Goal: Information Seeking & Learning: Learn about a topic

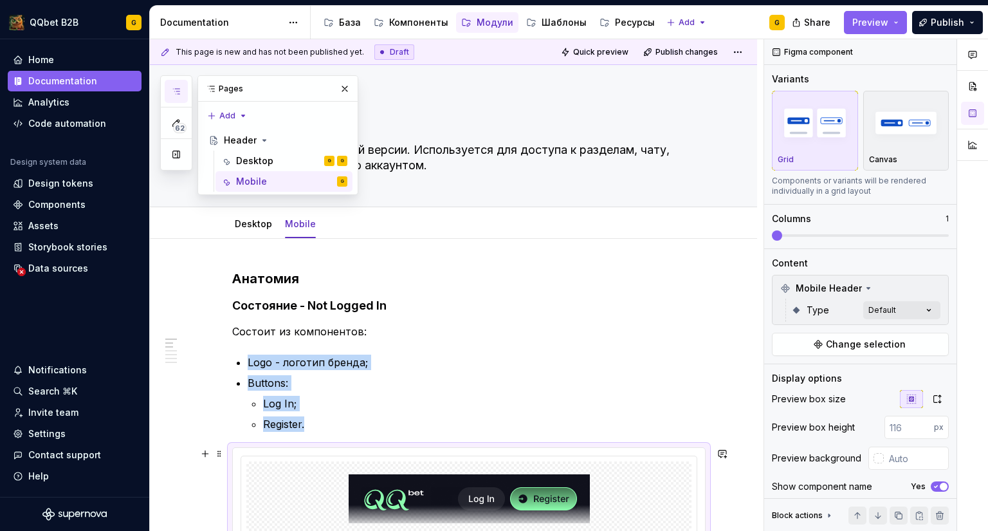
scroll to position [129, 0]
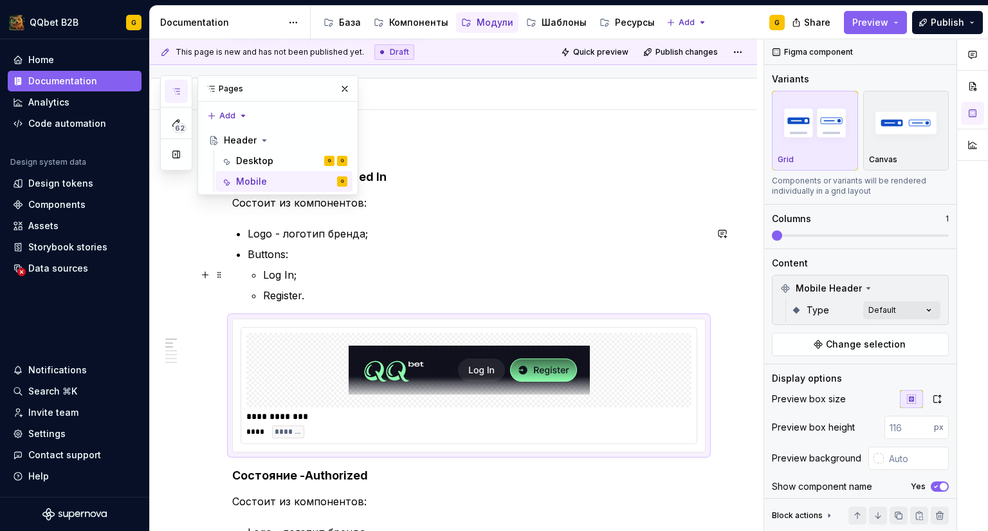
click at [378, 268] on p "Log In;" at bounding box center [484, 274] width 443 height 15
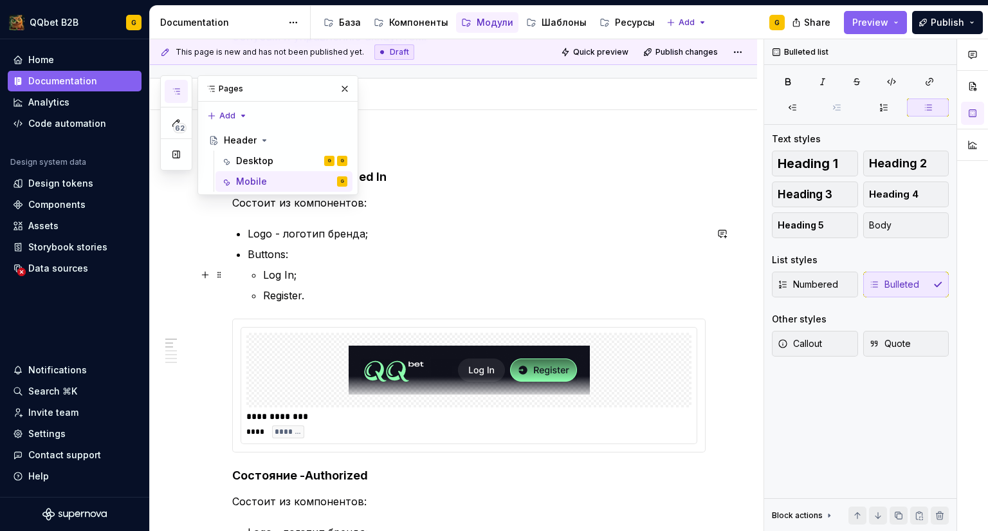
click at [378, 268] on p "Log In;" at bounding box center [484, 274] width 443 height 15
click at [350, 85] on button "button" at bounding box center [345, 89] width 18 height 18
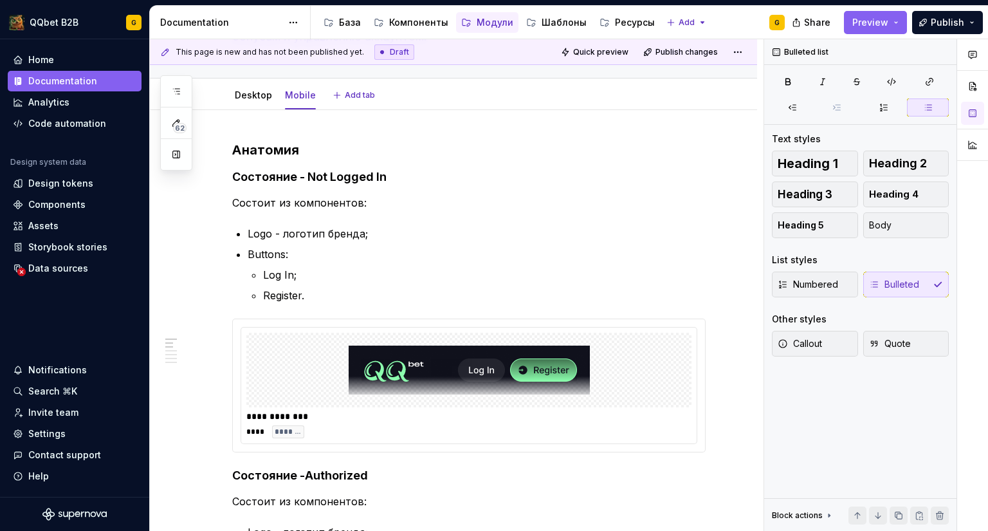
type textarea "*"
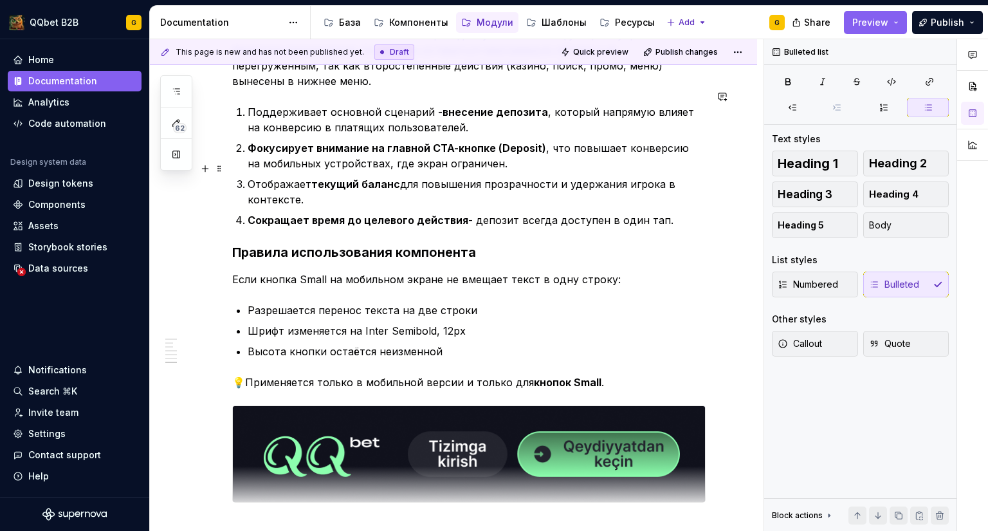
scroll to position [1029, 0]
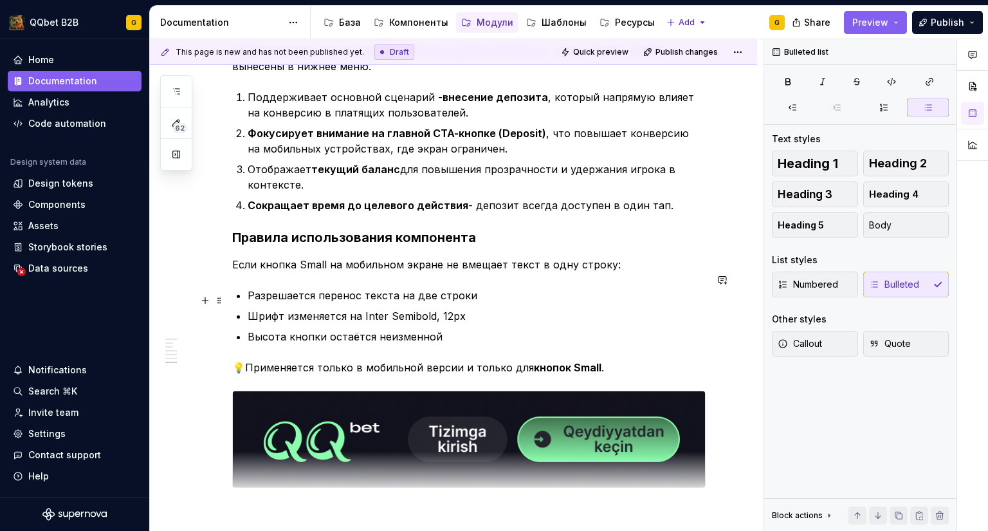
click at [405, 308] on p "Шрифт изменяется на Inter Semibold, 12px" at bounding box center [477, 315] width 458 height 15
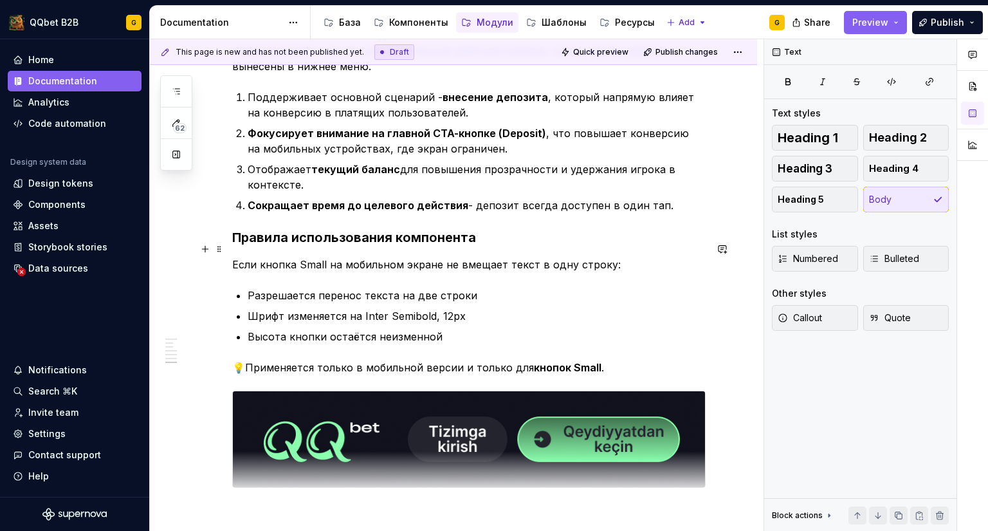
click at [437, 257] on p "Если кнопка Small на мобильном экране не вмещает текст в одну строку:" at bounding box center [468, 264] width 473 height 15
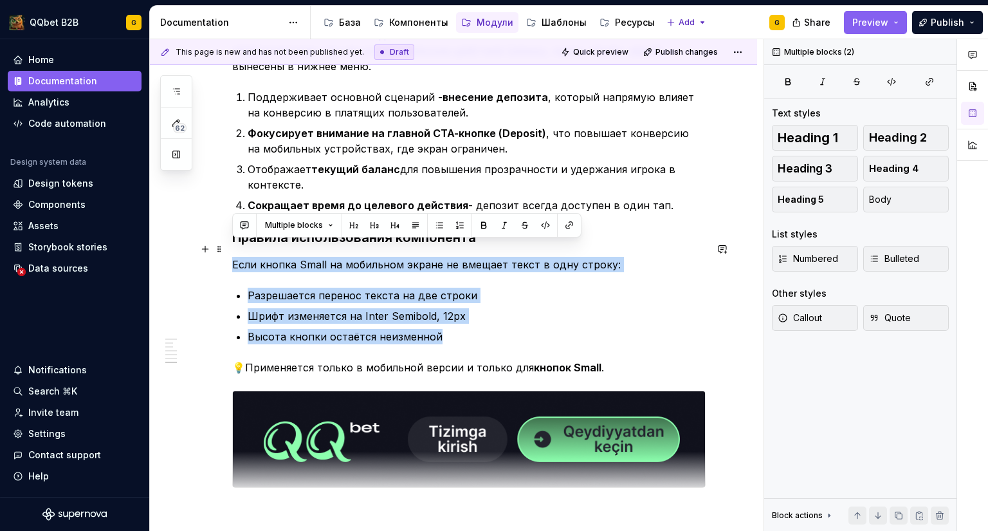
drag, startPoint x: 475, startPoint y: 326, endPoint x: 235, endPoint y: 248, distance: 252.9
click at [833, 314] on button "Callout" at bounding box center [815, 318] width 86 height 26
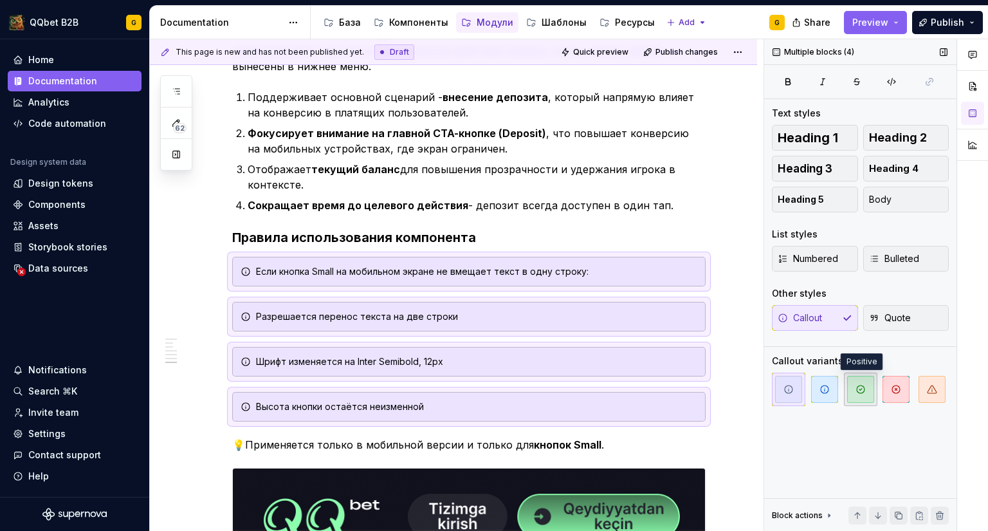
click at [852, 390] on span "button" at bounding box center [860, 389] width 27 height 27
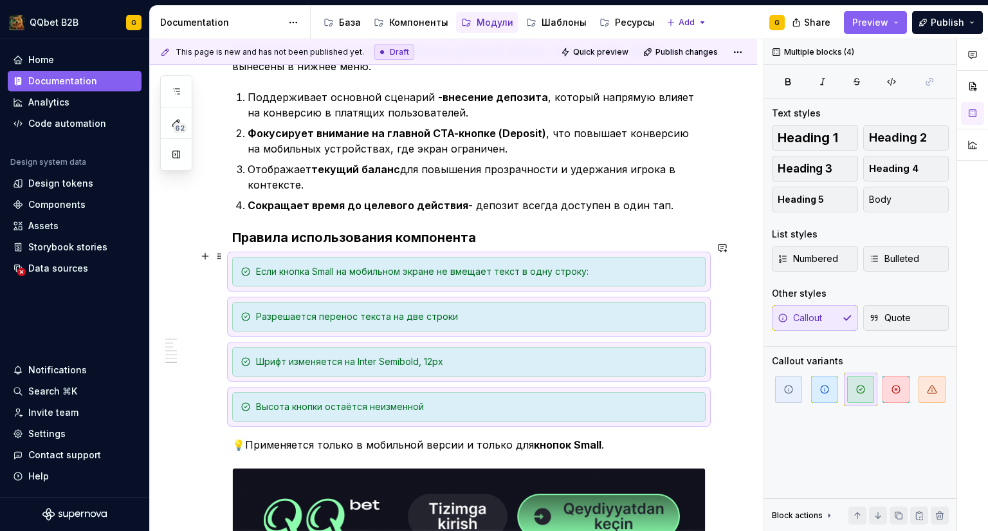
click at [601, 265] on div "Если кнопка Small на мобильном экране не вмещает текст в одну строку:" at bounding box center [476, 271] width 441 height 13
click at [589, 265] on div "Если кнопка Small на мобильном экране не вмещает текст в одну строку:" at bounding box center [476, 271] width 441 height 13
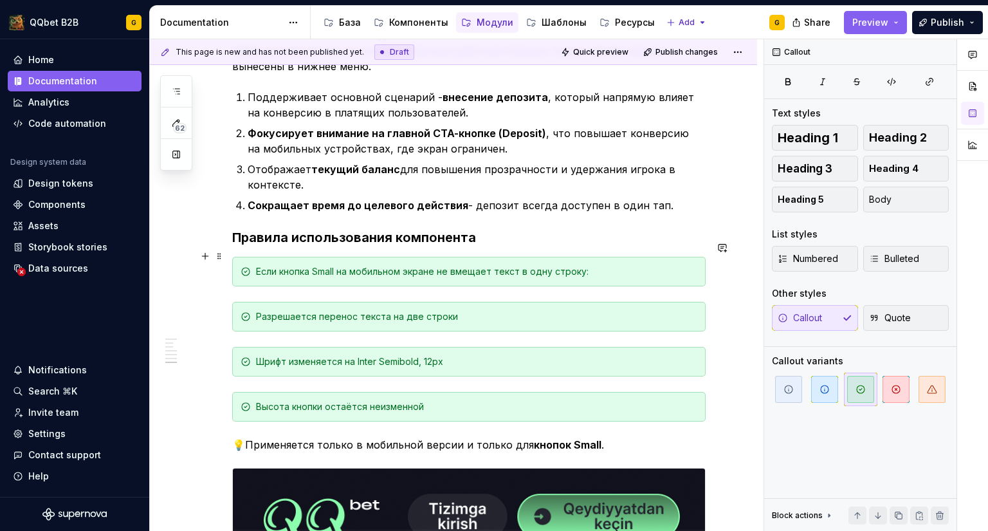
click at [547, 265] on div "Если кнопка Small на мобильном экране не вмещает текст в одну строку:" at bounding box center [476, 271] width 441 height 13
click at [610, 265] on div "Если кнопка Small на мобильном экране не вмещает текст в одну строку:" at bounding box center [476, 271] width 441 height 13
click at [432, 310] on div "Разрешается перенос текста на две строки" at bounding box center [476, 316] width 441 height 13
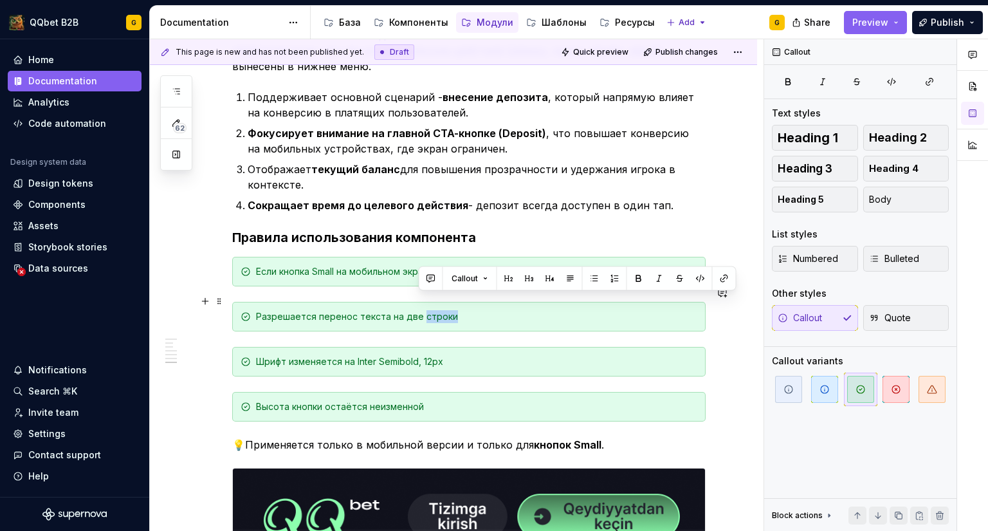
click at [432, 310] on div "Разрешается перенос текста на две строки" at bounding box center [476, 316] width 441 height 13
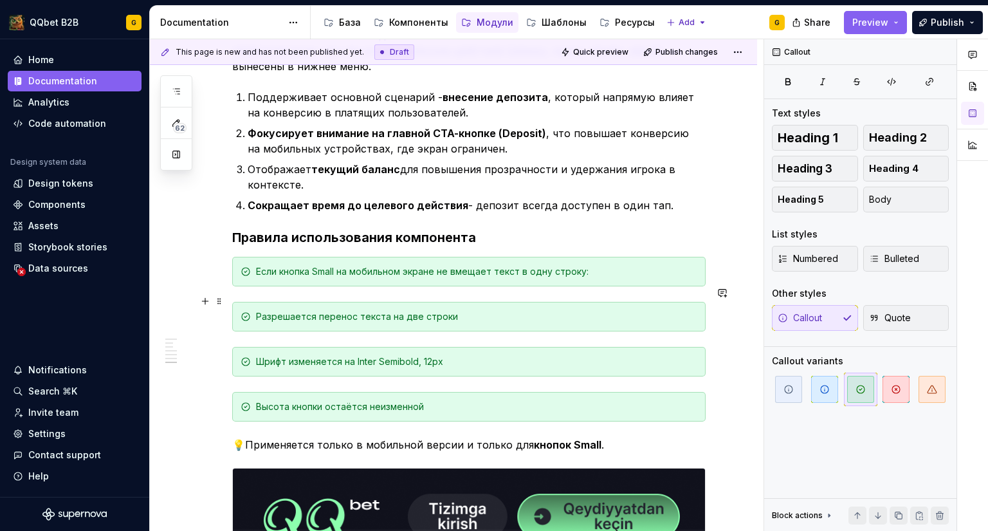
click at [415, 310] on div "Разрешается перенос текста на две строки" at bounding box center [476, 316] width 441 height 13
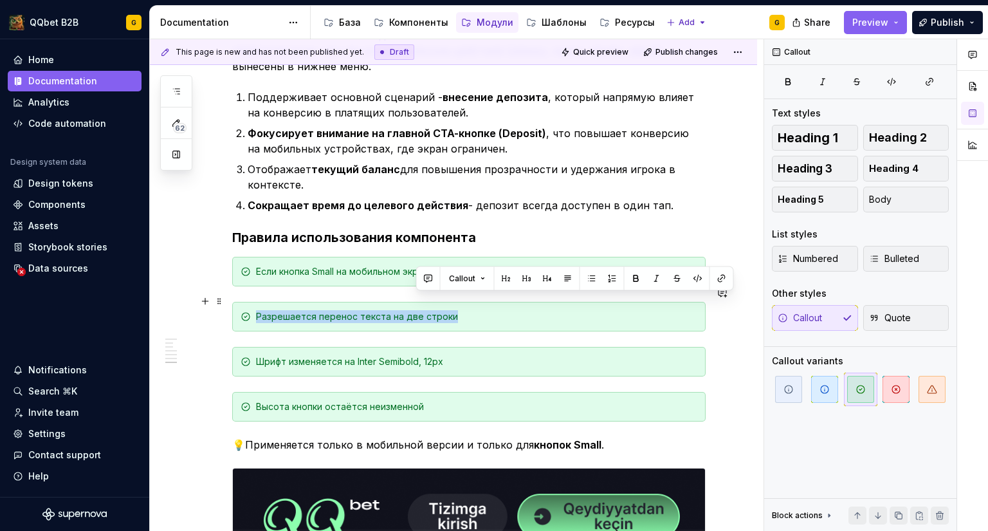
click at [415, 310] on div "Разрешается перенос текста на две строки" at bounding box center [476, 316] width 441 height 13
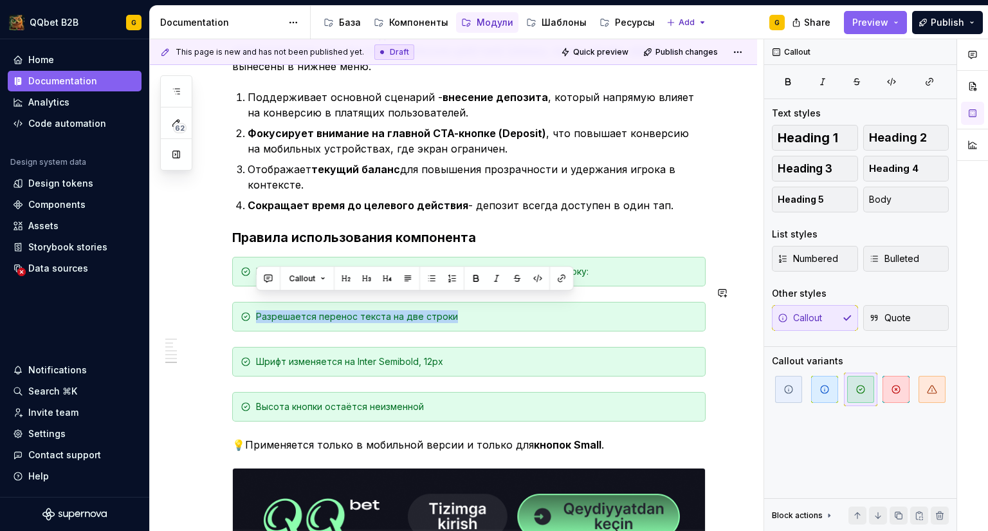
copy div "Разрешается перенос текста на две строки"
click at [616, 264] on div "Если кнопка Small на мобильном экране не вмещает текст в одну строку:" at bounding box center [468, 272] width 473 height 30
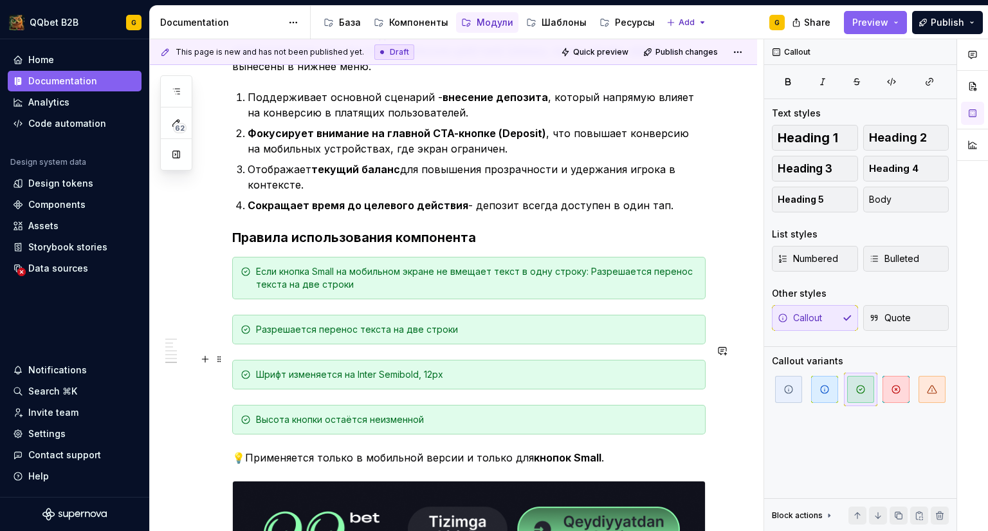
click at [405, 366] on div "Шрифт изменяется на Inter Semibold, 12px" at bounding box center [468, 375] width 473 height 30
click at [412, 368] on div "Шрифт изменяется на Inter Semibold, 12px" at bounding box center [476, 374] width 441 height 13
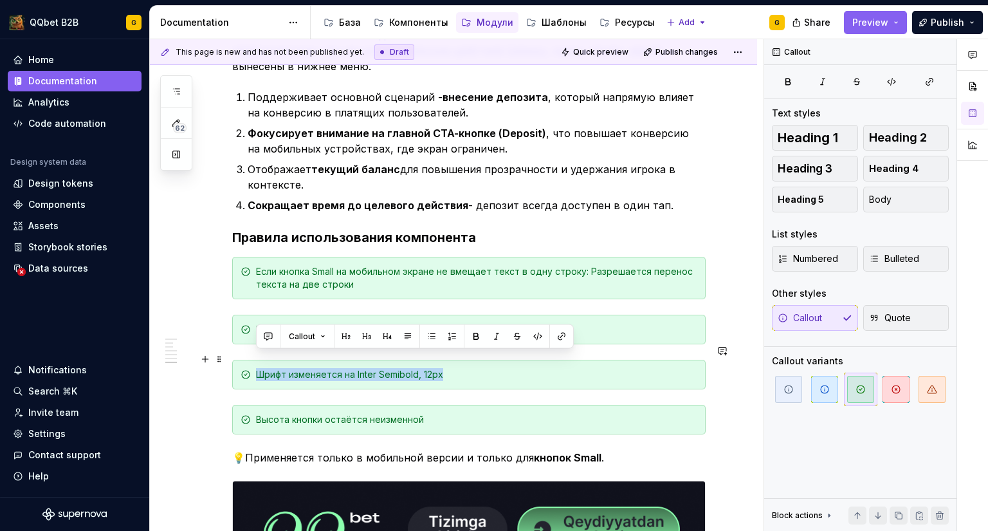
click at [412, 368] on div "Шрифт изменяется на Inter Semibold, 12px" at bounding box center [476, 374] width 441 height 13
copy div "Шрифт изменяется на Inter Semibold, 12px"
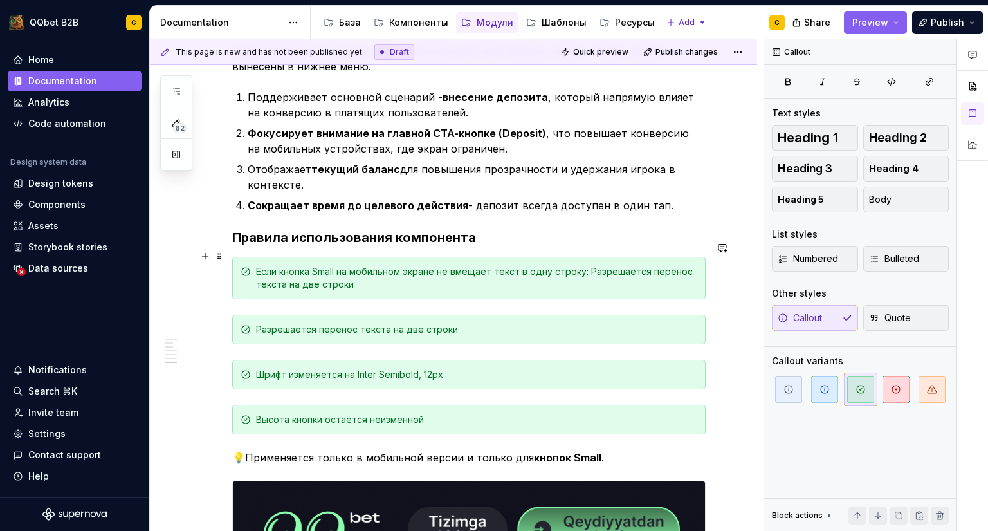
click at [401, 270] on div "Если кнопка Small на мобильном экране не вмещает текст в одну строку: Разрешает…" at bounding box center [476, 278] width 441 height 26
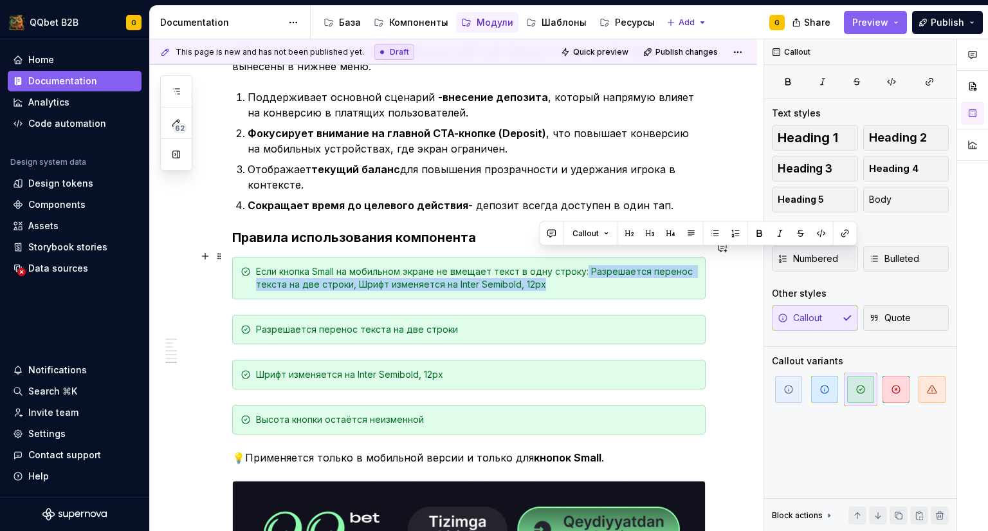
drag, startPoint x: 588, startPoint y: 257, endPoint x: 601, endPoint y: 268, distance: 17.8
click at [601, 268] on div "Если кнопка Small на мобильном экране не вмещает текст в одну строку: Разрешает…" at bounding box center [476, 278] width 441 height 26
click at [717, 235] on button "button" at bounding box center [715, 234] width 18 height 18
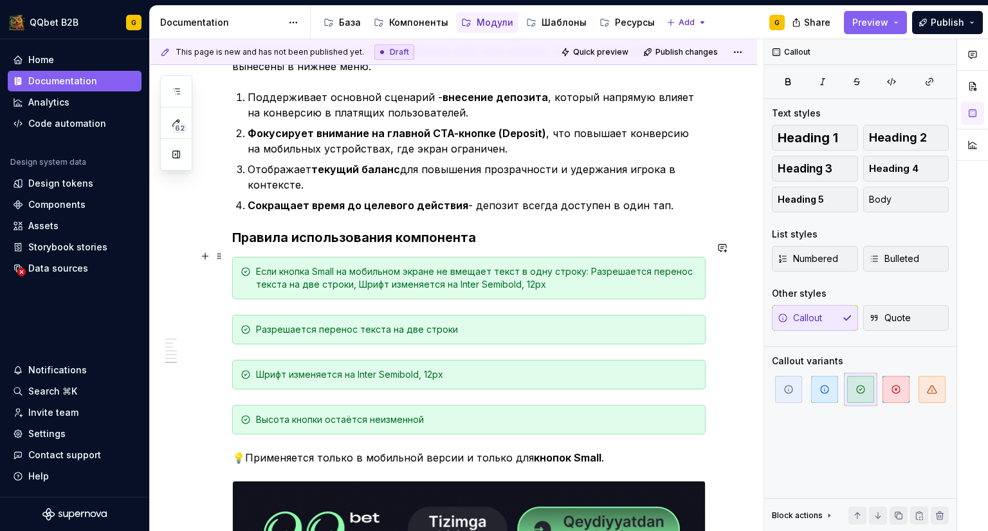
click at [607, 266] on div "Если кнопка Small на мобильном экране не вмещает текст в одну строку: Разрешает…" at bounding box center [476, 278] width 441 height 26
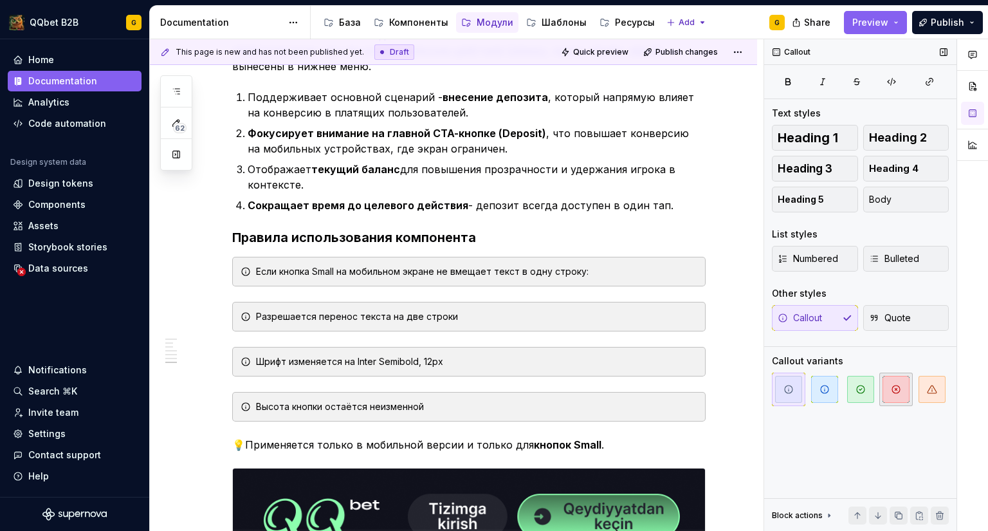
click at [885, 394] on span "button" at bounding box center [896, 389] width 27 height 27
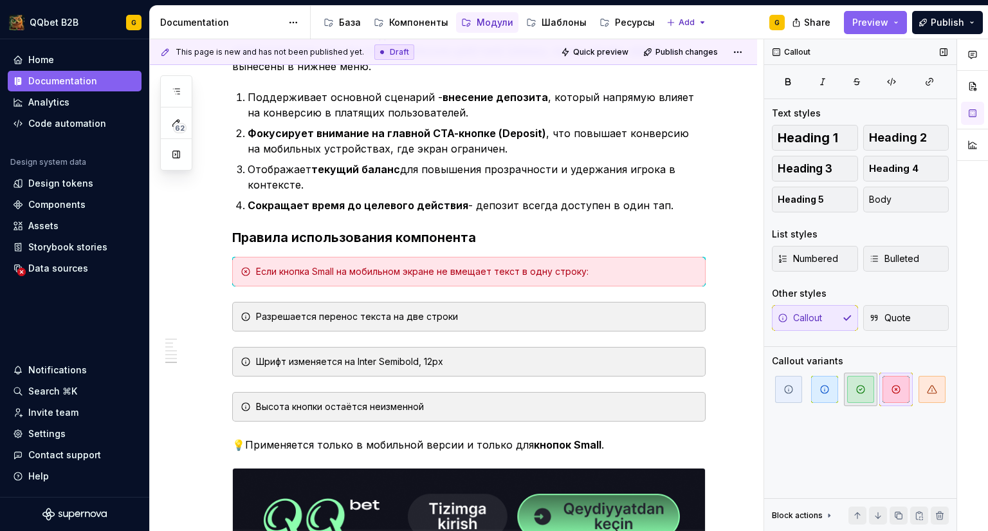
click at [864, 390] on icon "button" at bounding box center [861, 389] width 8 height 8
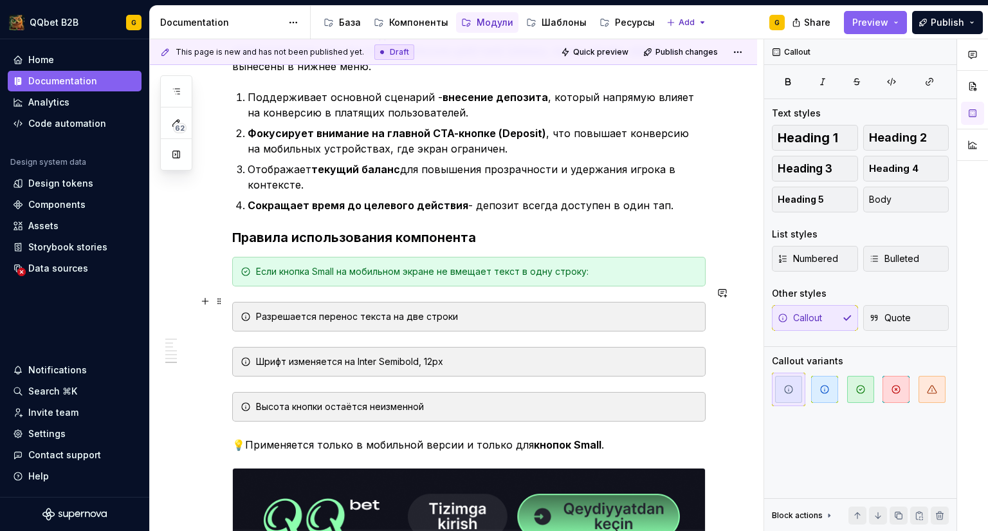
click at [498, 310] on div "Разрешается перенос текста на две строки" at bounding box center [476, 316] width 441 height 13
click at [473, 355] on div "Шрифт изменяется на Inter Semibold, 12px" at bounding box center [476, 361] width 441 height 13
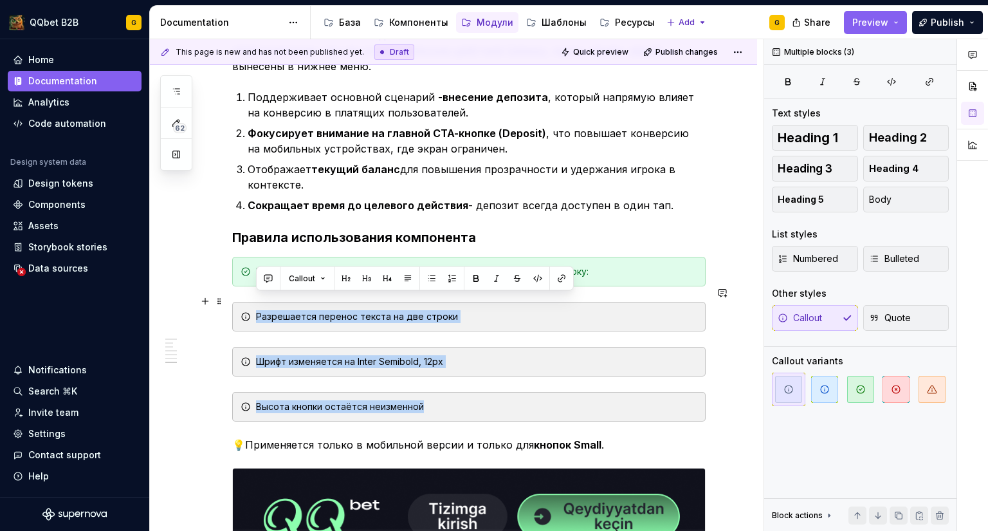
drag, startPoint x: 430, startPoint y: 390, endPoint x: 231, endPoint y: 302, distance: 218.0
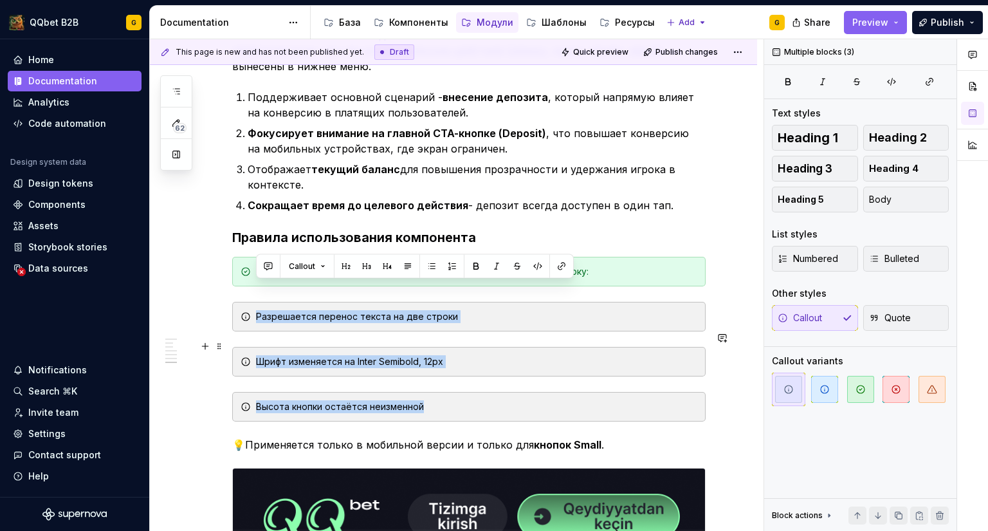
scroll to position [1094, 0]
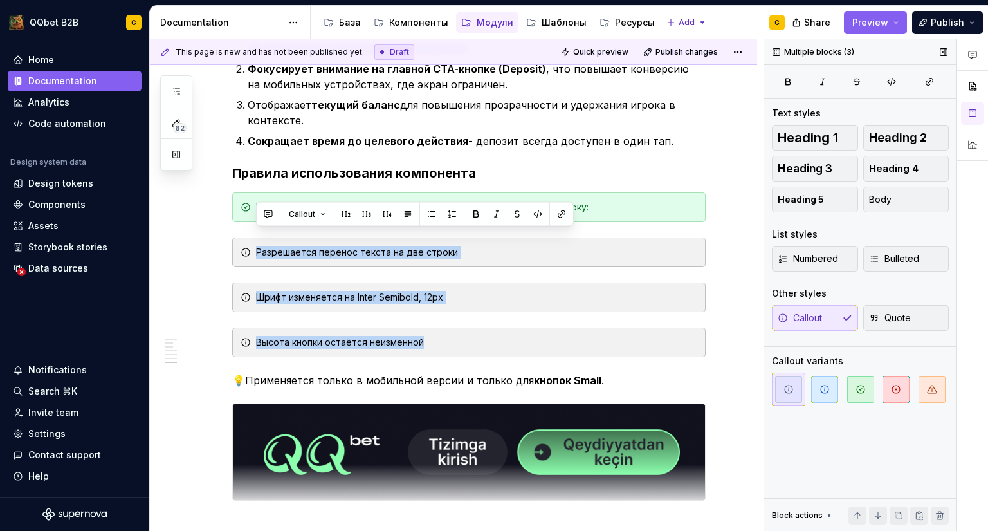
click at [785, 392] on icon "button" at bounding box center [789, 389] width 10 height 10
click at [794, 392] on span "button" at bounding box center [788, 389] width 27 height 27
click at [940, 515] on button "button" at bounding box center [940, 515] width 18 height 18
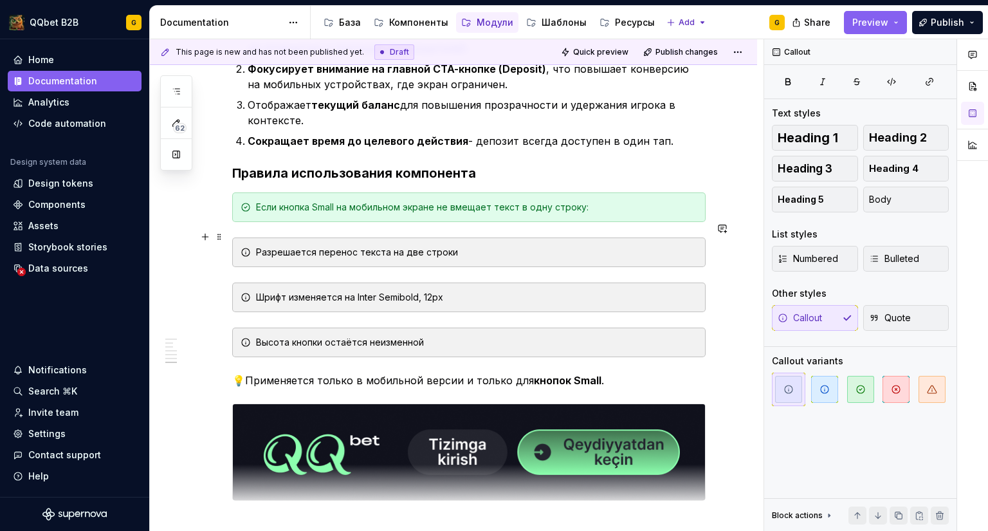
click at [655, 246] on div "Разрешается перенос текста на две строки" at bounding box center [476, 252] width 441 height 13
click at [813, 325] on div "Callout Quote" at bounding box center [860, 318] width 177 height 26
click at [832, 322] on div "Callout Quote" at bounding box center [860, 318] width 177 height 26
click at [844, 320] on div "Callout Quote" at bounding box center [860, 318] width 177 height 26
click at [383, 246] on div "Разрешается перенос текста на две строки" at bounding box center [476, 252] width 441 height 13
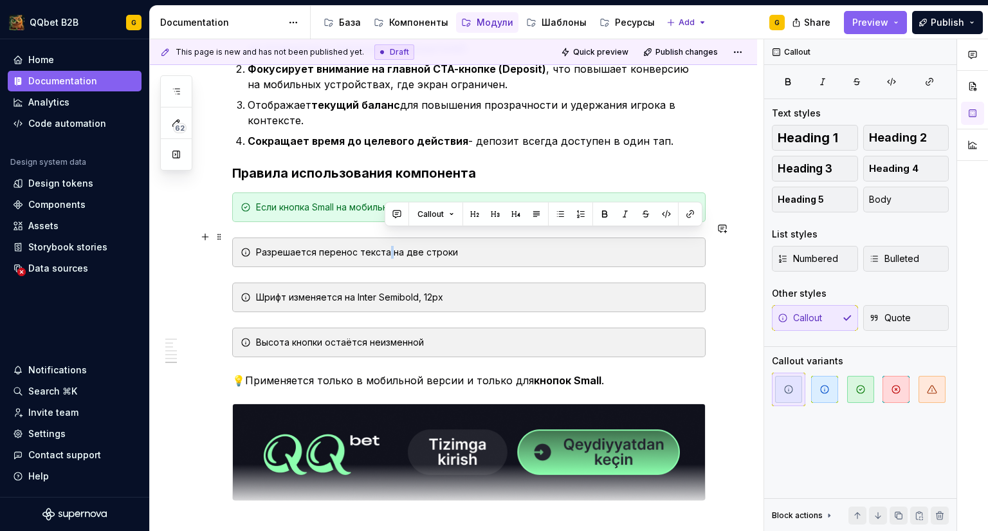
click at [383, 246] on div "Разрешается перенос текста на две строки" at bounding box center [476, 252] width 441 height 13
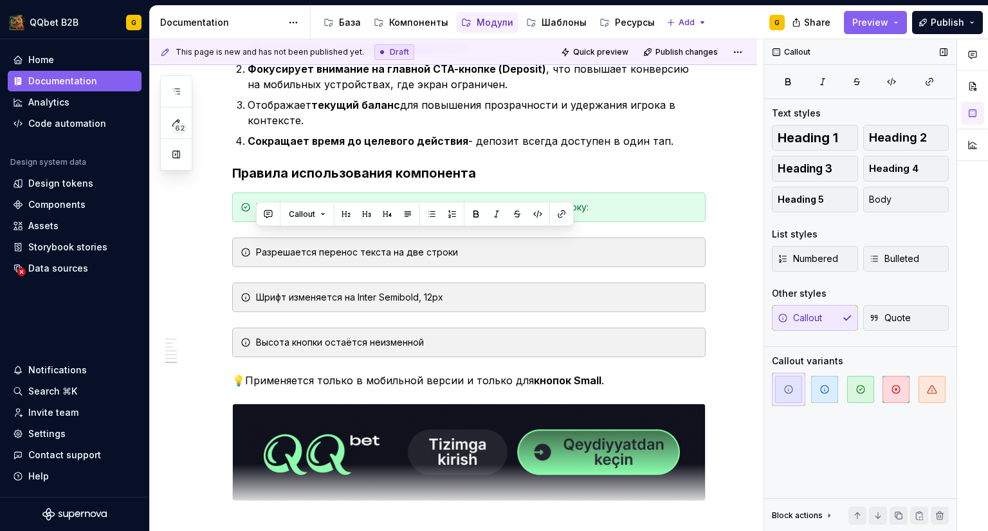
click at [836, 317] on div "Callout Quote" at bounding box center [860, 318] width 177 height 26
click at [326, 216] on button "Callout" at bounding box center [307, 214] width 48 height 18
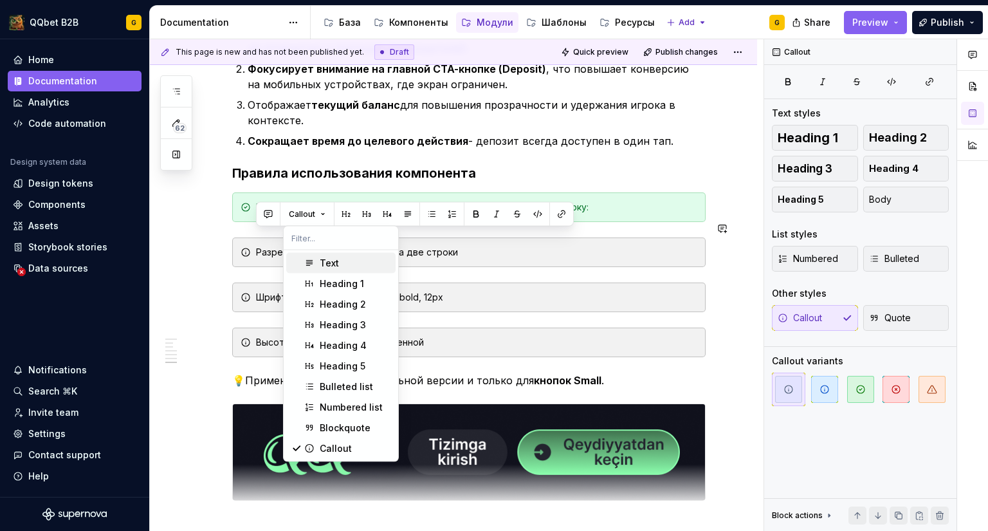
click at [333, 259] on div "Text" at bounding box center [329, 263] width 19 height 13
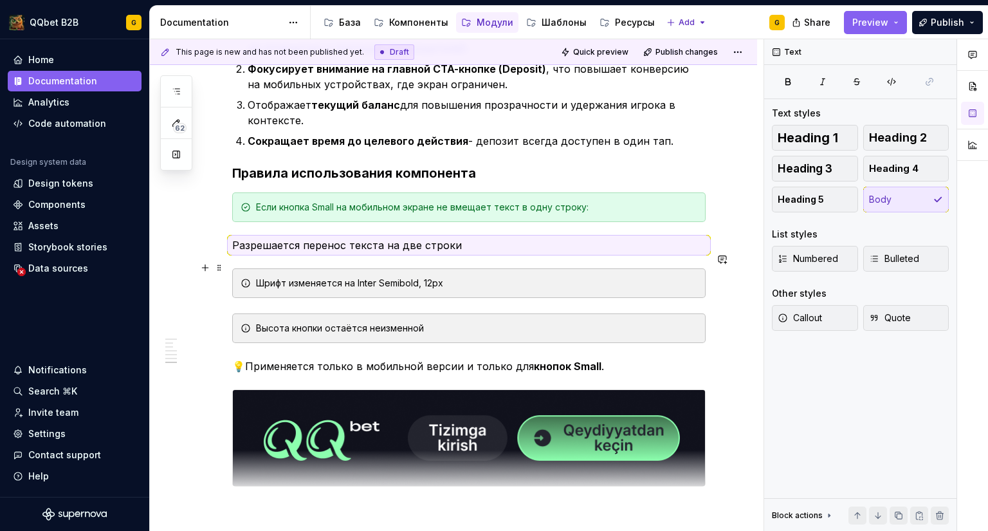
click at [333, 277] on div "Шрифт изменяется на Inter Semibold, 12px" at bounding box center [476, 283] width 441 height 13
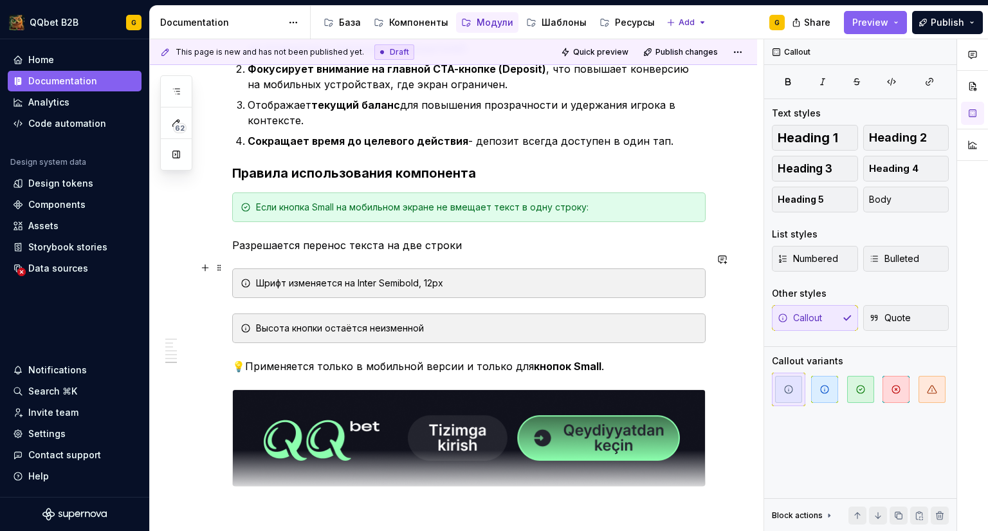
click at [477, 277] on div "Шрифт изменяется на Inter Semibold, 12px" at bounding box center [476, 283] width 441 height 13
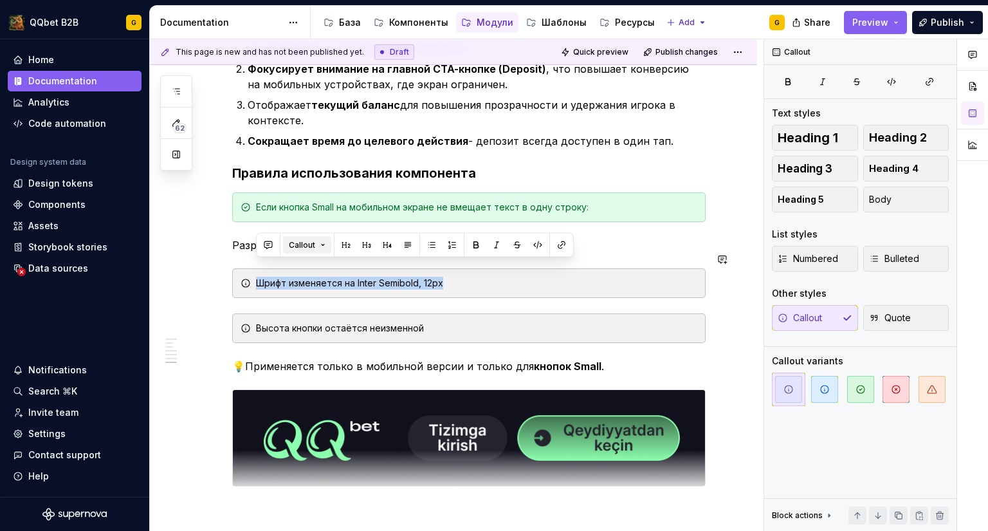
click at [318, 252] on button "Callout" at bounding box center [307, 245] width 48 height 18
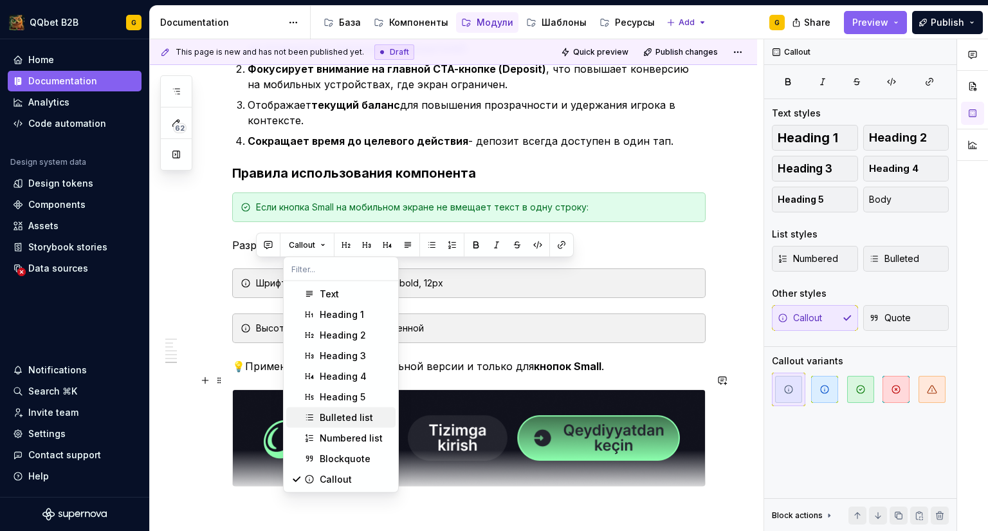
click at [353, 416] on div "Bulleted list" at bounding box center [346, 417] width 53 height 13
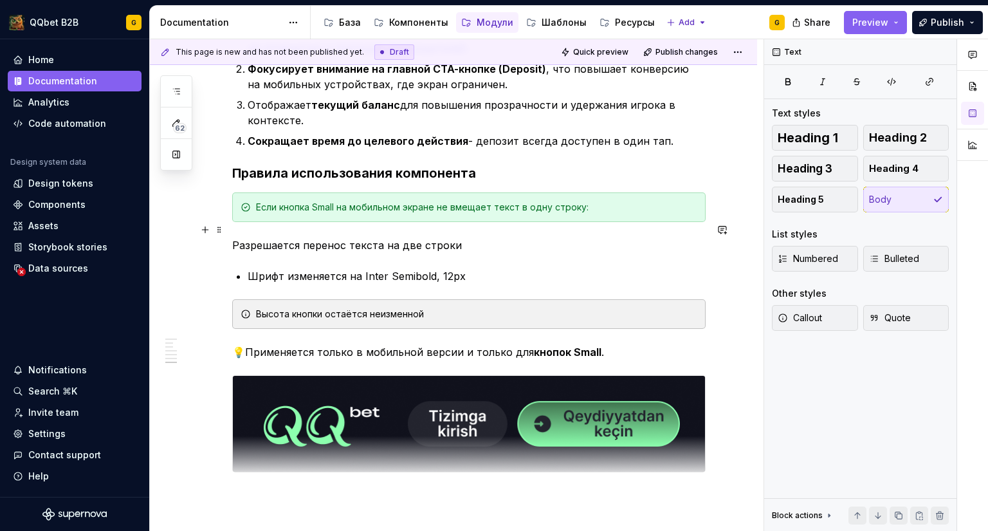
click at [325, 237] on p "Разрешается перенос текста на две строки" at bounding box center [468, 244] width 473 height 15
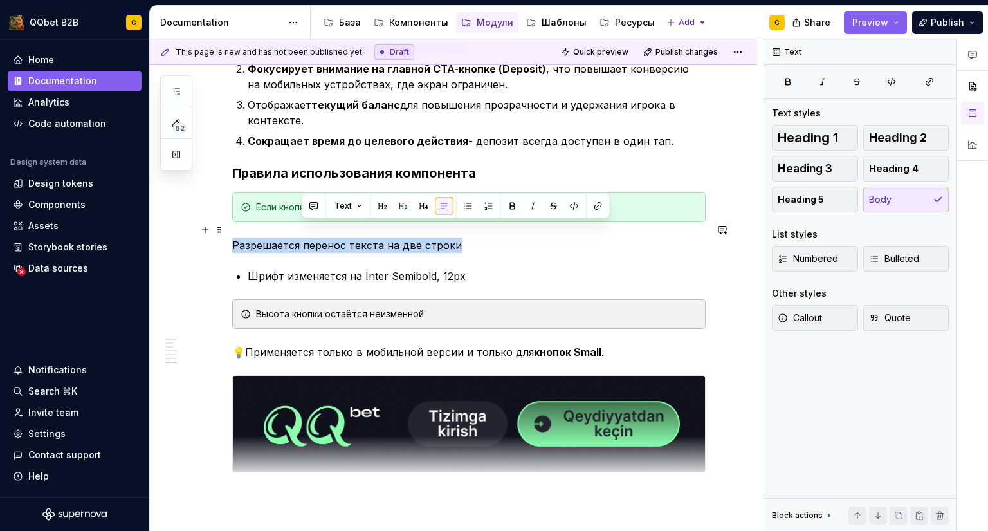
click at [325, 237] on p "Разрешается перенос текста на две строки" at bounding box center [468, 244] width 473 height 15
click at [393, 206] on button "button" at bounding box center [399, 206] width 18 height 18
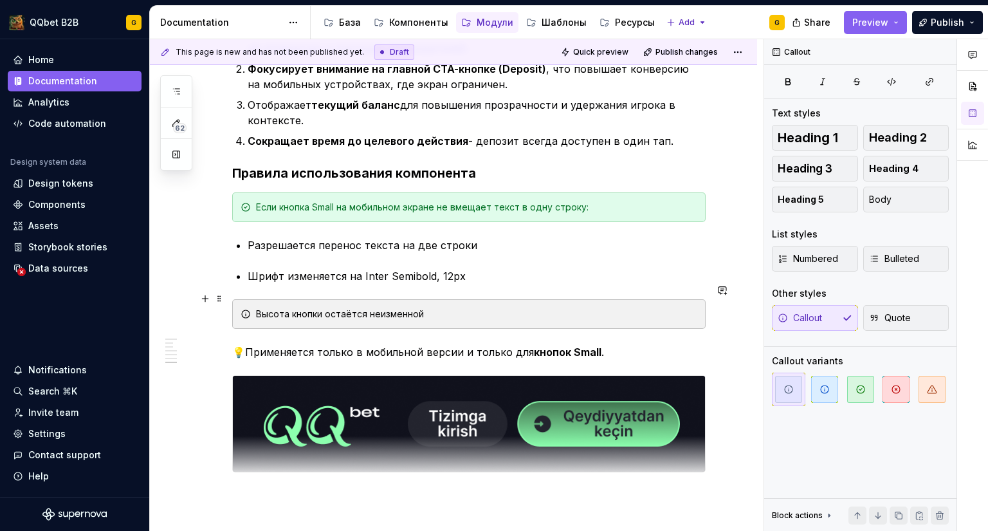
click at [338, 307] on div "Высота кнопки остаётся неизменной" at bounding box center [476, 313] width 441 height 13
click at [338, 299] on div "Высота кнопки остаётся неизменной" at bounding box center [468, 314] width 473 height 30
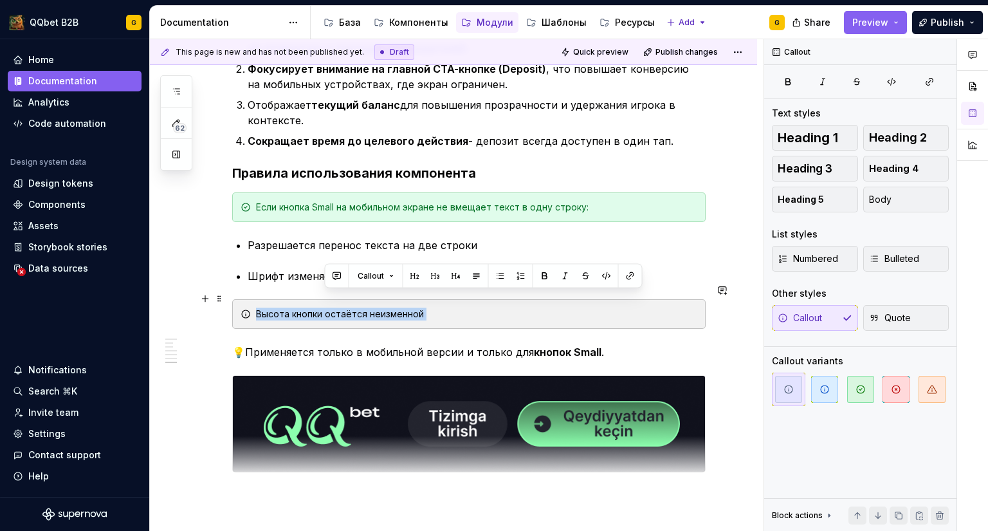
click at [338, 299] on div "Высота кнопки остаётся неизменной" at bounding box center [468, 314] width 473 height 30
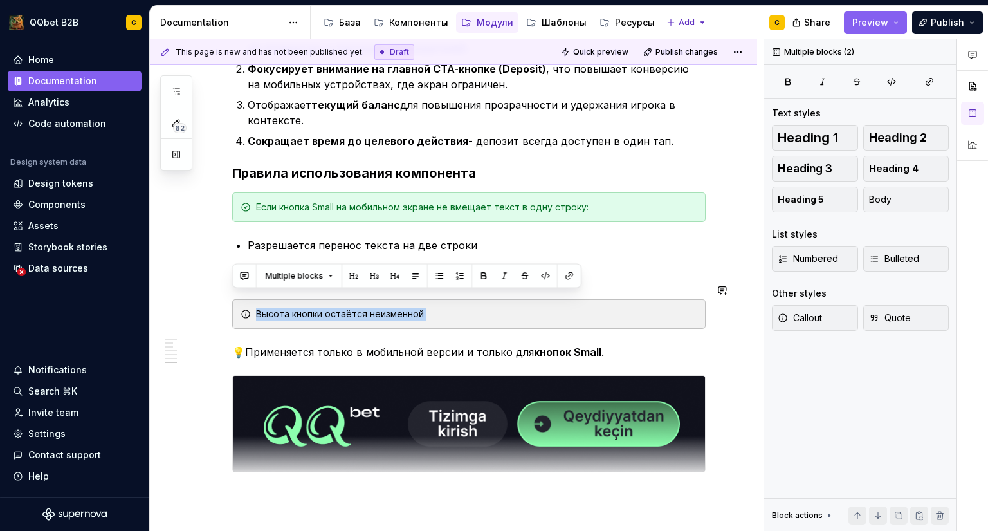
click at [443, 273] on button "button" at bounding box center [439, 276] width 18 height 18
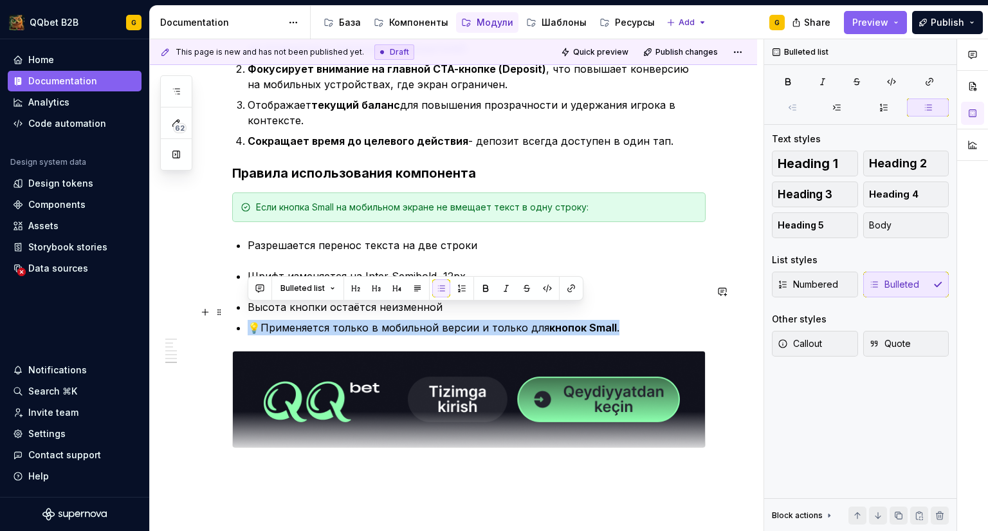
drag, startPoint x: 620, startPoint y: 313, endPoint x: 235, endPoint y: 315, distance: 384.7
click at [442, 289] on button "button" at bounding box center [441, 288] width 18 height 18
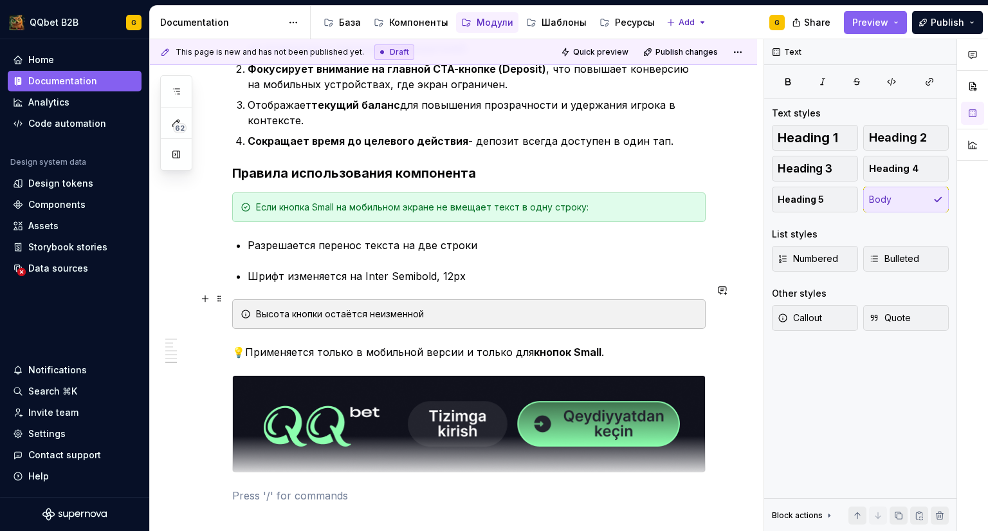
click at [368, 307] on div "Высота кнопки остаётся неизменной" at bounding box center [476, 313] width 441 height 13
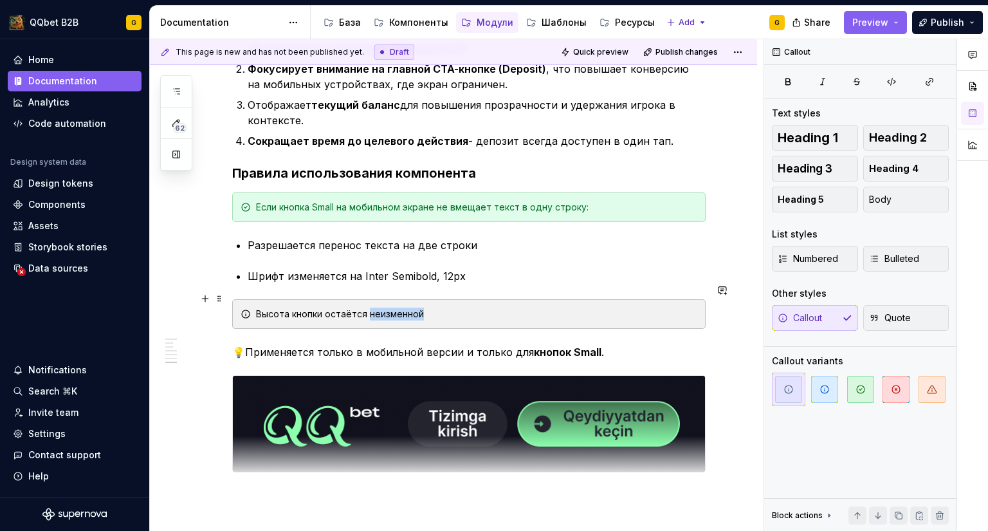
click at [368, 307] on div "Высота кнопки остаётся неизменной" at bounding box center [476, 313] width 441 height 13
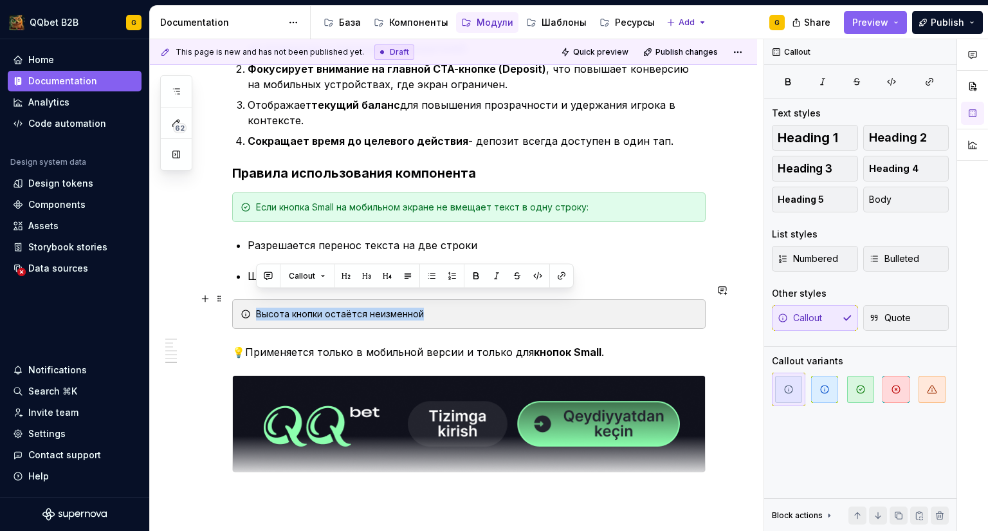
click at [368, 307] on div "Высота кнопки остаётся неизменной" at bounding box center [476, 313] width 441 height 13
click at [425, 274] on button "button" at bounding box center [432, 276] width 18 height 18
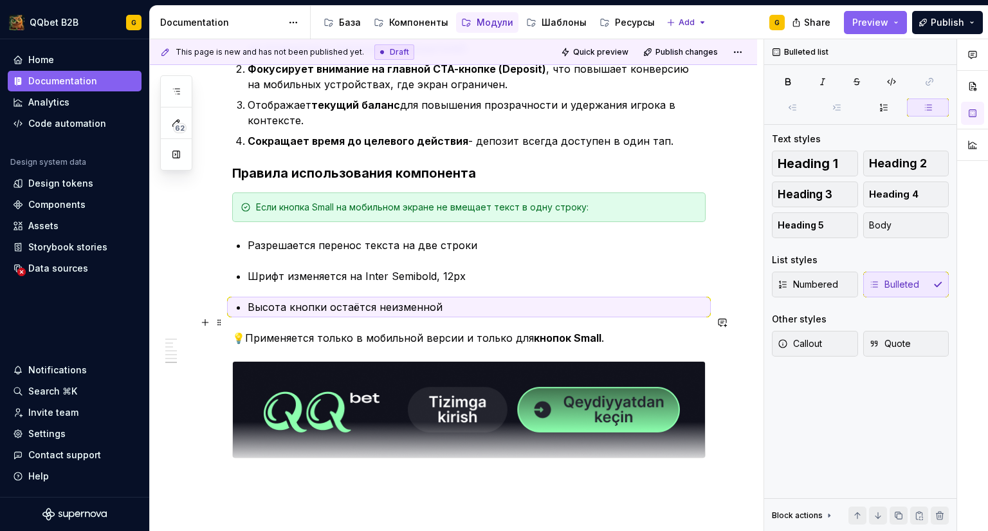
click at [371, 330] on p "💡Применяется только в мобильной версии и только для кнопок Small ." at bounding box center [468, 337] width 473 height 15
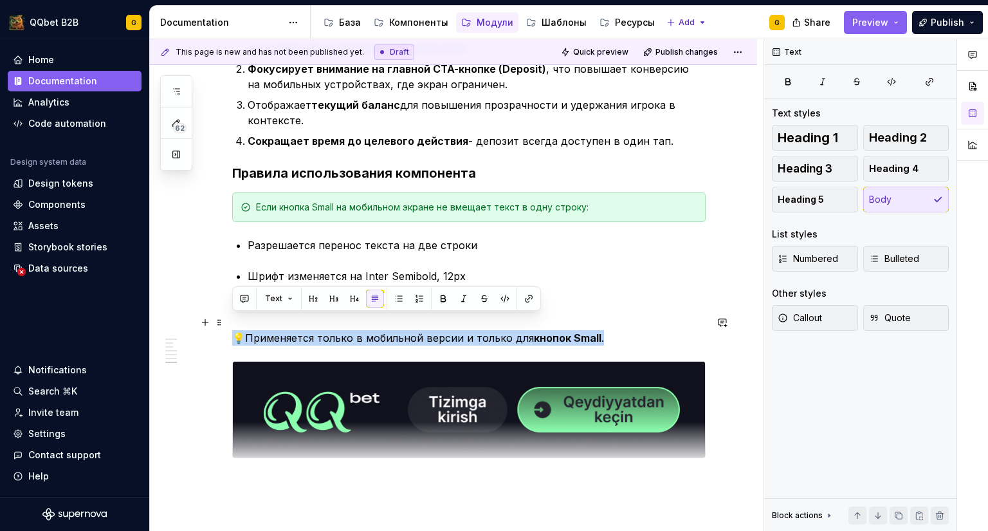
drag, startPoint x: 623, startPoint y: 322, endPoint x: 237, endPoint y: 321, distance: 386.0
click at [237, 330] on p "💡Применяется только в мобильной версии и только для кнопок Small ." at bounding box center [468, 337] width 473 height 15
click at [787, 317] on icon "button" at bounding box center [783, 318] width 8 height 8
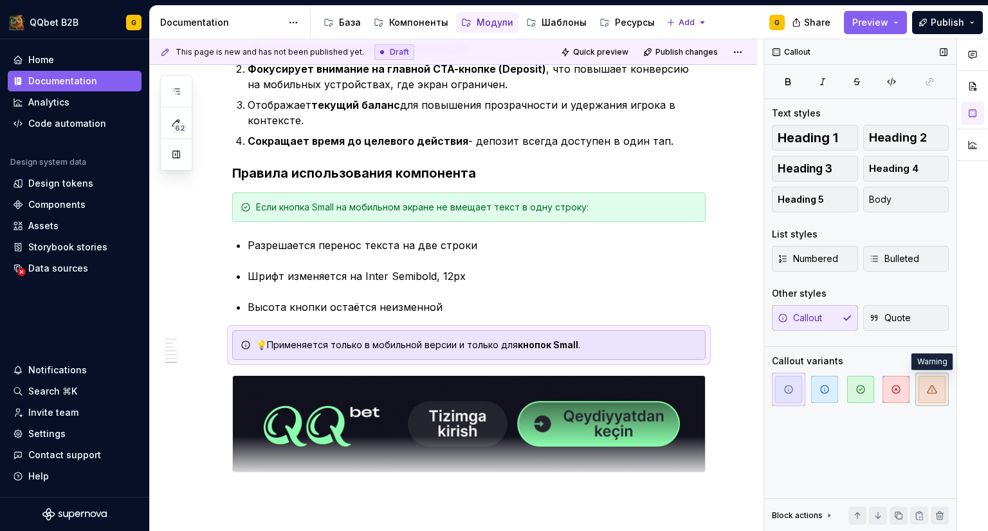
click at [937, 396] on span "button" at bounding box center [932, 389] width 27 height 27
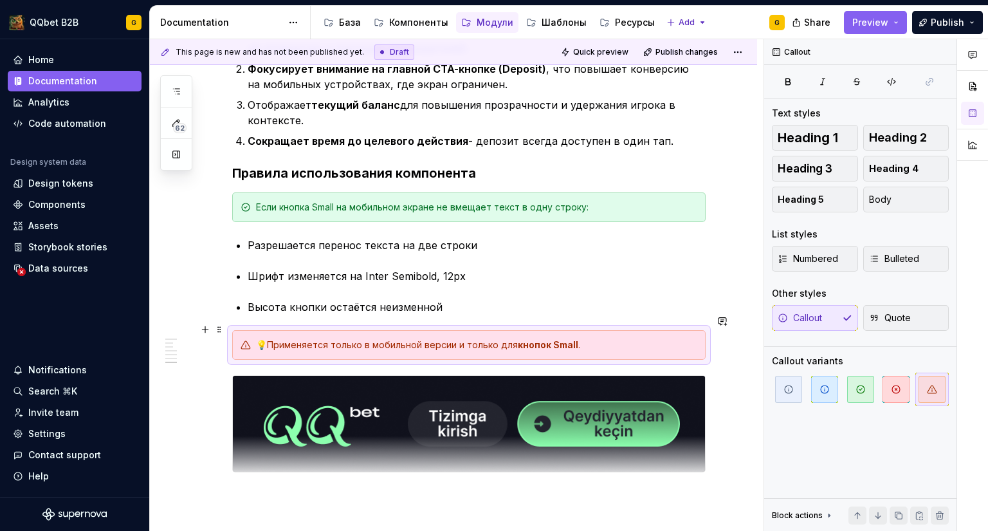
click at [486, 336] on div "💡Применяется только в мобильной версии и только для кнопок Small ." at bounding box center [468, 345] width 473 height 30
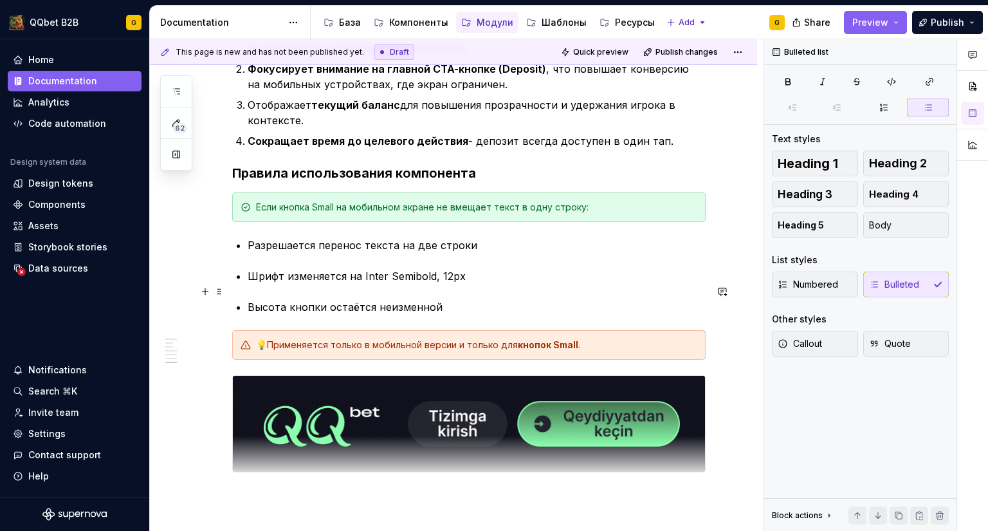
click at [459, 299] on p "Высота кнопки остаётся неизменной" at bounding box center [477, 306] width 458 height 15
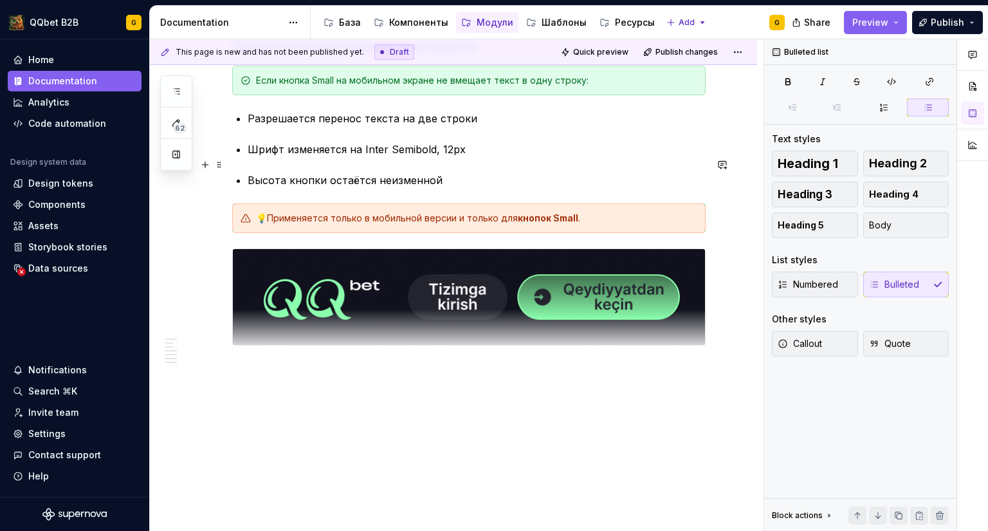
scroll to position [1222, 0]
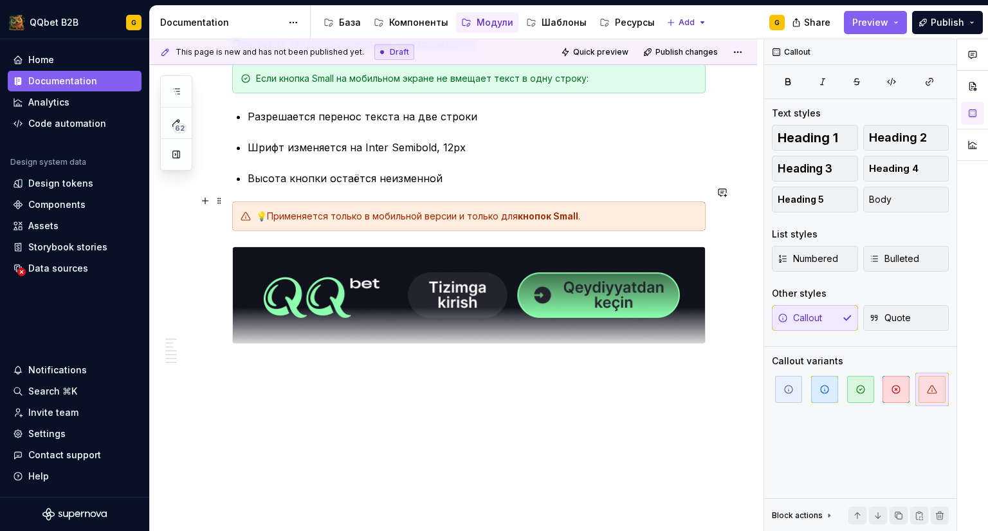
click at [268, 210] on div "💡Применяется только в мобильной версии и только для кнопок Small ." at bounding box center [476, 216] width 441 height 13
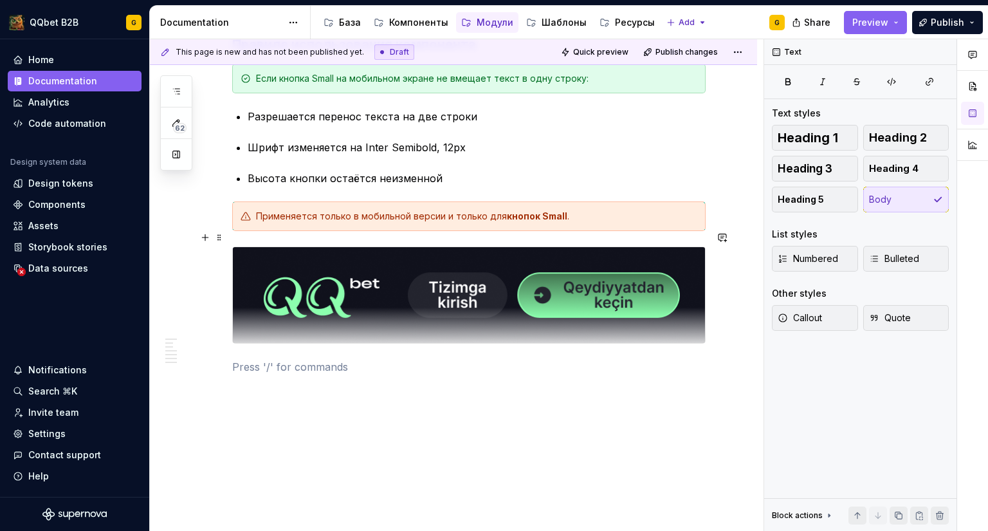
scroll to position [1029, 0]
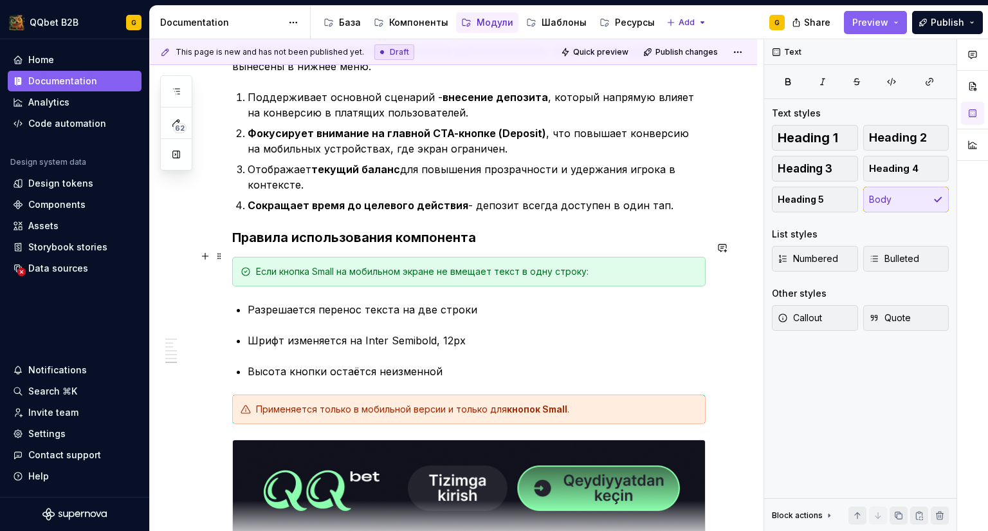
click at [605, 265] on div "Если кнопка Small на мобильном экране не вмещает текст в одну строку:" at bounding box center [476, 271] width 441 height 13
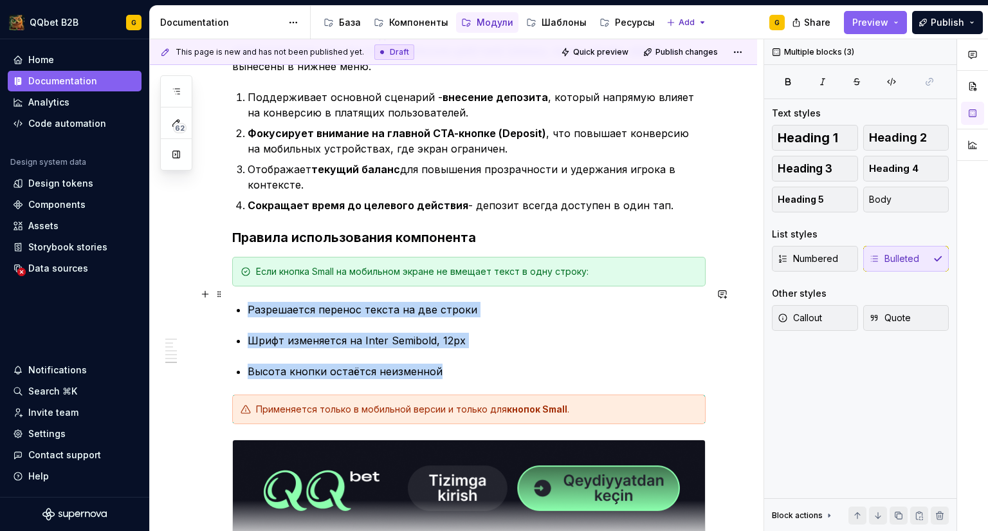
drag, startPoint x: 451, startPoint y: 351, endPoint x: 248, endPoint y: 291, distance: 211.1
click at [912, 312] on button "Quote" at bounding box center [906, 318] width 86 height 26
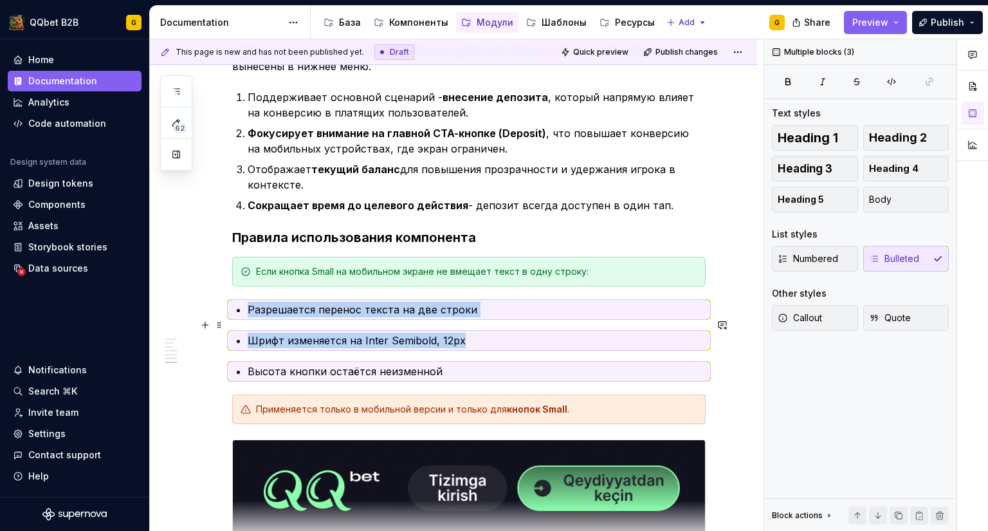
click at [429, 333] on li "Шрифт изменяется на Inter Semibold, 12px" at bounding box center [477, 340] width 458 height 15
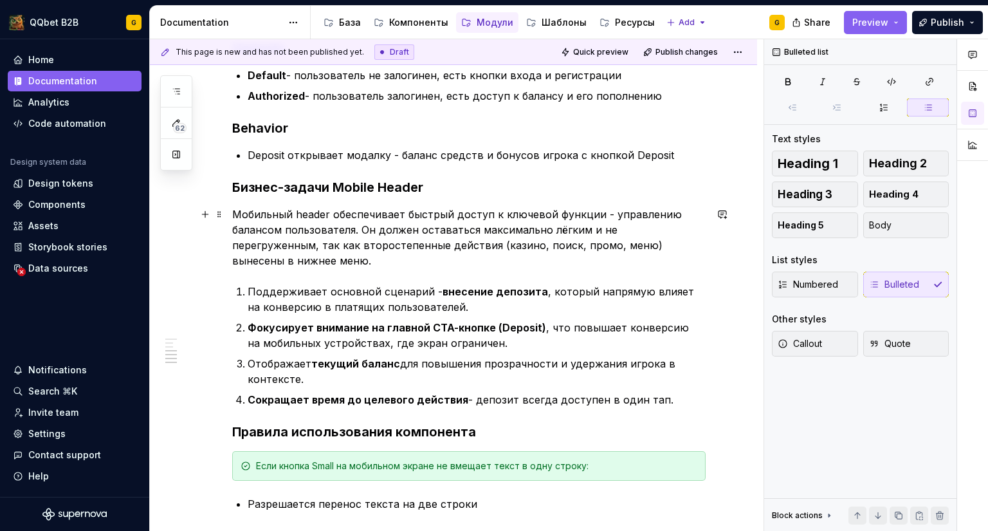
scroll to position [836, 0]
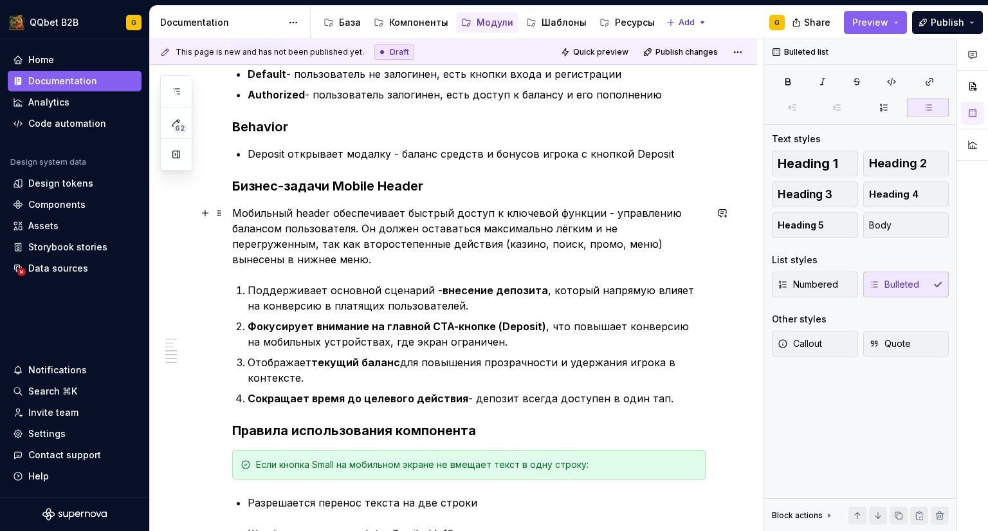
click at [397, 240] on p "Мобильный header обеспечивает быстрый доступ к ключевой функции - управлению ба…" at bounding box center [468, 236] width 473 height 62
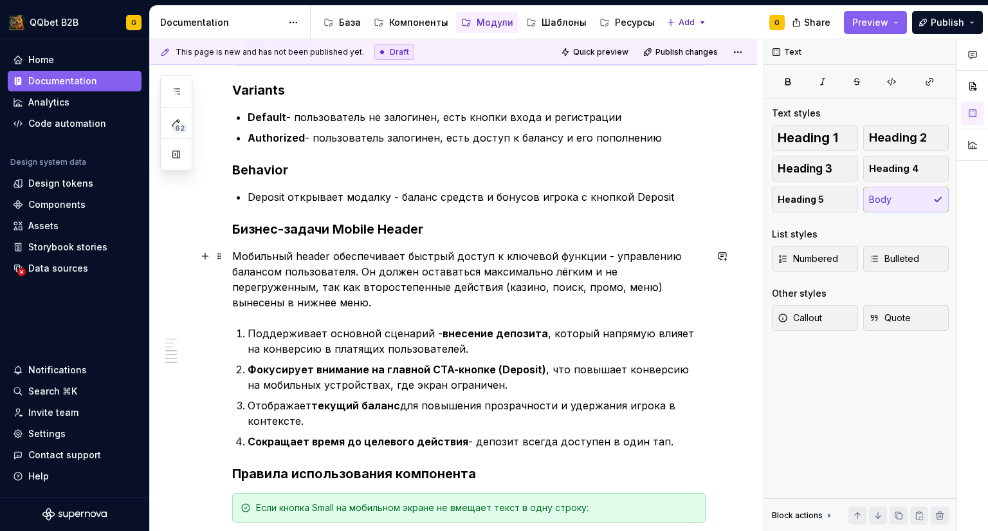
scroll to position [772, 0]
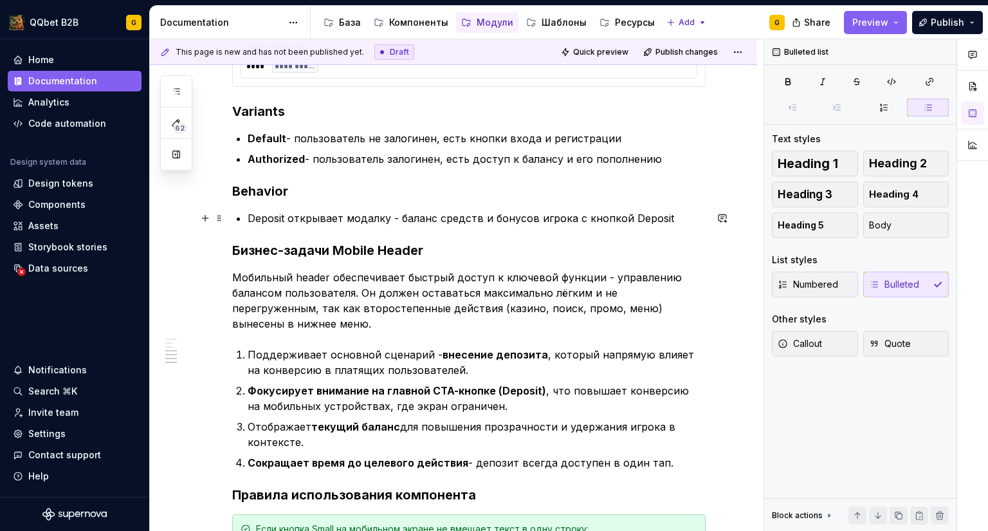
click at [373, 221] on p "Deposit открывает модалку - баланс средств и бонусов игрока с кнопкой Deposit" at bounding box center [477, 217] width 458 height 15
click at [276, 218] on p "Deposit открывает модалку - баланс средств и бонусов игрока с кнопкой Deposit" at bounding box center [477, 217] width 458 height 15
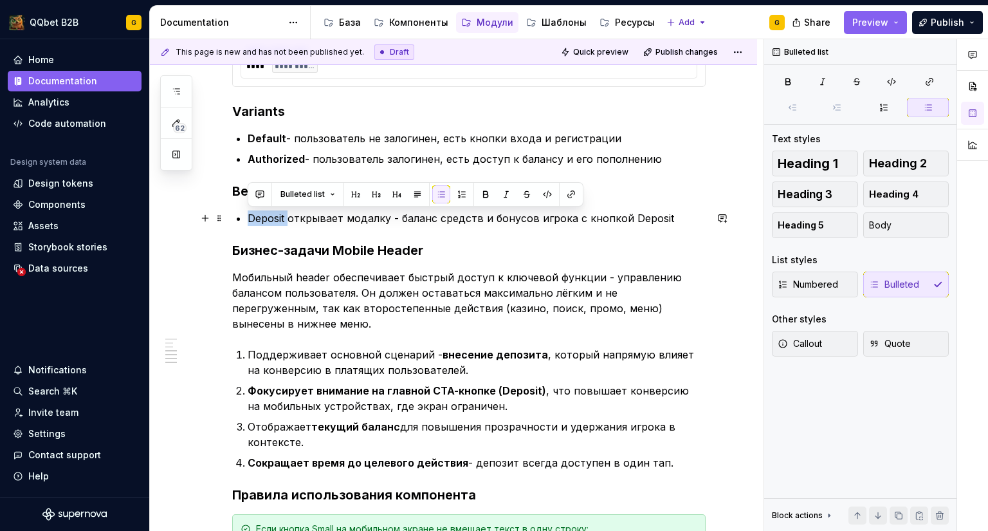
click at [276, 217] on p "Deposit открывает модалку - баланс средств и бонусов игрока с кнопкой Deposit" at bounding box center [477, 217] width 458 height 15
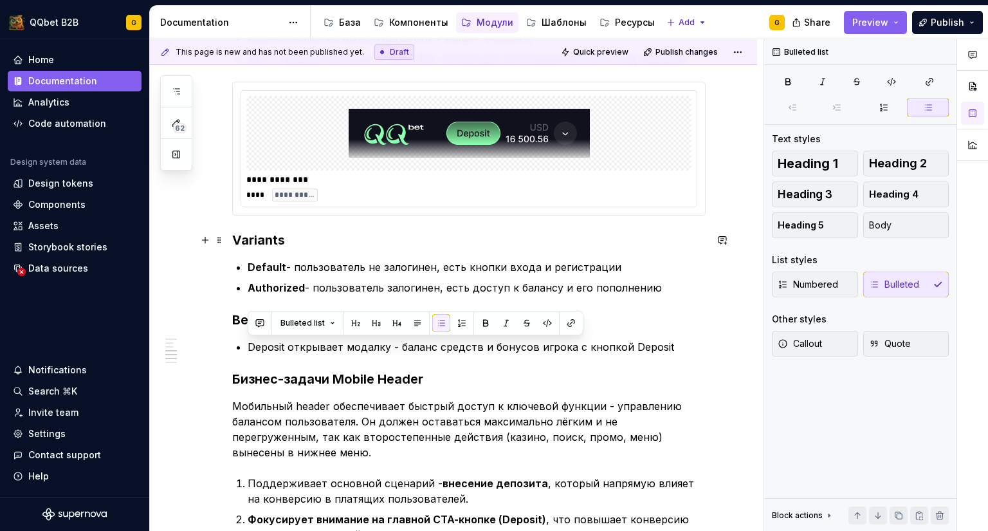
click at [243, 244] on h3 "Variants" at bounding box center [468, 240] width 473 height 18
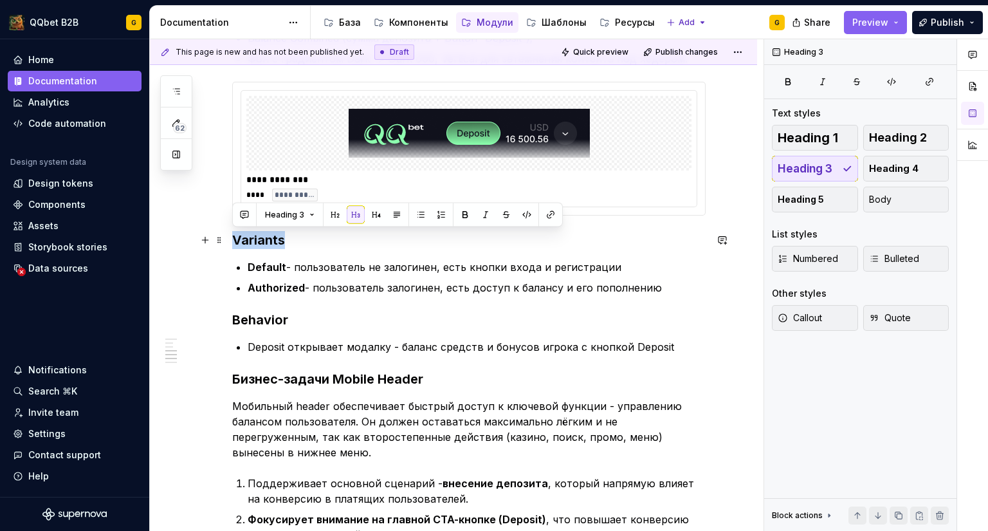
click at [243, 244] on h3 "Variants" at bounding box center [468, 240] width 473 height 18
click at [262, 243] on h3 "Variants" at bounding box center [468, 240] width 473 height 18
click at [322, 273] on p "Default - пользователь не залогинен, есть кнопки входа и регистрации" at bounding box center [477, 266] width 458 height 15
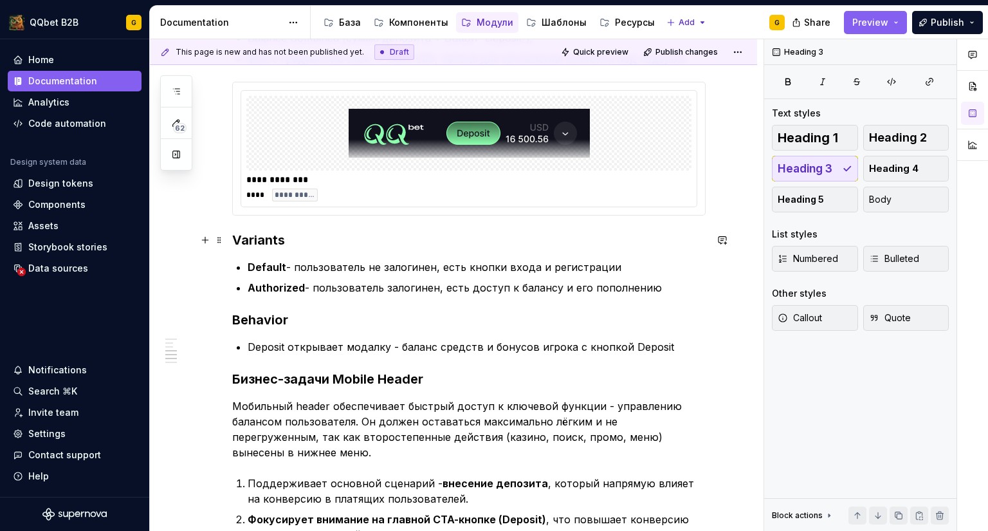
click at [271, 245] on h3 "Variants" at bounding box center [468, 240] width 473 height 18
click at [271, 244] on h3 "Variants" at bounding box center [468, 240] width 473 height 18
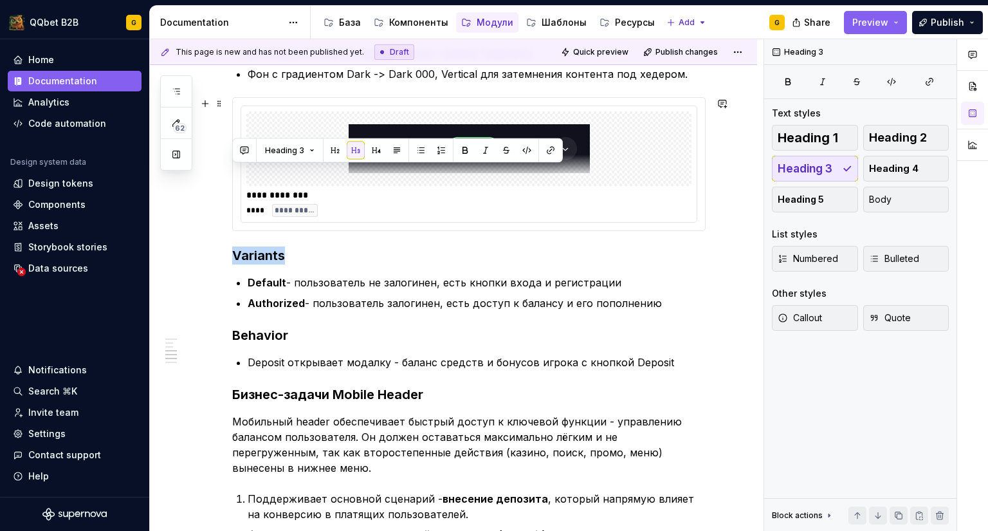
scroll to position [708, 0]
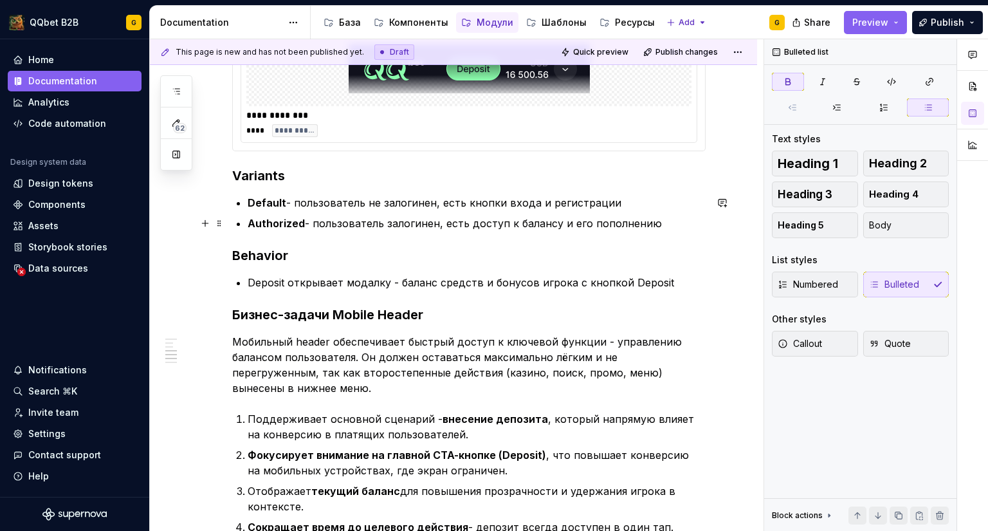
click at [282, 224] on strong "Authorized" at bounding box center [276, 223] width 57 height 13
click at [272, 187] on div "**********" at bounding box center [468, 225] width 473 height 1327
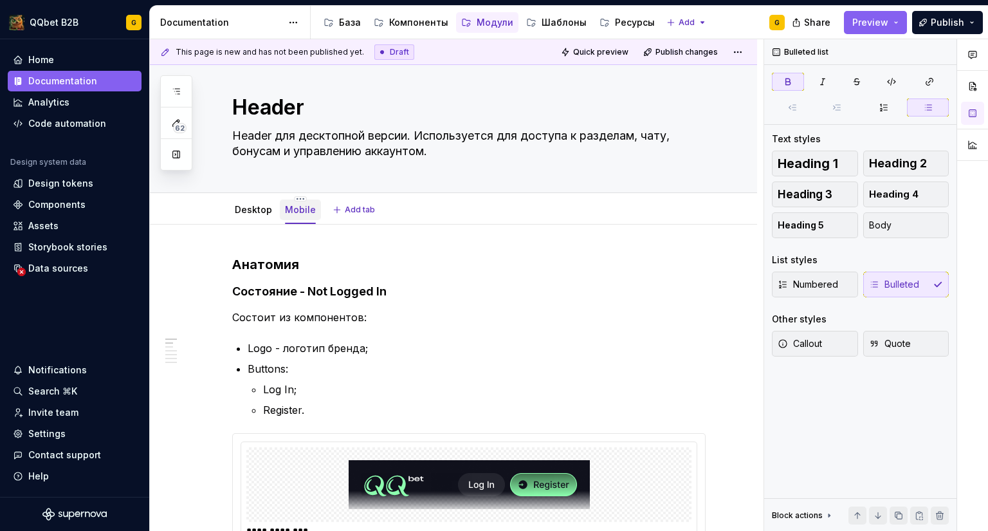
scroll to position [0, 0]
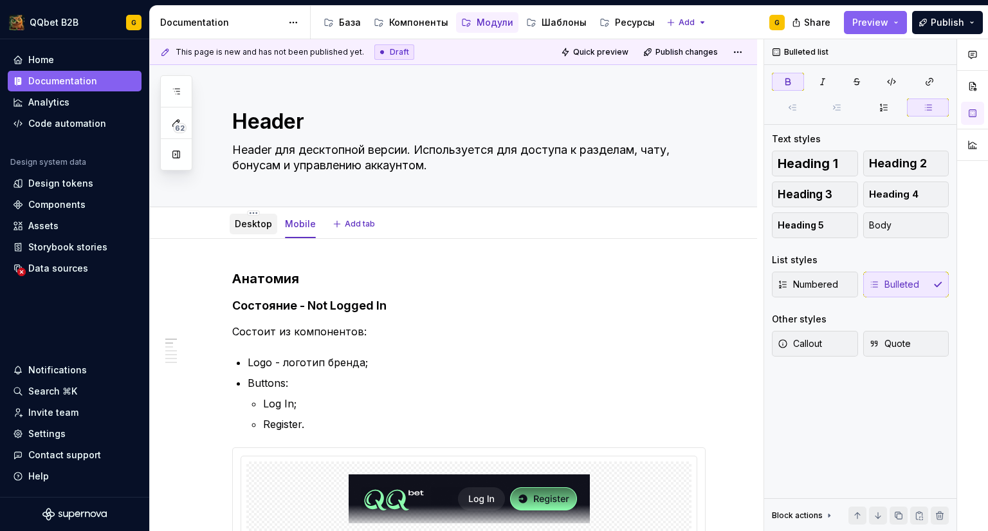
click at [237, 227] on link "Desktop" at bounding box center [253, 223] width 37 height 11
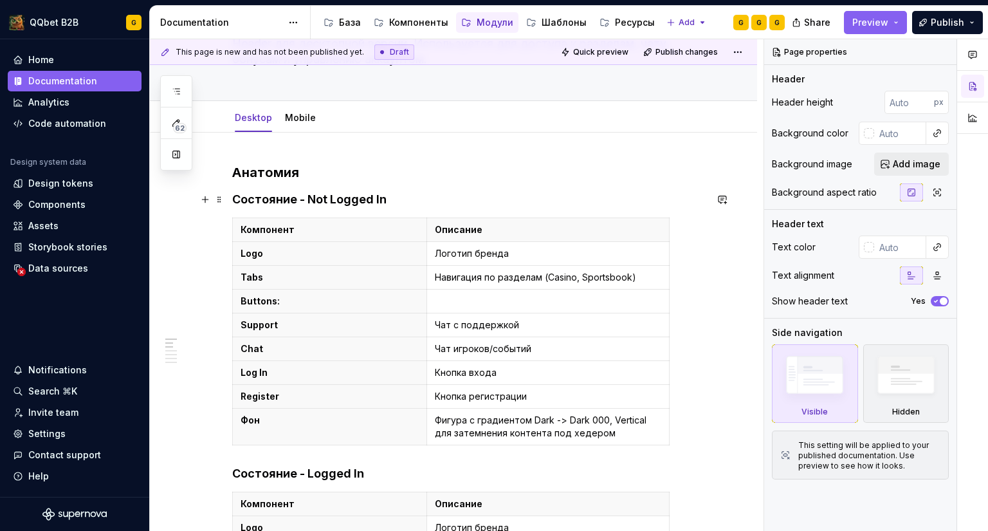
scroll to position [129, 0]
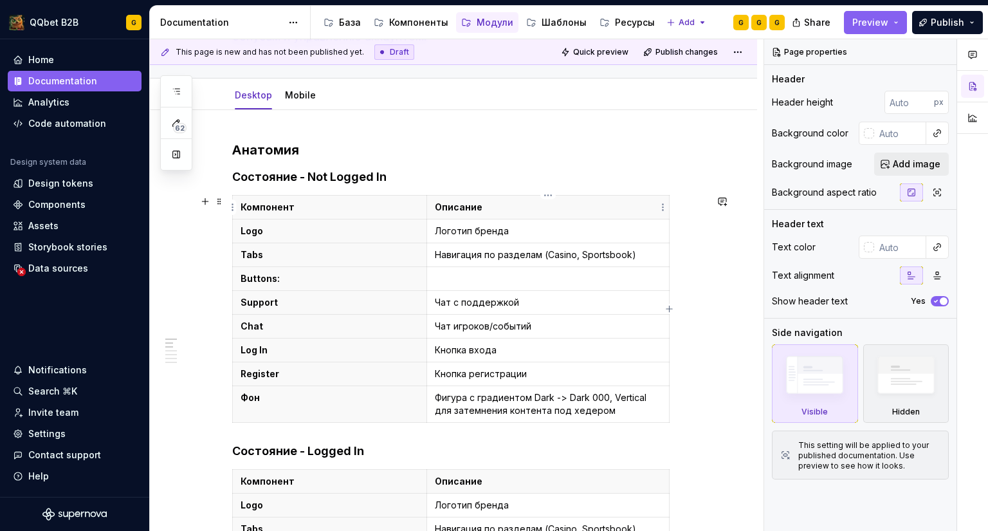
click at [515, 207] on p "Описание" at bounding box center [548, 207] width 226 height 13
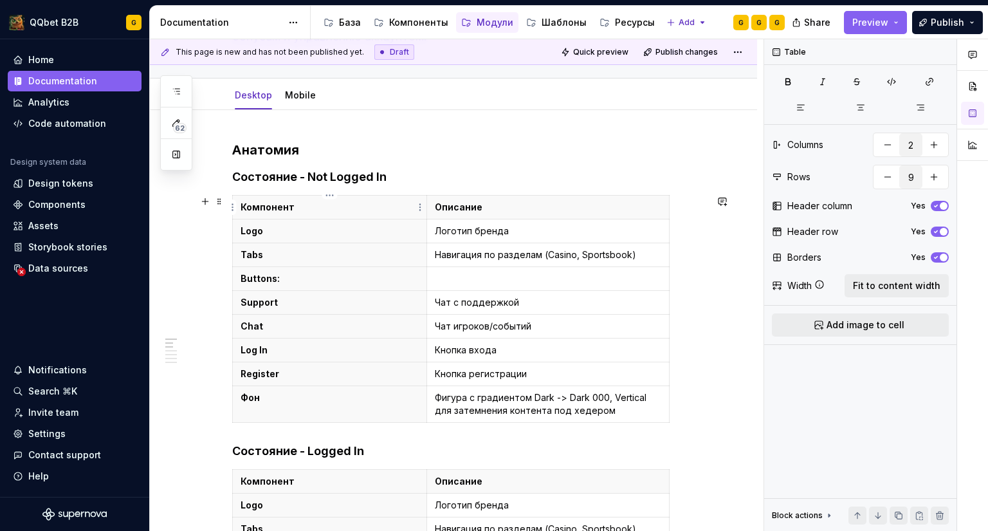
click at [358, 201] on p "Компонент" at bounding box center [330, 207] width 178 height 13
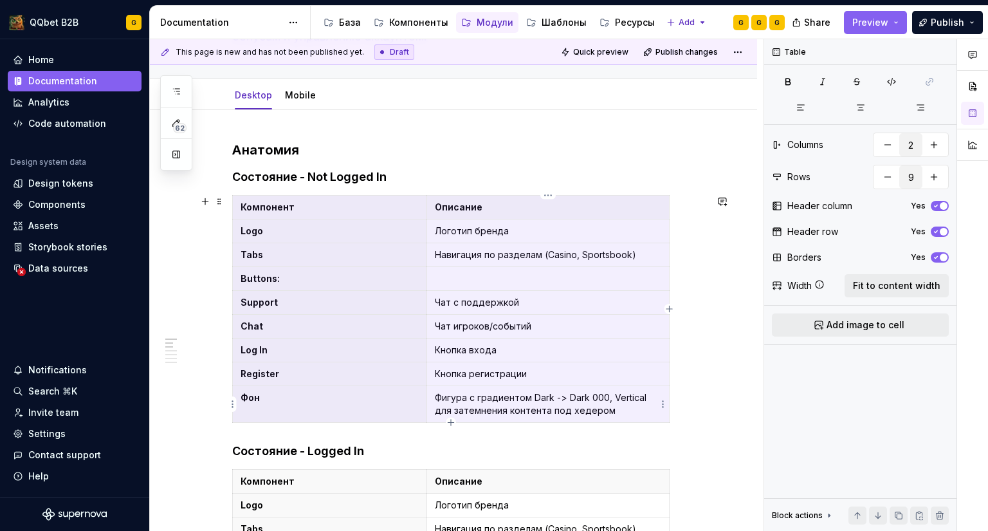
drag, startPoint x: 374, startPoint y: 207, endPoint x: 574, endPoint y: 399, distance: 278.0
click at [574, 399] on tbody "Компонент Описание Logo Логотип бренда Tabs Навигация по разделам (Casino, Spor…" at bounding box center [451, 309] width 437 height 227
click at [304, 101] on div "Mobile" at bounding box center [300, 95] width 31 height 13
click at [297, 100] on div "Mobile" at bounding box center [300, 95] width 31 height 13
click at [298, 91] on link "Mobile" at bounding box center [300, 94] width 31 height 11
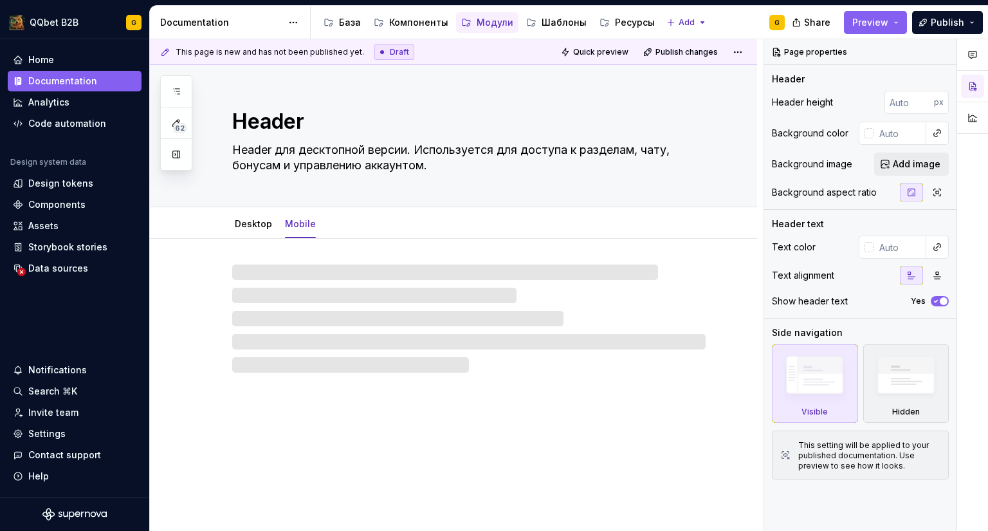
type textarea "*"
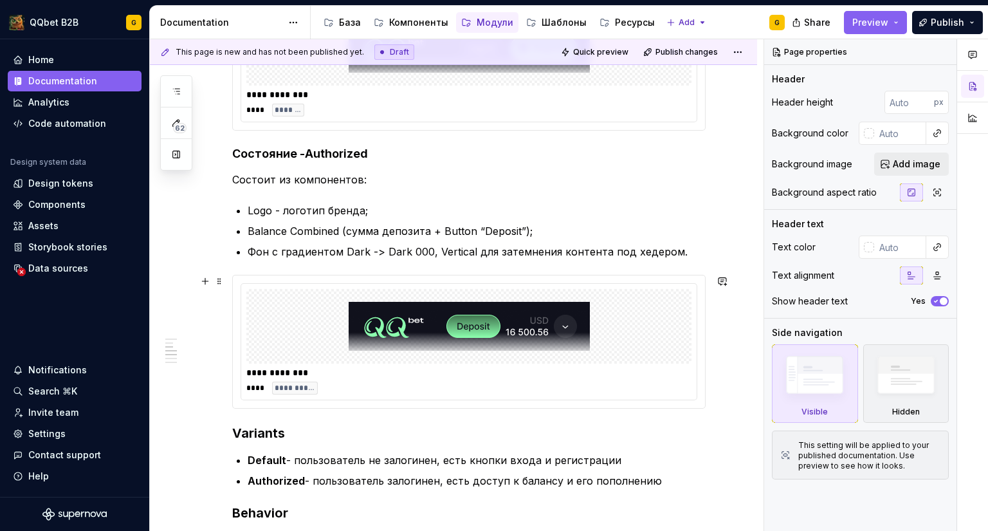
scroll to position [708, 0]
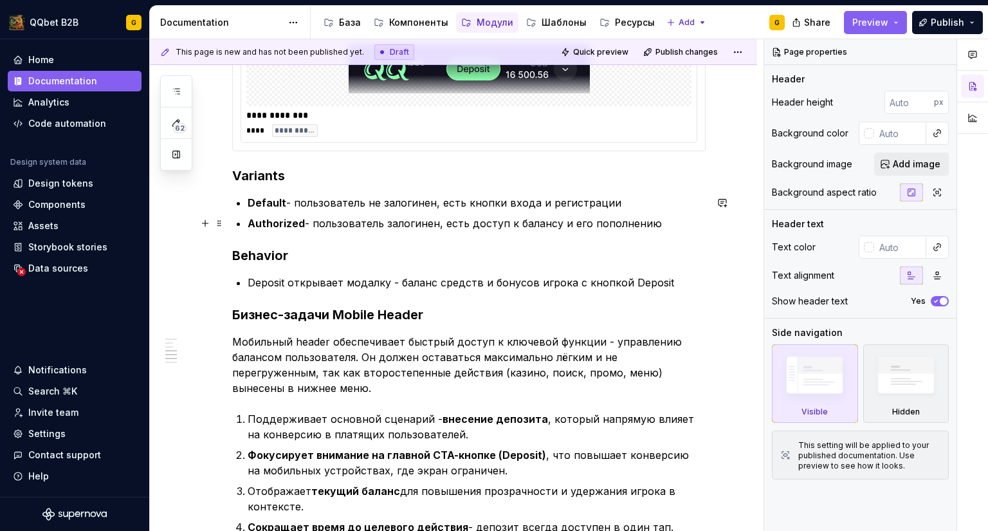
click at [661, 223] on p "Authorized - пользователь залогинен, есть доступ к балансу и его пополнению" at bounding box center [477, 223] width 458 height 15
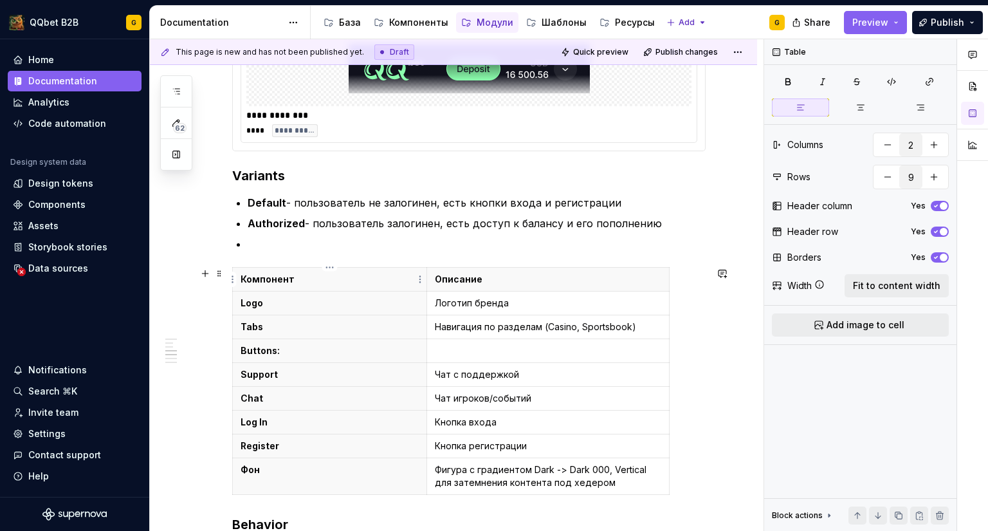
click at [255, 275] on p "Компонент" at bounding box center [330, 279] width 178 height 13
click at [295, 479] on th "Фон" at bounding box center [330, 476] width 194 height 37
drag, startPoint x: 236, startPoint y: 477, endPoint x: 229, endPoint y: 476, distance: 7.1
click at [231, 476] on body "QQbet B2B G Home Documentation Analytics Code automation Design system data Des…" at bounding box center [494, 265] width 988 height 531
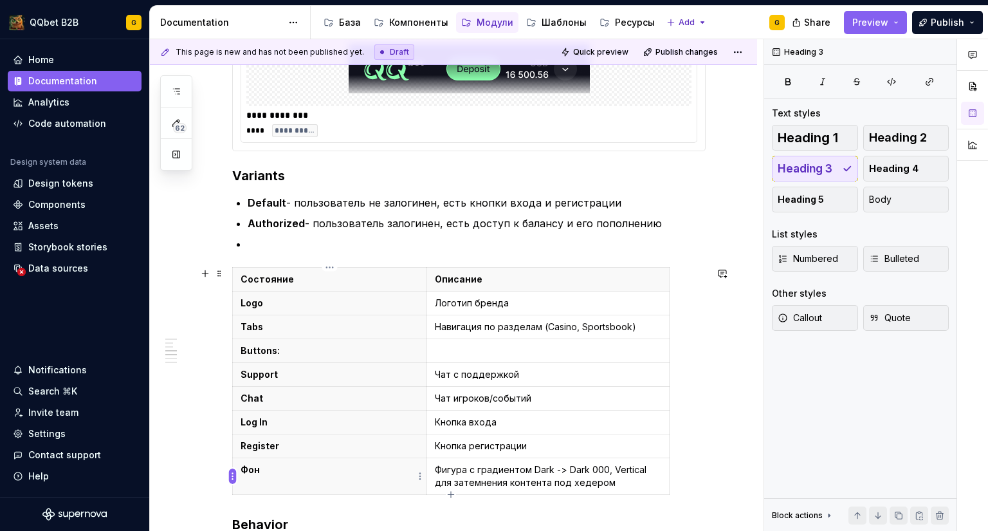
click at [229, 475] on html "QQbet B2B G Home Documentation Analytics Code automation Design system data Des…" at bounding box center [494, 265] width 988 height 531
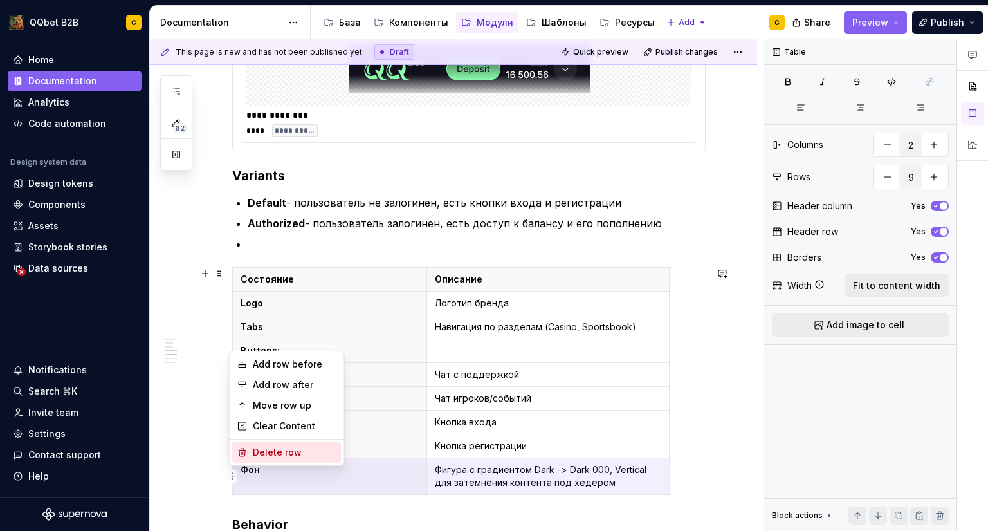
click at [247, 462] on div "Delete row" at bounding box center [286, 452] width 109 height 21
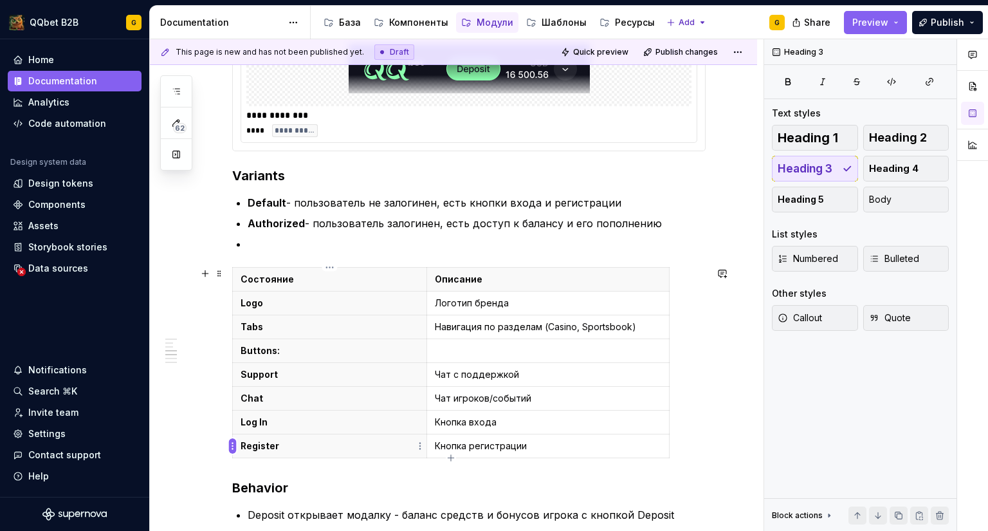
click at [232, 448] on html "QQbet B2B G Home Documentation Analytics Code automation Design system data Des…" at bounding box center [494, 265] width 988 height 531
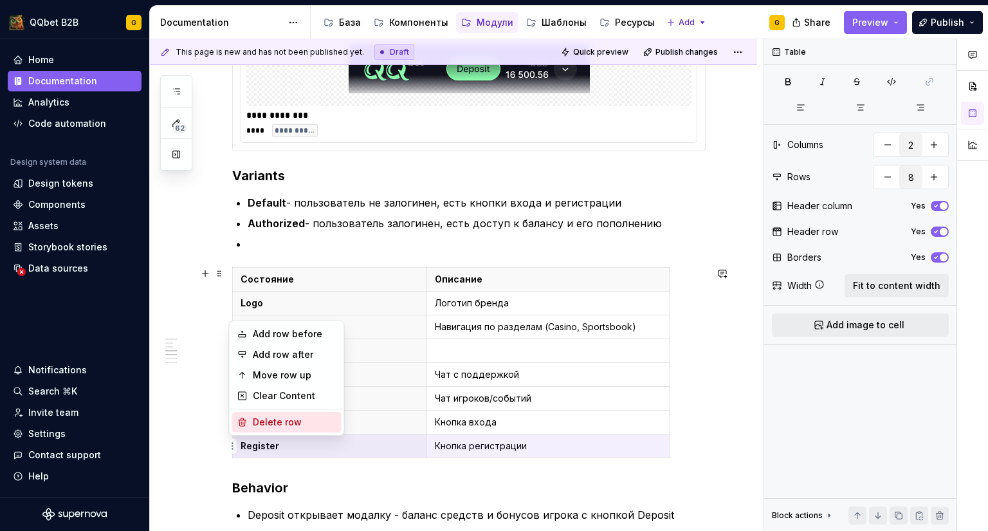
click at [256, 416] on div "Delete row" at bounding box center [295, 422] width 84 height 13
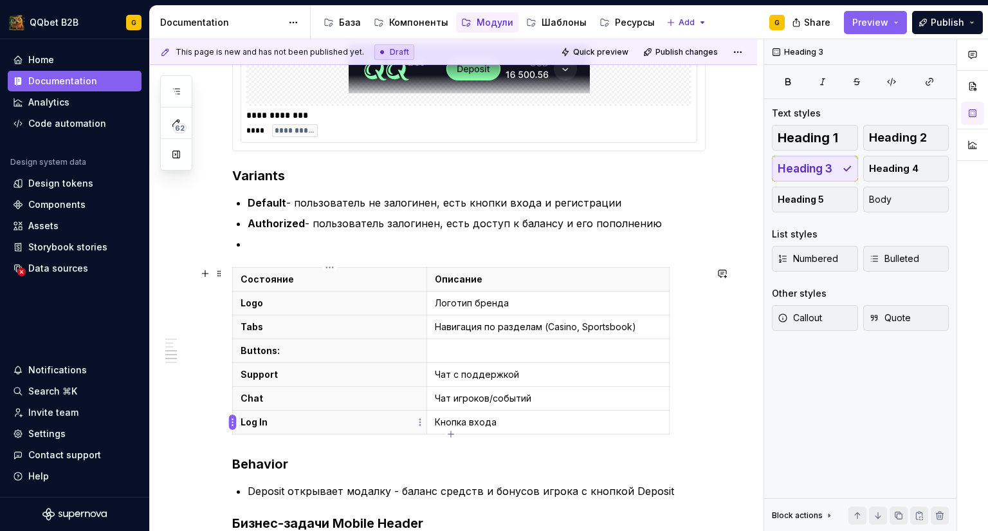
click at [230, 419] on html "QQbet B2B G Home Documentation Analytics Code automation Design system data Des…" at bounding box center [494, 265] width 988 height 531
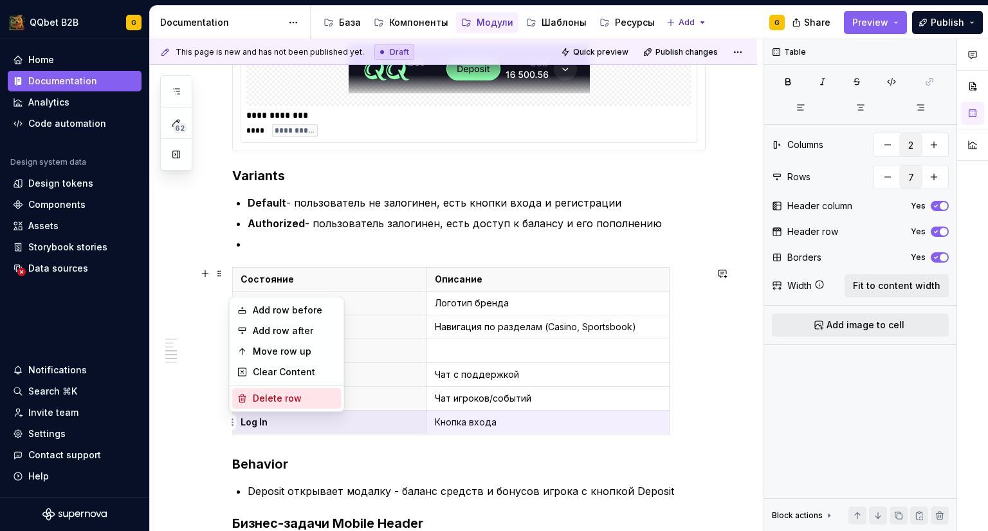
click at [259, 403] on div "Delete row" at bounding box center [295, 398] width 84 height 13
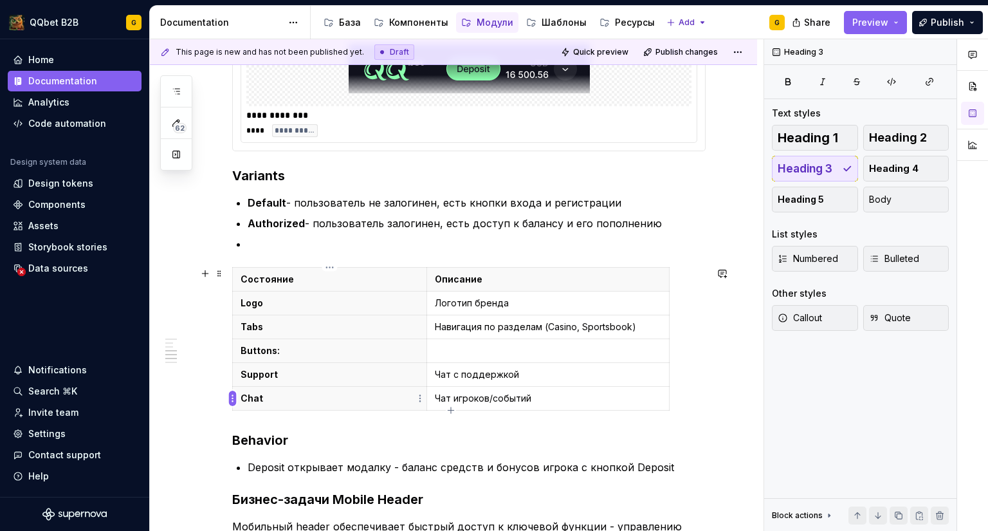
click at [234, 399] on html "QQbet B2B G Home Documentation Analytics Code automation Design system data Des…" at bounding box center [494, 265] width 988 height 531
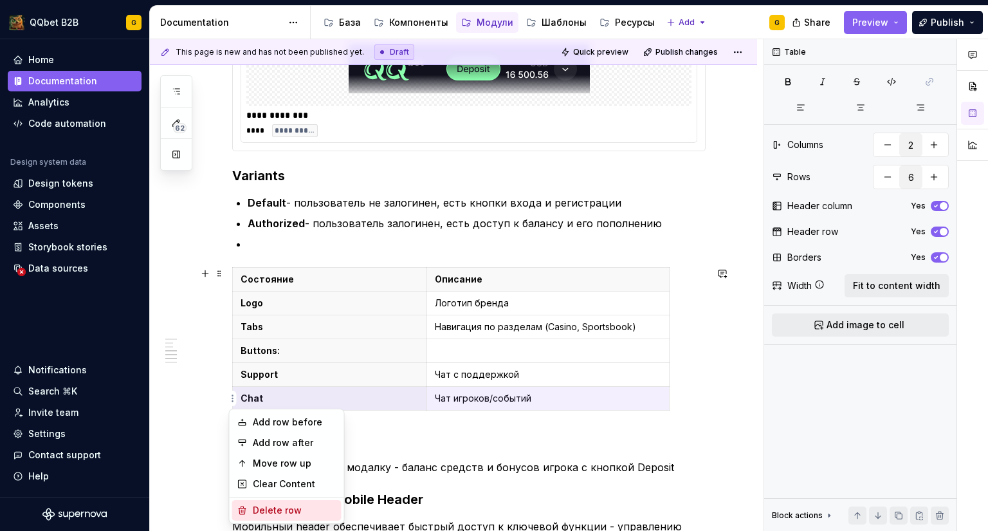
drag, startPoint x: 251, startPoint y: 506, endPoint x: 252, endPoint y: 470, distance: 35.4
click at [251, 506] on div "Delete row" at bounding box center [286, 510] width 109 height 21
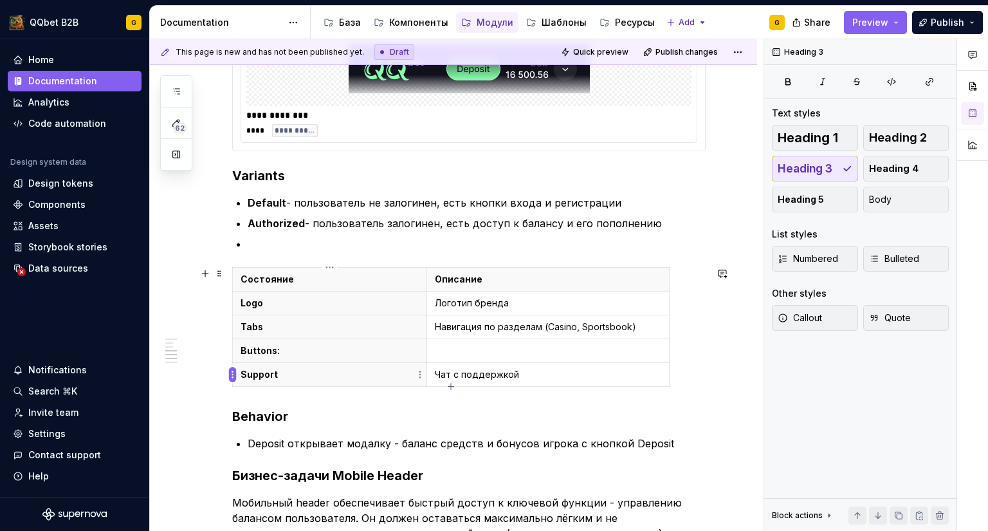
click at [234, 374] on html "QQbet B2B G Home Documentation Analytics Code automation Design system data Des…" at bounding box center [494, 265] width 988 height 531
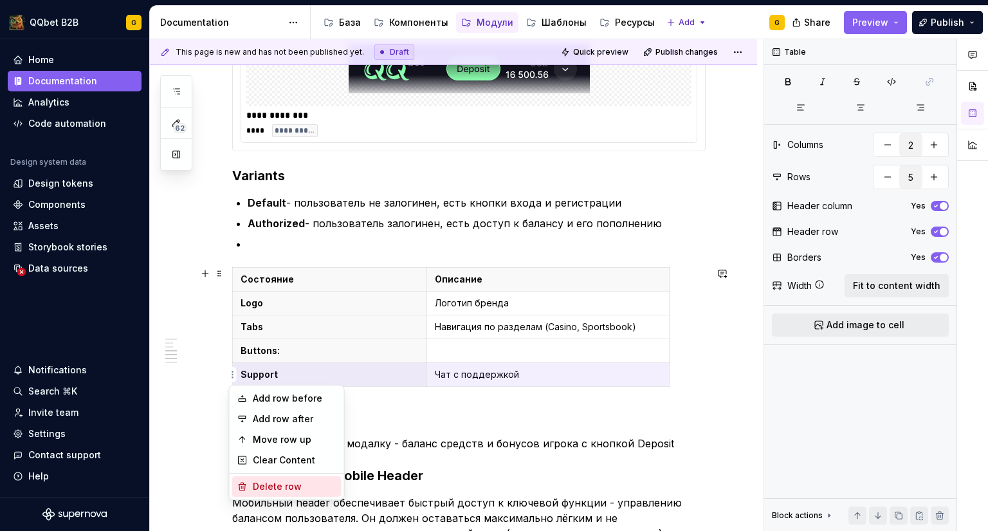
click at [266, 487] on div "Delete row" at bounding box center [295, 486] width 84 height 13
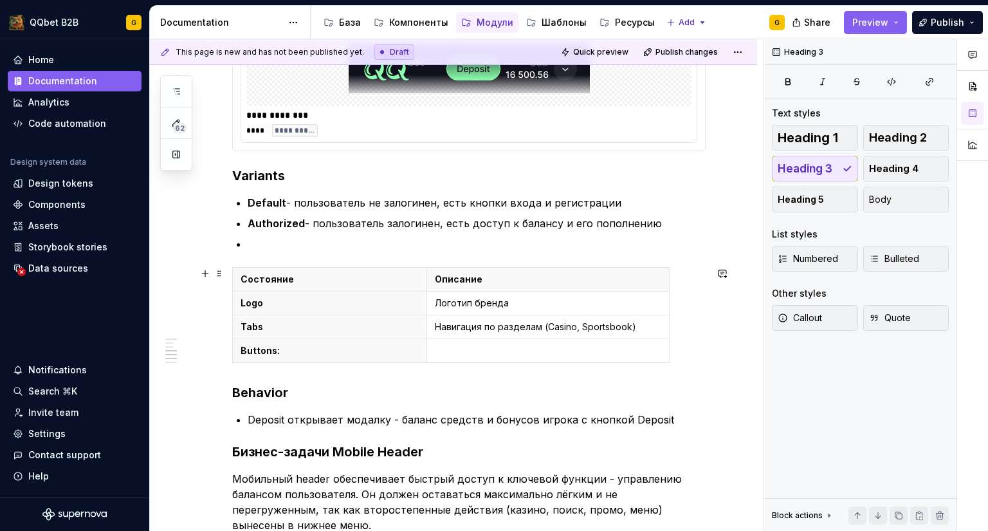
drag, startPoint x: 232, startPoint y: 351, endPoint x: 241, endPoint y: 354, distance: 10.2
click at [234, 352] on div "**********" at bounding box center [457, 285] width 614 height 492
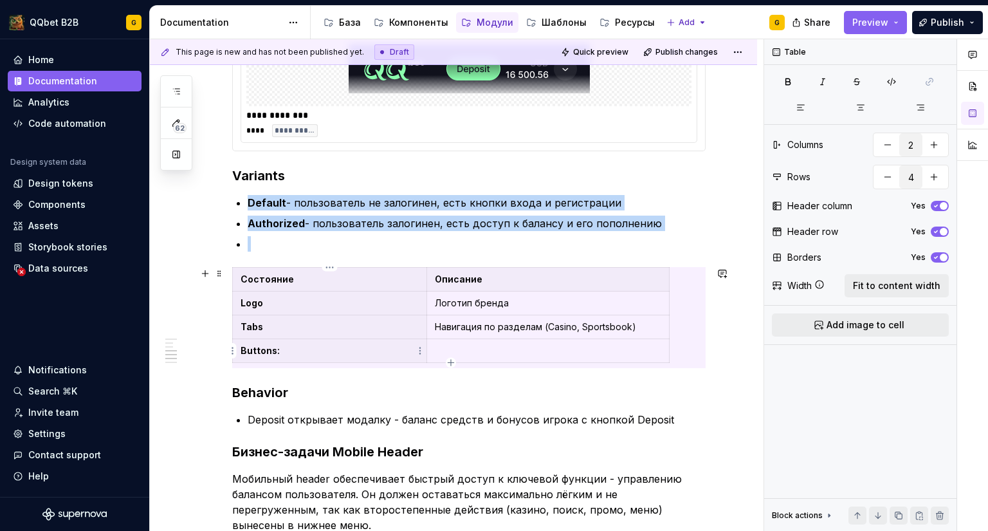
click at [241, 354] on p "Buttons:" at bounding box center [330, 350] width 178 height 13
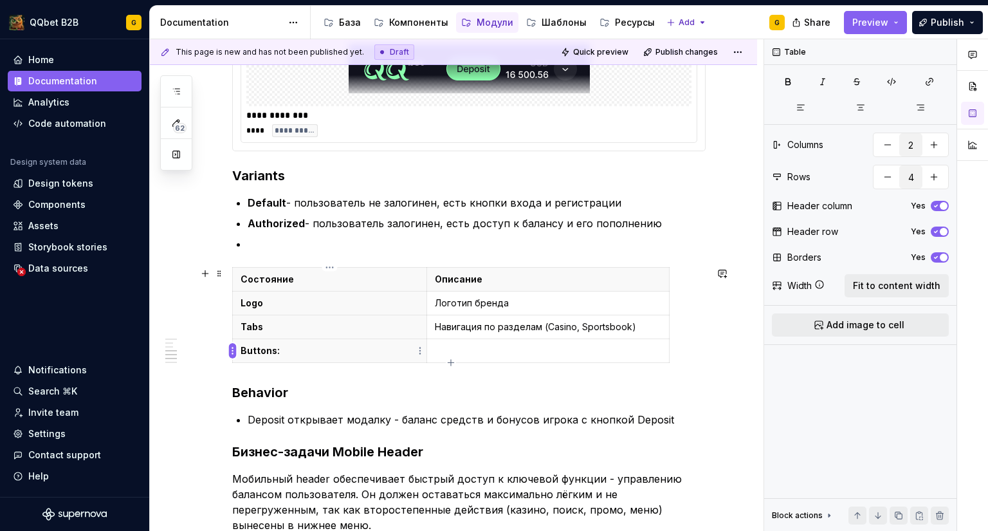
click at [232, 352] on html "QQbet B2B G Home Documentation Analytics Code automation Design system data Des…" at bounding box center [494, 265] width 988 height 531
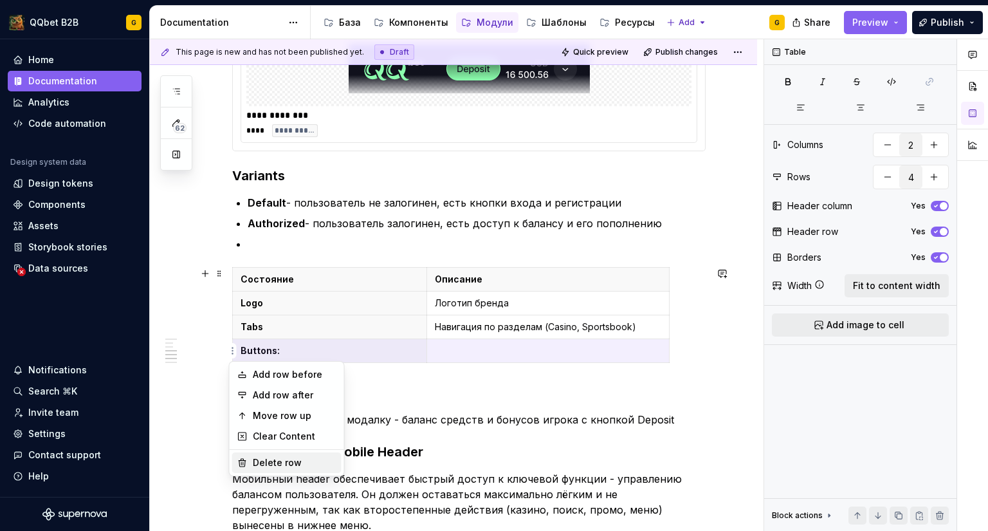
click at [265, 461] on div "Delete row" at bounding box center [295, 462] width 84 height 13
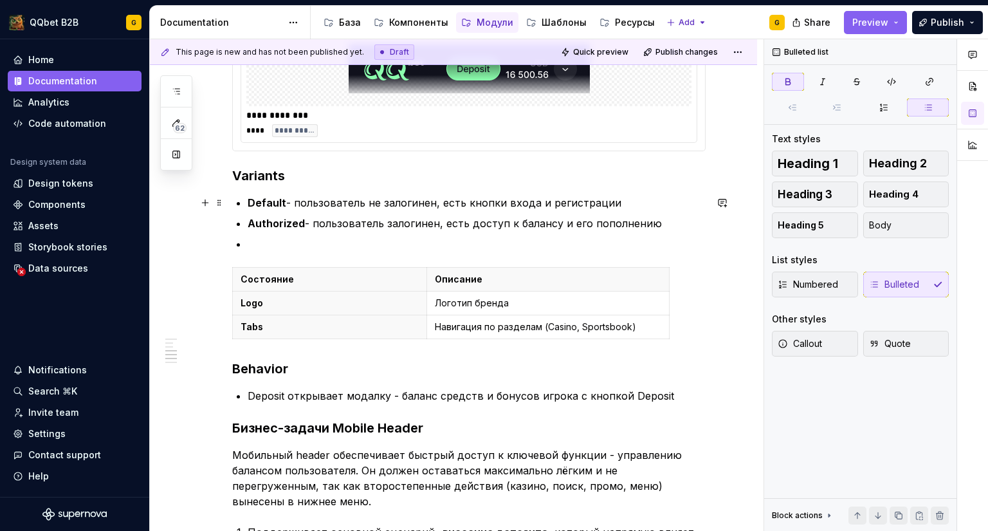
click at [279, 201] on strong "Default" at bounding box center [267, 202] width 39 height 13
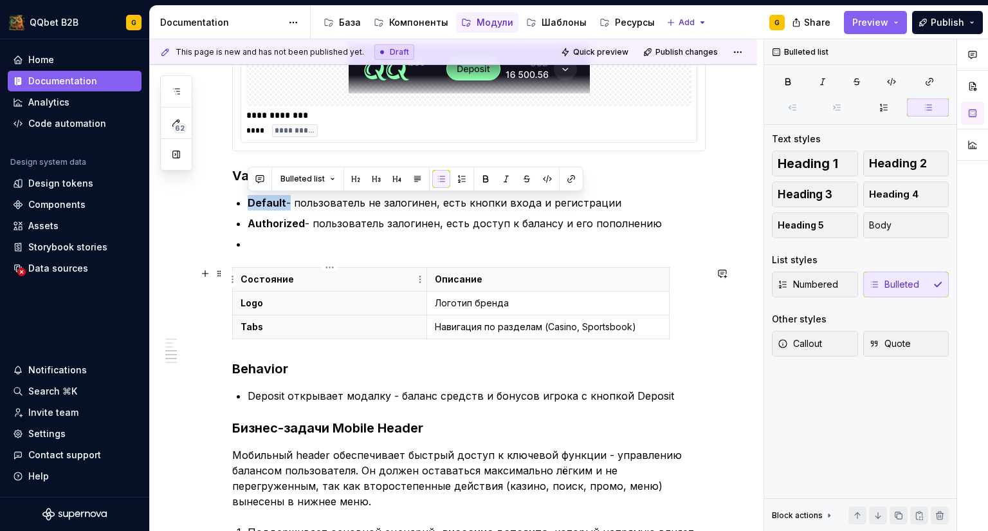
copy p "Default"
click at [253, 299] on p "Logo" at bounding box center [330, 303] width 178 height 13
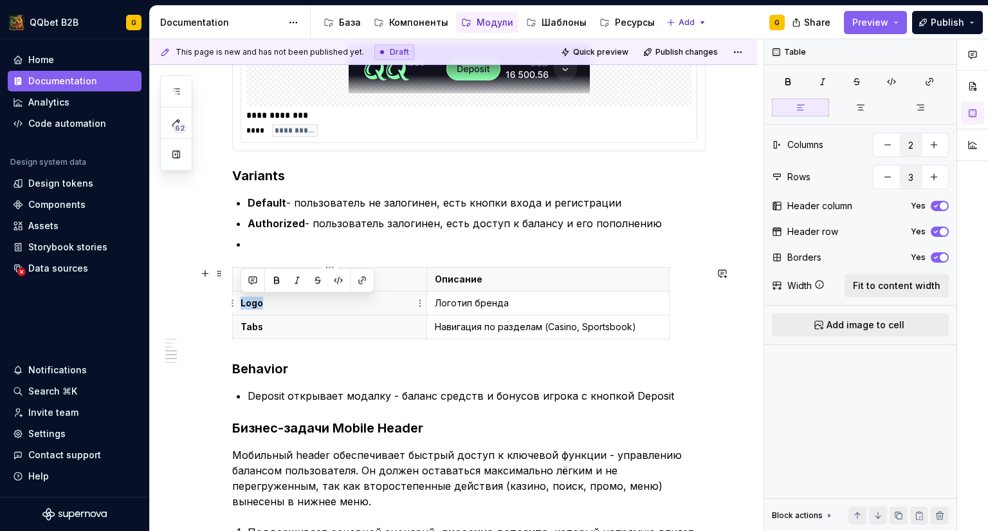
click at [253, 299] on p "Logo" at bounding box center [330, 303] width 178 height 13
click at [273, 225] on strong "Authorized" at bounding box center [276, 223] width 57 height 13
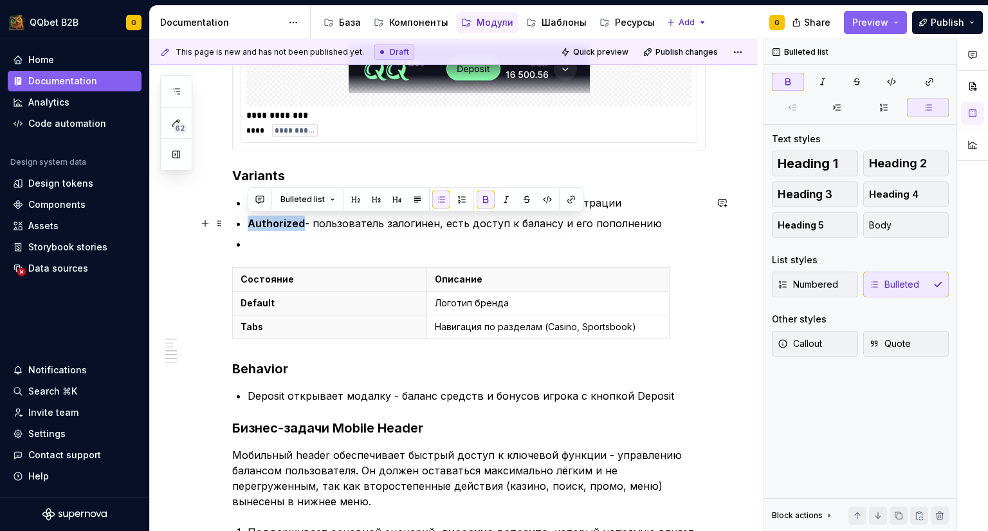
click at [273, 225] on strong "Authorized" at bounding box center [276, 223] width 57 height 13
copy strong "Authorized"
click at [257, 325] on p "Tabs" at bounding box center [330, 326] width 178 height 13
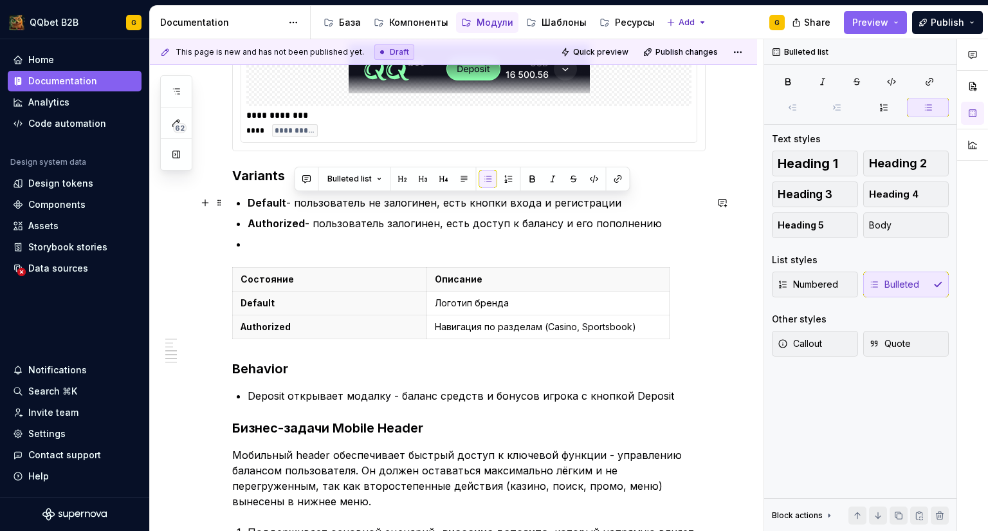
drag, startPoint x: 297, startPoint y: 201, endPoint x: 621, endPoint y: 202, distance: 324.2
click at [621, 202] on p "Default - пользователь не залогинен, есть кнопки входа и регистрации" at bounding box center [477, 202] width 458 height 15
copy p "пользователь не залогинен, есть кнопки входа и регистрации"
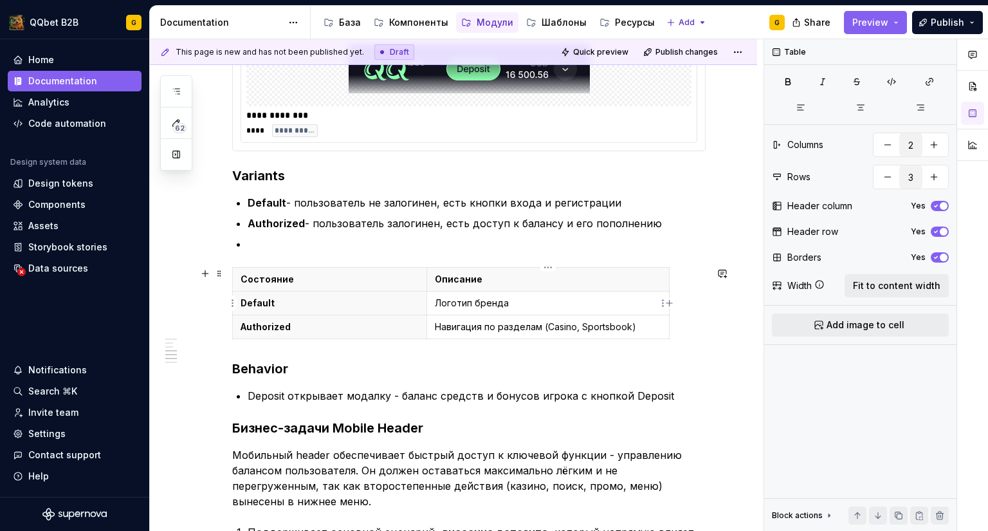
click at [456, 300] on p "Логотип бренда" at bounding box center [548, 303] width 226 height 13
click at [468, 306] on p "Логотип бренда" at bounding box center [548, 303] width 226 height 13
drag, startPoint x: 509, startPoint y: 307, endPoint x: 434, endPoint y: 298, distance: 75.9
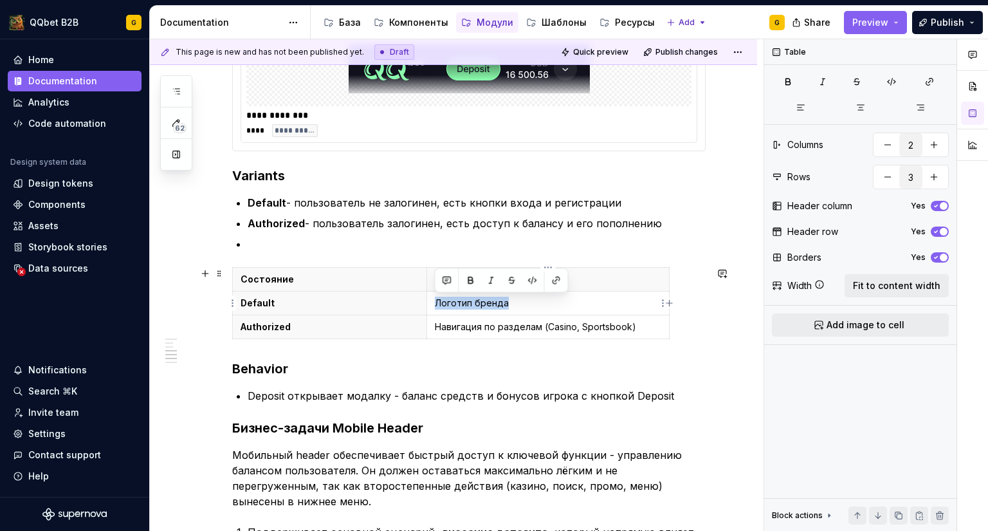
click at [434, 298] on td "Логотип бренда" at bounding box center [548, 303] width 243 height 24
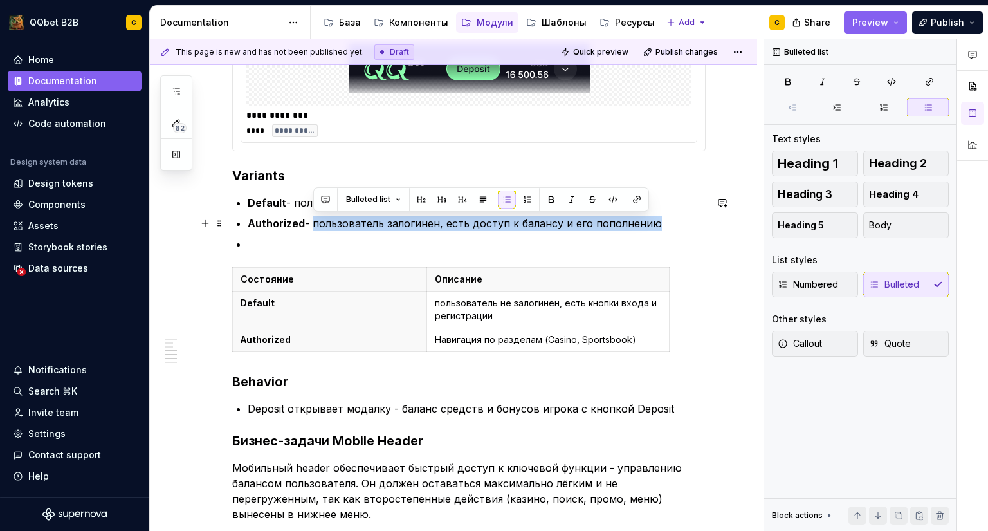
drag, startPoint x: 327, startPoint y: 220, endPoint x: 647, endPoint y: 223, distance: 320.4
click at [647, 223] on p "Authorized - пользователь залогинен, есть доступ к балансу и его пополнению" at bounding box center [477, 223] width 458 height 15
copy p "пользователь залогинен, есть доступ к балансу и его пополнению"
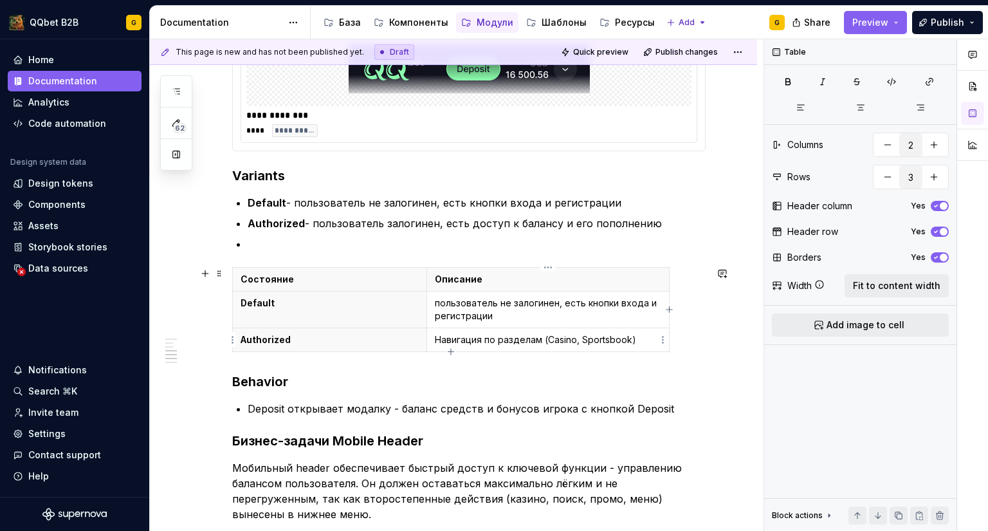
click at [536, 333] on p "Навигация по разделам (Casino, Sportsbook)" at bounding box center [548, 339] width 226 height 13
click at [536, 333] on td "Навигация по разделам (Casino, Sportsbook)" at bounding box center [548, 340] width 243 height 24
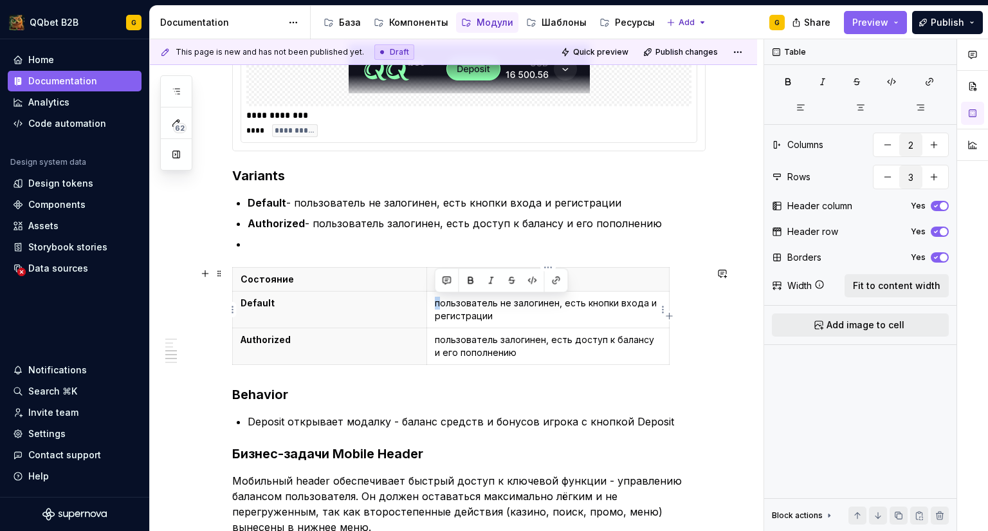
click at [435, 300] on p "пользователь не залогинен, есть кнопки входа и регистрации" at bounding box center [548, 310] width 226 height 26
drag, startPoint x: 442, startPoint y: 342, endPoint x: 435, endPoint y: 343, distance: 7.2
click at [435, 343] on p "пользователь залогинен, есть доступ к балансу и его пополнению" at bounding box center [548, 346] width 226 height 26
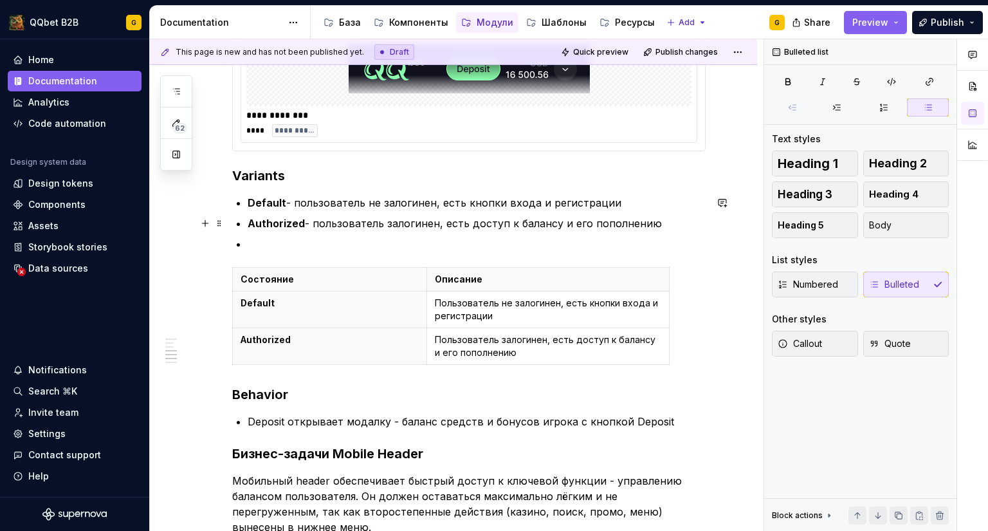
click at [320, 221] on p "Authorized - пользователь залогинен, есть доступ к балансу и его пополнению" at bounding box center [477, 223] width 458 height 15
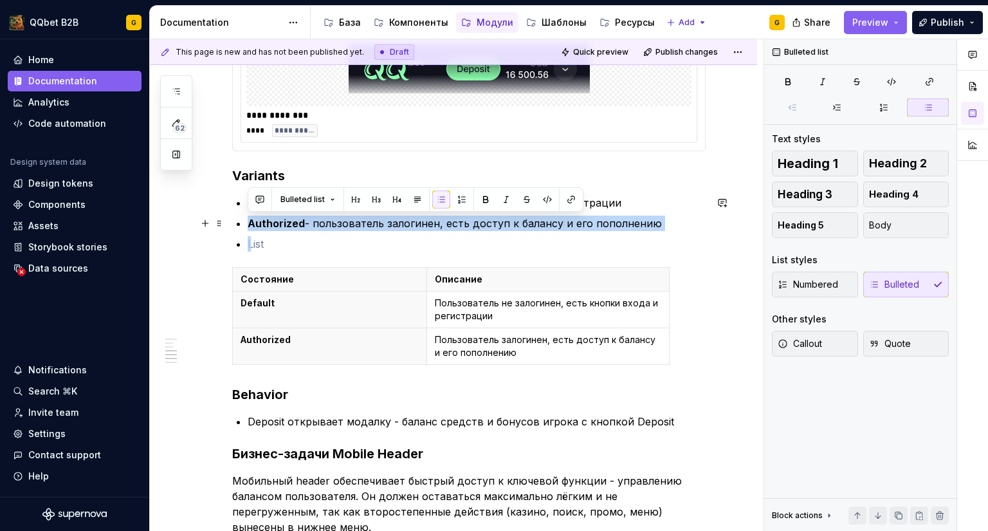
drag, startPoint x: 250, startPoint y: 230, endPoint x: 235, endPoint y: 210, distance: 24.8
click at [235, 210] on div "**********" at bounding box center [468, 295] width 473 height 1466
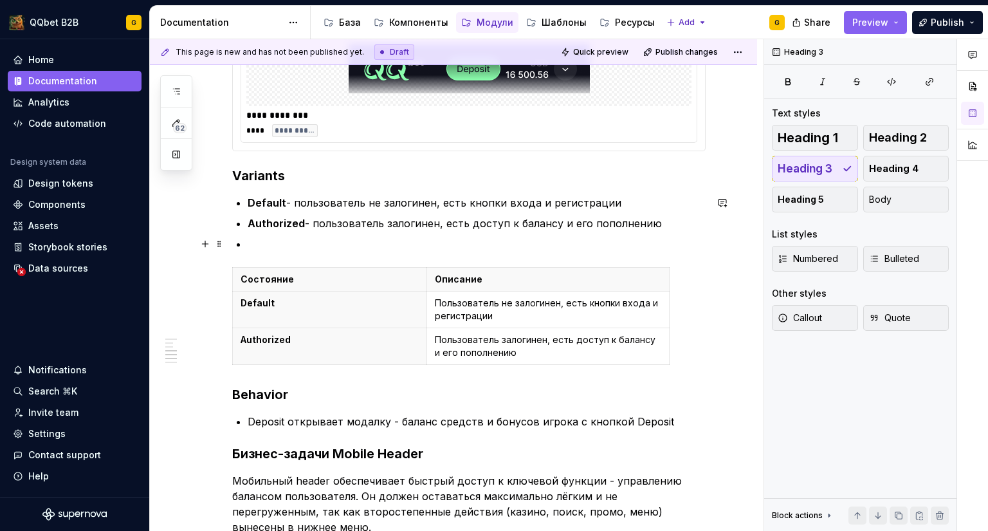
click at [279, 237] on p at bounding box center [477, 243] width 458 height 15
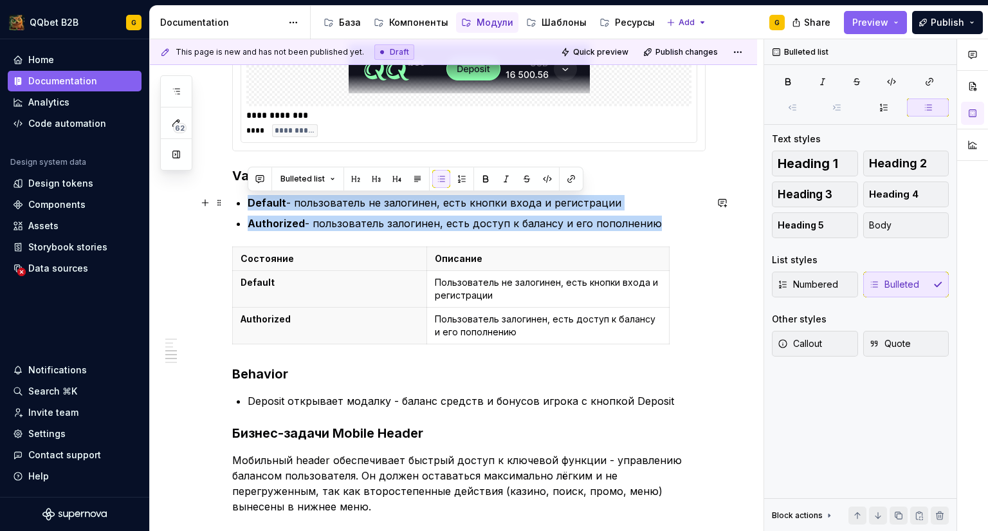
drag, startPoint x: 655, startPoint y: 222, endPoint x: 243, endPoint y: 205, distance: 412.7
click at [243, 205] on div "**********" at bounding box center [468, 285] width 473 height 1446
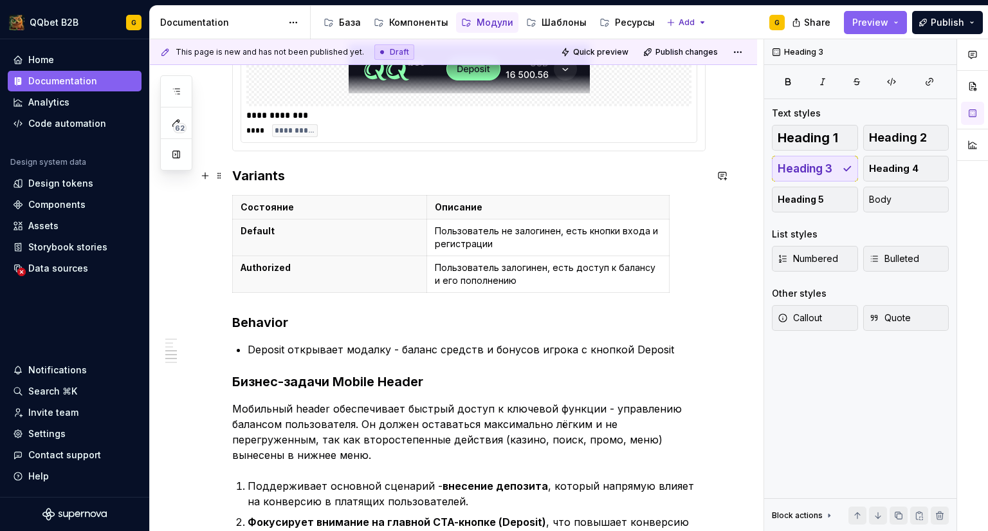
click at [255, 170] on h3 "Variants" at bounding box center [468, 176] width 473 height 18
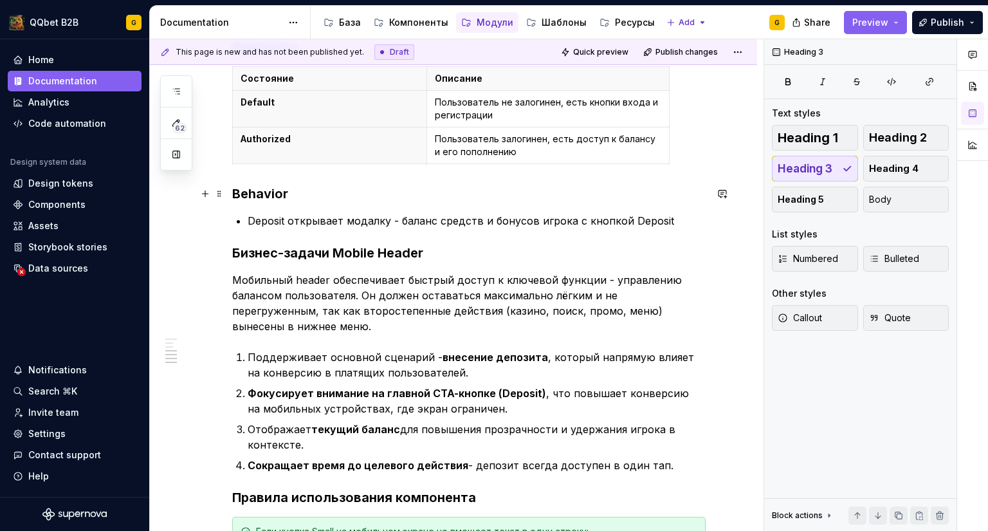
type textarea "*"
click at [270, 195] on h3 "Behavior" at bounding box center [468, 194] width 473 height 18
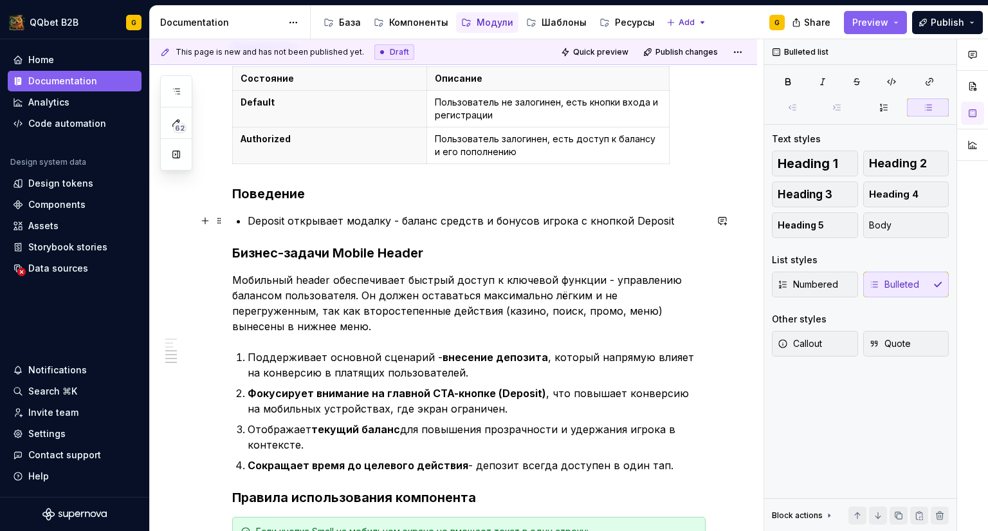
click at [519, 217] on p "Deposit открывает модалку - баланс средств и бонусов игрока с кнопкой Deposit" at bounding box center [477, 220] width 458 height 15
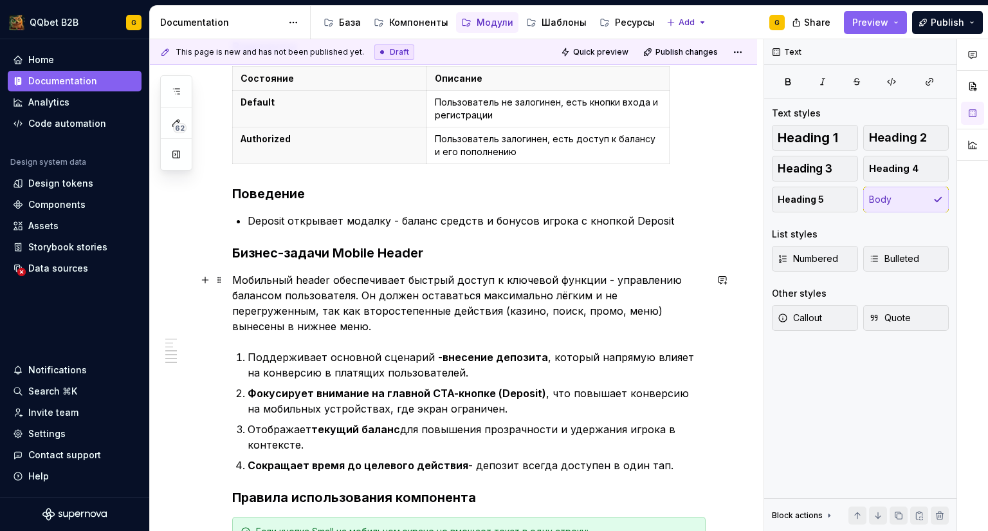
click at [383, 307] on p "Мобильный header обеспечивает быстрый доступ к ключевой функции - управлению ба…" at bounding box center [468, 303] width 473 height 62
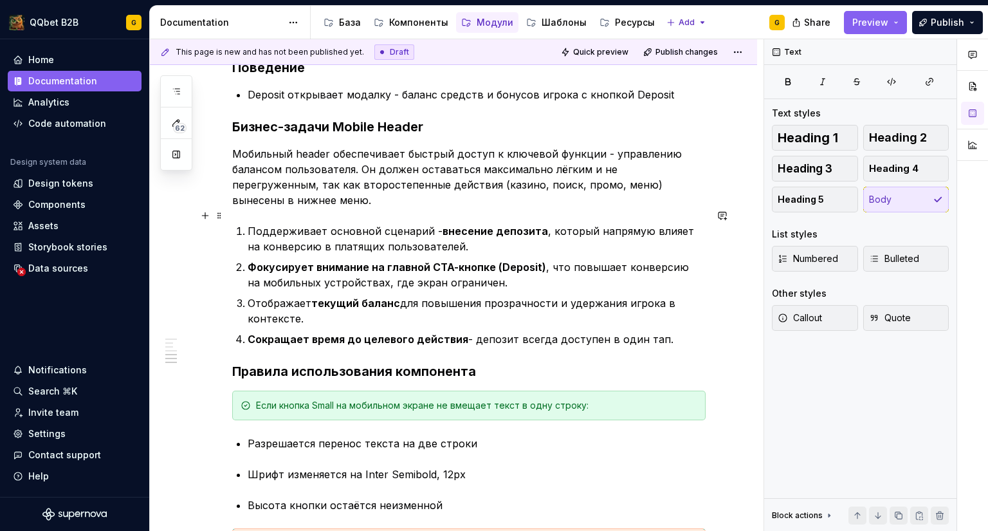
scroll to position [965, 0]
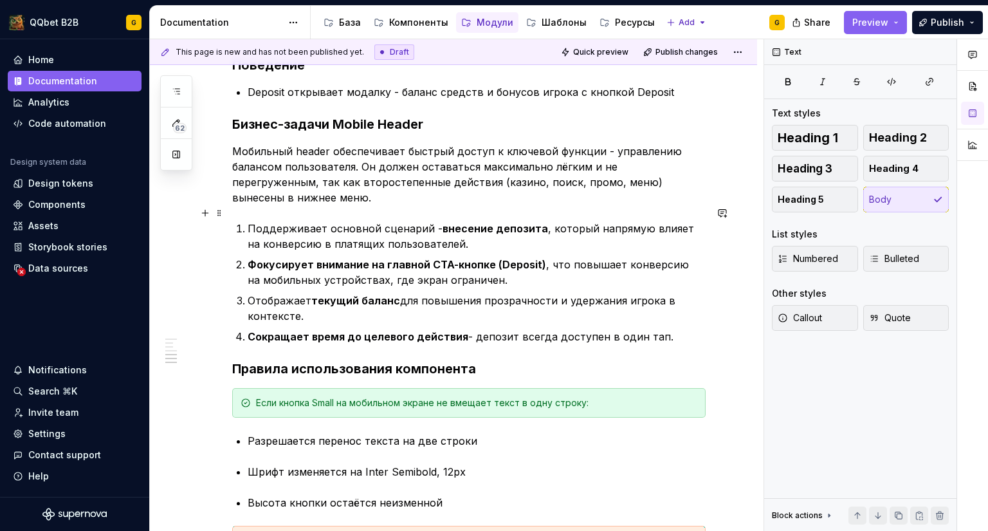
click at [429, 232] on p "Поддерживает основной сценарий - внесение депозита , который напрямую влияет на…" at bounding box center [477, 236] width 458 height 31
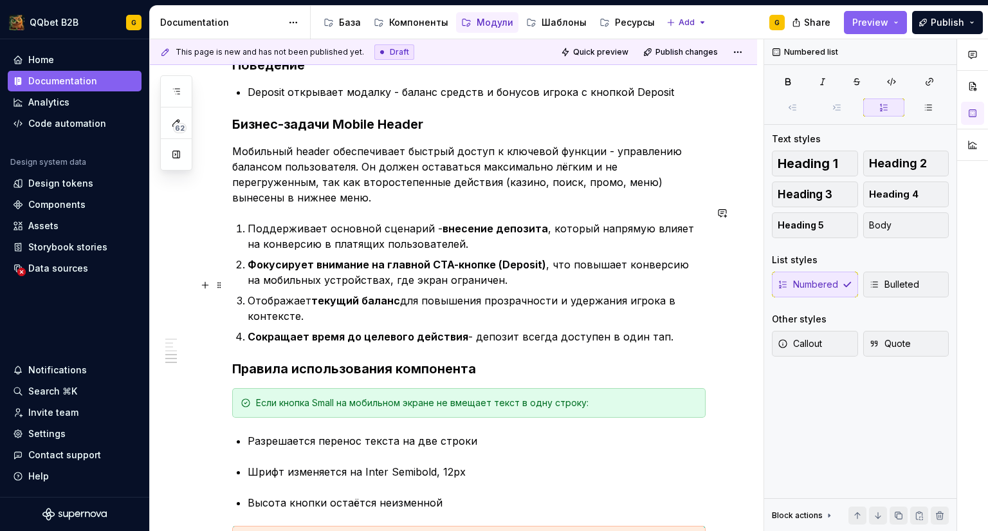
scroll to position [1158, 0]
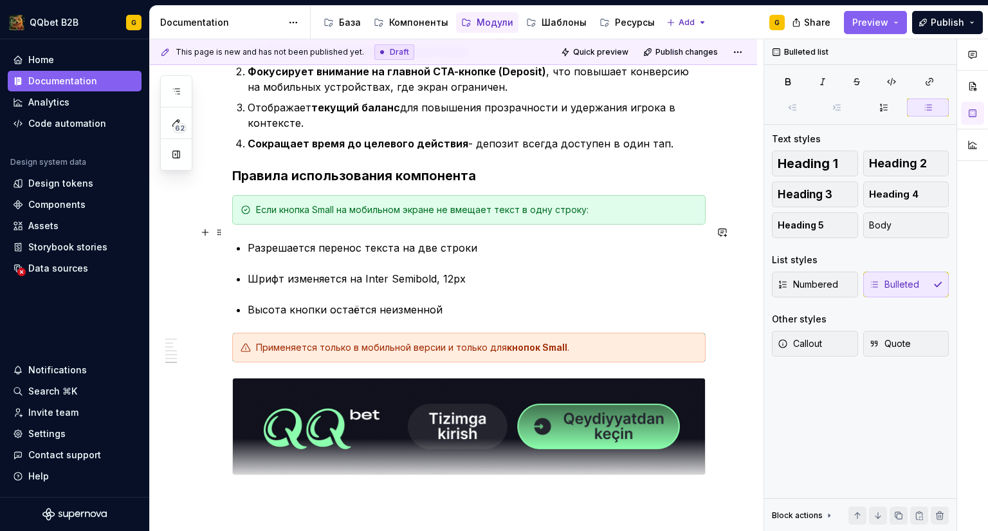
click at [307, 240] on p "Разрешается перенос текста на две строки" at bounding box center [477, 247] width 458 height 15
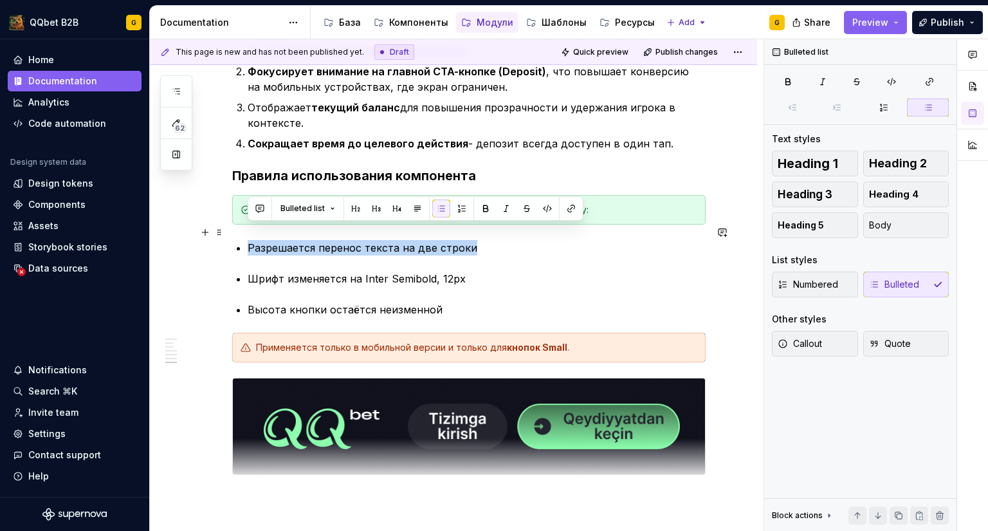
click at [307, 240] on p "Разрешается перенос текста на две строки" at bounding box center [477, 247] width 458 height 15
click at [378, 240] on p "Разрешается перенос текста на две строки" at bounding box center [477, 247] width 458 height 15
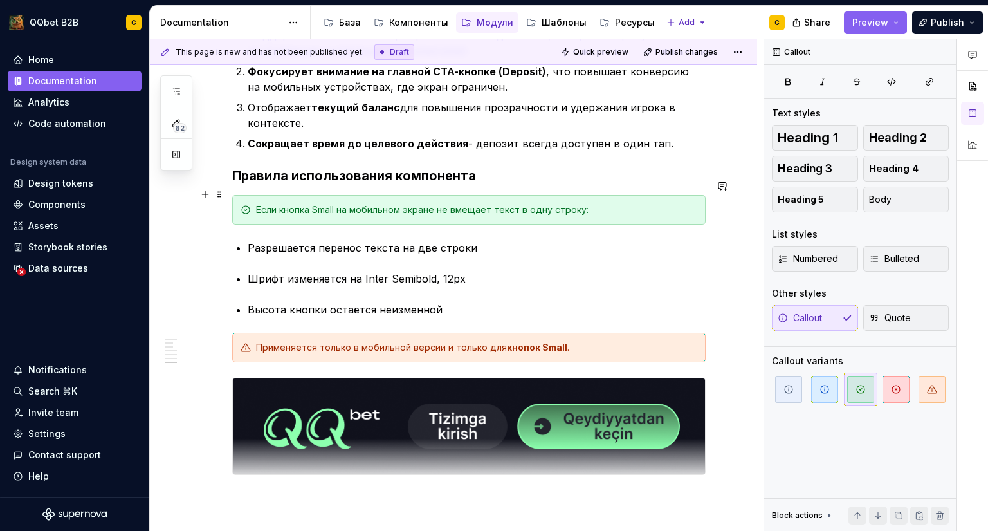
click at [614, 203] on div "Если кнопка Small на мобильном экране не вмещает текст в одну строку:" at bounding box center [476, 209] width 441 height 13
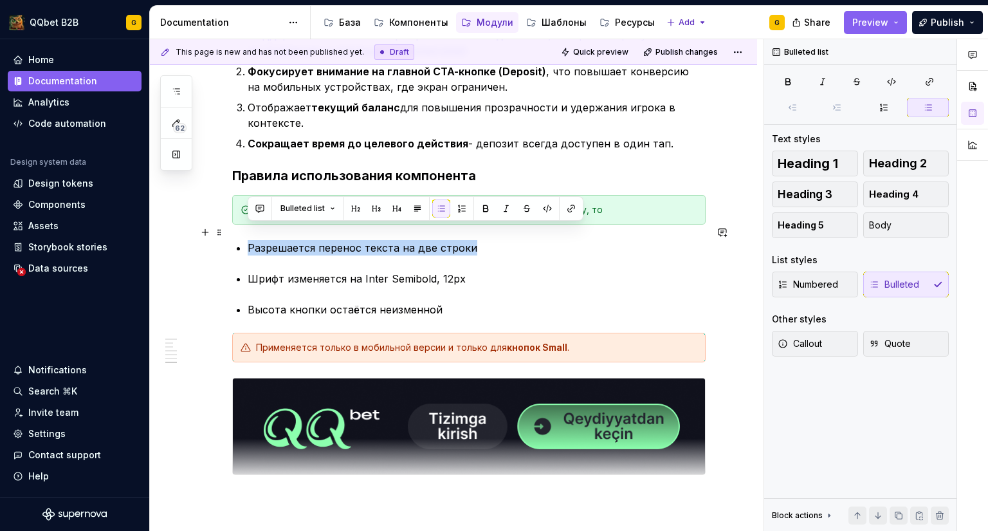
drag, startPoint x: 480, startPoint y: 227, endPoint x: 241, endPoint y: 237, distance: 239.5
click at [248, 240] on li "Разрешается перенос текста на две строки" at bounding box center [477, 247] width 458 height 15
copy p "Разрешается перенос текста на две строки"
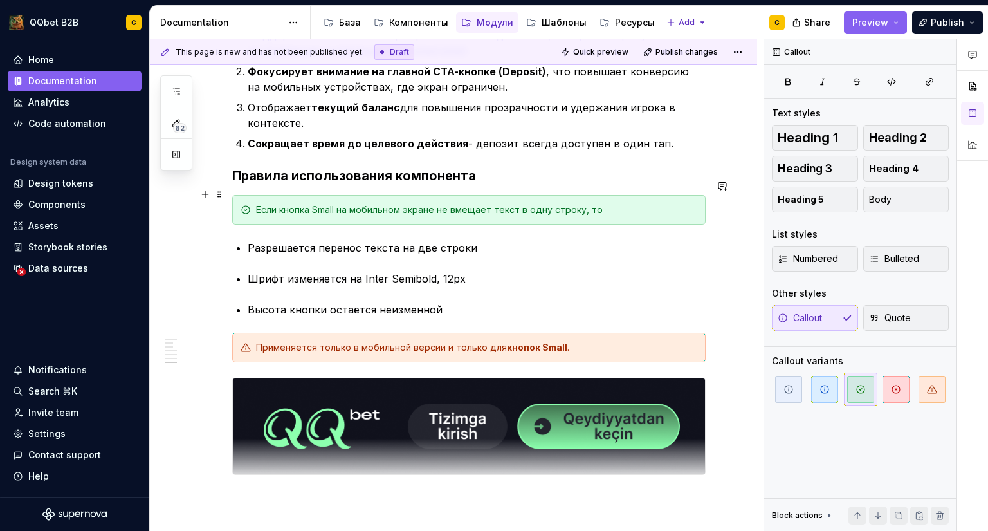
click at [627, 203] on div "Если кнопка Small на мобильном экране не вмещает текст в одну строку, то" at bounding box center [476, 209] width 441 height 13
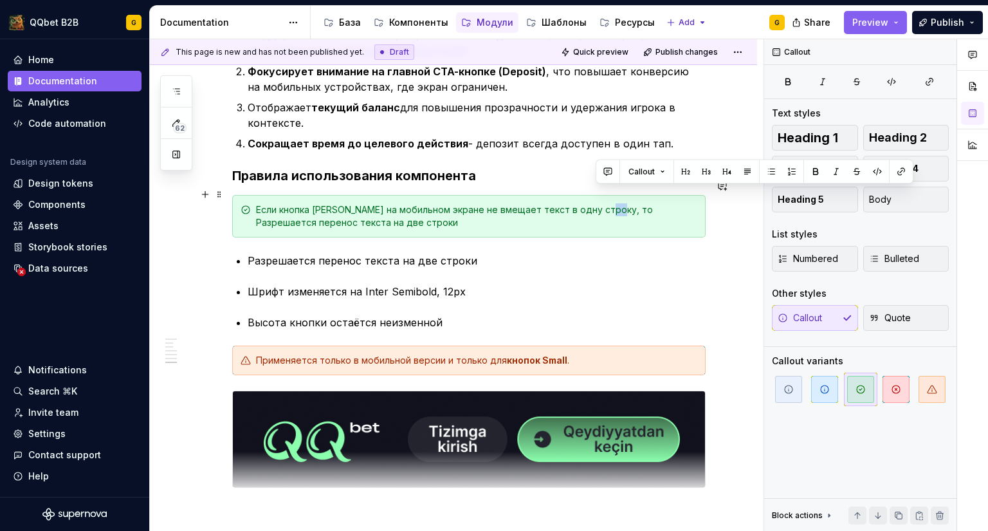
click at [596, 203] on div "Если кнопка [PERSON_NAME] на мобильном экране не вмещает текст в одну строку, т…" at bounding box center [476, 216] width 441 height 26
click at [573, 205] on div "Если кнопка [PERSON_NAME] на мобильном экране не вмещает текст в одну строку, т…" at bounding box center [476, 216] width 441 height 26
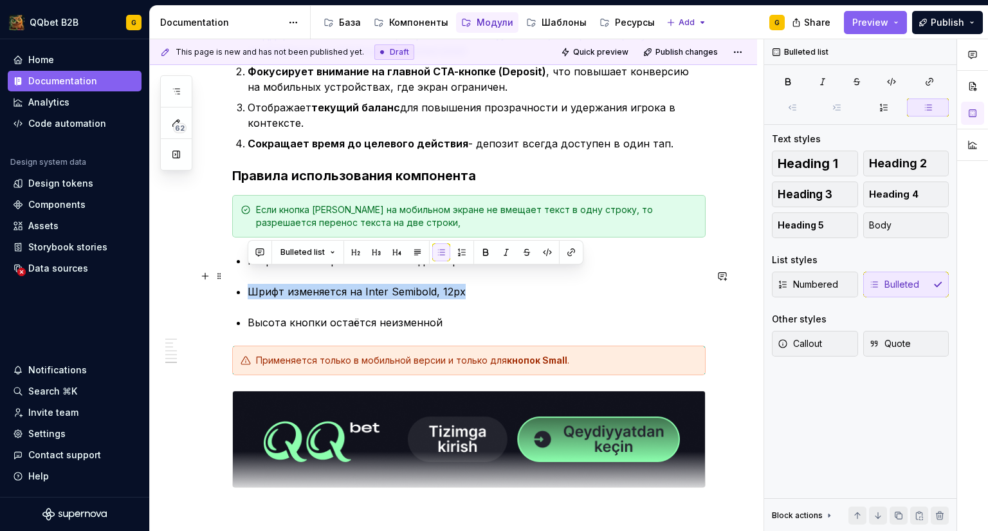
drag, startPoint x: 450, startPoint y: 280, endPoint x: 252, endPoint y: 277, distance: 198.2
click at [252, 284] on p "Шрифт изменяется на Inter Semibold, 12px" at bounding box center [477, 291] width 458 height 15
copy p "Шрифт изменяется на Inter Semibold, 12px"
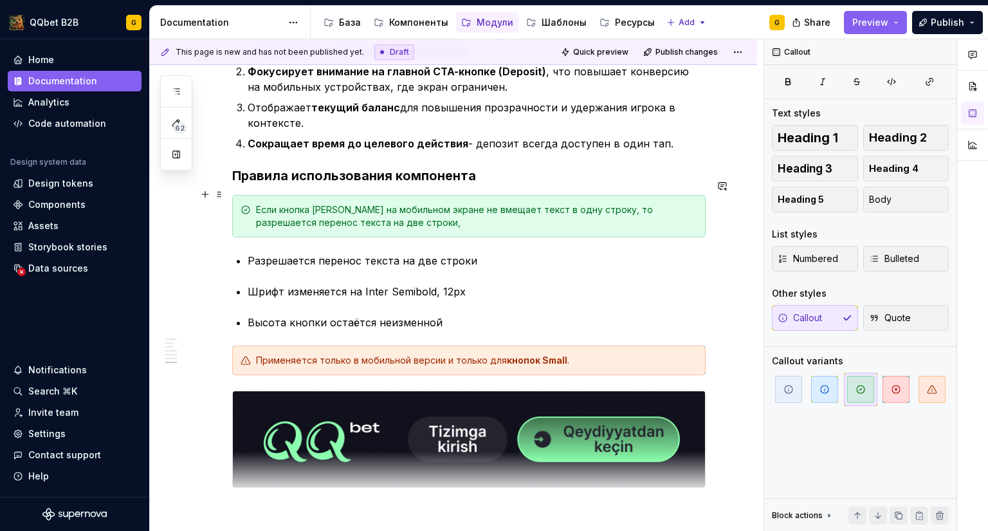
click at [369, 208] on div "Если кнопка [PERSON_NAME] на мобильном экране не вмещает текст в одну строку, т…" at bounding box center [476, 216] width 441 height 26
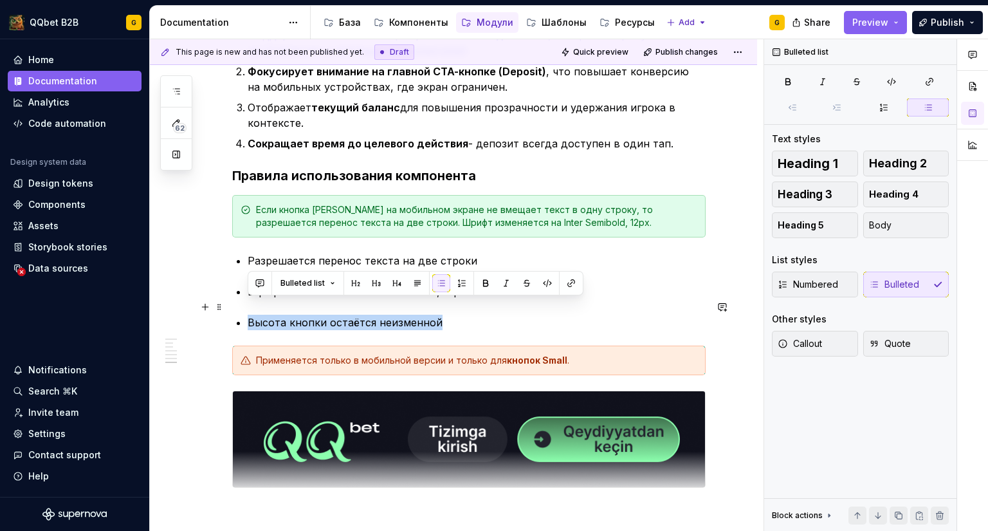
drag, startPoint x: 437, startPoint y: 312, endPoint x: 232, endPoint y: 305, distance: 205.3
copy p "Высота кнопки остаётся неизменной"
click at [584, 210] on div "Если кнопка [PERSON_NAME] на мобильном экране не вмещает текст в одну строку, т…" at bounding box center [476, 216] width 441 height 26
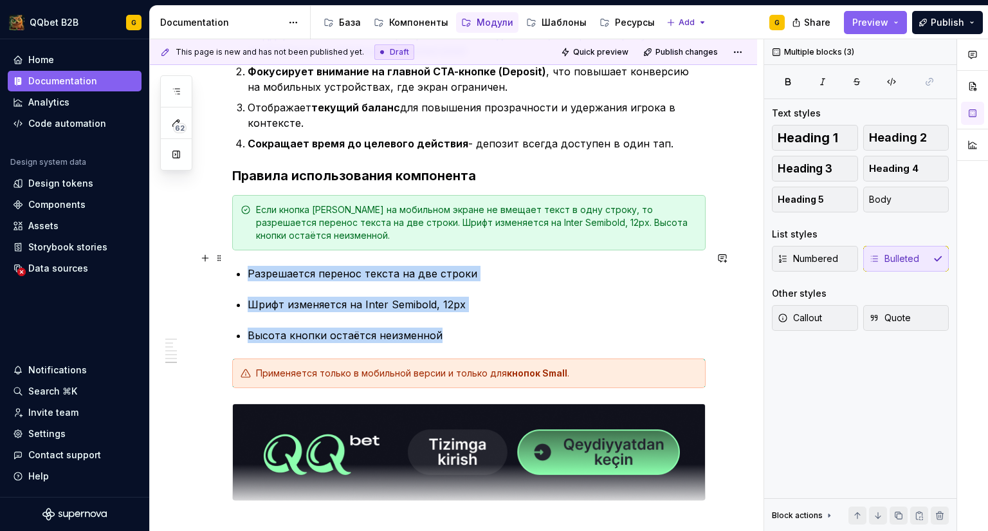
drag, startPoint x: 444, startPoint y: 318, endPoint x: 245, endPoint y: 257, distance: 208.0
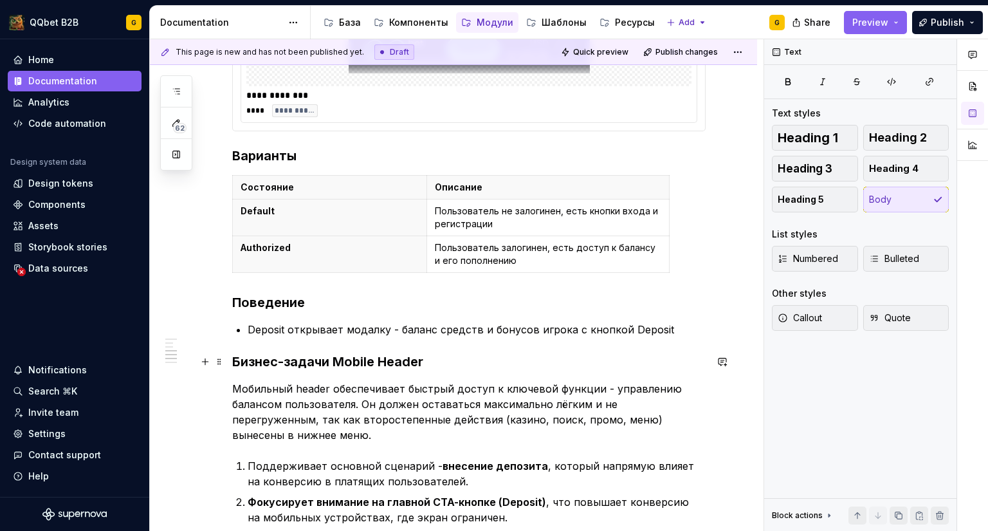
scroll to position [708, 0]
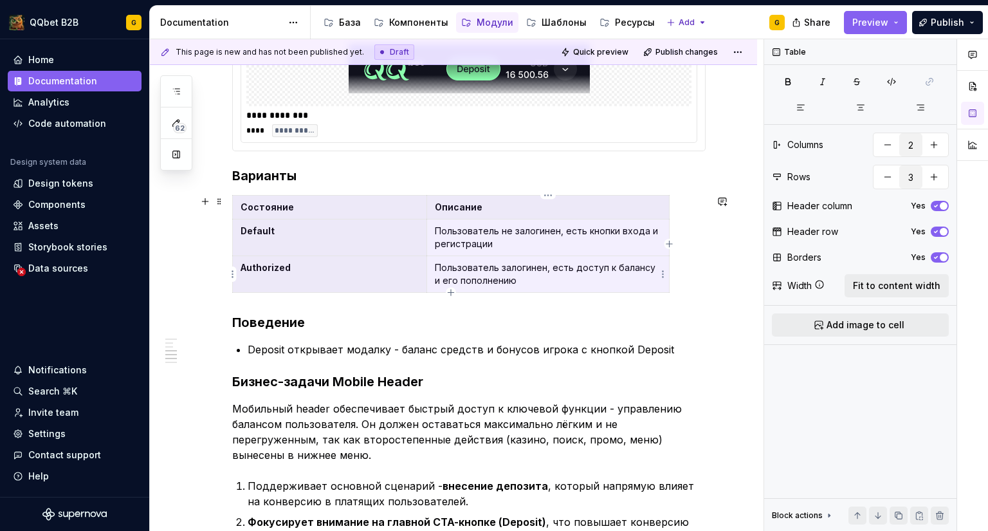
drag, startPoint x: 387, startPoint y: 211, endPoint x: 540, endPoint y: 263, distance: 161.1
click at [540, 263] on tbody "Состояние Описание Default Пользователь не залогинен, есть кнопки входа и регис…" at bounding box center [451, 244] width 437 height 97
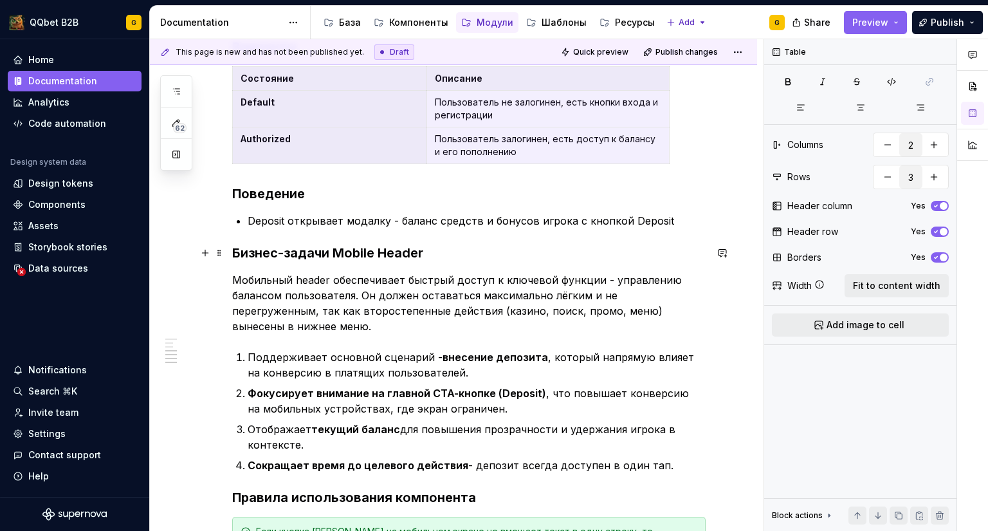
scroll to position [901, 0]
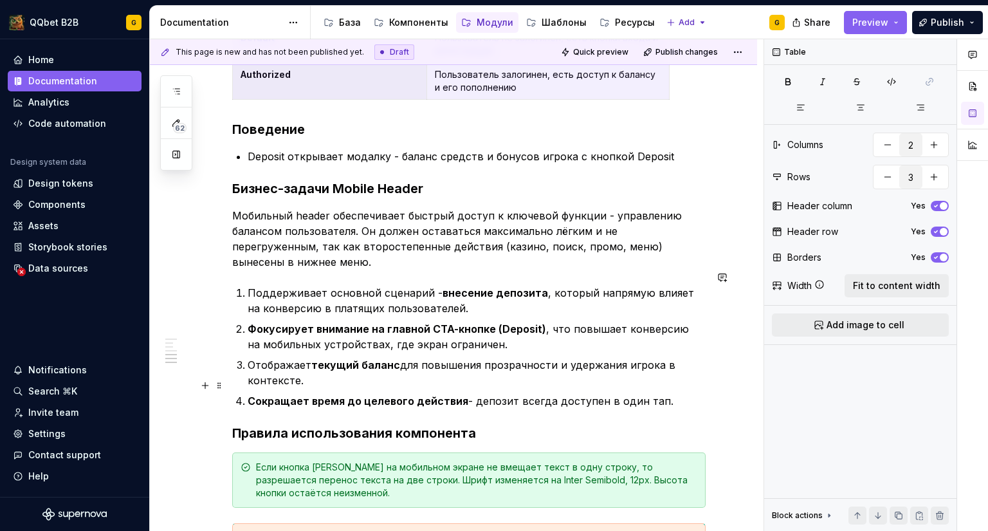
click at [677, 393] on p "Сокращает время до целевого действия - депозит всегда доступен в один тап." at bounding box center [477, 400] width 458 height 15
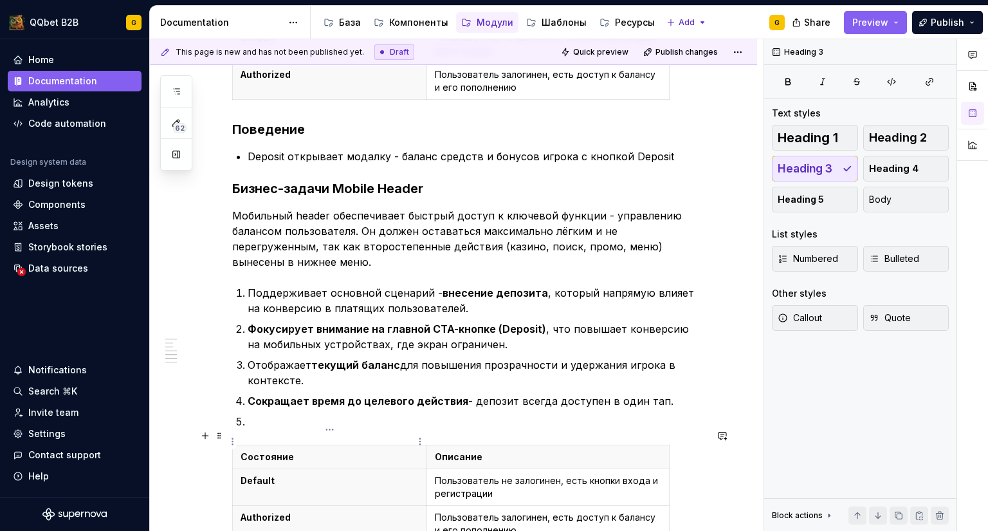
click at [256, 450] on p "Состояние" at bounding box center [330, 456] width 178 height 13
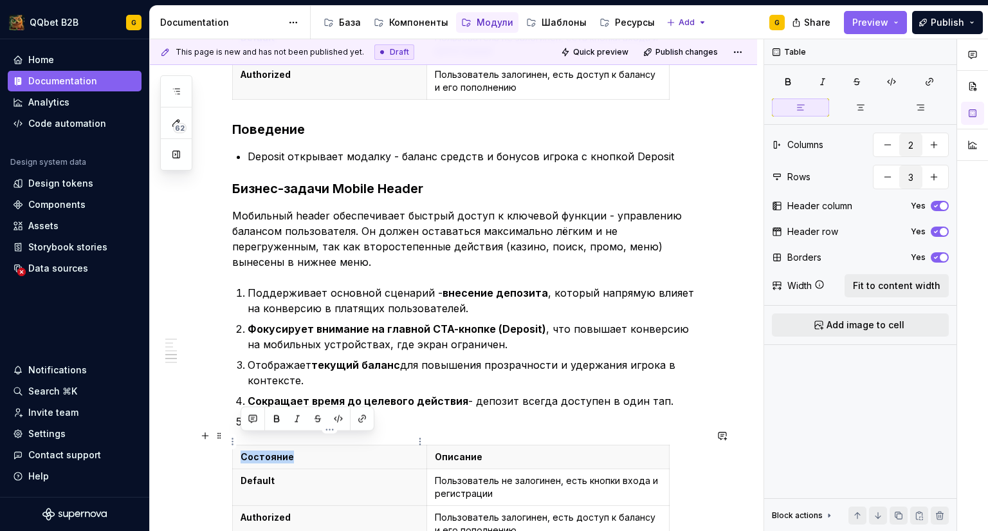
click at [256, 450] on p "Состояние" at bounding box center [330, 456] width 178 height 13
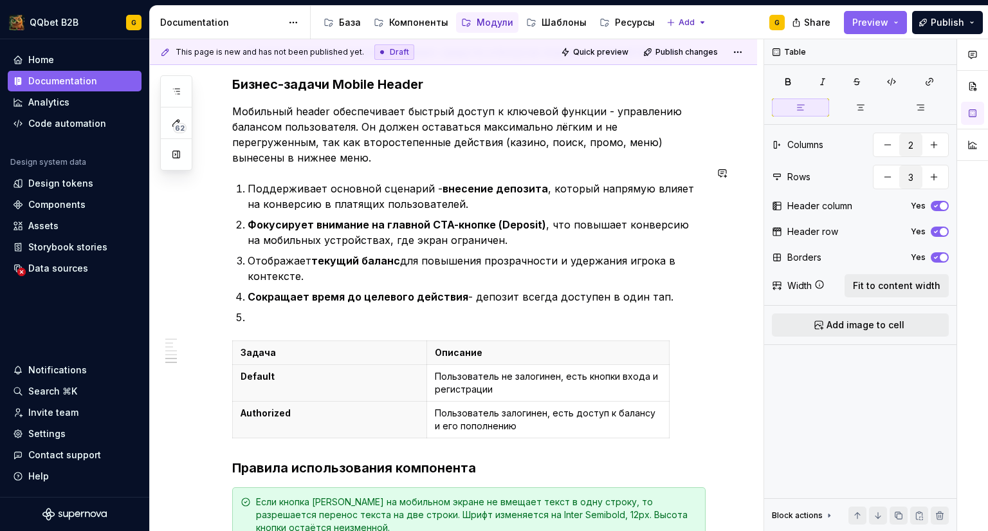
scroll to position [1029, 0]
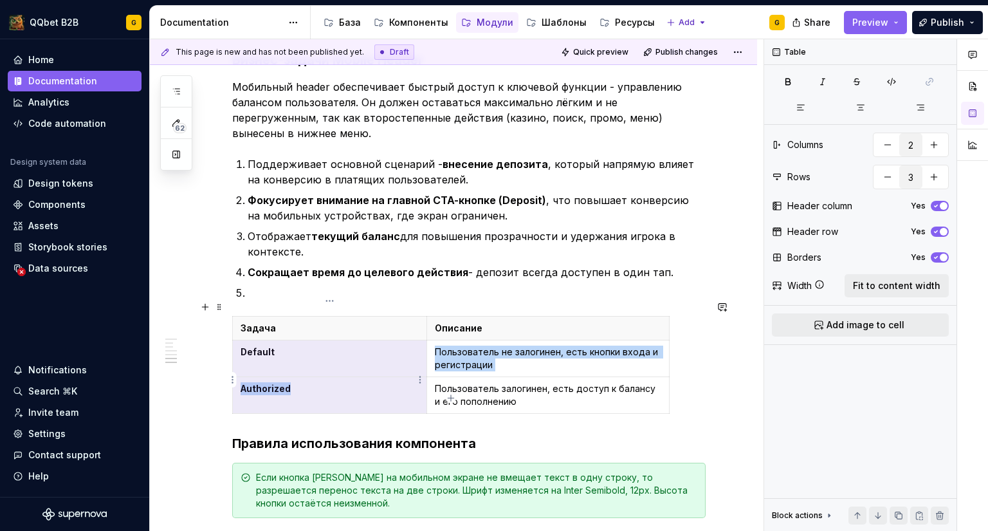
drag, startPoint x: 365, startPoint y: 333, endPoint x: 362, endPoint y: 376, distance: 43.2
click at [362, 376] on tbody "Задача Описание Default Пользователь не залогинен, есть кнопки входа и регистра…" at bounding box center [451, 365] width 437 height 97
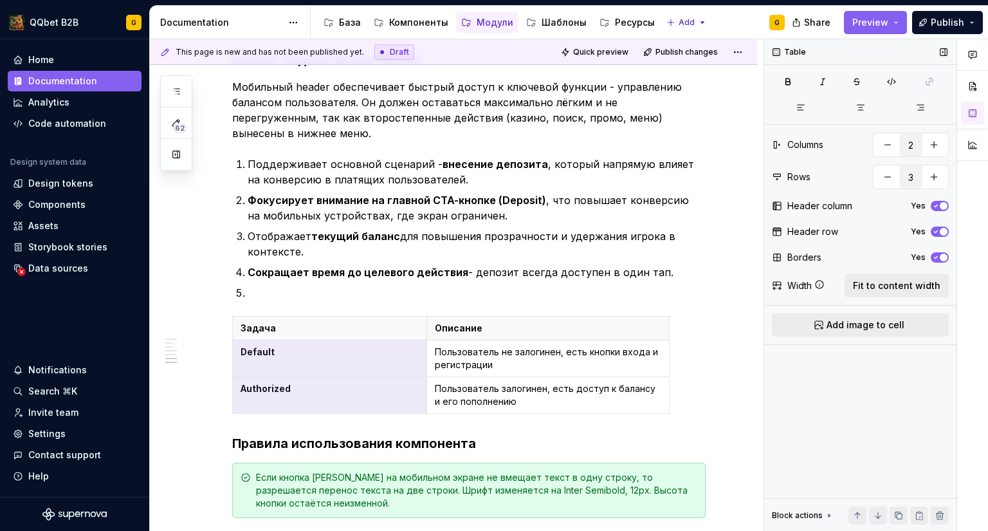
click at [940, 229] on span "button" at bounding box center [944, 232] width 8 height 8
click at [940, 229] on icon "button" at bounding box center [936, 232] width 10 height 8
click at [940, 203] on icon "button" at bounding box center [936, 206] width 10 height 8
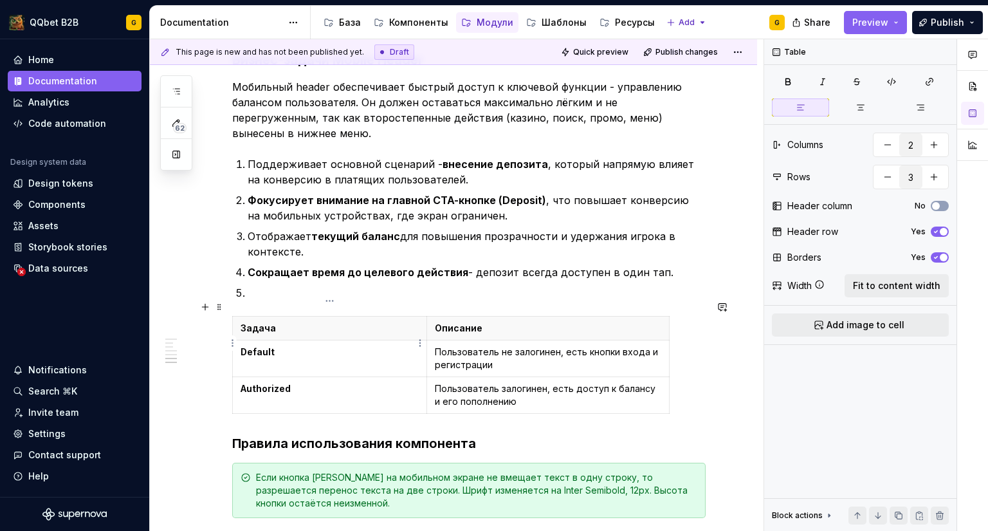
click at [402, 345] on p "Default" at bounding box center [330, 351] width 178 height 13
click at [399, 463] on div "Если кнопка [PERSON_NAME] на мобильном экране не вмещает текст в одну строку, т…" at bounding box center [468, 490] width 473 height 55
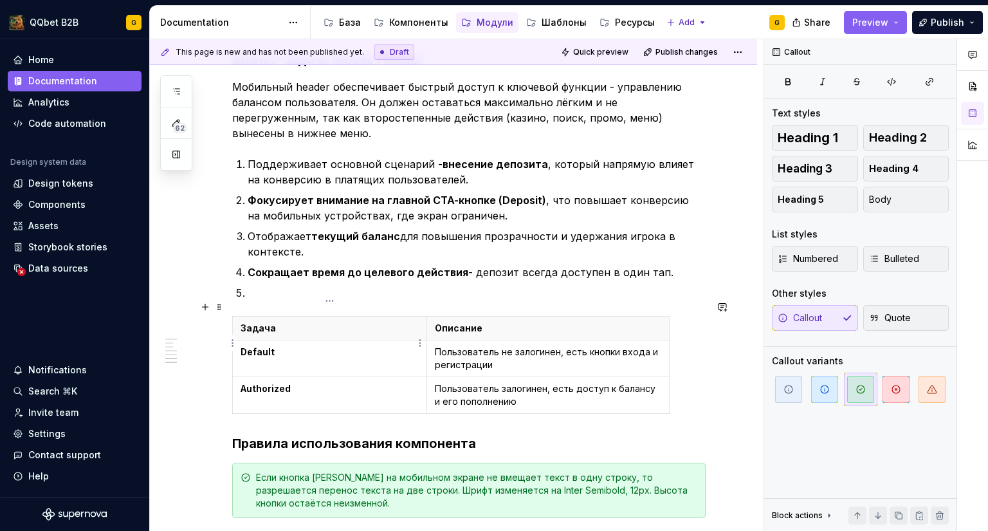
click at [347, 347] on td "Default" at bounding box center [330, 358] width 194 height 37
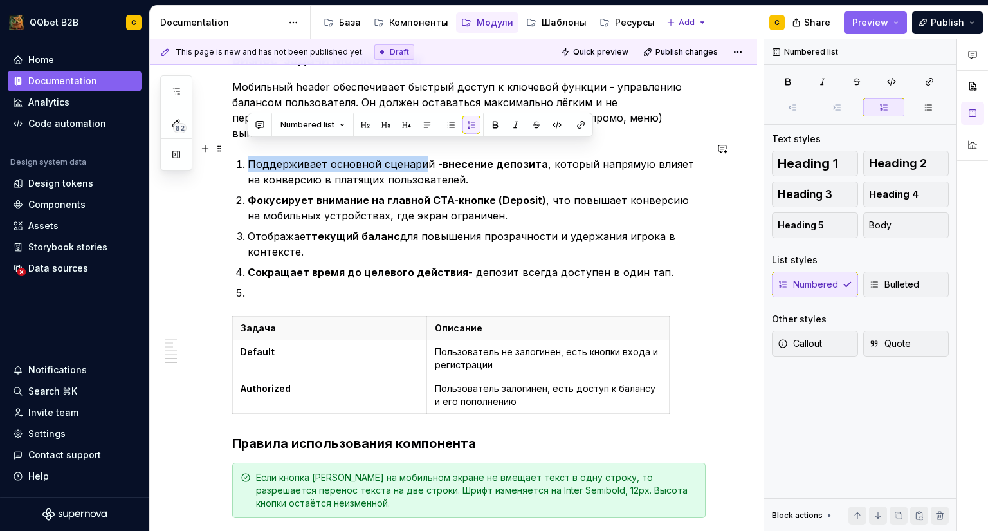
drag, startPoint x: 420, startPoint y: 149, endPoint x: 234, endPoint y: 150, distance: 186.6
copy p "Поддерживает основной сценари"
click at [421, 176] on ol "Поддерживает основной сценарий - внесение депозита , который напрямую влияет на…" at bounding box center [477, 228] width 458 height 144
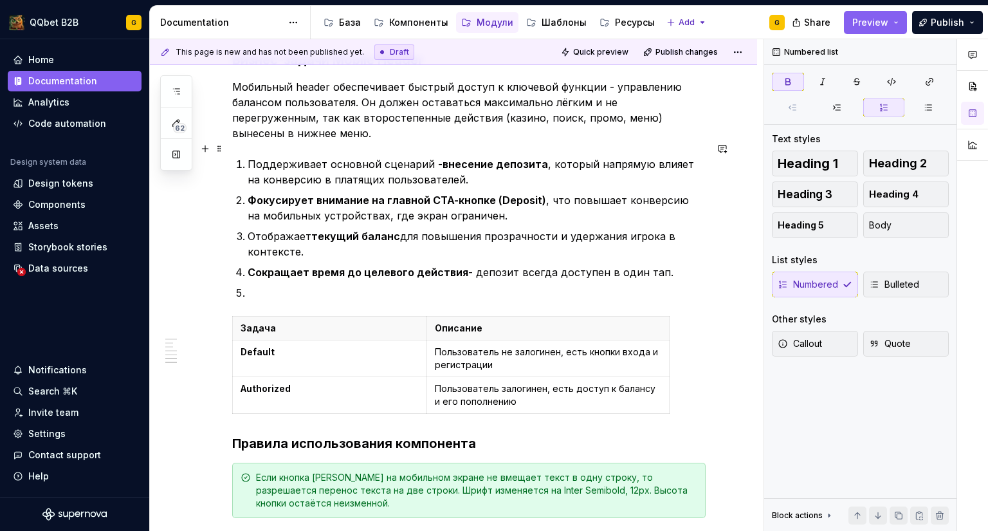
click at [423, 156] on p "Поддерживает основной сценарий - внесение депозита , который напрямую влияет на…" at bounding box center [477, 171] width 458 height 31
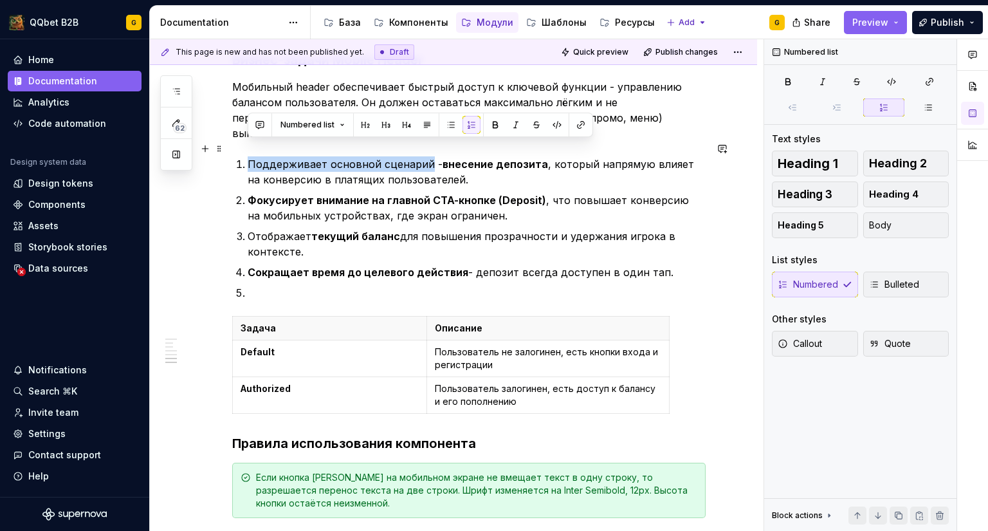
drag, startPoint x: 424, startPoint y: 145, endPoint x: 242, endPoint y: 154, distance: 182.3
click at [248, 156] on li "Поддерживает основной сценарий - внесение депозита , который напрямую влияет на…" at bounding box center [477, 171] width 458 height 31
click at [260, 346] on strong "Default" at bounding box center [258, 351] width 34 height 11
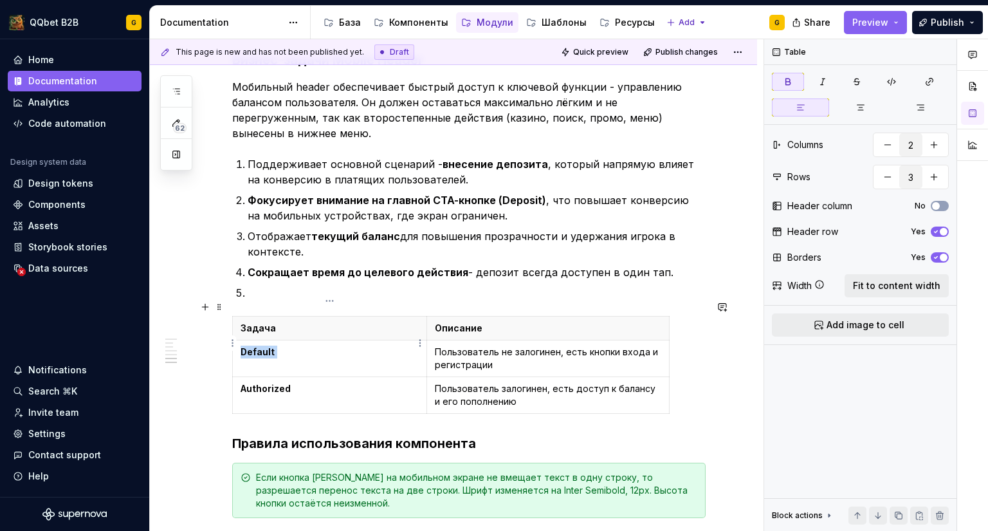
click at [260, 346] on strong "Default" at bounding box center [258, 351] width 34 height 11
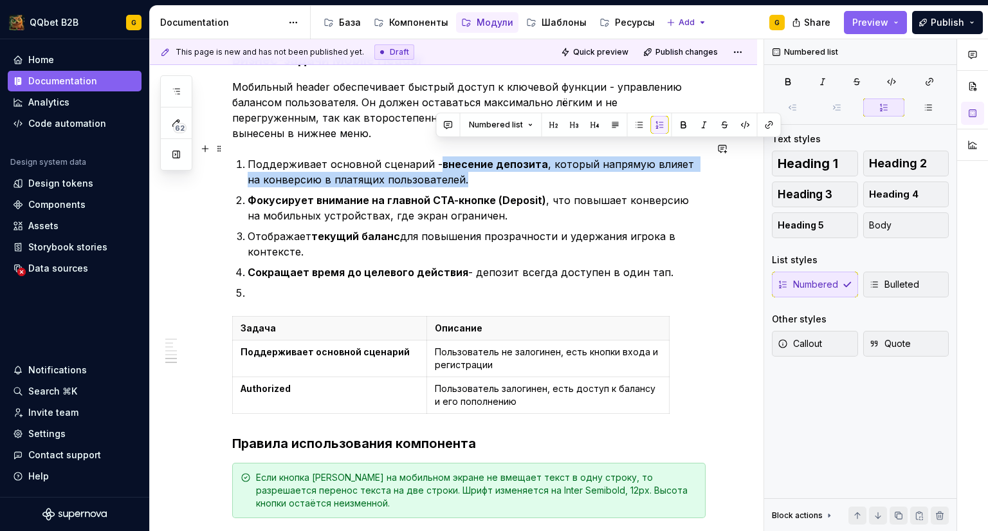
drag, startPoint x: 436, startPoint y: 148, endPoint x: 462, endPoint y: 165, distance: 30.7
click at [462, 165] on p "Поддерживает основной сценарий - внесение депозита , который напрямую влияет на…" at bounding box center [477, 171] width 458 height 31
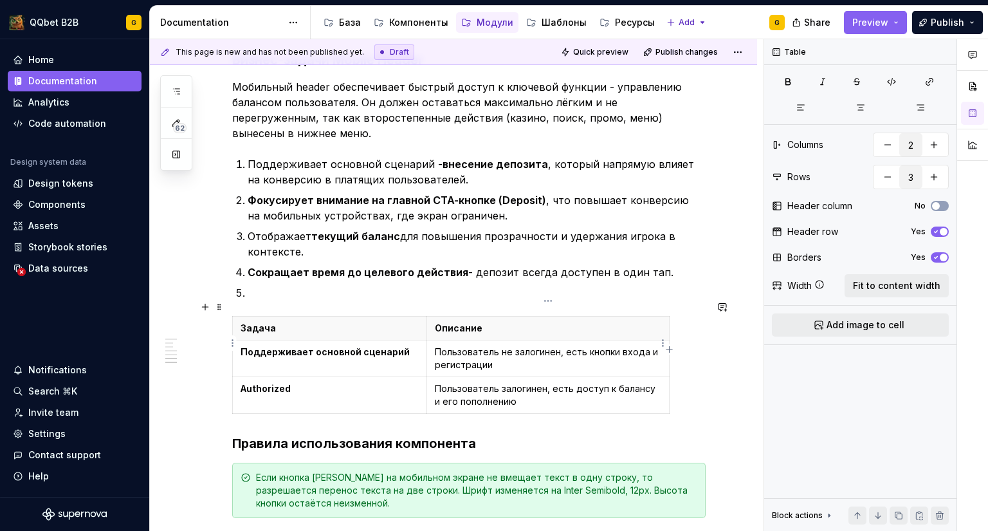
click at [464, 345] on p "Пользователь не залогинен, есть кнопки входа и регистрации" at bounding box center [548, 358] width 226 height 26
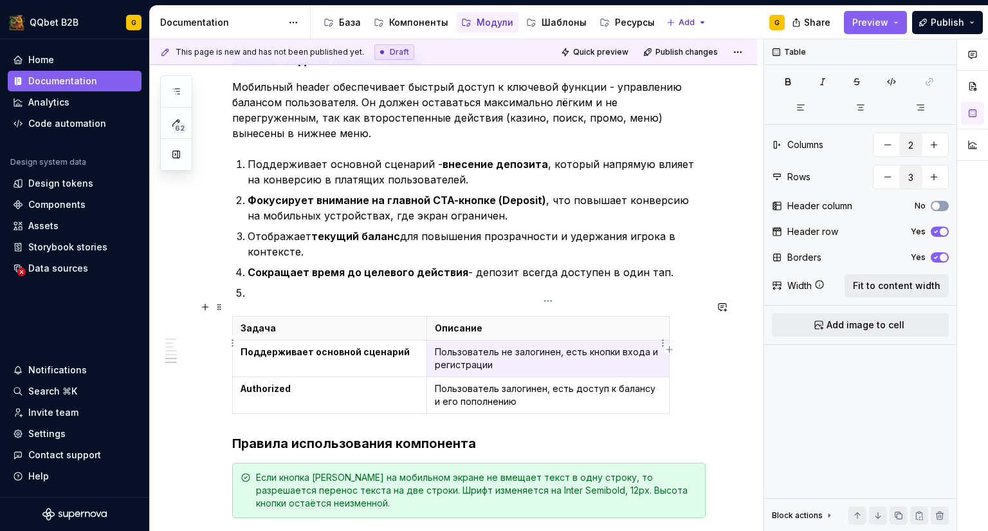
click at [464, 345] on p "Пользователь не залогинен, есть кнопки входа и регистрации" at bounding box center [548, 358] width 226 height 26
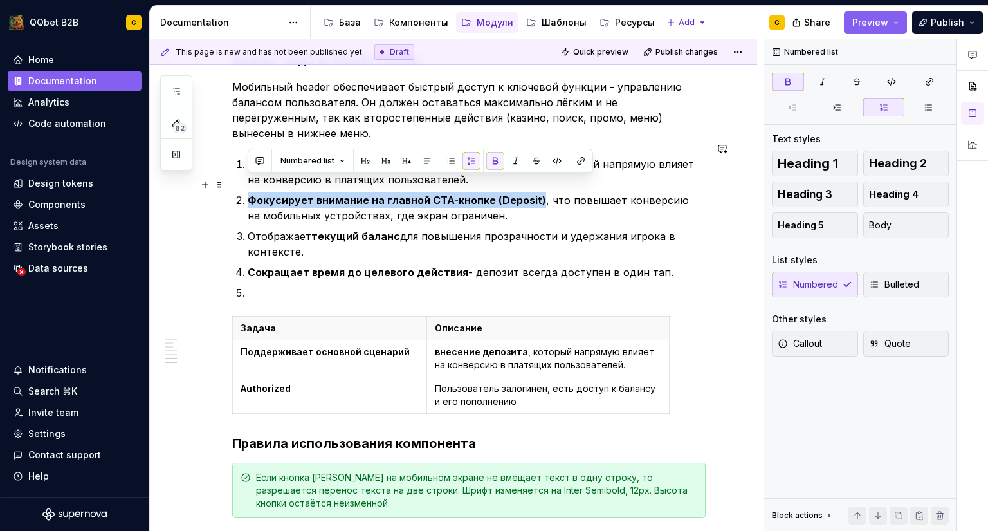
drag, startPoint x: 248, startPoint y: 187, endPoint x: 535, endPoint y: 181, distance: 287.6
click at [535, 194] on strong "Фокусирует внимание на главной CTA-кнопке (Deposit)" at bounding box center [397, 200] width 298 height 13
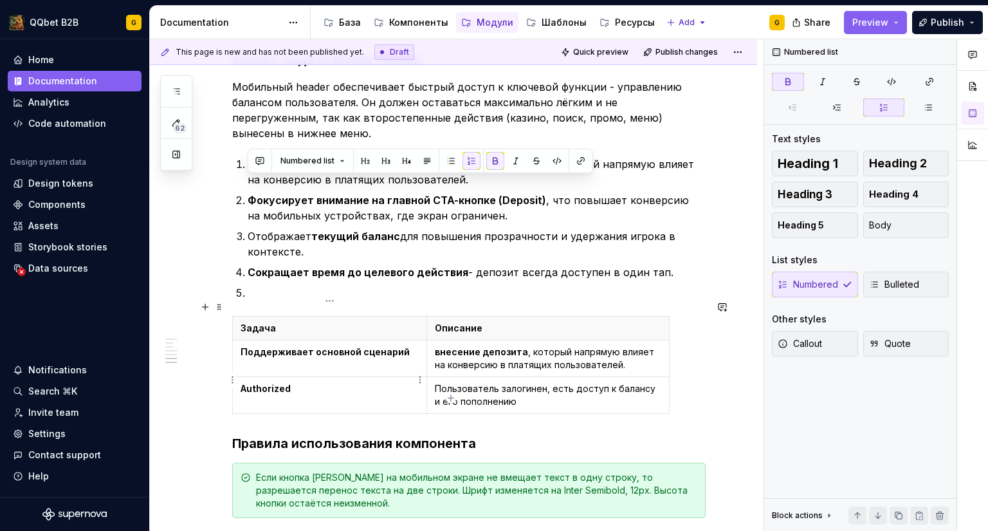
click at [266, 383] on strong "Authorized" at bounding box center [266, 388] width 50 height 11
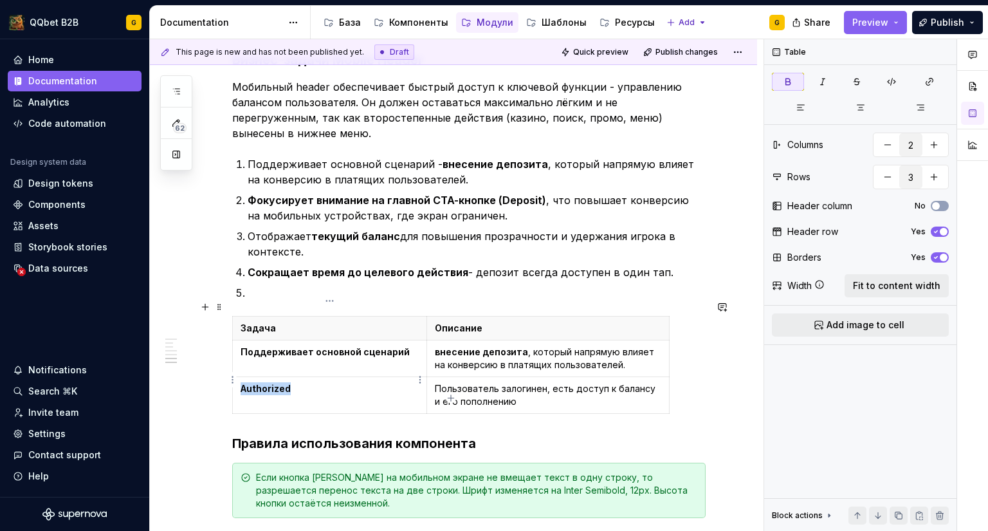
click at [266, 383] on strong "Authorized" at bounding box center [266, 388] width 50 height 11
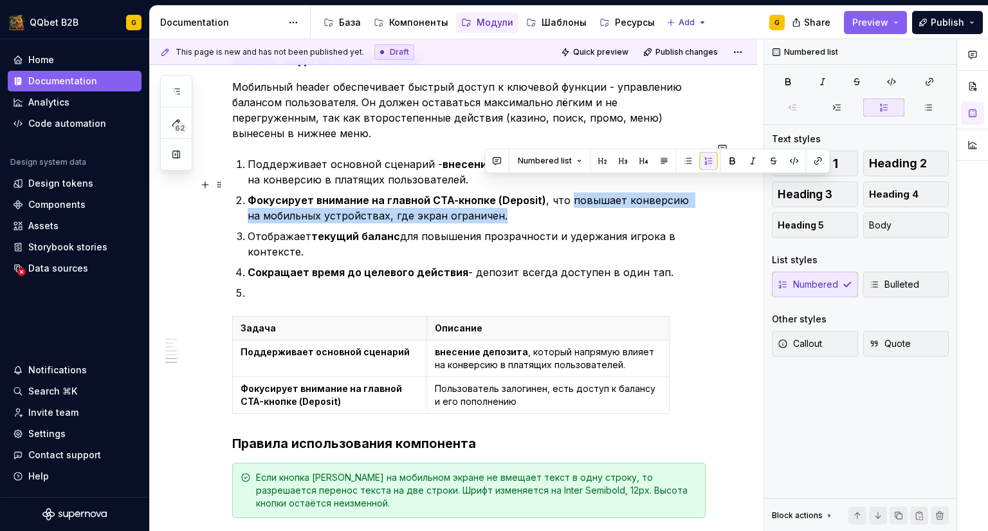
drag, startPoint x: 562, startPoint y: 185, endPoint x: 578, endPoint y: 199, distance: 20.9
click at [578, 199] on p "Фокусирует внимание на главной CTA-кнопке (Deposit) , что повышает конверсию на…" at bounding box center [477, 207] width 458 height 31
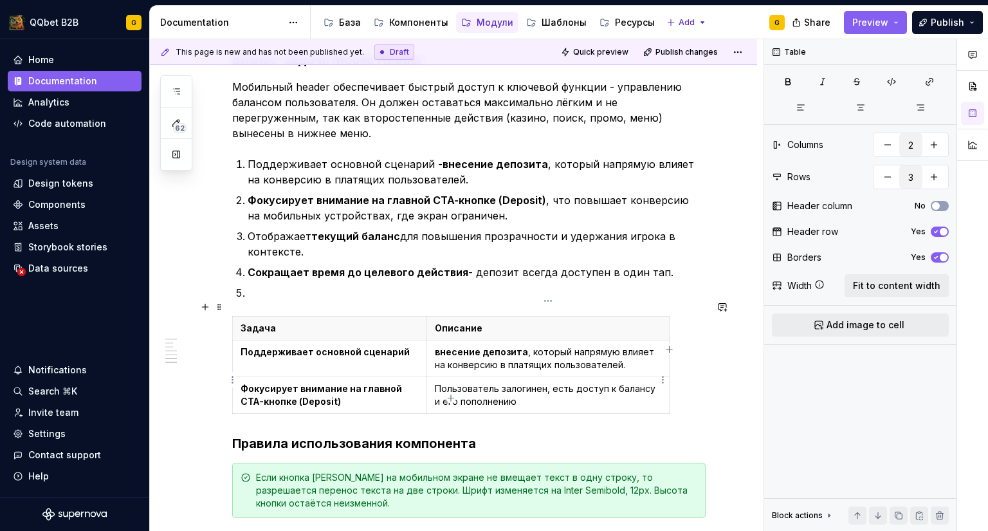
click at [449, 382] on p "Пользователь залогинен, есть доступ к балансу и его пополнению" at bounding box center [548, 395] width 226 height 26
click at [442, 346] on strong "внесение депозита" at bounding box center [481, 351] width 93 height 11
click at [638, 383] on p "Это повышает конверсию на мобильных устройствах, где экран ограничен." at bounding box center [548, 395] width 226 height 26
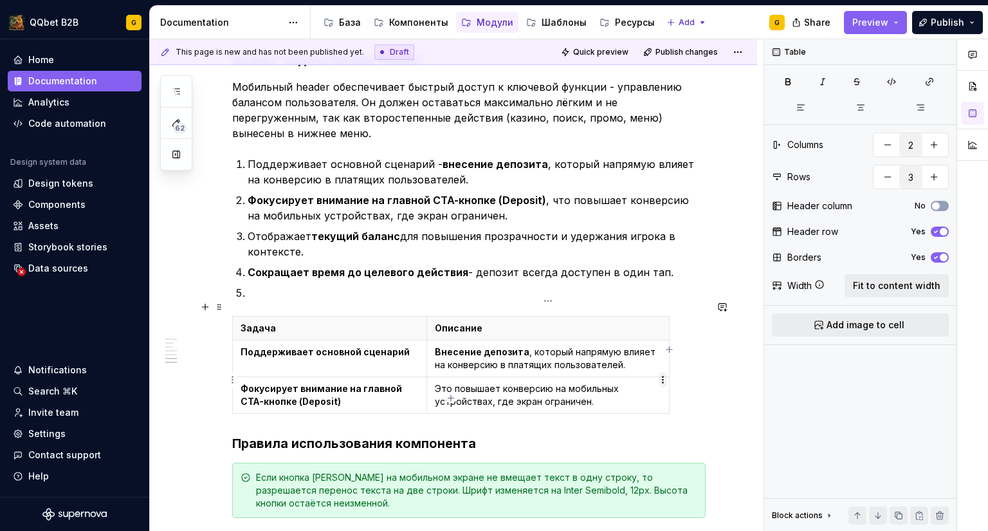
click at [665, 378] on html "QQbet B2B G Home Documentation Analytics Code automation Design system data Des…" at bounding box center [494, 265] width 988 height 531
click at [235, 380] on html "QQbet B2B G Home Documentation Analytics Code automation Design system data Des…" at bounding box center [494, 265] width 988 height 531
click at [228, 379] on html "QQbet B2B G Home Documentation Analytics Code automation Design system data Des…" at bounding box center [494, 265] width 988 height 531
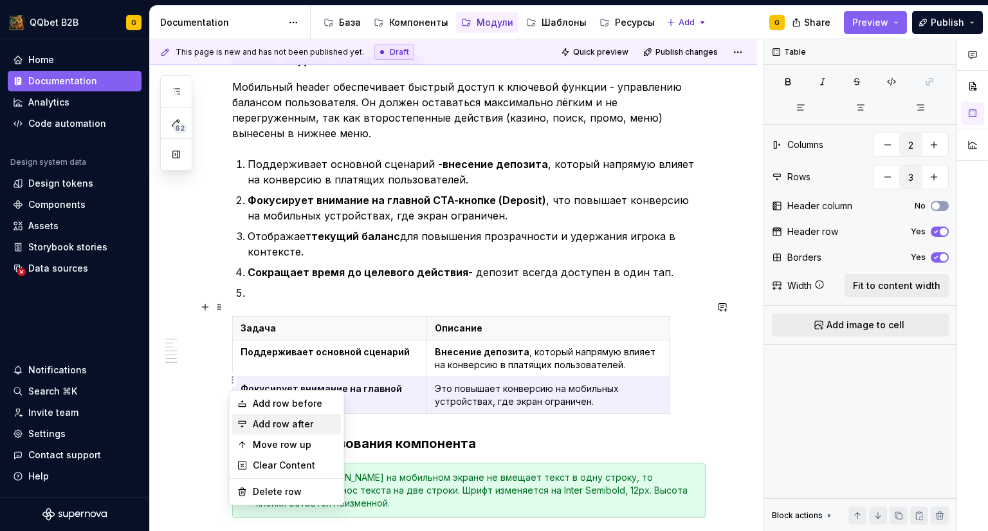
click at [266, 418] on div "Add row after" at bounding box center [295, 424] width 84 height 13
type input "4"
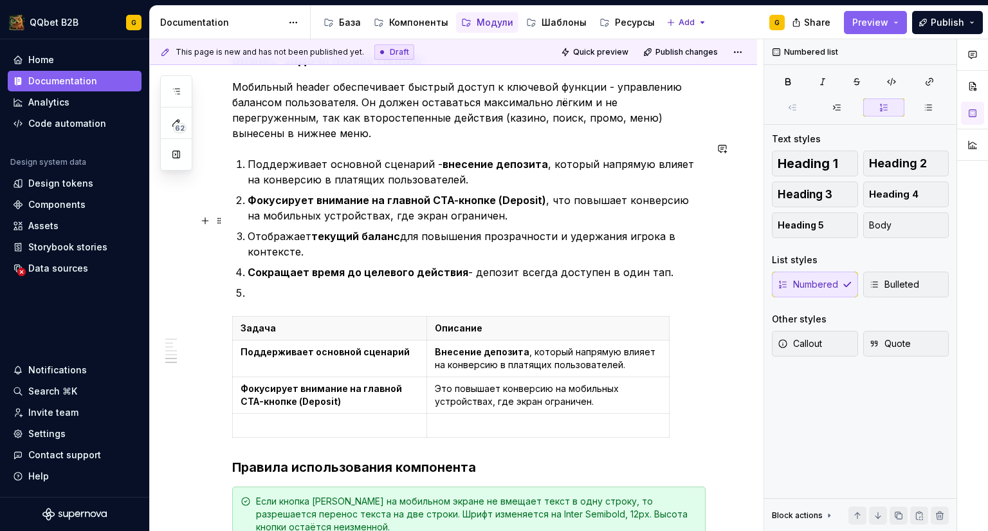
click at [327, 241] on p "Отображает текущий баланс для повышения прозрачности и удержания игрока в конте…" at bounding box center [477, 243] width 458 height 31
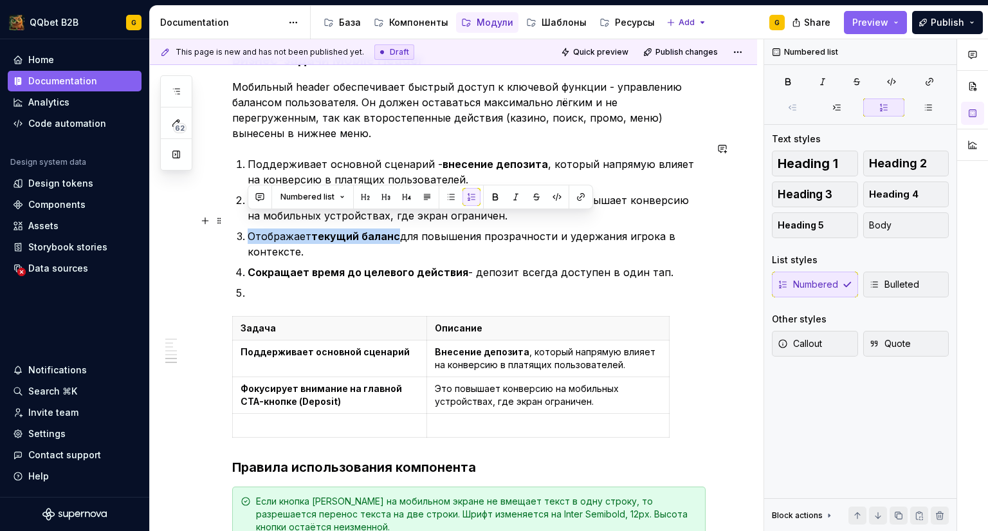
drag, startPoint x: 247, startPoint y: 221, endPoint x: 396, endPoint y: 223, distance: 149.3
click at [396, 228] on li "Отображает текущий баланс для повышения прозрачности и удержания игрока в конте…" at bounding box center [477, 243] width 458 height 31
click at [292, 419] on p at bounding box center [330, 425] width 178 height 13
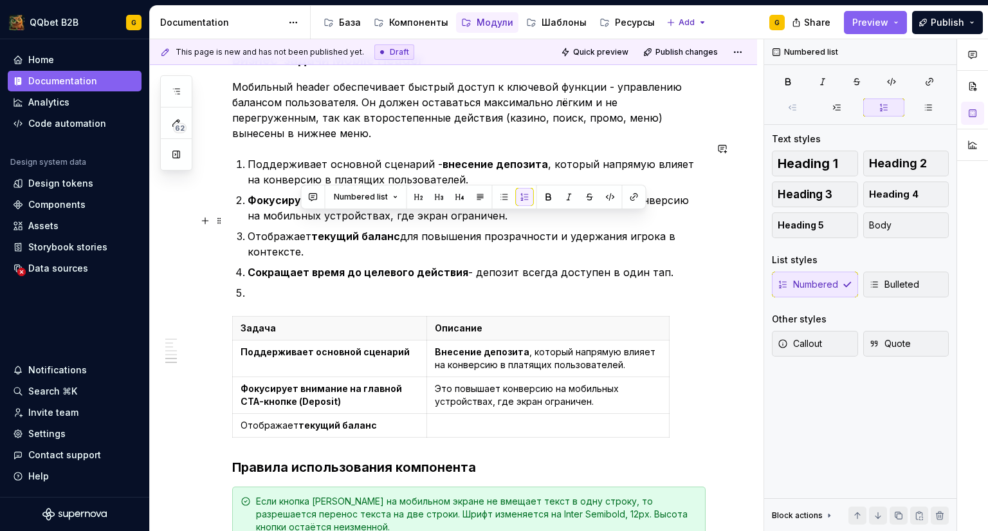
drag, startPoint x: 419, startPoint y: 221, endPoint x: 457, endPoint y: 233, distance: 39.7
click at [457, 233] on p "Отображает текущий баланс для повышения прозрачности и удержания игрока в конте…" at bounding box center [477, 243] width 458 height 31
click at [464, 419] on p at bounding box center [548, 425] width 226 height 13
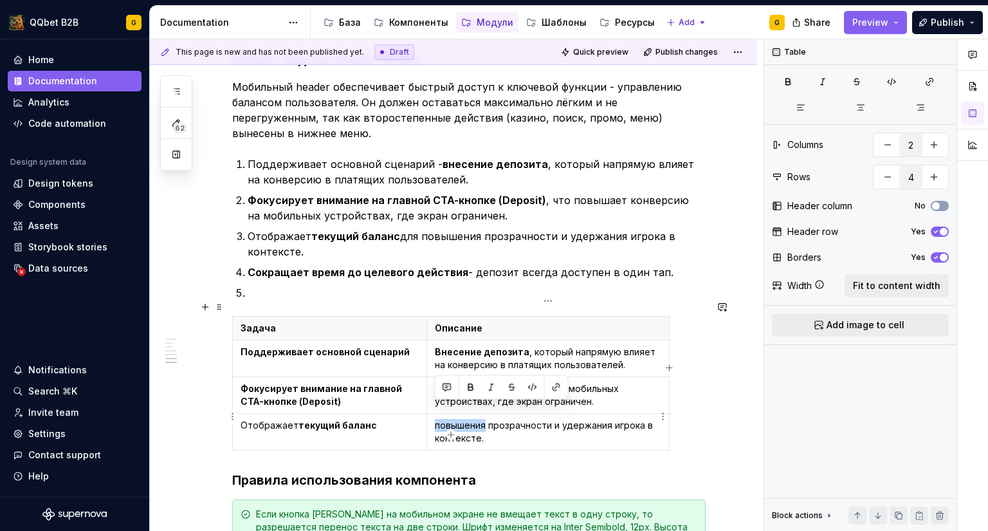
drag, startPoint x: 459, startPoint y: 407, endPoint x: 430, endPoint y: 407, distance: 29.6
click at [430, 414] on td "повышения прозрачности и удержания игрока в контексте." at bounding box center [548, 432] width 243 height 37
click at [233, 415] on html "QQbet B2B G Home Documentation Analytics Code automation Design system data Des…" at bounding box center [494, 265] width 988 height 531
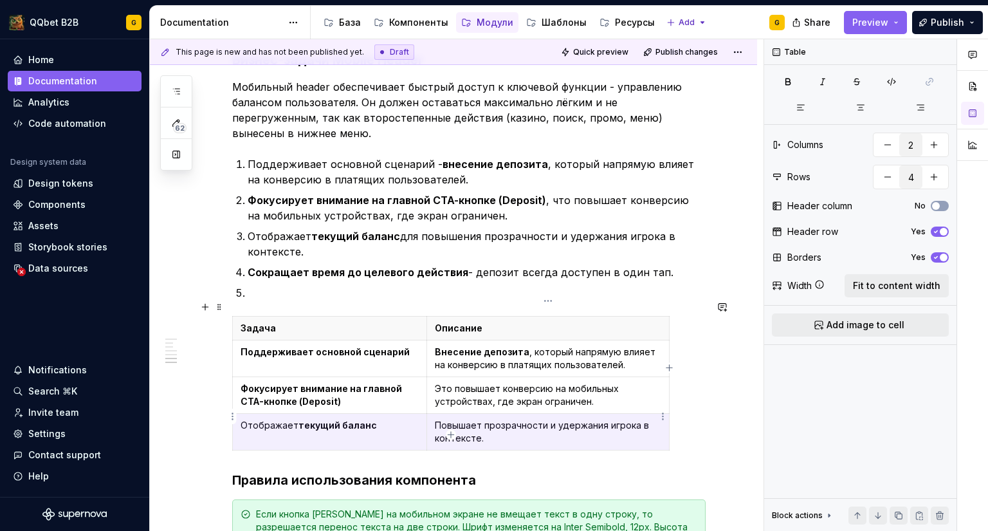
click at [540, 419] on p "Повышает прозрачности и удержания игрока в контексте." at bounding box center [548, 432] width 226 height 26
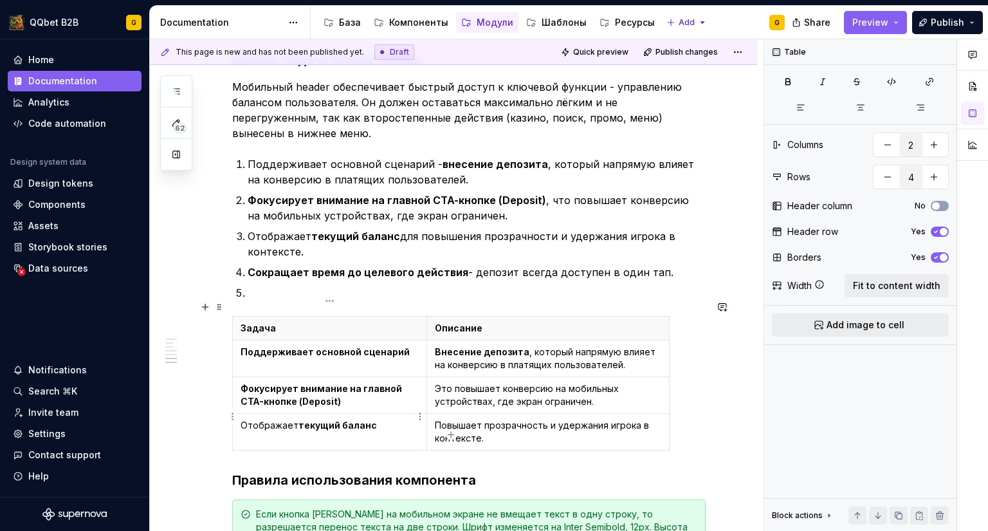
click at [298, 419] on strong "текущий баланс" at bounding box center [337, 424] width 78 height 11
click at [235, 420] on html "QQbet B2B G Home Documentation Analytics Code automation Design system data Des…" at bounding box center [494, 265] width 988 height 531
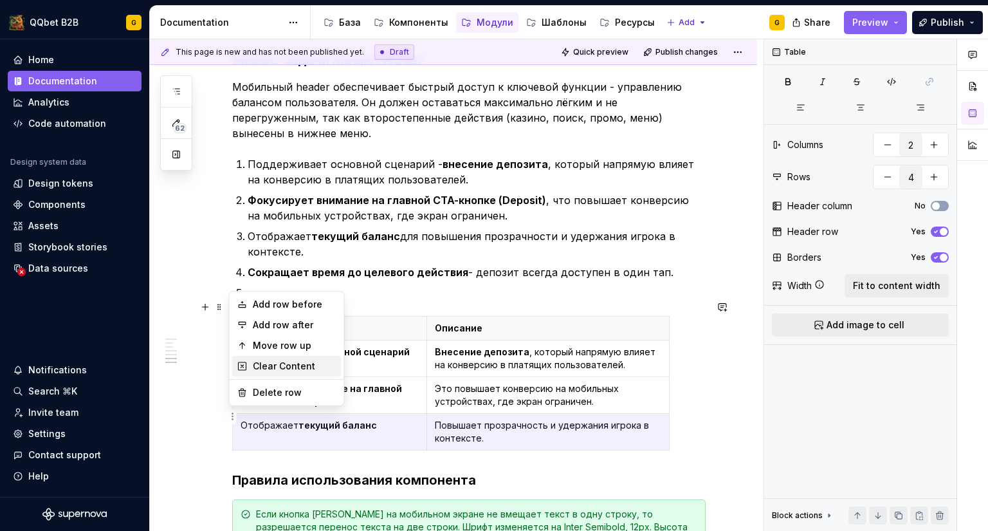
click at [276, 362] on div "Clear Content" at bounding box center [295, 366] width 84 height 13
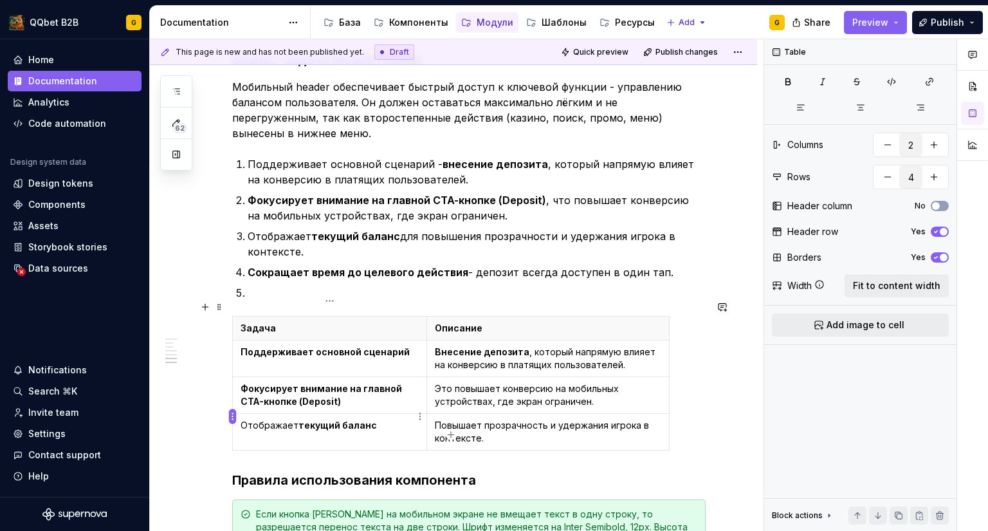
click at [231, 418] on html "QQbet B2B G Home Documentation Analytics Code automation Design system data Des…" at bounding box center [494, 265] width 988 height 531
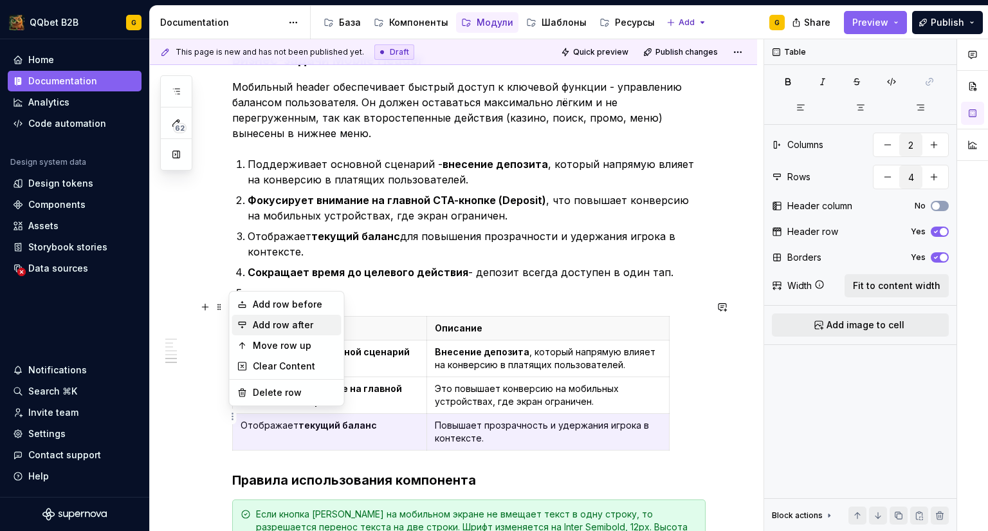
click at [286, 324] on div "Add row after" at bounding box center [295, 324] width 84 height 13
type input "5"
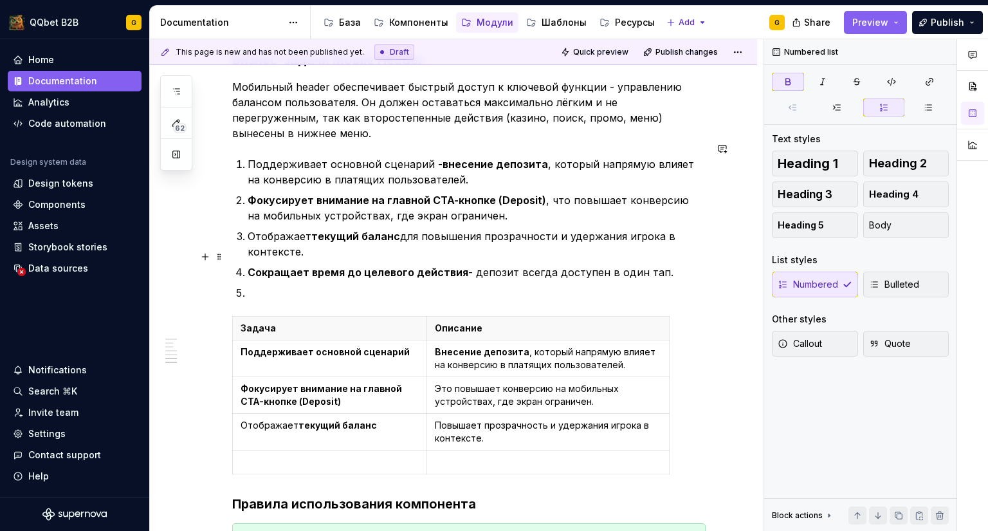
click at [298, 266] on strong "Сокращает время до целевого действия" at bounding box center [358, 272] width 221 height 13
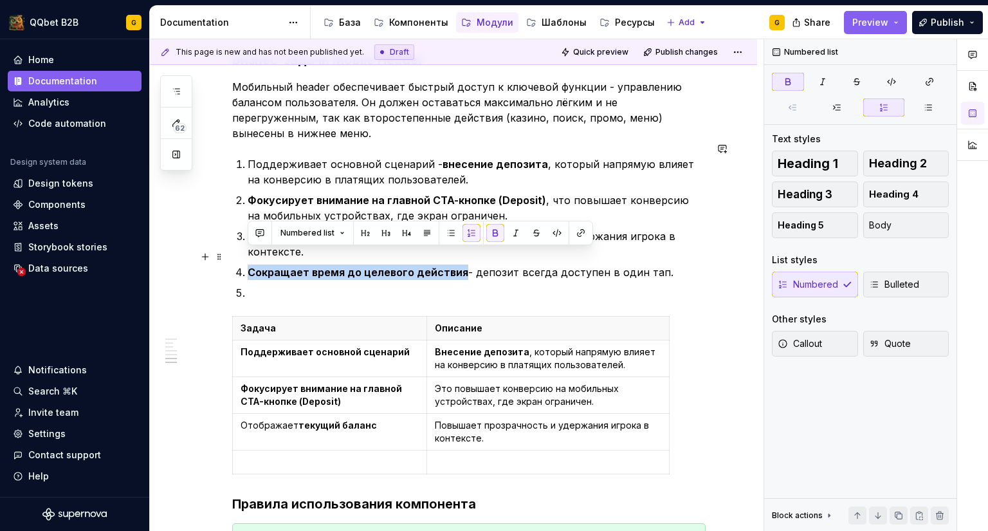
drag, startPoint x: 458, startPoint y: 256, endPoint x: 249, endPoint y: 255, distance: 209.1
click at [249, 264] on p "Сокращает время до целевого действия - депозит всегда доступен в один тап." at bounding box center [477, 271] width 458 height 15
click at [266, 455] on p at bounding box center [330, 461] width 178 height 13
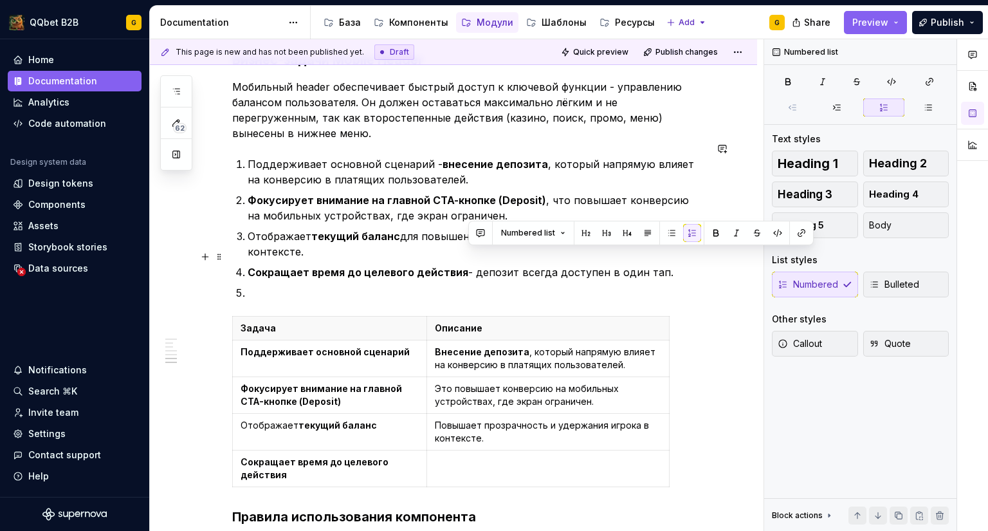
drag, startPoint x: 471, startPoint y: 257, endPoint x: 656, endPoint y: 256, distance: 185.3
click at [657, 264] on p "Сокращает время до целевого действия - депозит всегда доступен в один тап." at bounding box center [477, 271] width 458 height 15
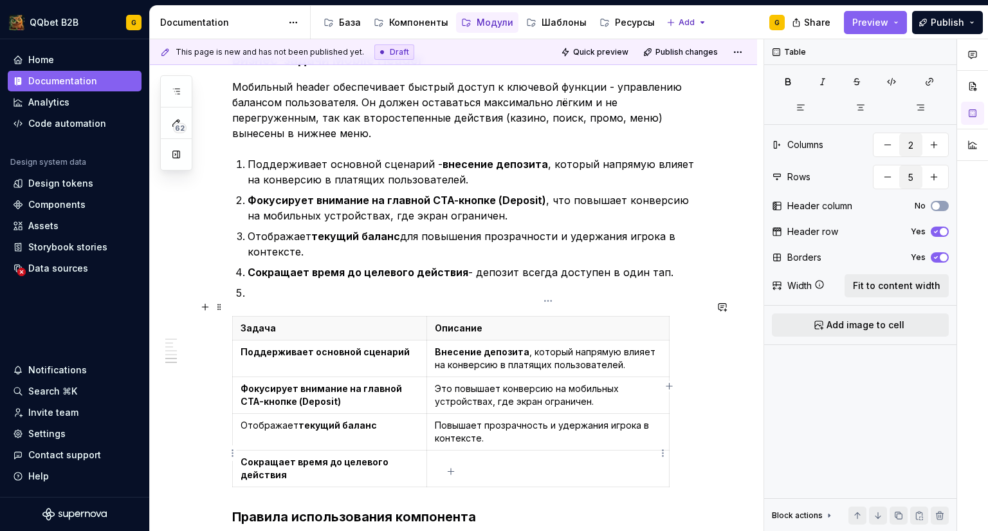
click at [476, 454] on td at bounding box center [548, 468] width 243 height 37
click at [435, 455] on p "депозит всегда доступен в один тап." at bounding box center [548, 461] width 226 height 13
click at [492, 455] on p "Депозит всегда доступен в один тап." at bounding box center [548, 461] width 226 height 13
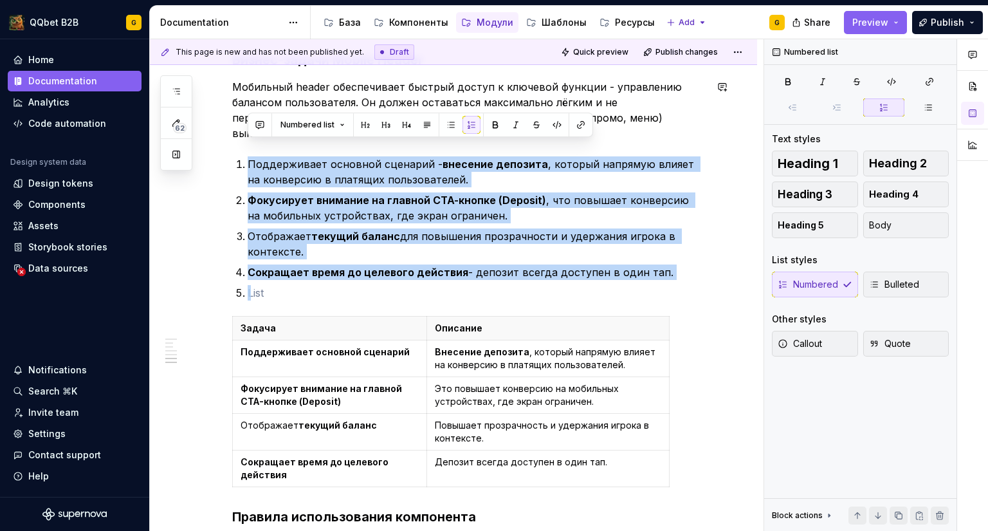
drag, startPoint x: 231, startPoint y: 183, endPoint x: 219, endPoint y: 133, distance: 51.5
click at [219, 133] on div "**********" at bounding box center [453, 81] width 607 height 1745
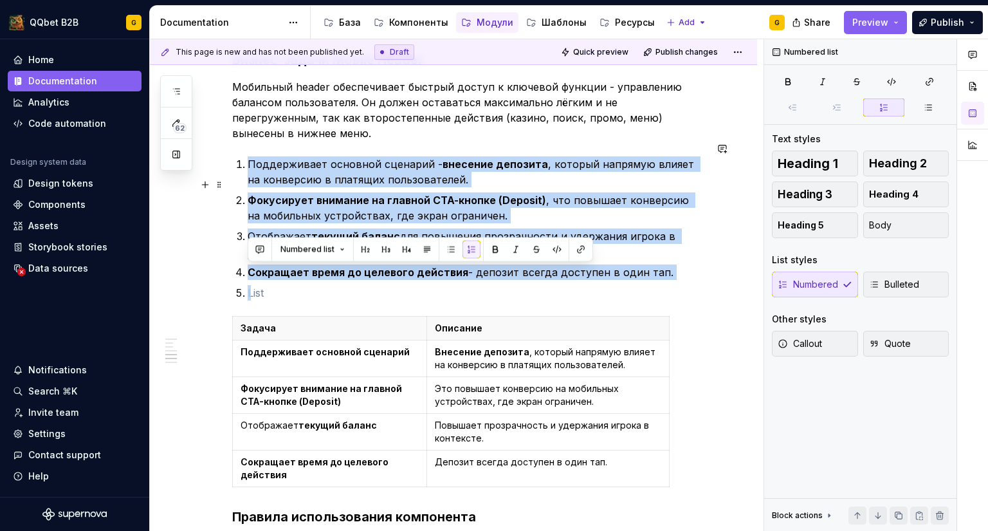
scroll to position [901, 0]
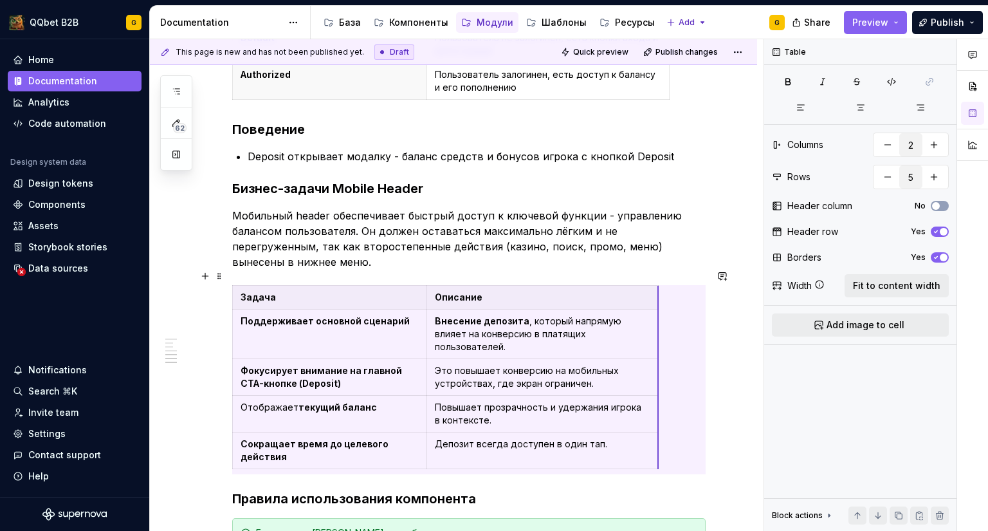
drag, startPoint x: 668, startPoint y: 422, endPoint x: 657, endPoint y: 421, distance: 11.0
click at [709, 425] on div "**********" at bounding box center [453, 137] width 607 height 1598
click at [723, 463] on div "**********" at bounding box center [453, 137] width 607 height 1598
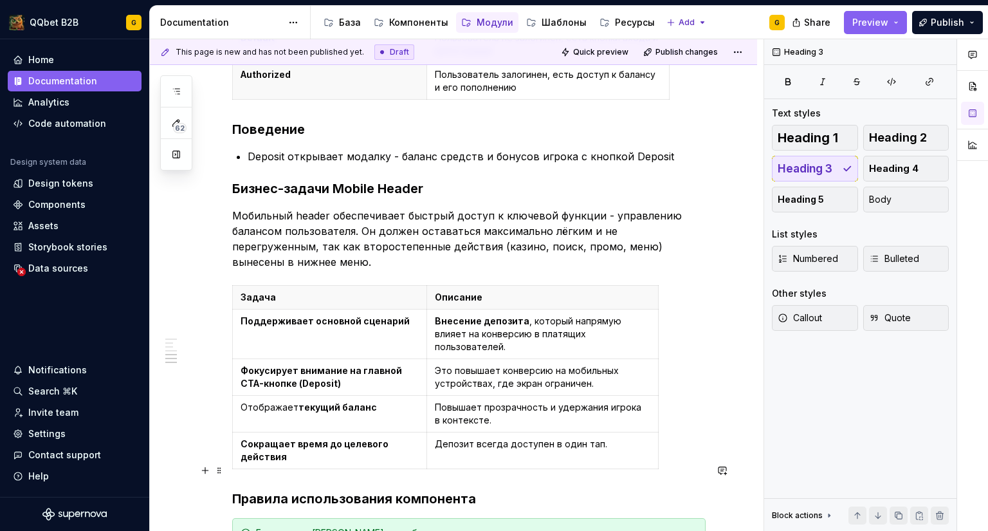
click at [735, 473] on div "**********" at bounding box center [453, 137] width 607 height 1598
click at [645, 401] on p "Повышает прозрачность и удержания игрока в контексте." at bounding box center [543, 414] width 216 height 26
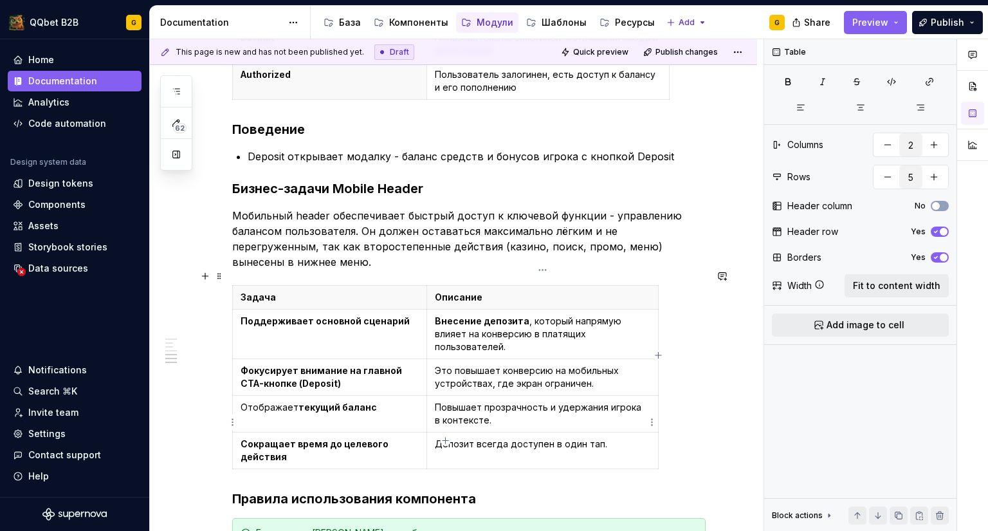
click at [629, 432] on td "Депозит всегда доступен в один тап." at bounding box center [543, 450] width 232 height 37
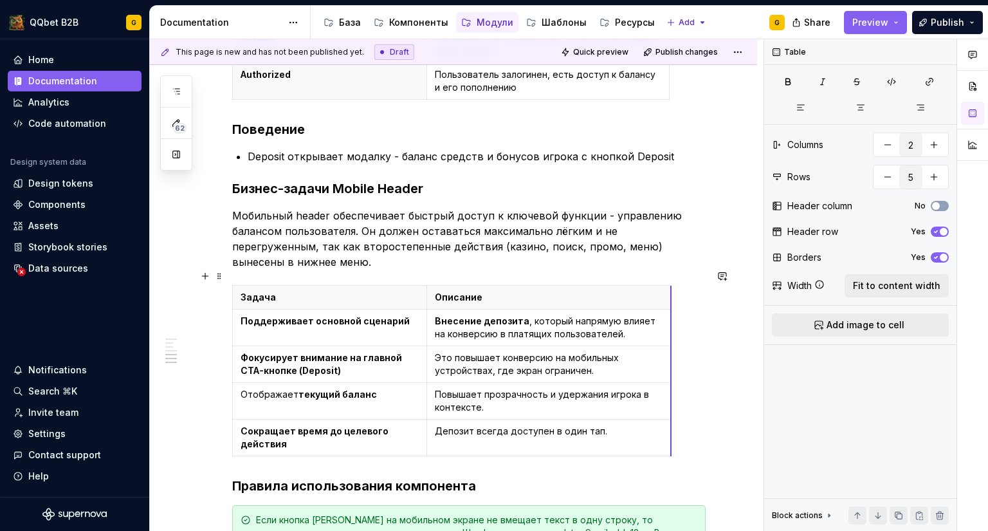
drag, startPoint x: 657, startPoint y: 340, endPoint x: 670, endPoint y: 340, distance: 12.9
drag, startPoint x: 670, startPoint y: 341, endPoint x: 699, endPoint y: 338, distance: 29.1
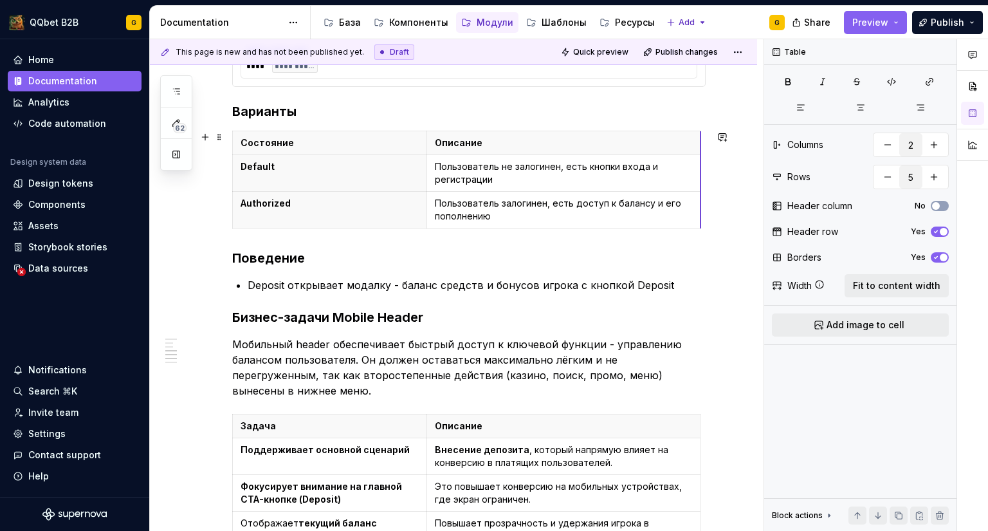
drag, startPoint x: 668, startPoint y: 197, endPoint x: 700, endPoint y: 203, distance: 32.2
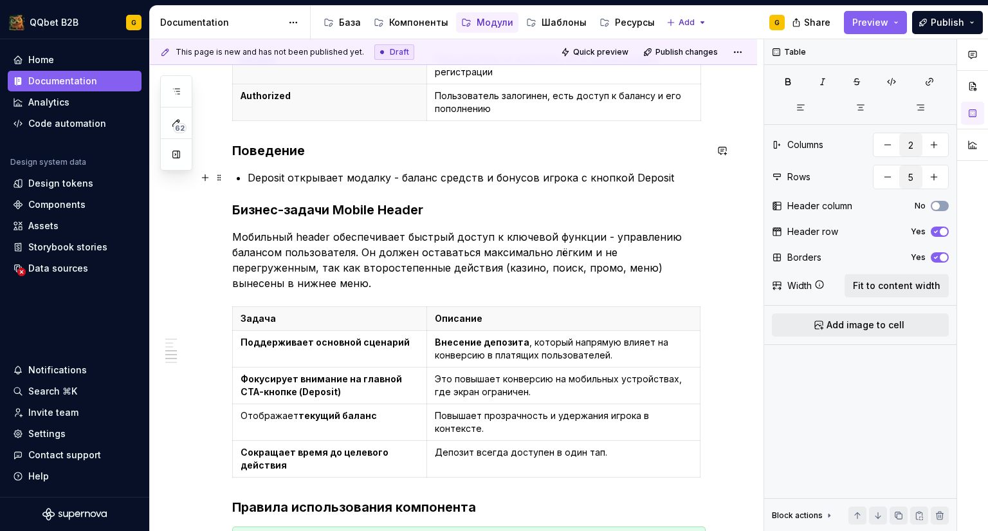
scroll to position [901, 0]
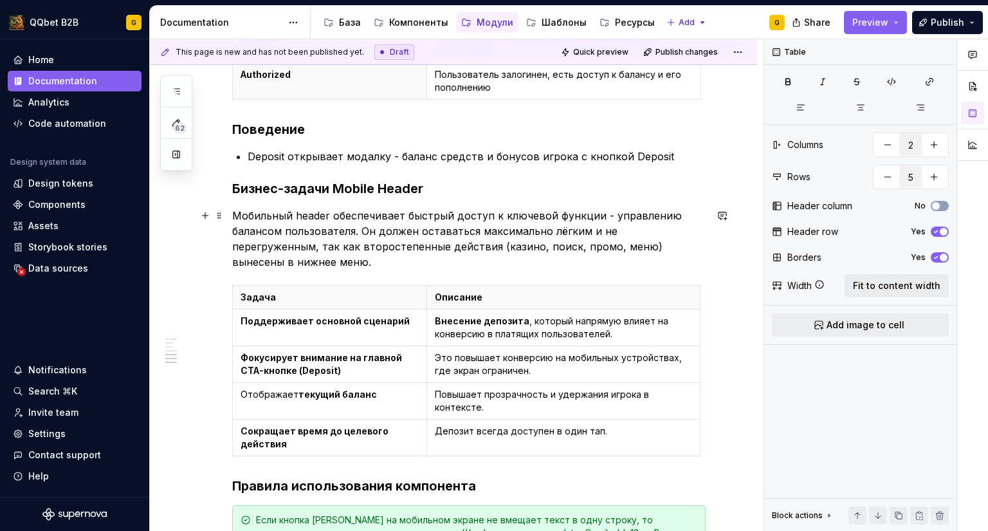
click at [284, 220] on p "Мобильный header обеспечивает быстрый доступ к ключевой функции - управлению ба…" at bounding box center [468, 239] width 473 height 62
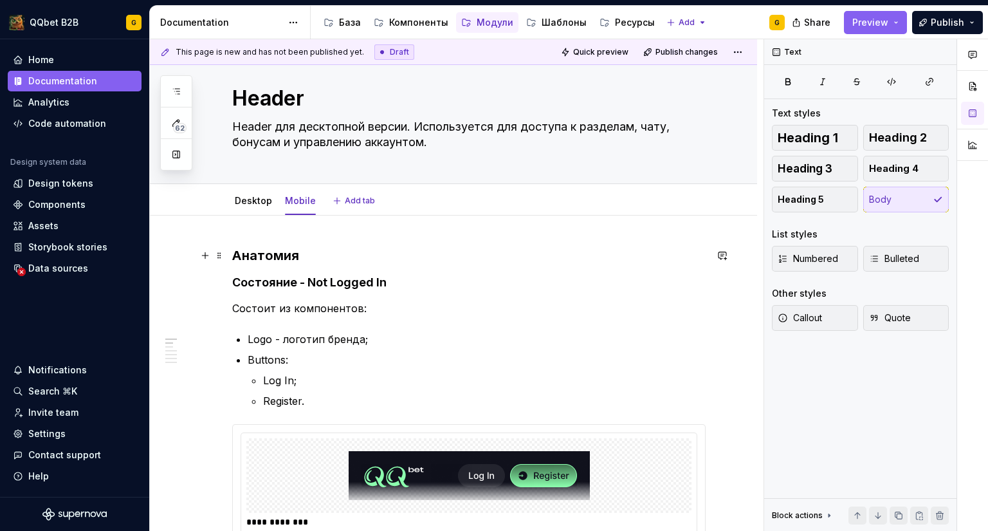
scroll to position [0, 0]
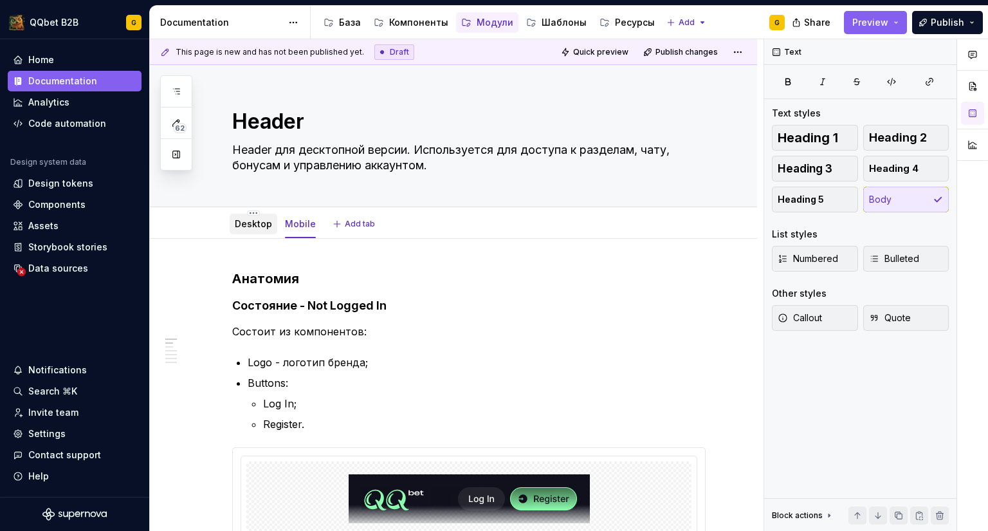
click at [253, 223] on link "Desktop" at bounding box center [253, 223] width 37 height 11
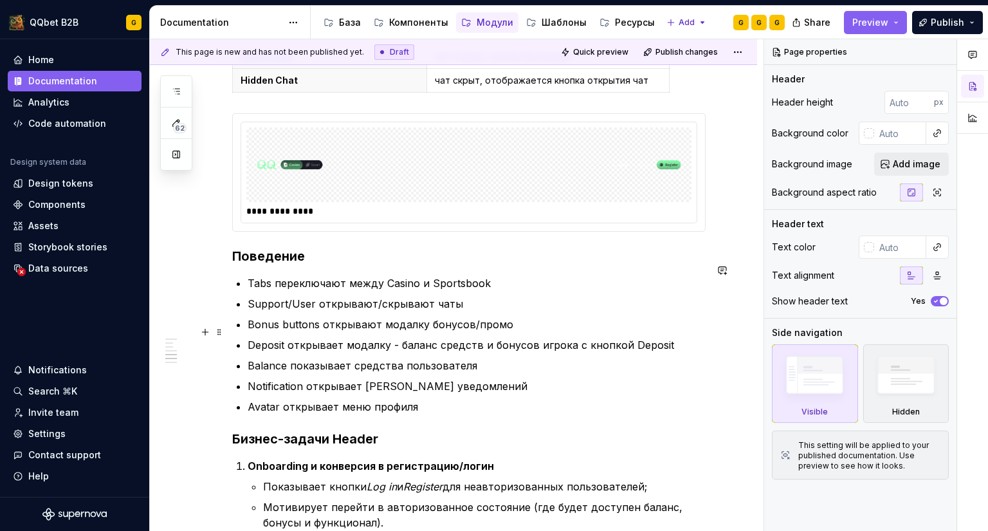
scroll to position [1287, 0]
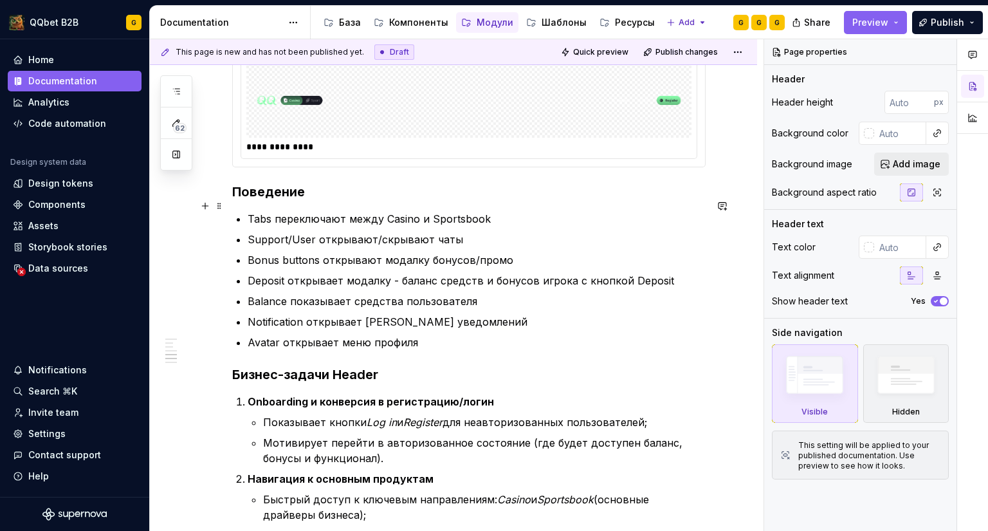
click at [250, 211] on p "Tabs переключают между Casino и Sportsbook" at bounding box center [477, 218] width 458 height 15
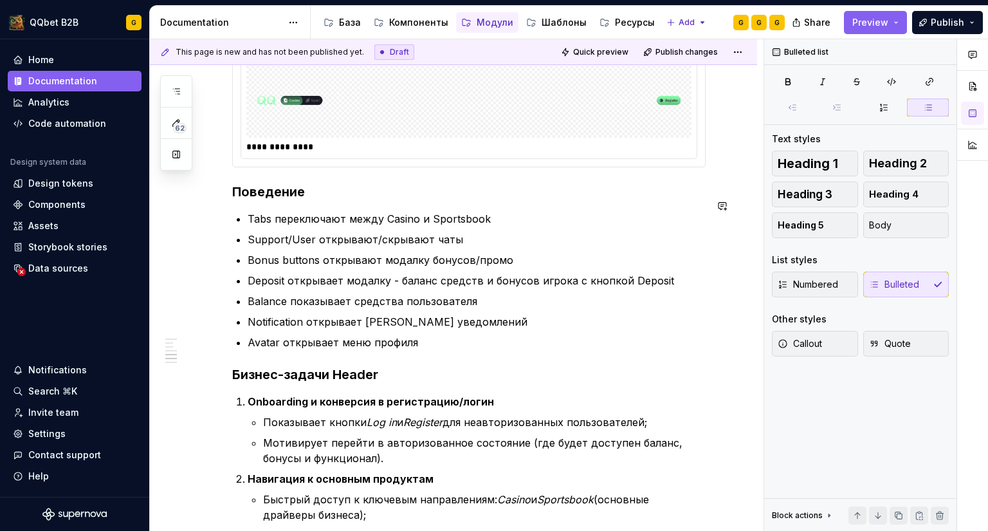
click at [312, 189] on div "**********" at bounding box center [468, 11] width 473 height 2057
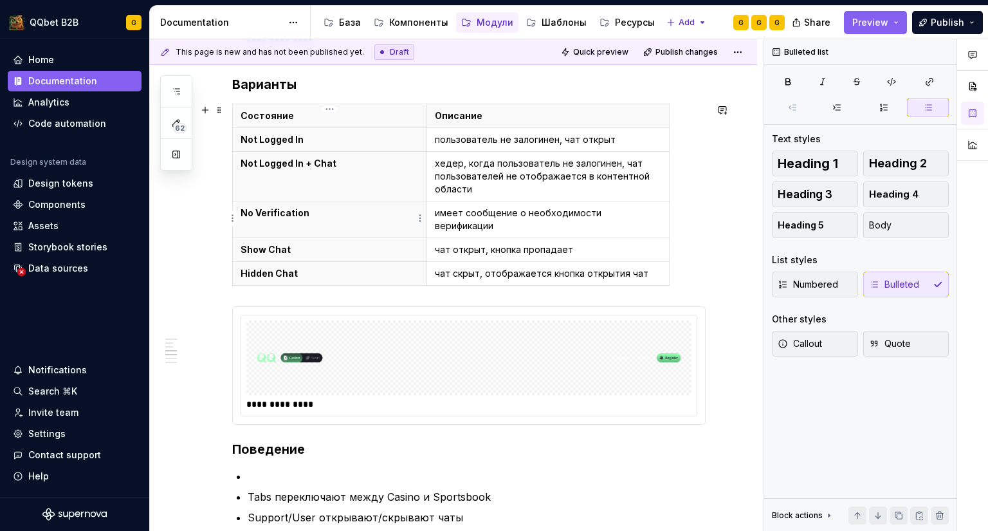
scroll to position [836, 0]
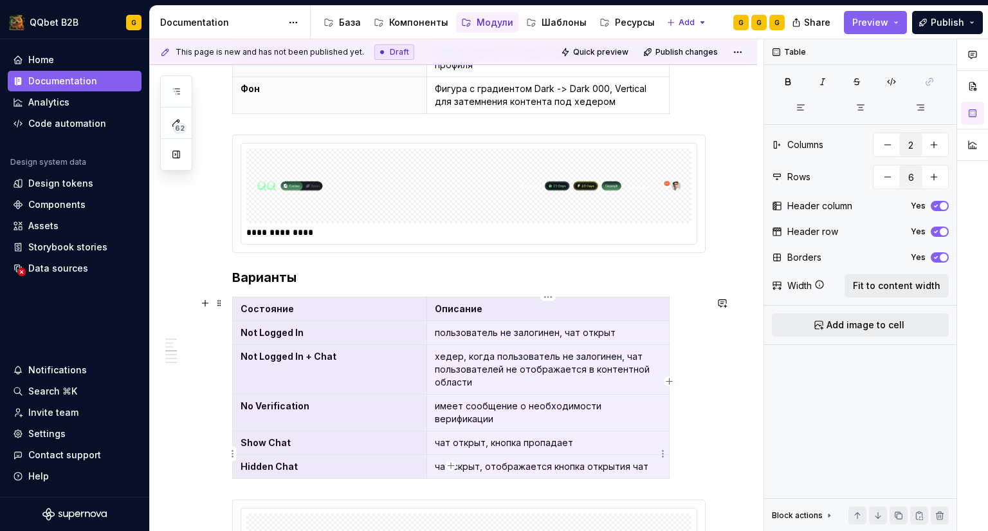
drag, startPoint x: 487, startPoint y: 340, endPoint x: 542, endPoint y: 445, distance: 118.6
click at [542, 445] on tbody "Состояние Описание Not Logged In пользователь не залогинен, чат открыт Not Logg…" at bounding box center [451, 387] width 437 height 181
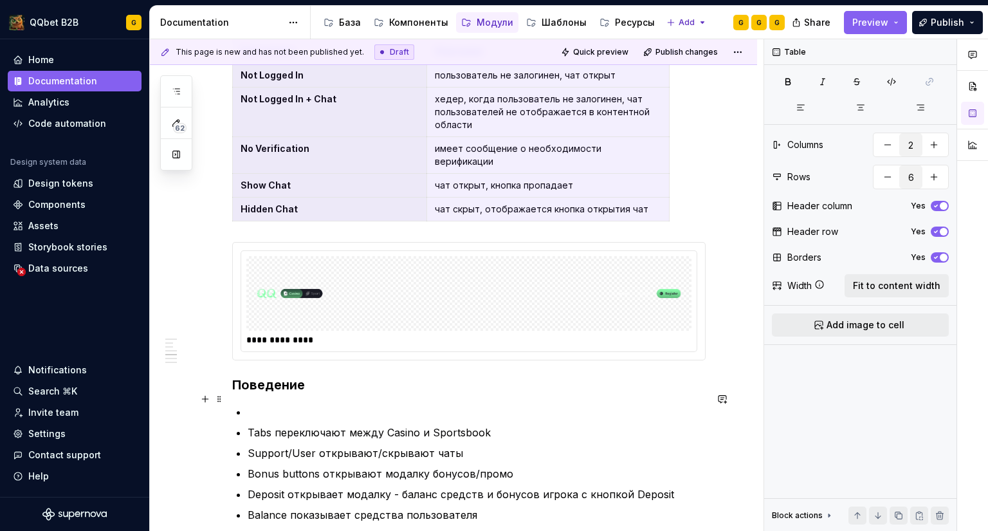
scroll to position [1158, 0]
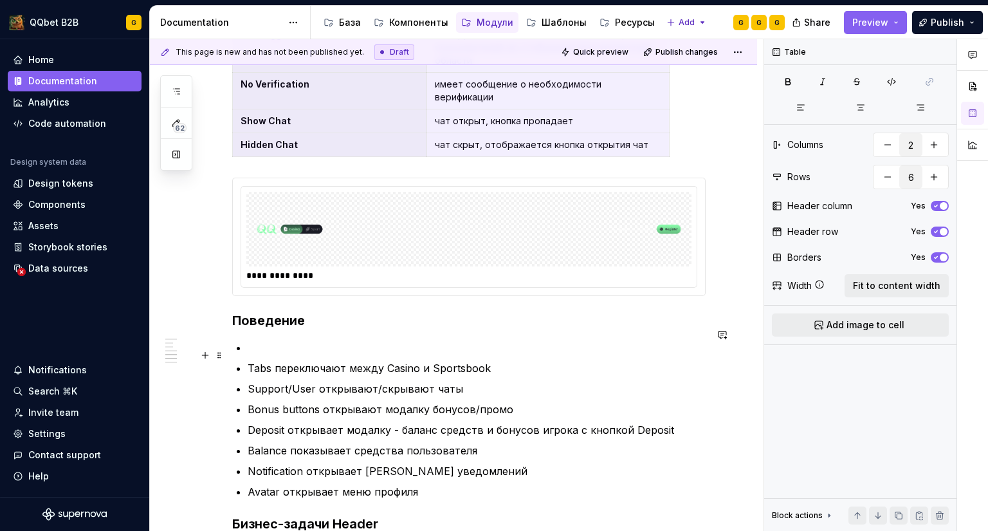
click at [264, 340] on p at bounding box center [477, 347] width 458 height 15
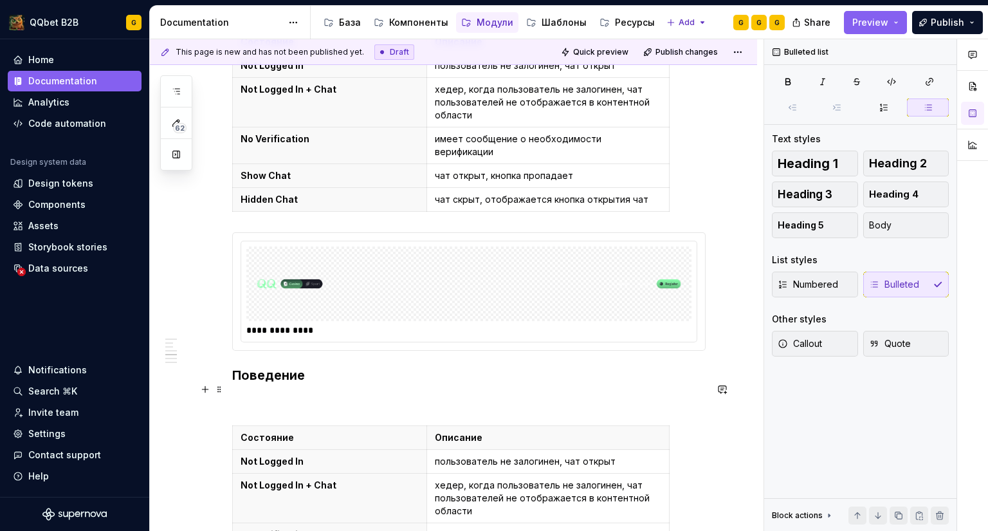
scroll to position [1094, 0]
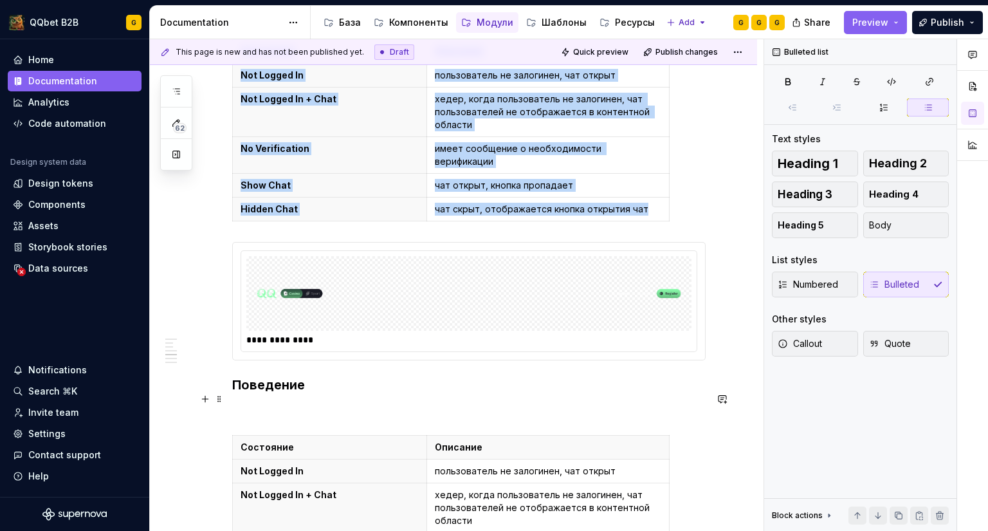
click at [259, 334] on div "**********" at bounding box center [468, 301] width 455 height 100
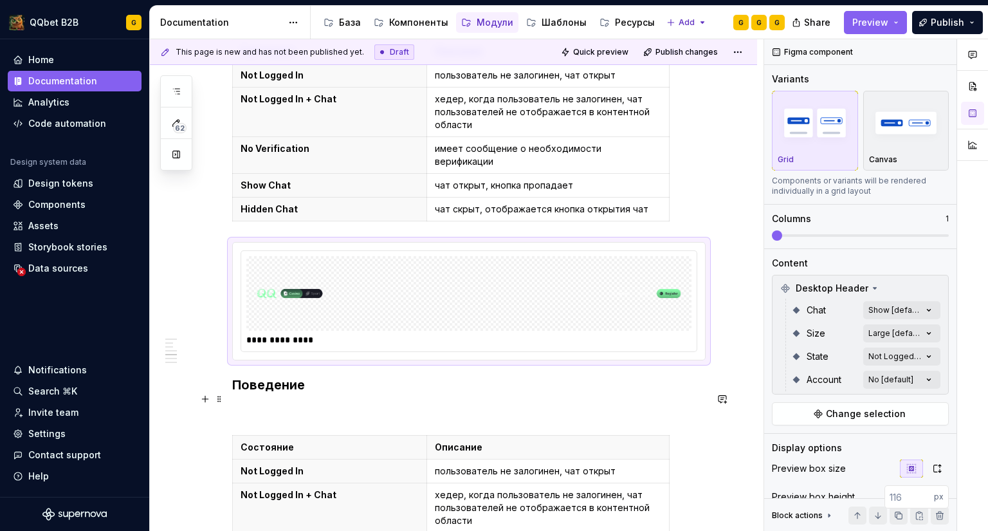
click at [306, 404] on p at bounding box center [468, 411] width 473 height 15
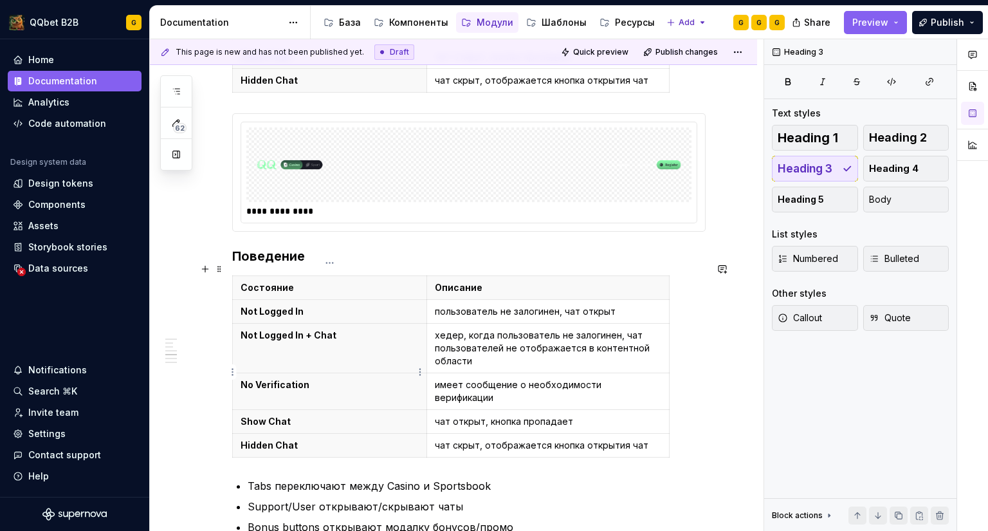
scroll to position [1351, 0]
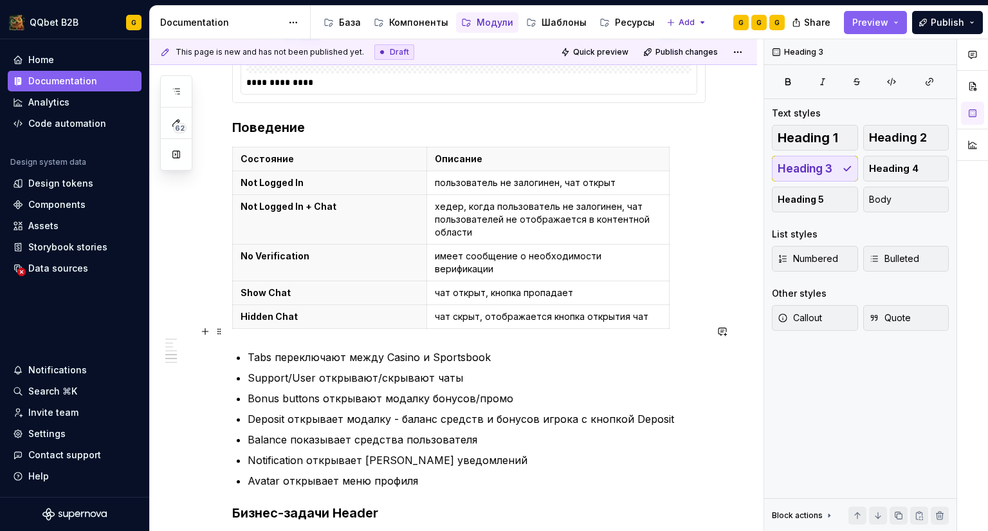
click at [305, 226] on th "Not Logged In + Chat" at bounding box center [330, 220] width 194 height 50
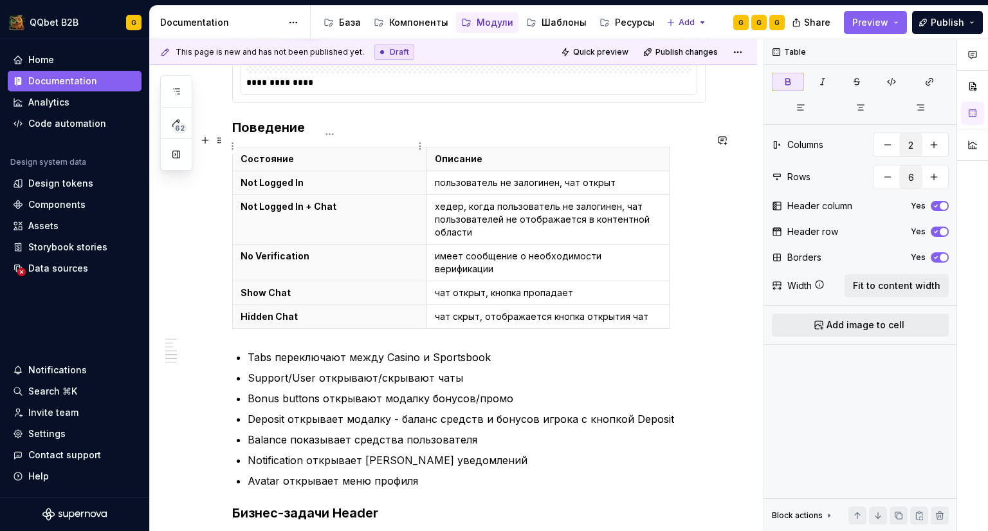
click at [354, 152] on p "Состояние" at bounding box center [330, 158] width 178 height 13
click at [940, 205] on span "button" at bounding box center [944, 206] width 8 height 8
click at [259, 349] on p "Tabs переключают между Casino и Sportsbook" at bounding box center [477, 356] width 458 height 15
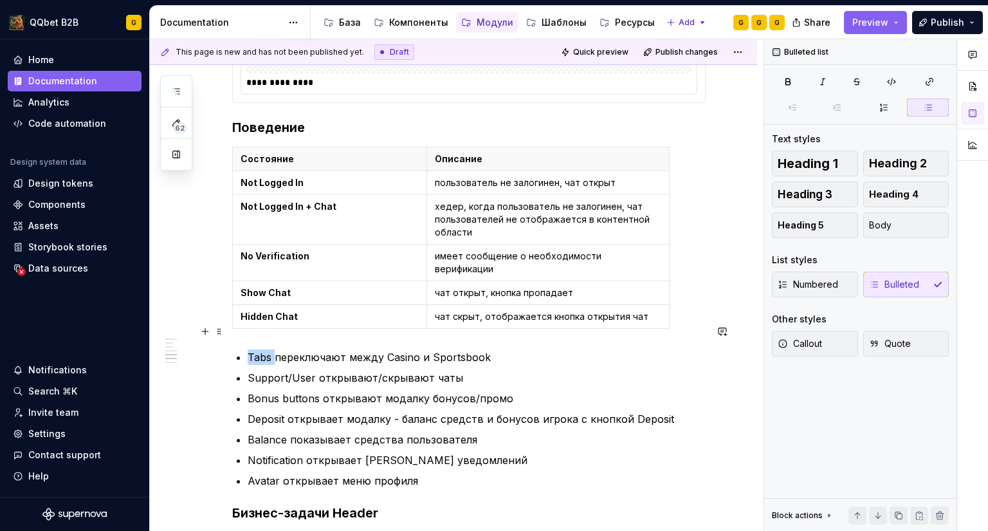
click at [259, 349] on p "Tabs переключают между Casino и Sportsbook" at bounding box center [477, 356] width 458 height 15
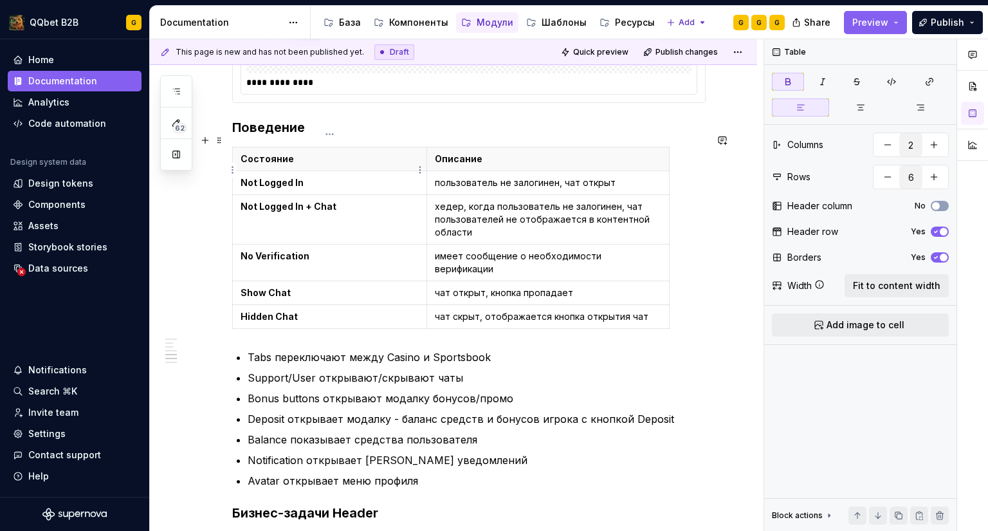
click at [269, 177] on strong "Not Logged In" at bounding box center [272, 182] width 63 height 11
click at [283, 177] on td "Not Logged In" at bounding box center [330, 183] width 194 height 24
click at [315, 176] on p "Not Logged In" at bounding box center [330, 182] width 178 height 13
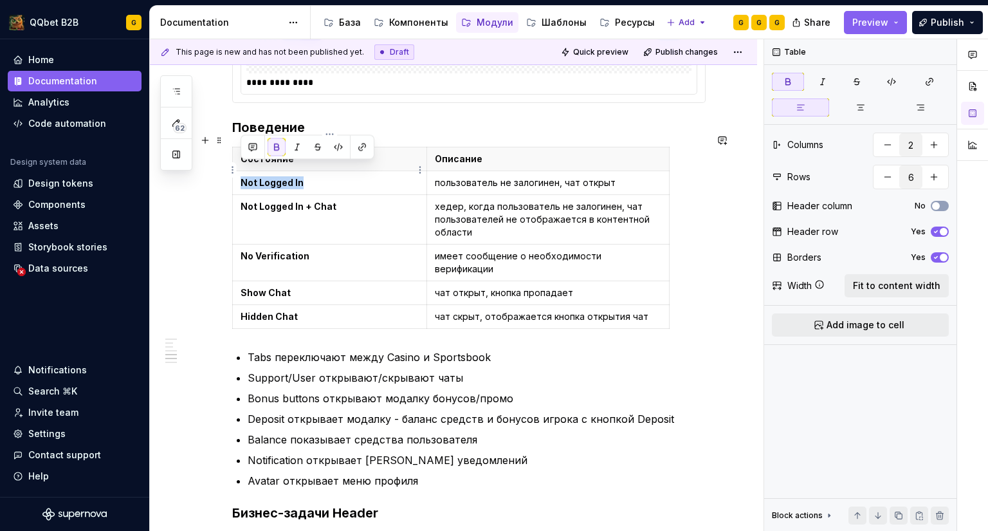
drag, startPoint x: 272, startPoint y: 171, endPoint x: 239, endPoint y: 168, distance: 33.0
click at [239, 171] on td "Not Logged In" at bounding box center [330, 183] width 194 height 24
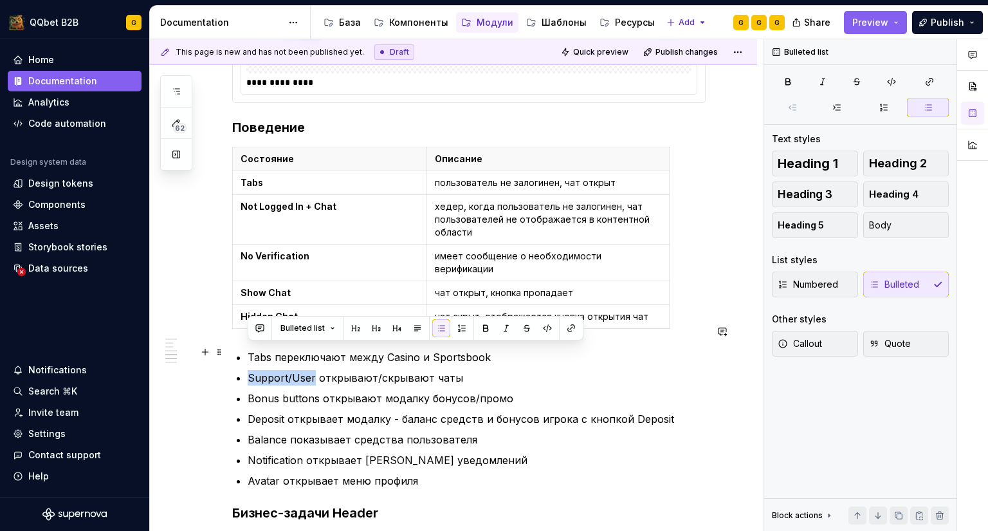
drag, startPoint x: 286, startPoint y: 350, endPoint x: 248, endPoint y: 349, distance: 38.0
click at [248, 370] on p "Support/User открывают/скрывают чаты" at bounding box center [477, 377] width 458 height 15
click at [267, 201] on strong "Not Logged In + Chat" at bounding box center [289, 206] width 96 height 11
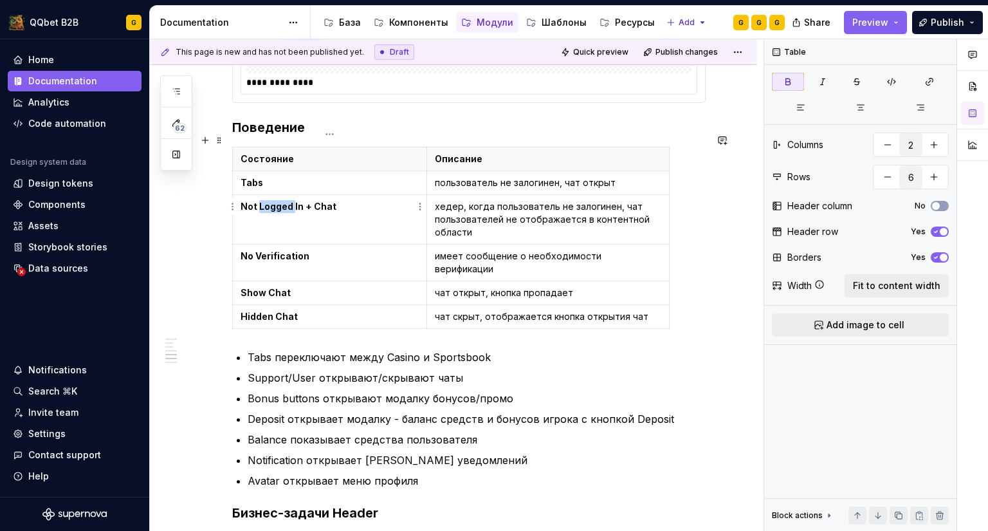
click at [267, 201] on strong "Not Logged In + Chat" at bounding box center [289, 206] width 96 height 11
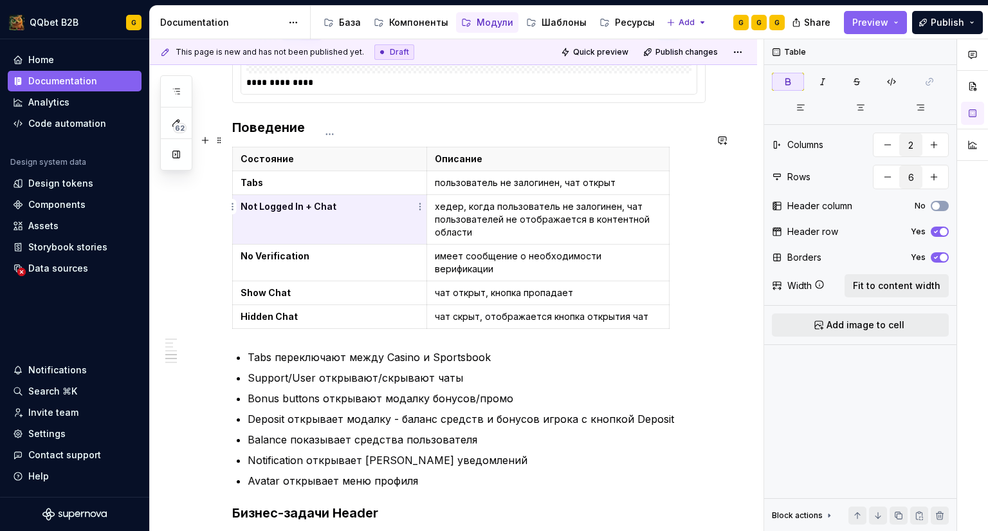
click at [267, 201] on strong "Not Logged In + Chat" at bounding box center [289, 206] width 96 height 11
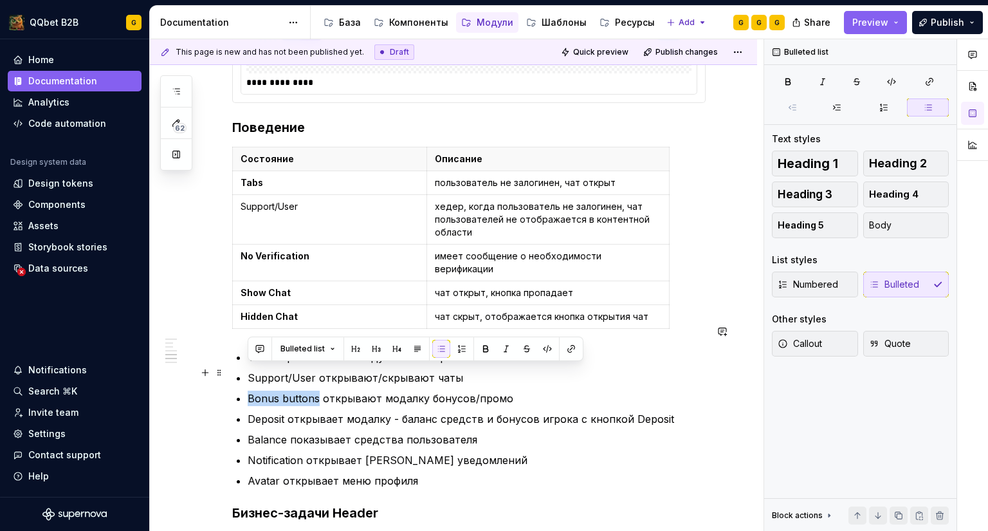
drag, startPoint x: 318, startPoint y: 372, endPoint x: 245, endPoint y: 355, distance: 74.7
click at [248, 390] on li "Bonus buttons открывают модалку бонусов/промо" at bounding box center [477, 397] width 458 height 15
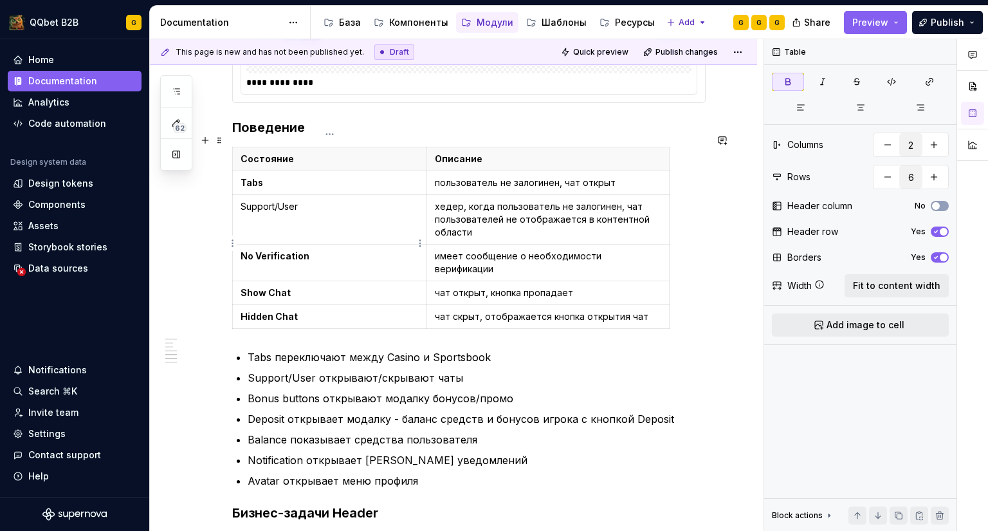
click at [272, 250] on strong "No Verification" at bounding box center [275, 255] width 69 height 11
click at [264, 176] on p "Tabs" at bounding box center [330, 182] width 178 height 13
click at [252, 177] on strong "Tabs" at bounding box center [252, 182] width 23 height 11
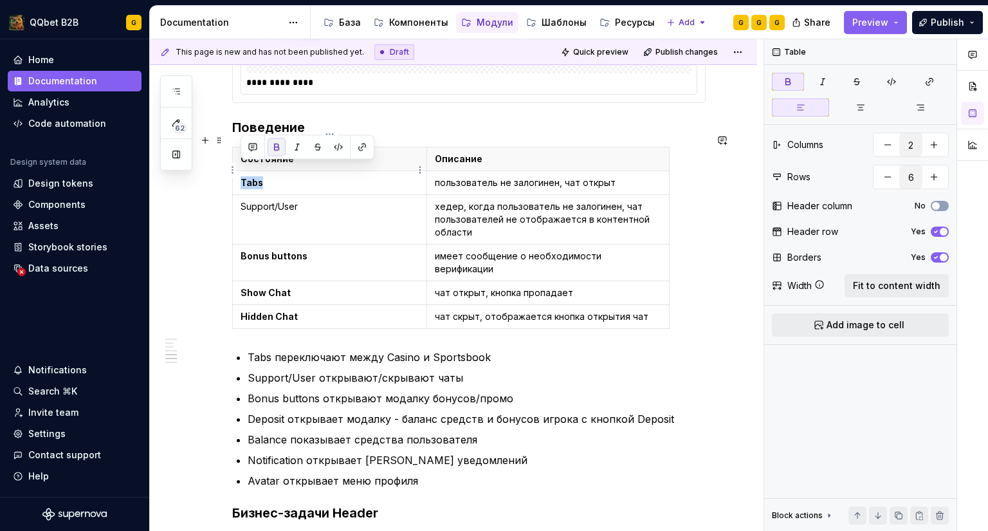
click at [277, 149] on button "button" at bounding box center [277, 147] width 18 height 18
click at [309, 411] on p "Deposit открывает модалку - баланс средств и бонусов игрока с кнопкой Deposit" at bounding box center [477, 418] width 458 height 15
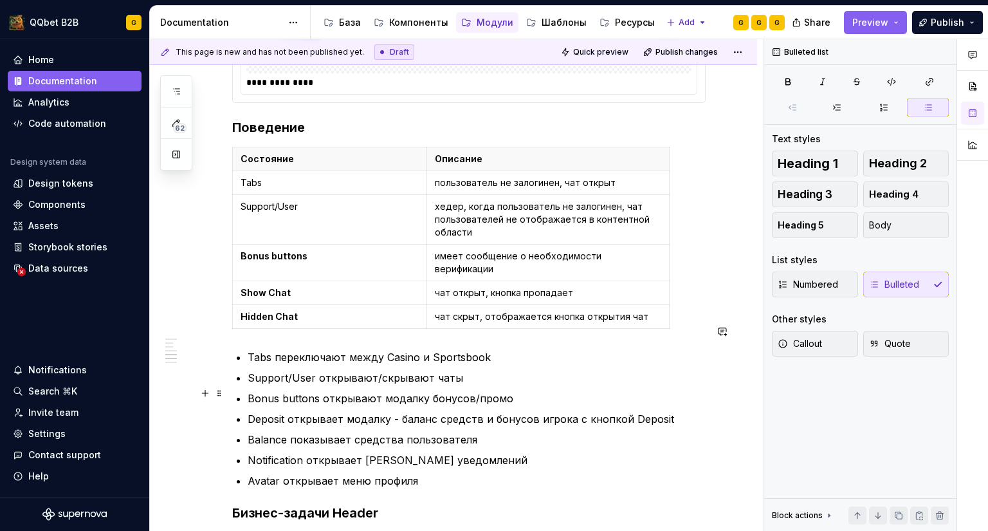
click at [277, 411] on p "Deposit открывает модалку - баланс средств и бонусов игрока с кнопкой Deposit" at bounding box center [477, 418] width 458 height 15
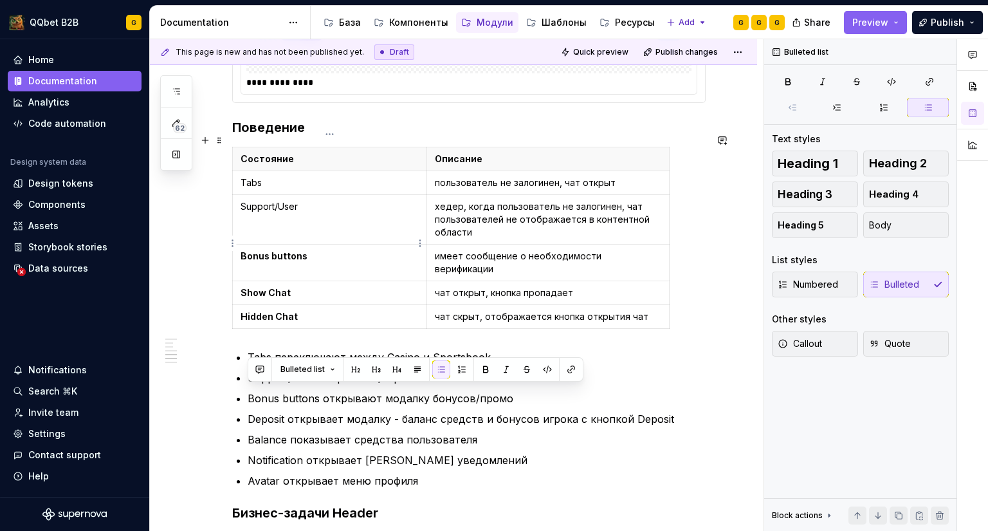
click at [283, 250] on strong "Bonus buttons" at bounding box center [274, 255] width 67 height 11
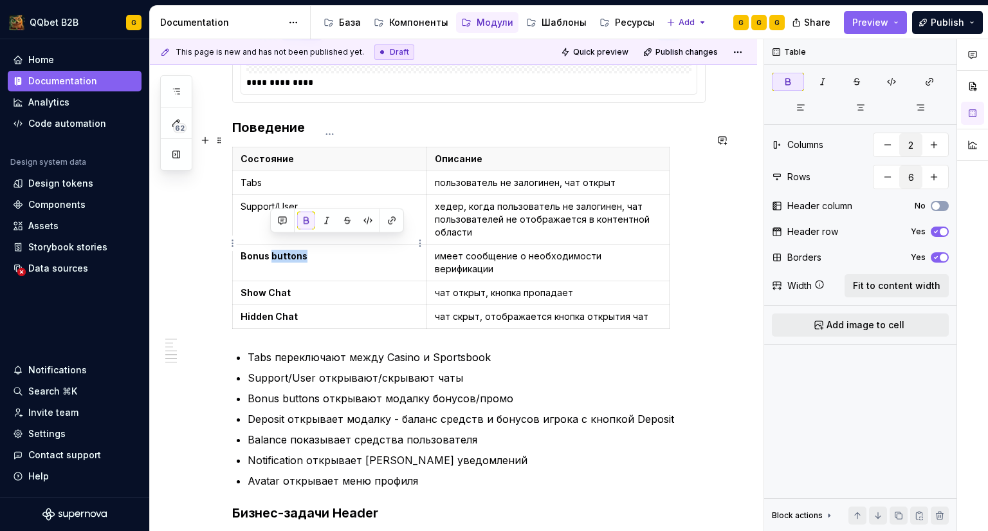
click at [283, 250] on strong "Bonus buttons" at bounding box center [274, 255] width 67 height 11
click at [262, 287] on strong "Show Chat" at bounding box center [266, 292] width 50 height 11
click at [266, 432] on p "Balance показывает средства пользователя" at bounding box center [477, 439] width 458 height 15
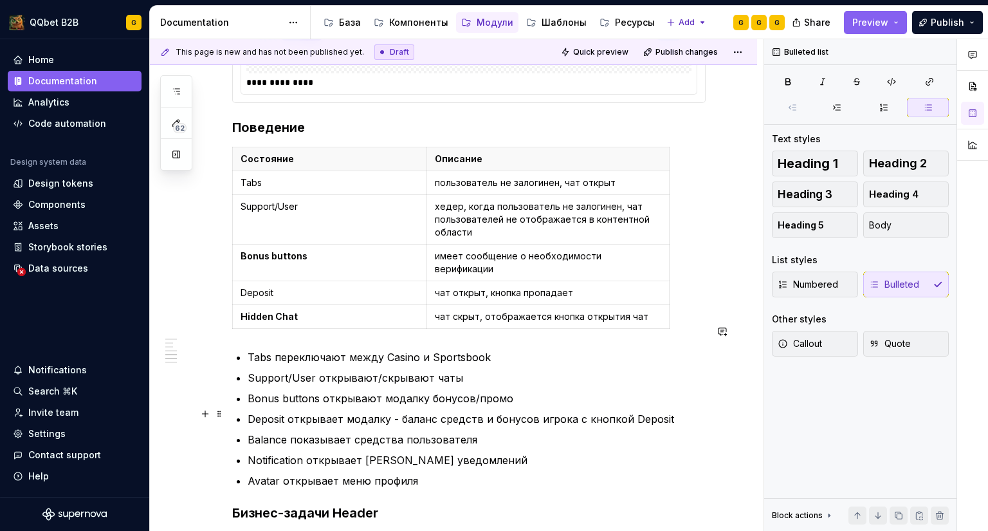
click at [268, 432] on p "Balance показывает средства пользователя" at bounding box center [477, 439] width 458 height 15
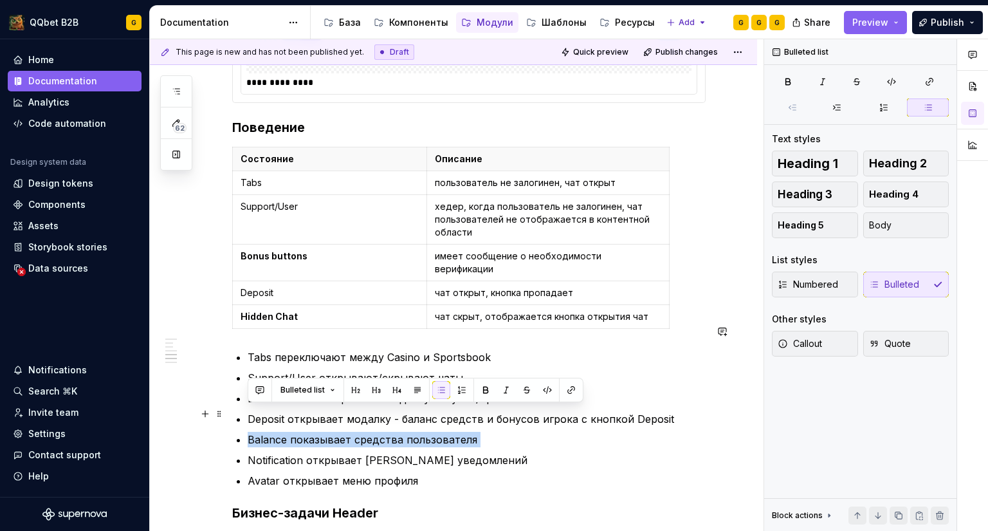
click at [268, 432] on p "Balance показывает средства пользователя" at bounding box center [477, 439] width 458 height 15
click at [281, 432] on p "Balance показывает средства пользователя" at bounding box center [477, 439] width 458 height 15
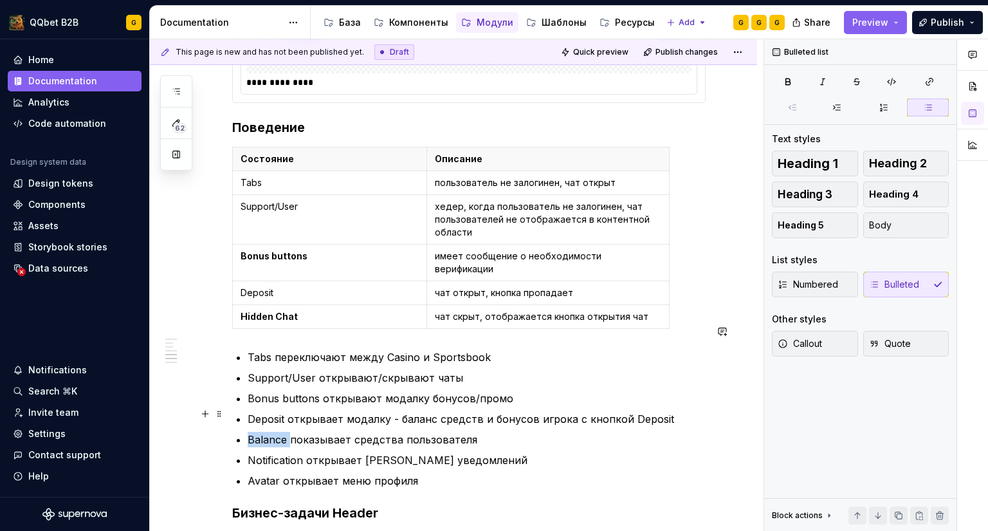
click at [281, 432] on p "Balance показывает средства пользователя" at bounding box center [477, 439] width 458 height 15
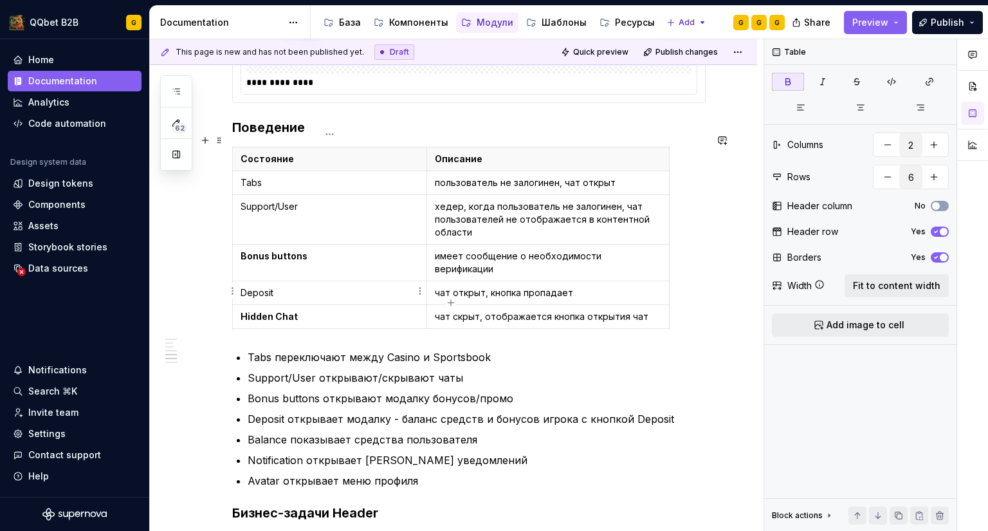
click at [266, 311] on strong "Hidden Chat" at bounding box center [269, 316] width 57 height 11
click at [277, 250] on strong "Bonus buttons" at bounding box center [274, 255] width 67 height 11
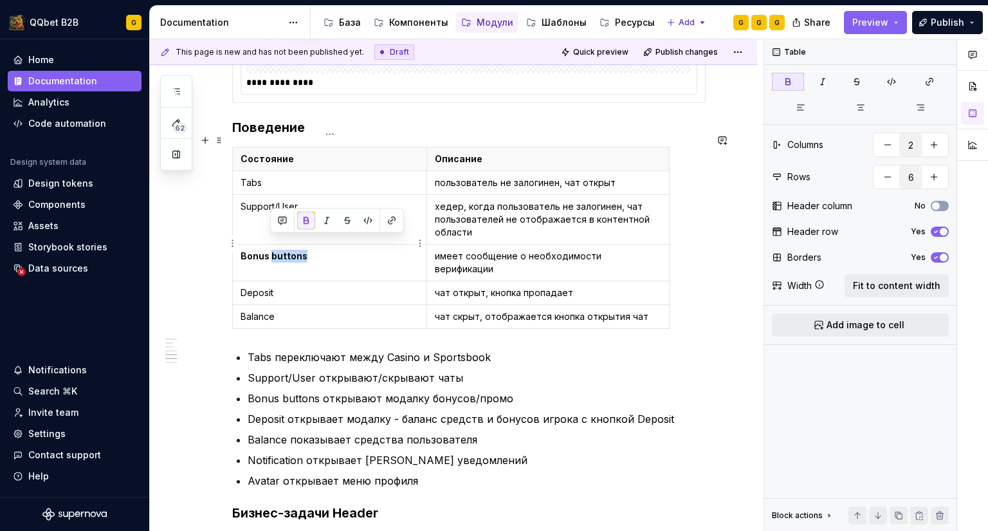
click at [277, 250] on strong "Bonus buttons" at bounding box center [274, 255] width 67 height 11
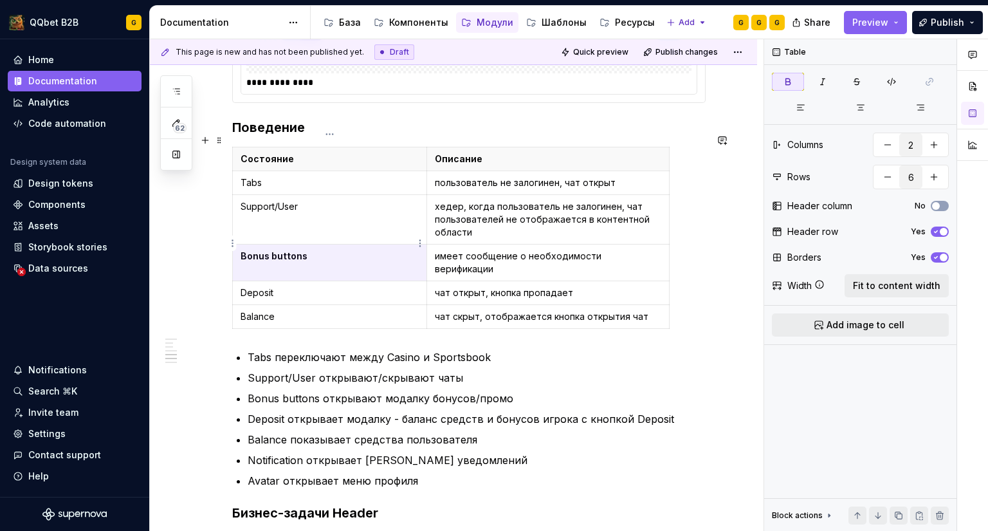
click at [286, 250] on strong "Bonus buttons" at bounding box center [274, 255] width 67 height 11
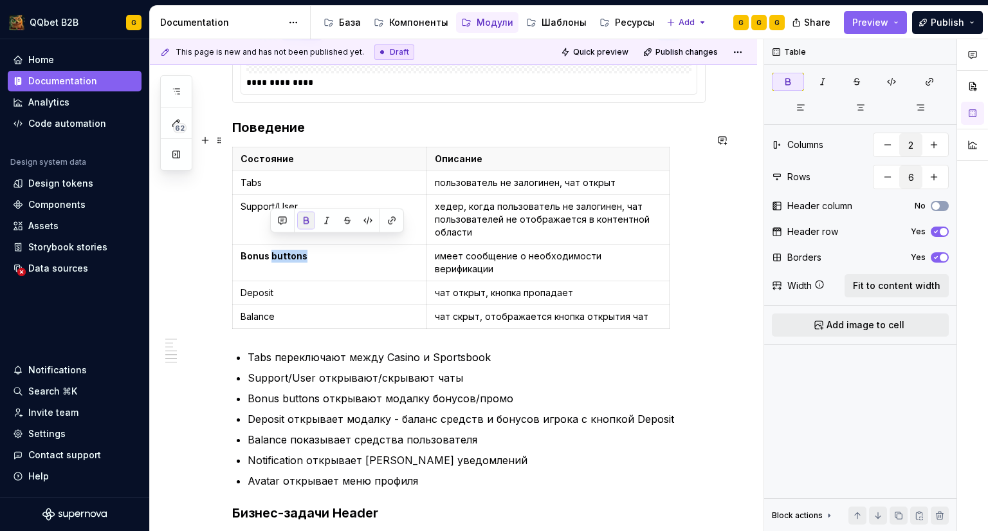
click at [307, 228] on button "button" at bounding box center [306, 221] width 18 height 18
click at [247, 250] on strong "Bonus" at bounding box center [255, 255] width 29 height 11
click at [252, 250] on strong "Bonus" at bounding box center [255, 255] width 29 height 11
click at [277, 226] on button "button" at bounding box center [277, 221] width 18 height 18
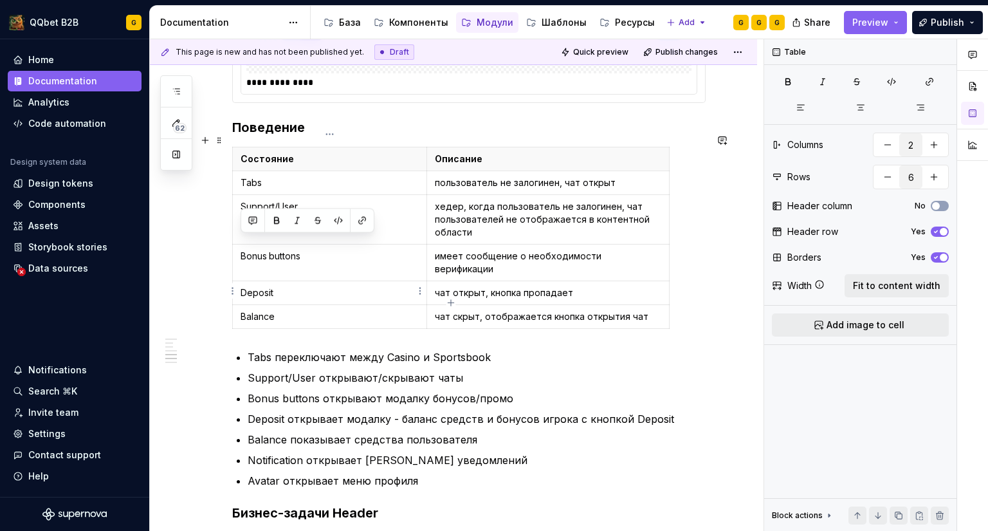
click at [284, 310] on p "Balance" at bounding box center [330, 316] width 178 height 13
click at [236, 305] on td "Balance" at bounding box center [330, 317] width 194 height 24
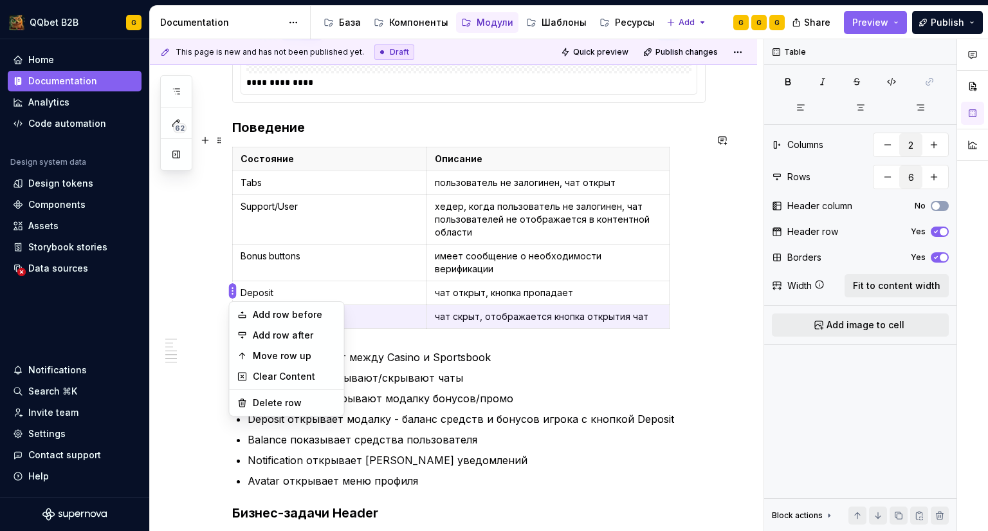
click at [230, 290] on html "QQbet B2B G Home Documentation Analytics Code automation Design system data Des…" at bounding box center [494, 265] width 988 height 531
type textarea "*"
click at [256, 333] on div "Add row after" at bounding box center [295, 335] width 84 height 13
type input "7"
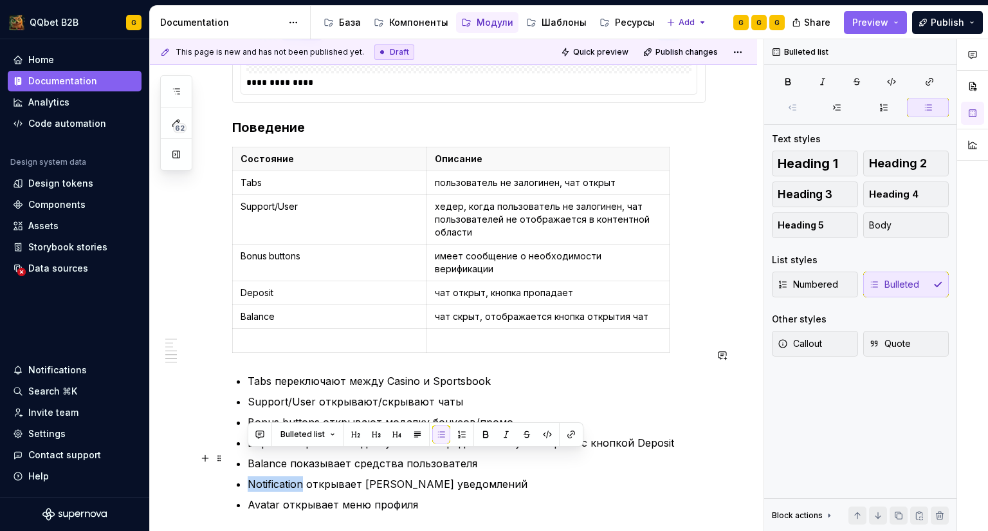
drag, startPoint x: 295, startPoint y: 457, endPoint x: 251, endPoint y: 456, distance: 43.8
click at [251, 476] on p "Notification открывает [PERSON_NAME] уведомлений" at bounding box center [477, 483] width 458 height 15
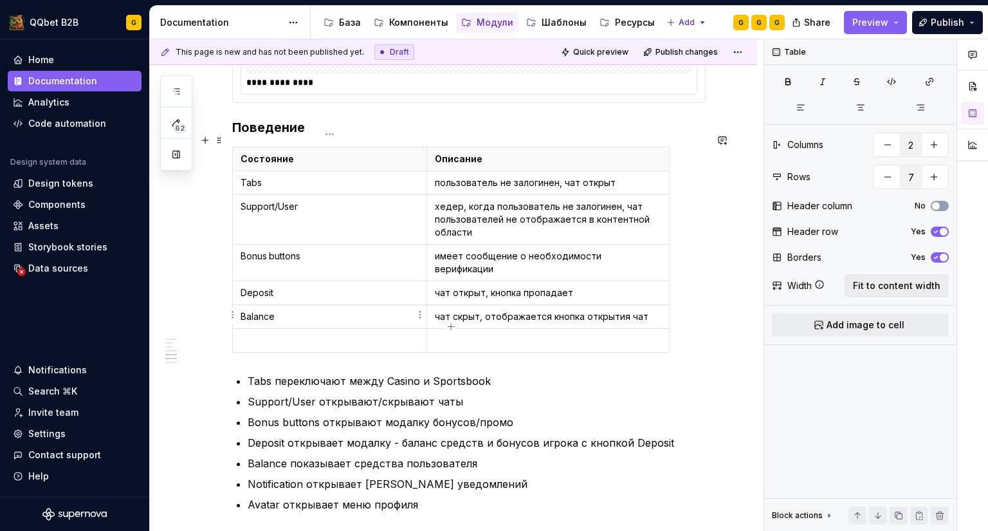
click at [273, 334] on p at bounding box center [330, 340] width 178 height 13
click at [236, 311] on body "QQbet B2B G Home Documentation Analytics Code automation Design system data Des…" at bounding box center [494, 265] width 988 height 531
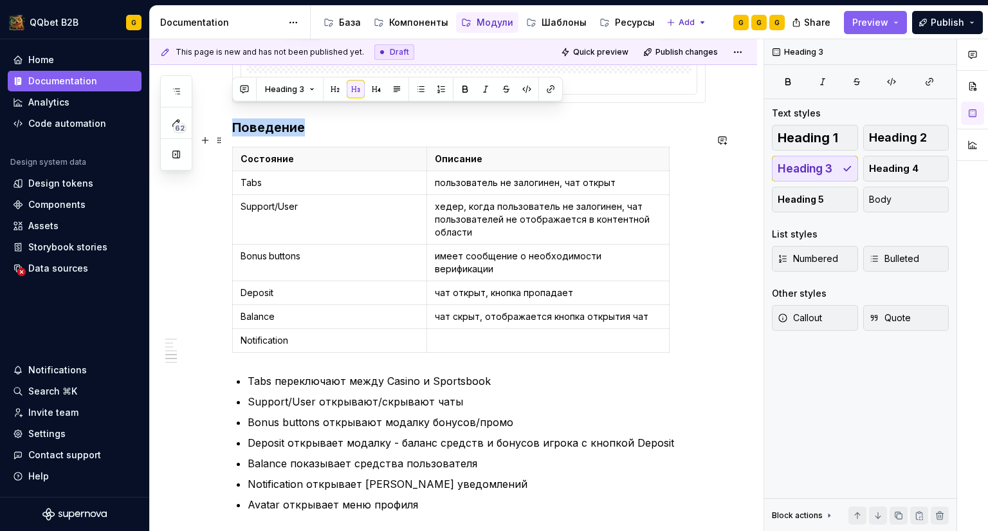
click at [223, 316] on div "**********" at bounding box center [453, 132] width 607 height 2489
click at [232, 315] on div "**********" at bounding box center [453, 132] width 607 height 2489
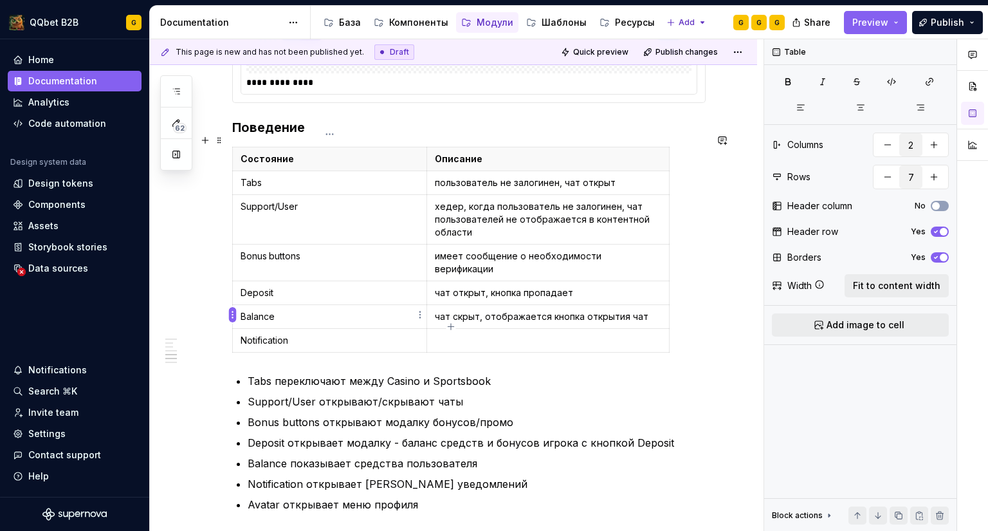
click at [233, 315] on html "QQbet B2B G Home Documentation Analytics Code automation Design system data Des…" at bounding box center [494, 265] width 988 height 531
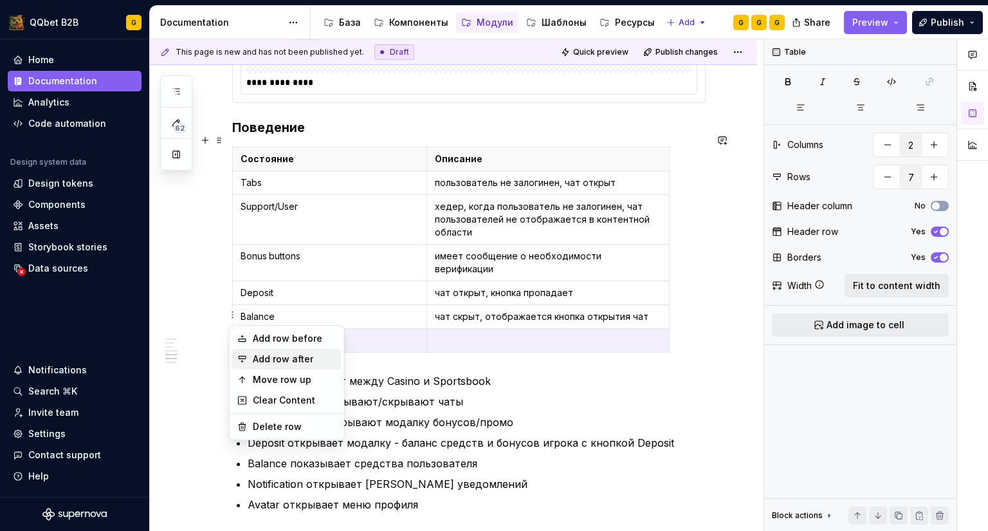
click at [265, 360] on div "Add row after" at bounding box center [295, 359] width 84 height 13
type input "8"
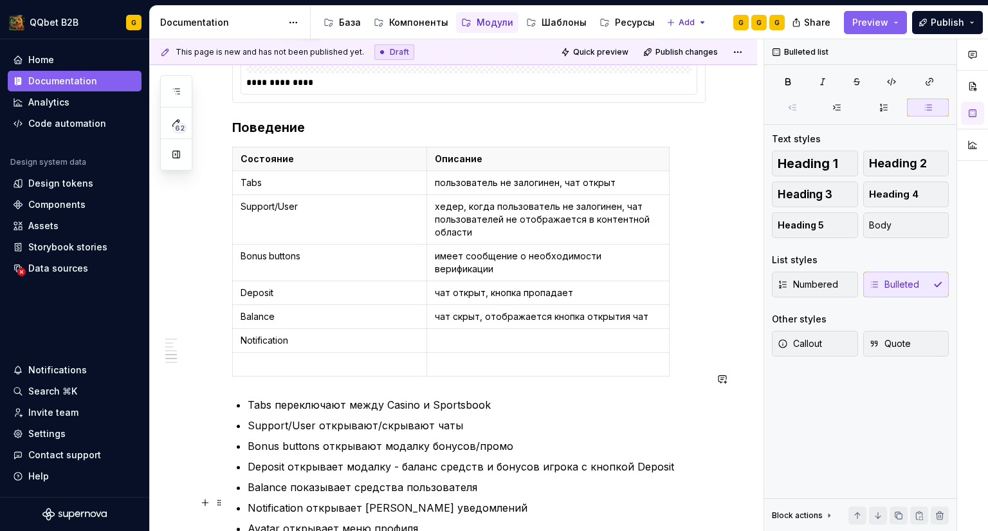
click at [264, 520] on p "Avatar открывает меню профиля" at bounding box center [477, 527] width 458 height 15
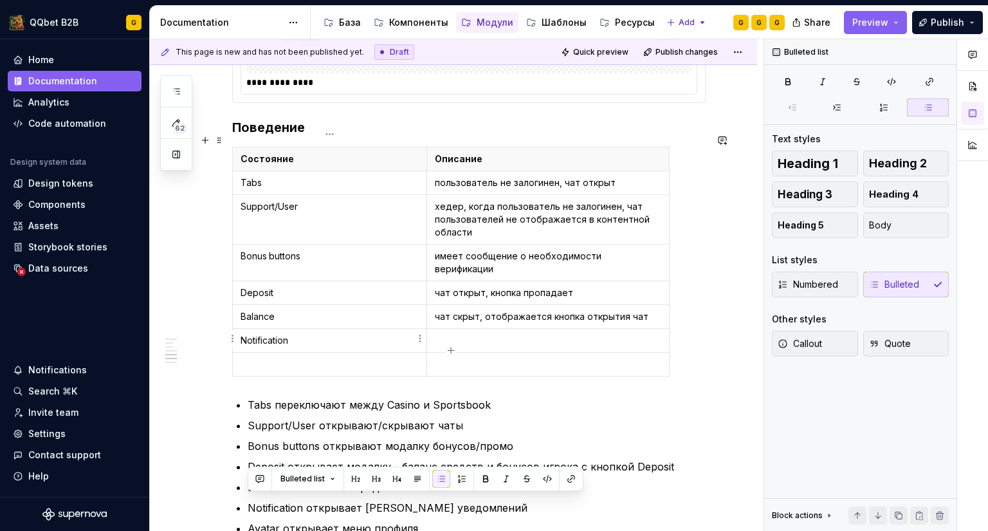
click at [275, 358] on p at bounding box center [330, 364] width 178 height 13
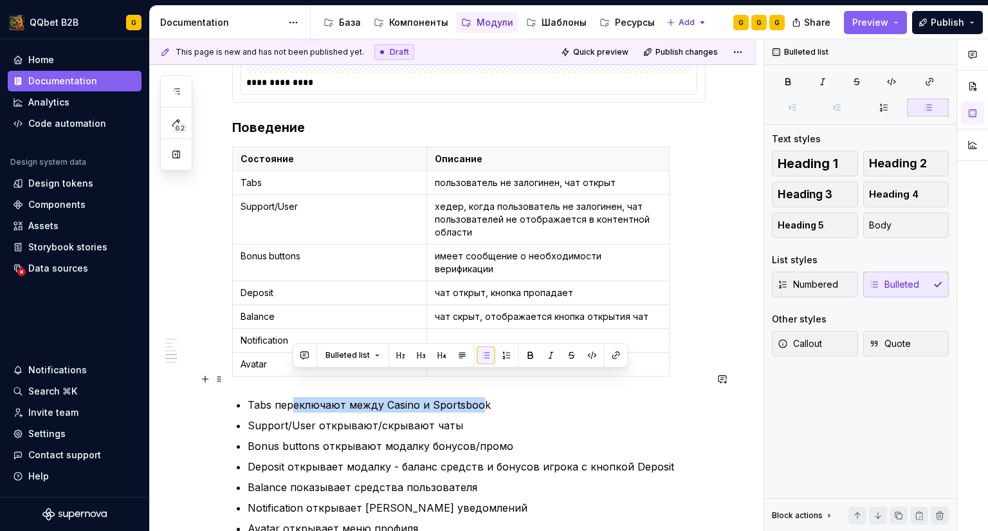
drag, startPoint x: 482, startPoint y: 378, endPoint x: 290, endPoint y: 379, distance: 191.7
click at [290, 397] on p "Tabs переключают между Casino и Sportsbook" at bounding box center [477, 404] width 458 height 15
click at [322, 397] on p "Tabs переключают между Casino и Sportsbook" at bounding box center [477, 404] width 458 height 15
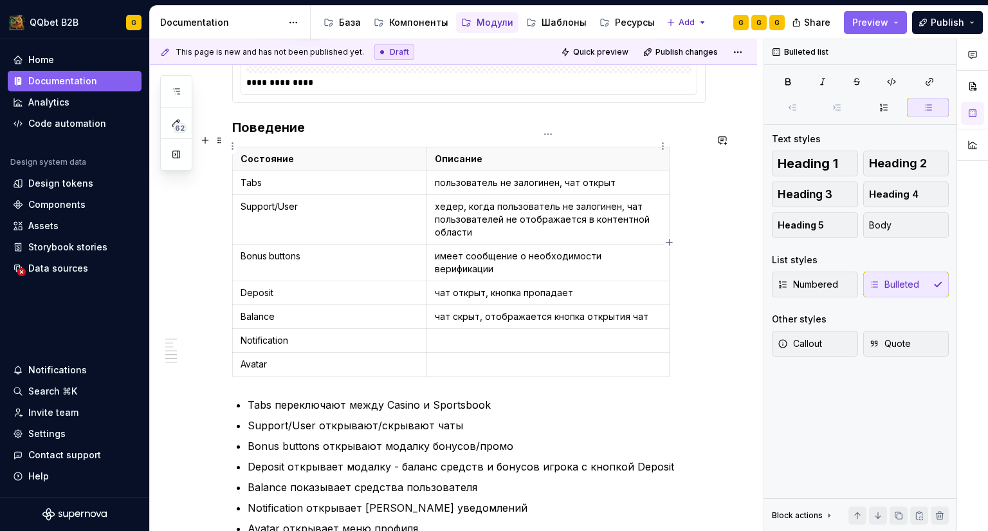
click at [448, 152] on p "Описание" at bounding box center [548, 158] width 226 height 13
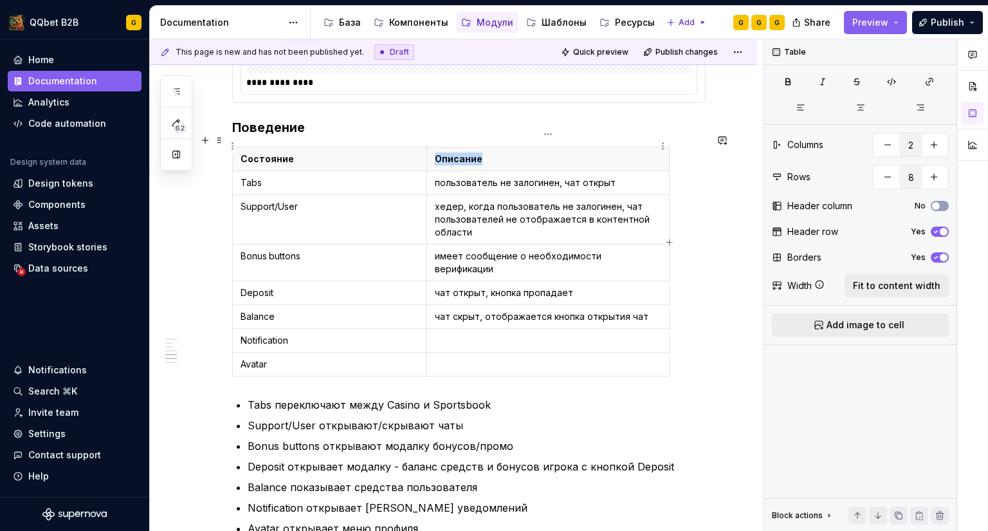
click at [448, 152] on p "Описание" at bounding box center [548, 158] width 226 height 13
click at [283, 152] on p "Состояние" at bounding box center [330, 158] width 178 height 13
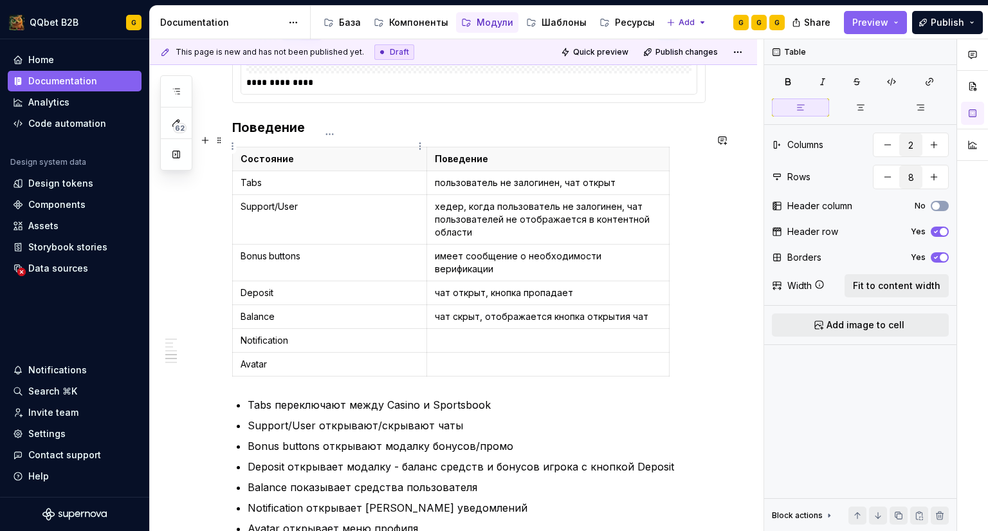
click at [283, 152] on p "Состояние" at bounding box center [330, 158] width 178 height 13
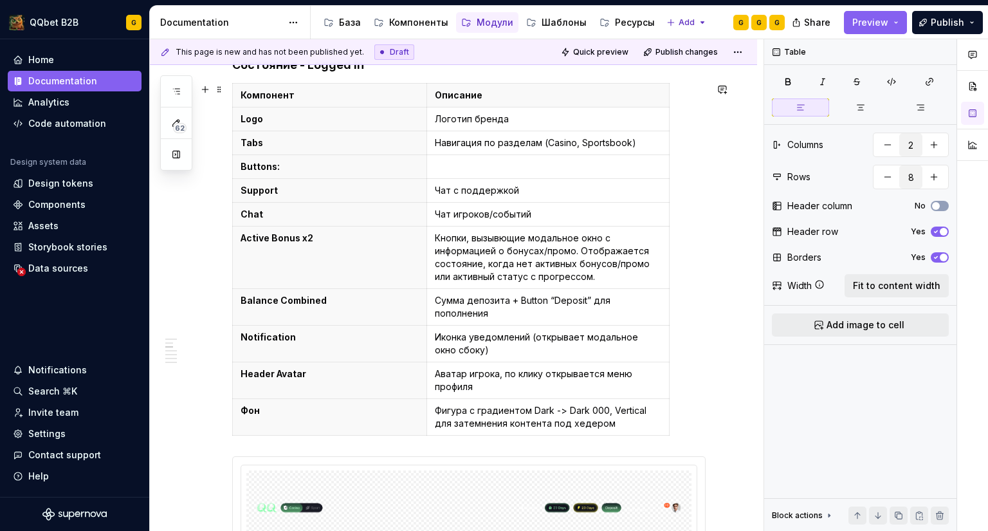
scroll to position [386, 0]
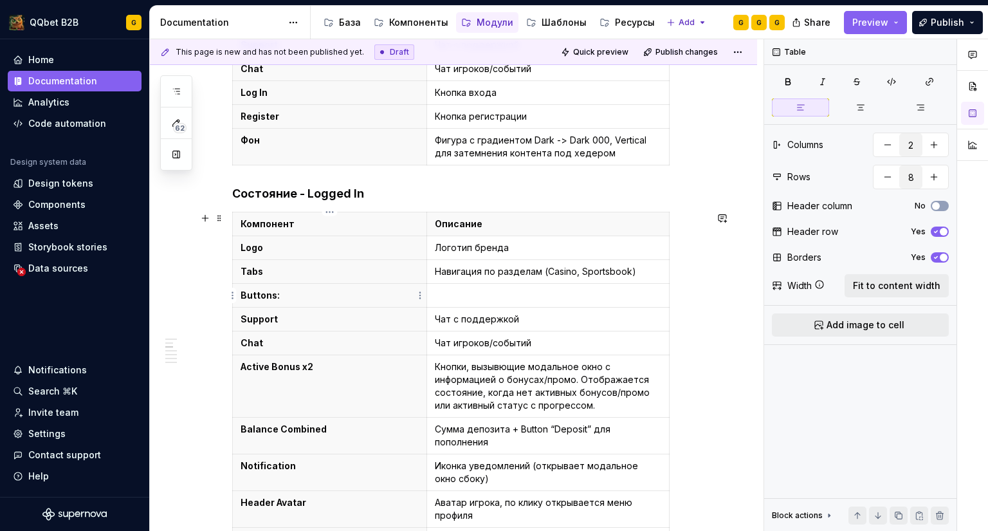
type input "11"
click at [325, 295] on p "Buttons:" at bounding box center [330, 295] width 178 height 13
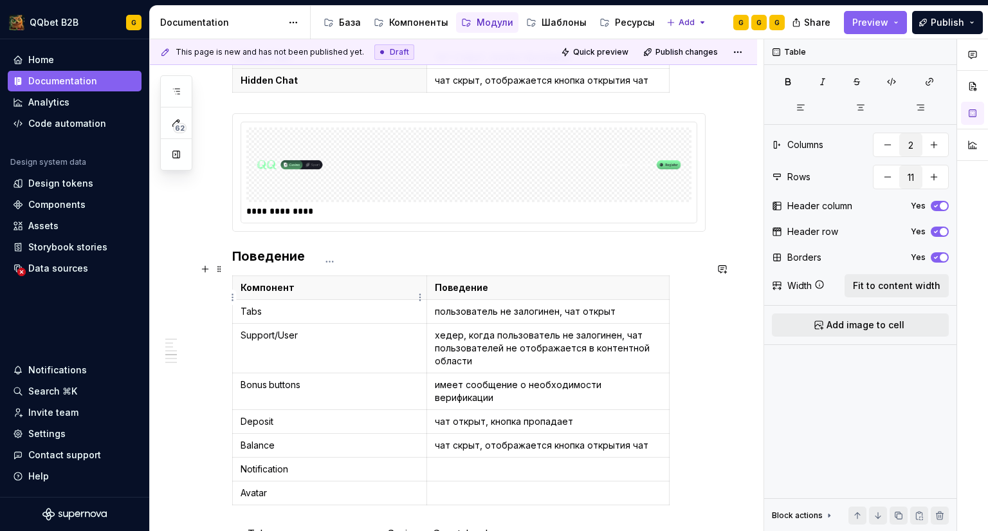
scroll to position [1287, 0]
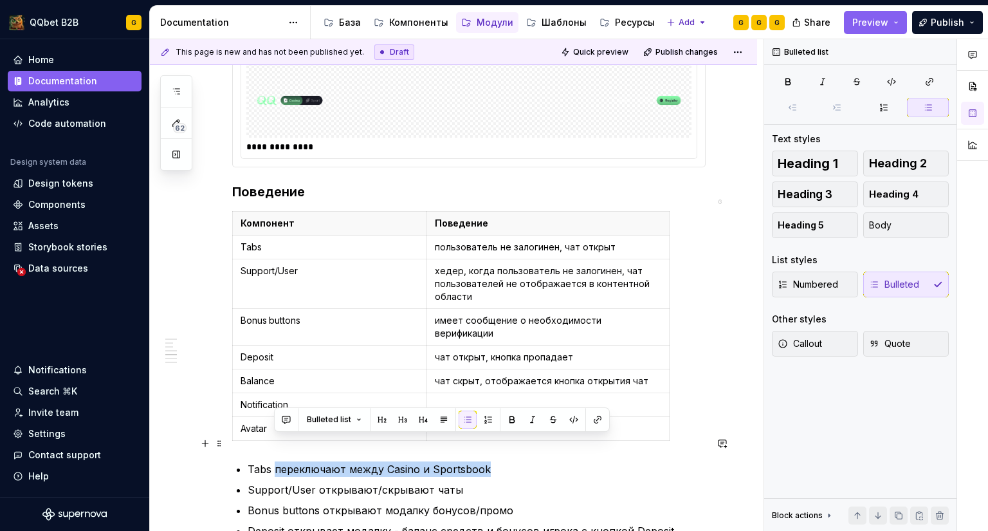
drag, startPoint x: 424, startPoint y: 443, endPoint x: 277, endPoint y: 441, distance: 147.3
click at [277, 461] on p "Tabs переключают между Casino и Sportsbook" at bounding box center [477, 468] width 458 height 15
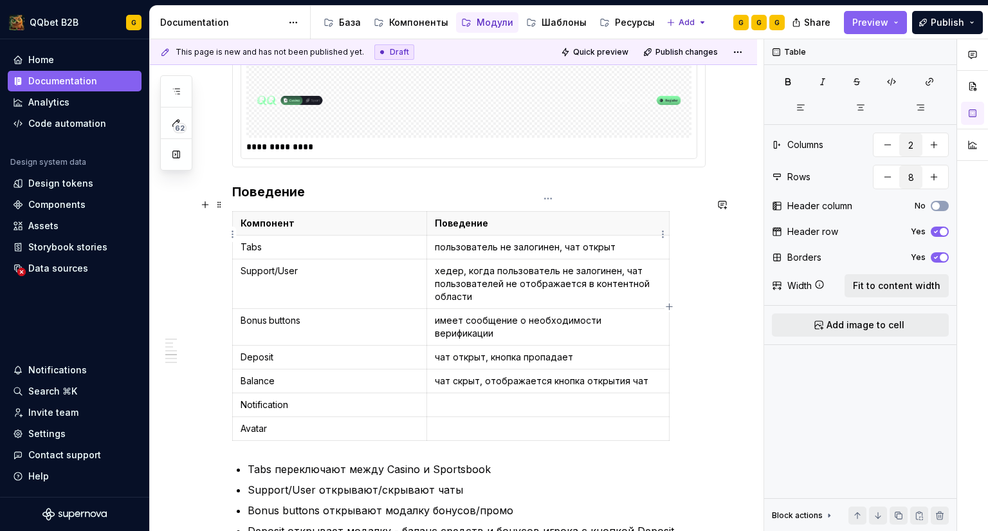
click at [478, 241] on p "пользователь не залогинен, чат открыт" at bounding box center [548, 247] width 226 height 13
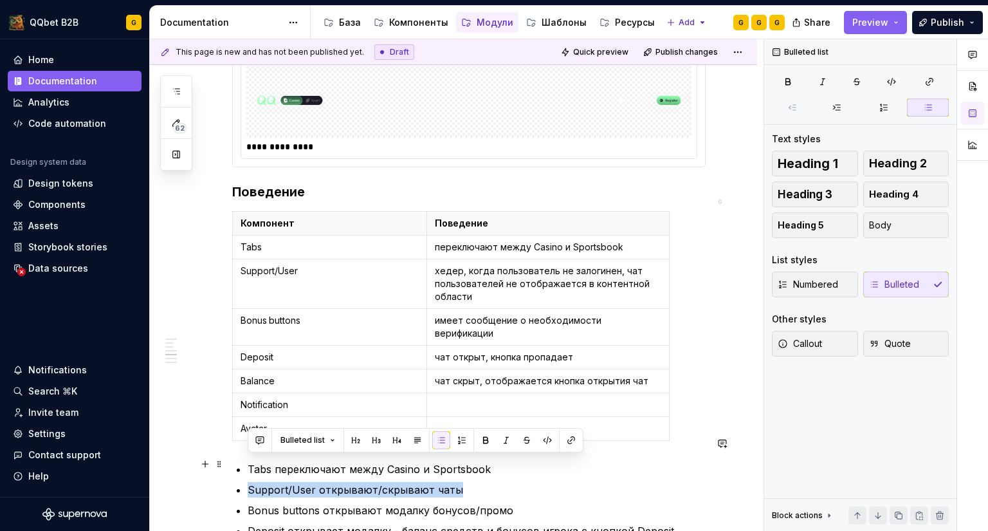
drag, startPoint x: 457, startPoint y: 460, endPoint x: 248, endPoint y: 464, distance: 209.8
click at [248, 482] on p "Support/User открывают/скрывают чаты" at bounding box center [477, 489] width 458 height 15
click at [462, 266] on p "хедер, когда пользователь не залогинен, чат пользователей не отображается в кон…" at bounding box center [548, 283] width 226 height 39
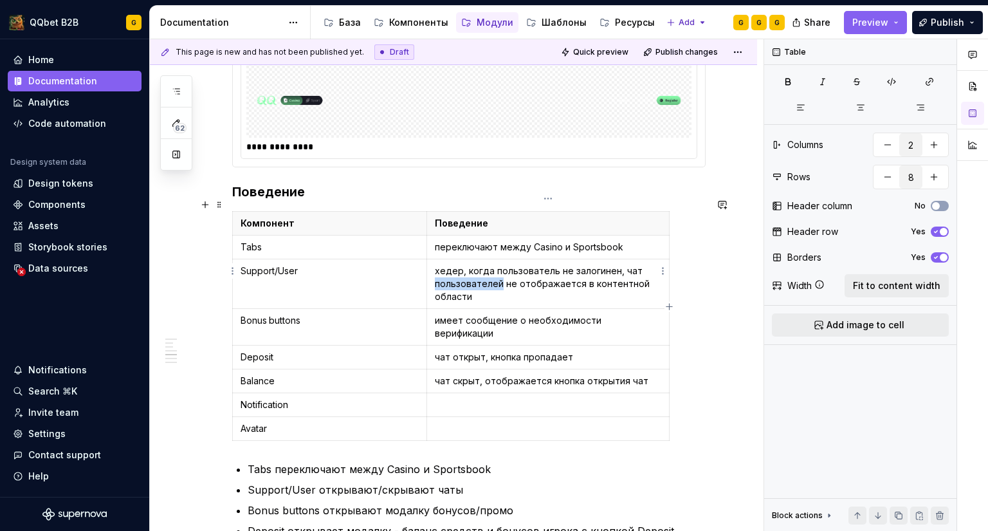
click at [462, 266] on p "хедер, когда пользователь не залогинен, чат пользователей не отображается в кон…" at bounding box center [548, 283] width 226 height 39
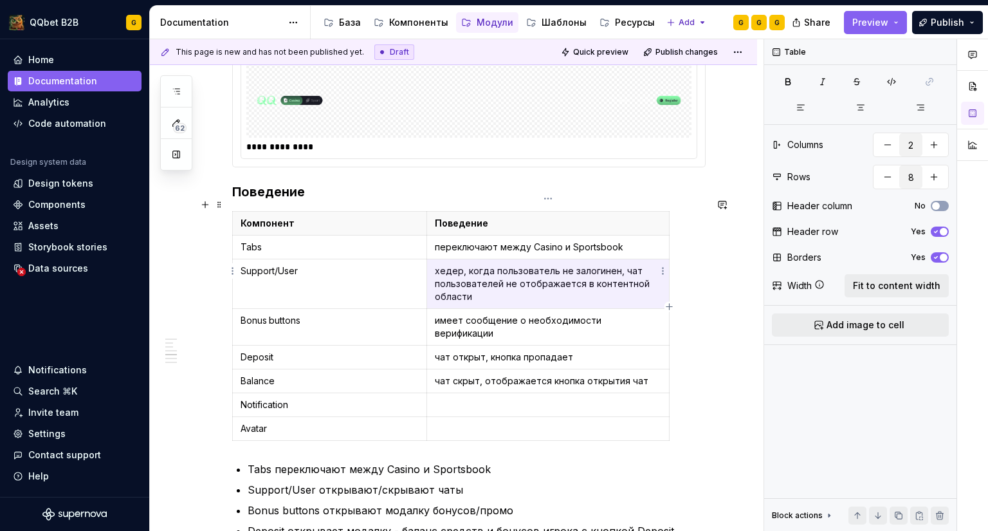
click at [462, 266] on p "хедер, когда пользователь не залогинен, чат пользователей не отображается в кон…" at bounding box center [548, 283] width 226 height 39
click at [420, 461] on p "Tabs переключают между Casino и Sportsbook" at bounding box center [477, 468] width 458 height 15
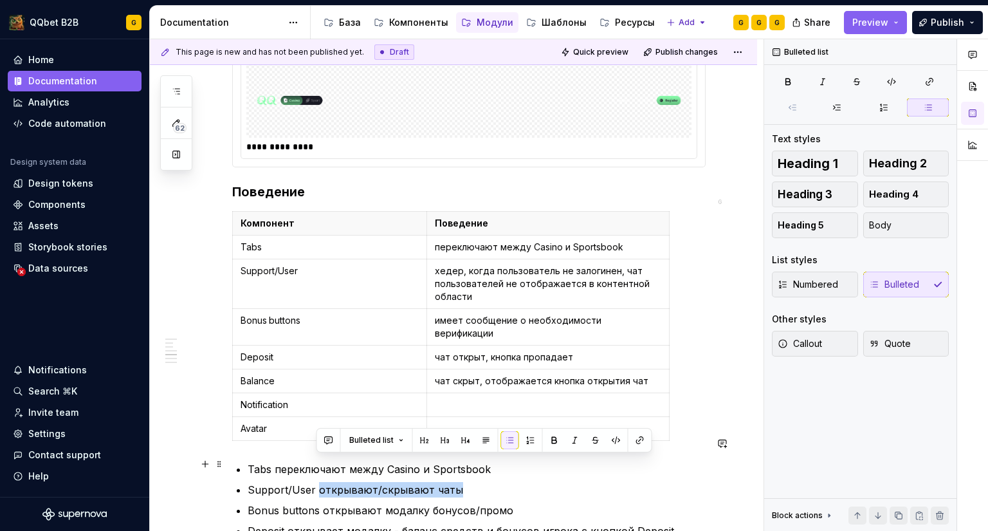
drag, startPoint x: 454, startPoint y: 466, endPoint x: 317, endPoint y: 463, distance: 137.1
click at [317, 482] on p "Support/User открывают/скрывают чаты" at bounding box center [477, 489] width 458 height 15
click at [487, 279] on p "хедер, когда пользователь не залогинен, чат пользователей не отображается в кон…" at bounding box center [548, 283] width 226 height 39
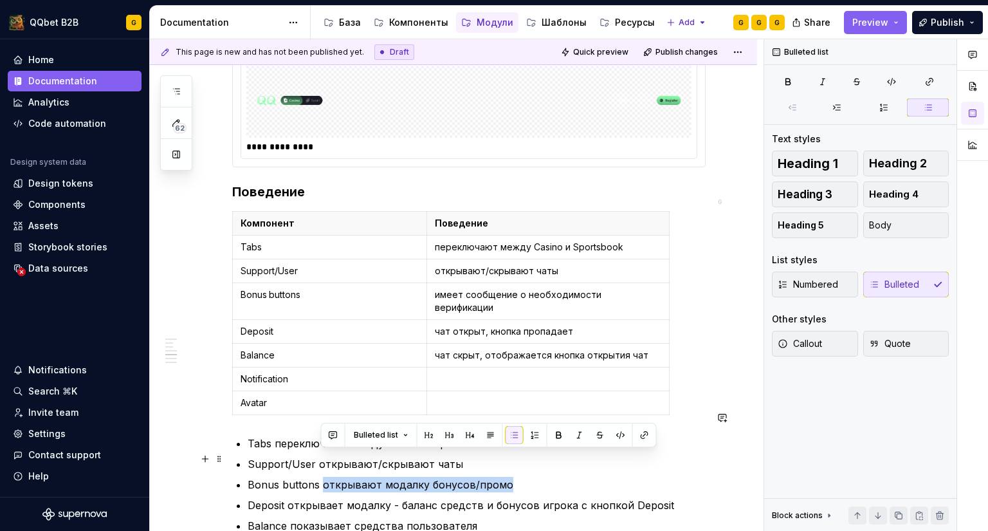
drag, startPoint x: 509, startPoint y: 459, endPoint x: 322, endPoint y: 461, distance: 187.2
click at [322, 477] on p "Bonus buttons открывают модалку бонусов/промо" at bounding box center [477, 484] width 458 height 15
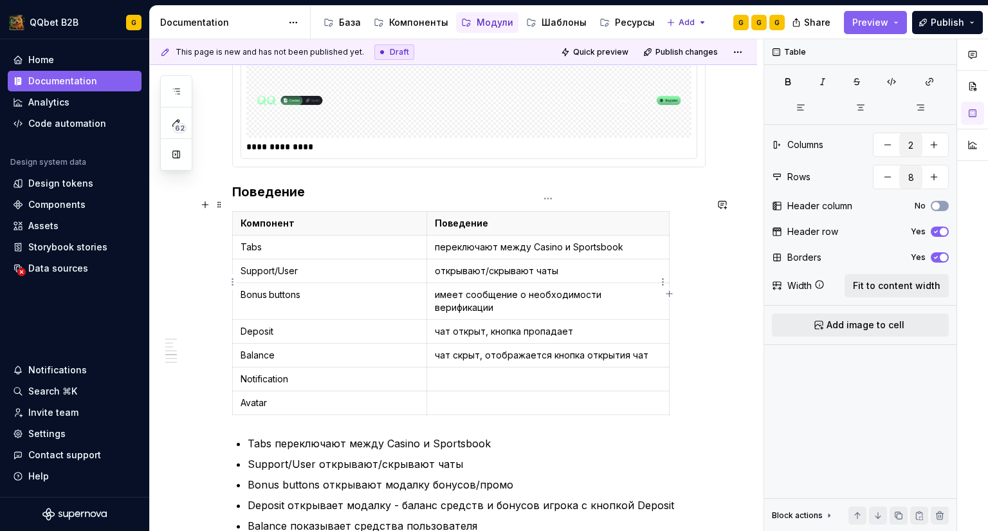
click at [488, 288] on p "имеет сообщение о необходимости верификации" at bounding box center [548, 301] width 226 height 26
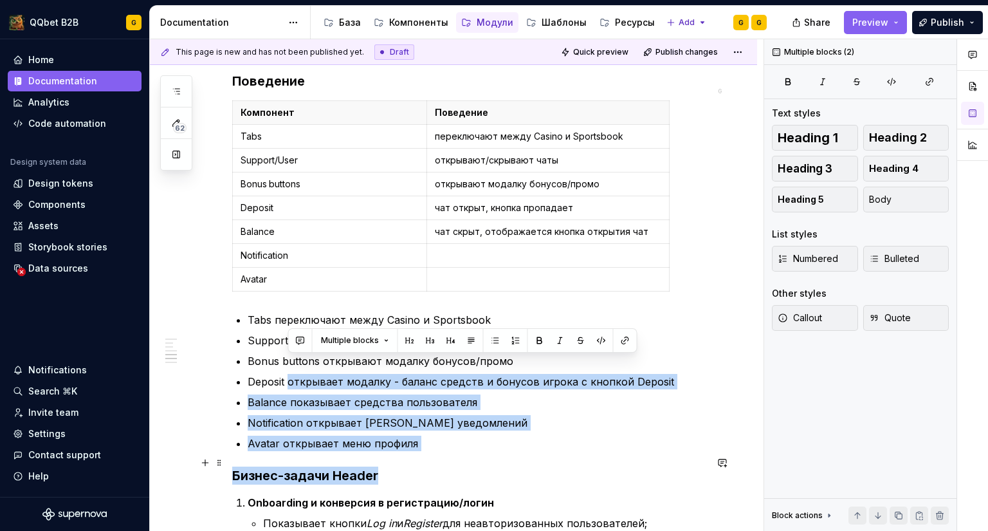
scroll to position [1402, 0]
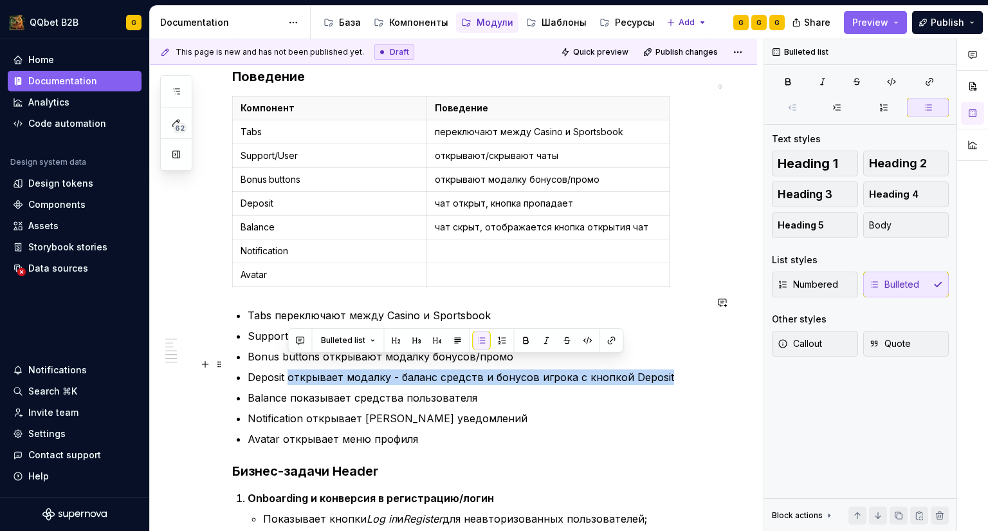
drag, startPoint x: 347, startPoint y: 477, endPoint x: 668, endPoint y: 362, distance: 341.0
click at [668, 369] on p "Deposit открывает модалку - баланс средств и бонусов игрока с кнопкой Deposit" at bounding box center [477, 376] width 458 height 15
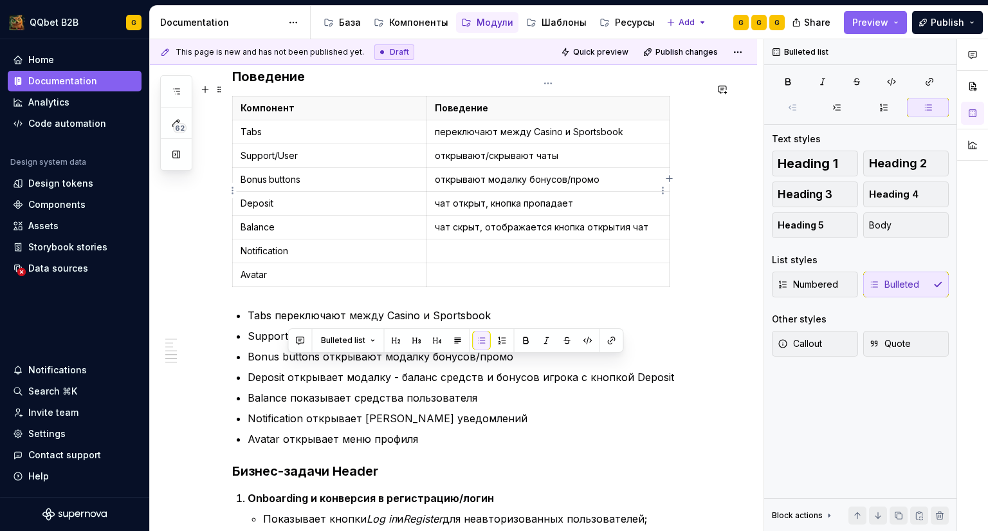
click at [462, 197] on p "чат открыт, кнопка пропадает" at bounding box center [548, 203] width 226 height 13
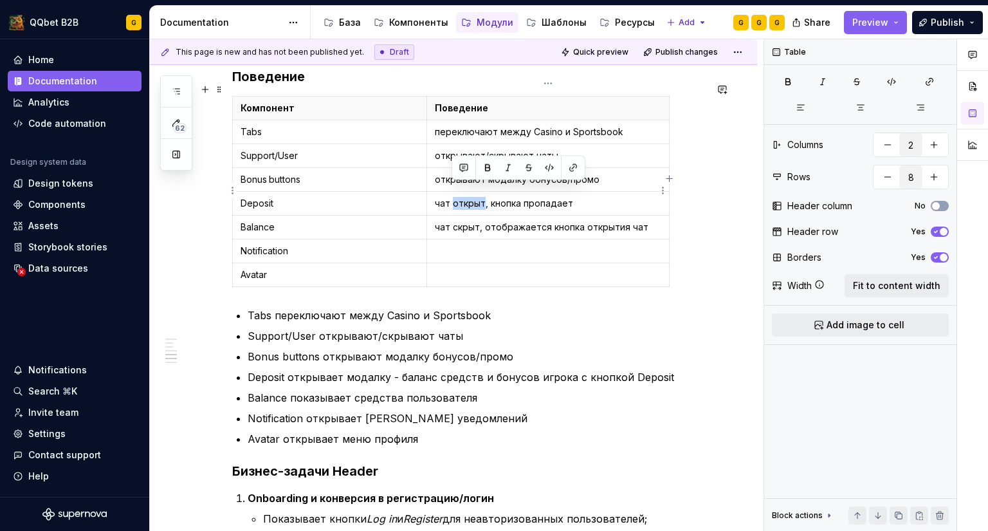
click at [462, 197] on p "чат открыт, кнопка пропадает" at bounding box center [548, 203] width 226 height 13
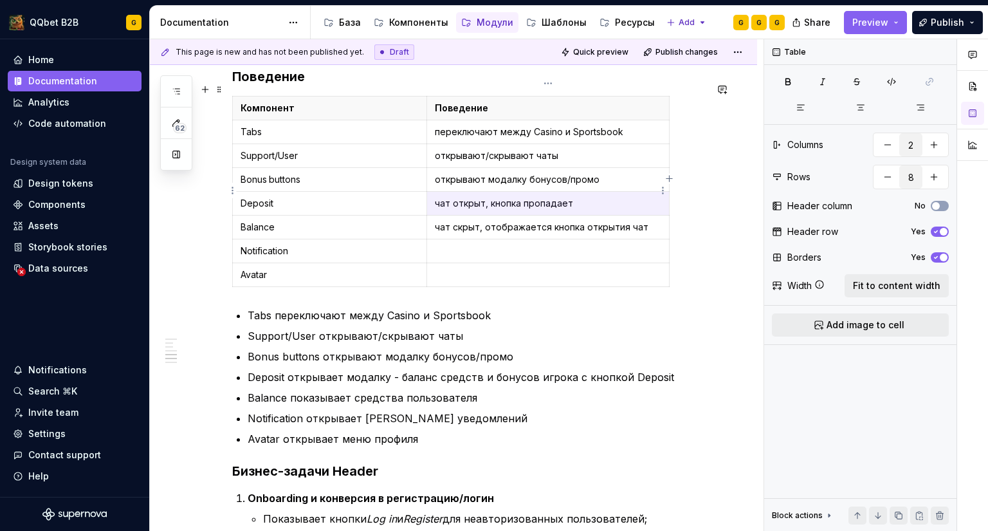
click at [462, 197] on p "чат открыт, кнопка пропадает" at bounding box center [548, 203] width 226 height 13
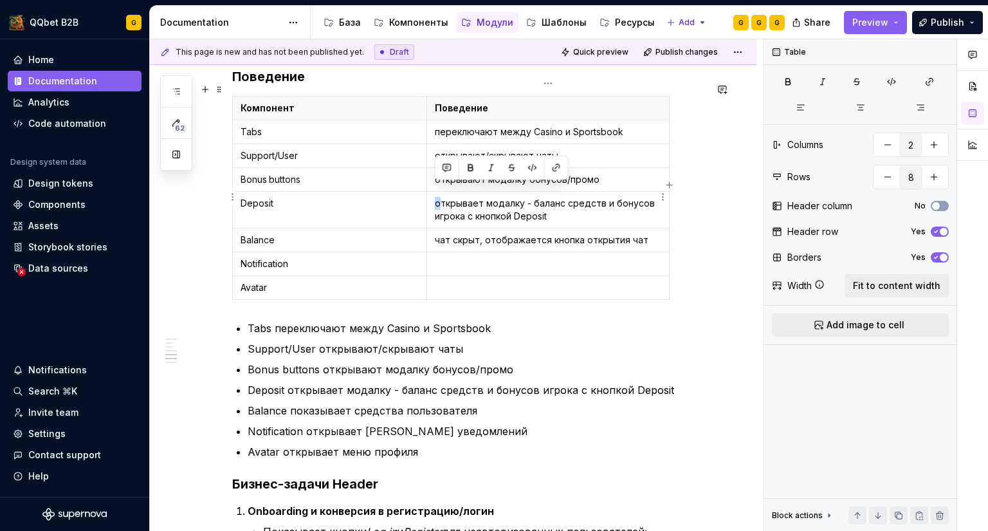
click at [433, 192] on td "открывает модалку - баланс средств и бонусов игрока с кнопкой Deposit" at bounding box center [548, 210] width 243 height 37
click at [438, 173] on p "открывают модалку бонусов/промо" at bounding box center [548, 179] width 226 height 13
click at [477, 173] on p "Открывают модалку бонусов/промо" at bounding box center [548, 179] width 226 height 13
click at [433, 144] on td "открывают/скрывают чаты" at bounding box center [548, 156] width 243 height 24
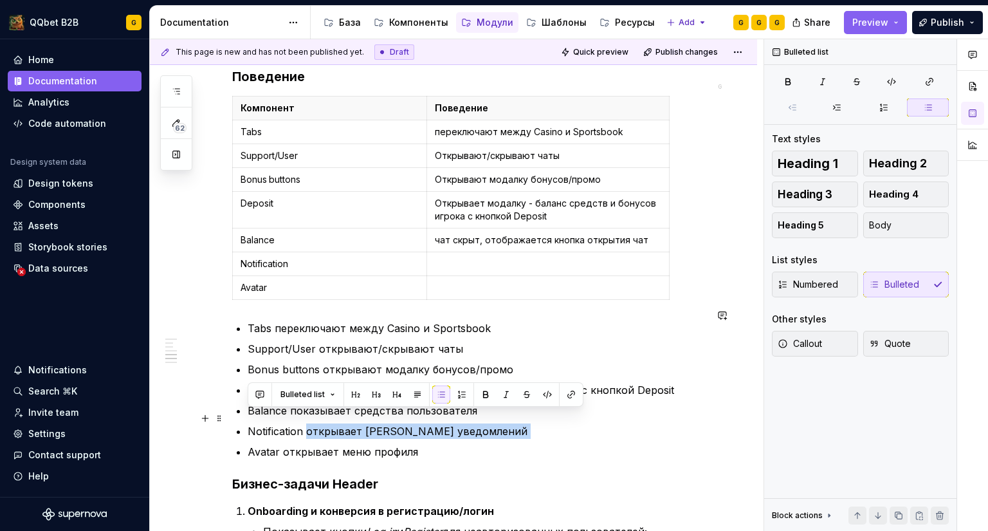
drag, startPoint x: 422, startPoint y: 420, endPoint x: 307, endPoint y: 419, distance: 115.2
click at [307, 419] on ul "Tabs переключают между Casino и Sportsbook Support/User открывают/скрывают чаты…" at bounding box center [477, 389] width 458 height 139
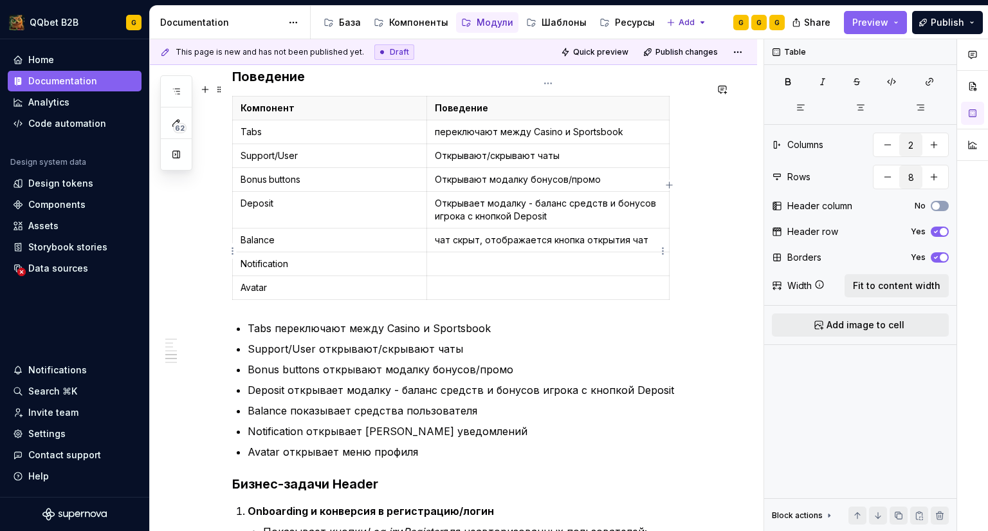
click at [459, 257] on p at bounding box center [548, 263] width 226 height 13
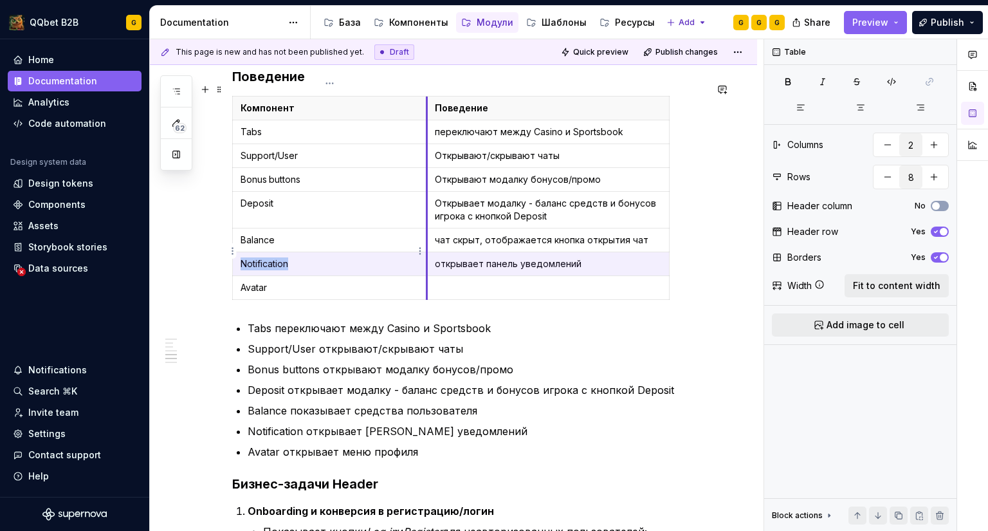
drag, startPoint x: 439, startPoint y: 252, endPoint x: 425, endPoint y: 253, distance: 13.6
click at [425, 253] on tr "Notification открывает [PERSON_NAME] уведомлений" at bounding box center [451, 264] width 437 height 24
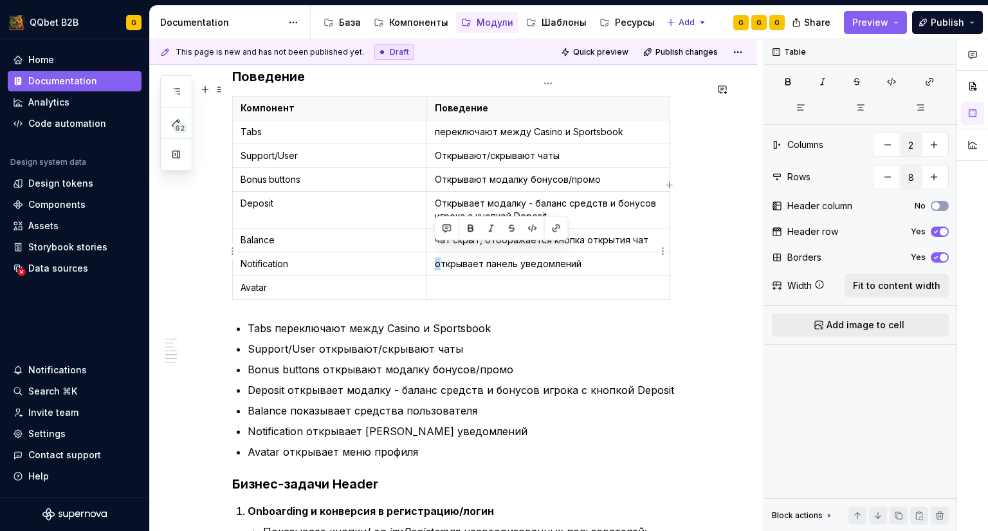
click at [438, 257] on p "открывает панель уведомлений" at bounding box center [548, 263] width 226 height 13
click at [440, 281] on p at bounding box center [548, 287] width 226 height 13
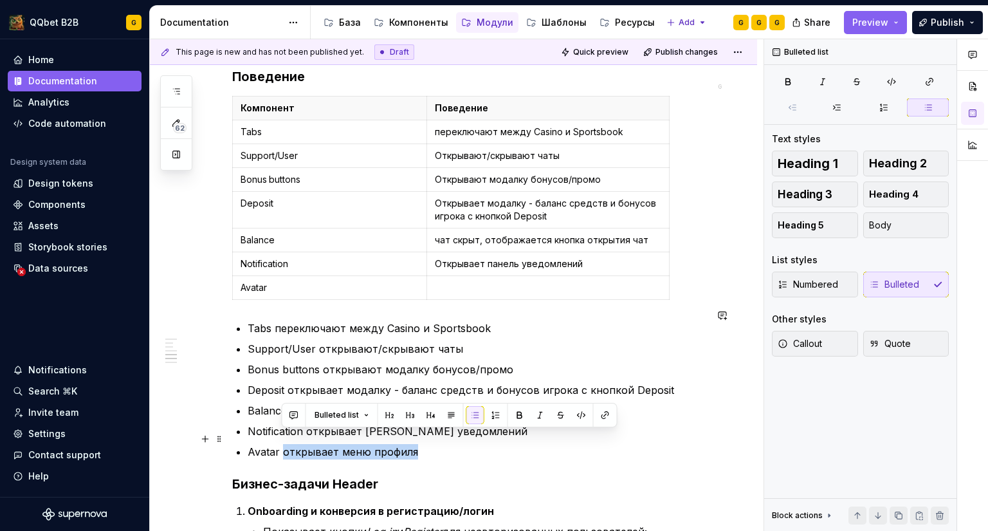
drag, startPoint x: 334, startPoint y: 435, endPoint x: 281, endPoint y: 443, distance: 53.3
click at [281, 444] on p "Avatar открывает меню профиля" at bounding box center [477, 451] width 458 height 15
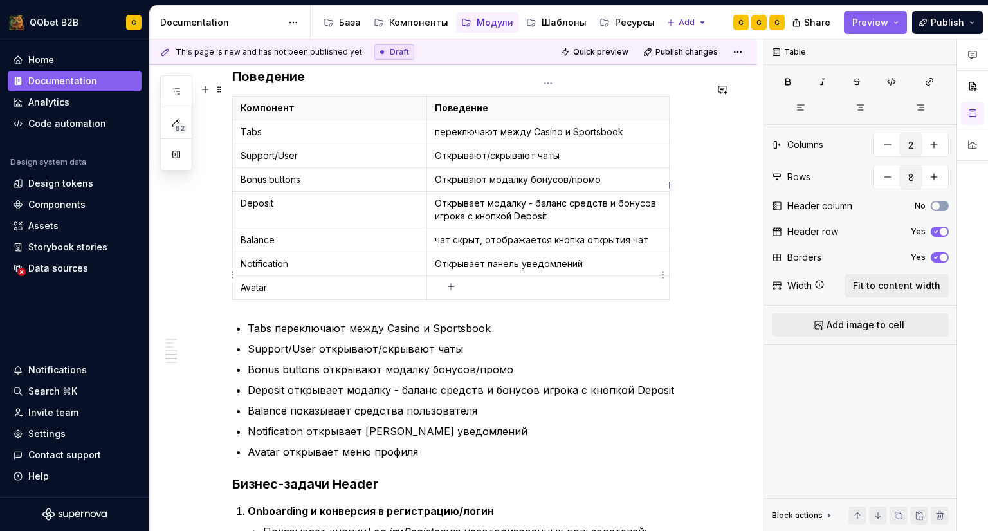
click at [478, 281] on p at bounding box center [548, 287] width 226 height 13
click at [435, 281] on p "открывает меню профиля" at bounding box center [548, 287] width 226 height 13
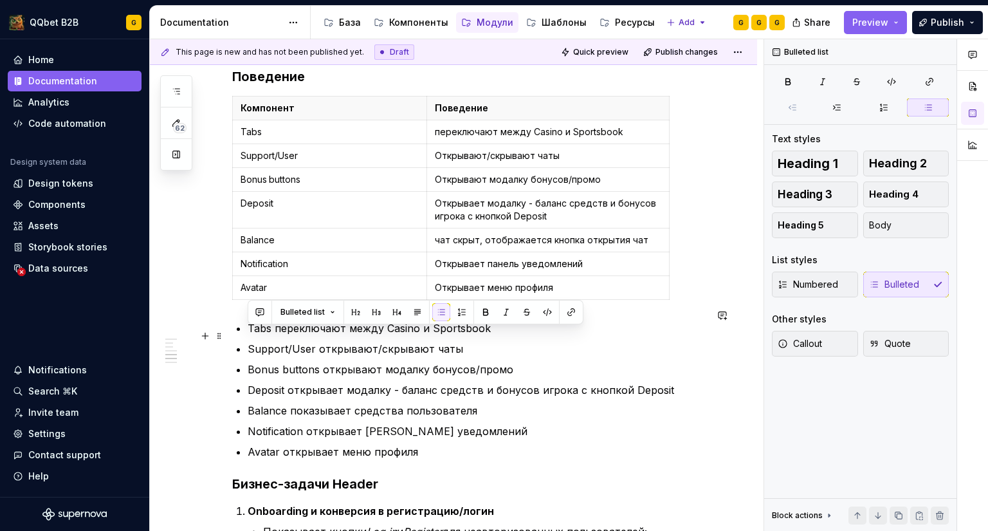
click at [593, 328] on ul "Tabs переключают между Casino и Sportsbook Support/User открывают/скрывают чаты…" at bounding box center [477, 389] width 458 height 139
click at [408, 449] on div "**********" at bounding box center [468, 8] width 473 height 2281
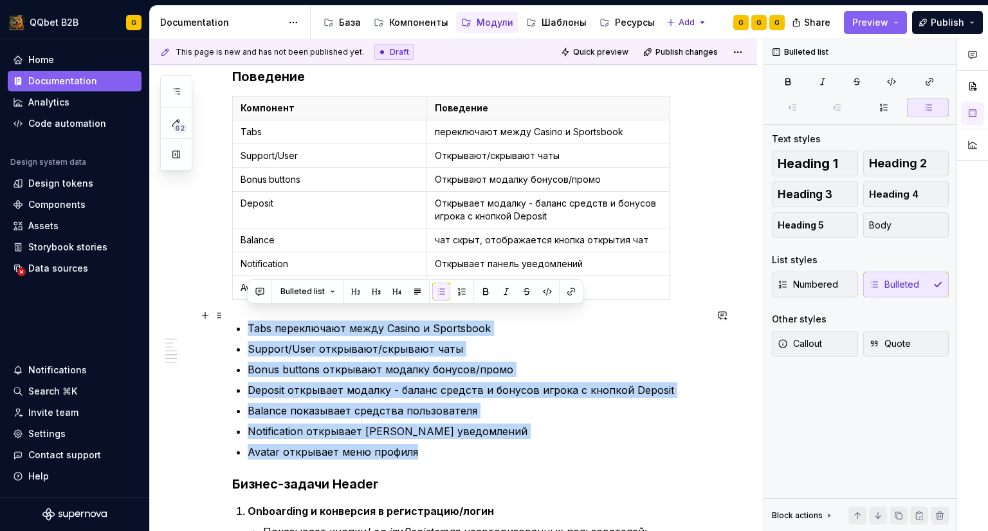
drag, startPoint x: 422, startPoint y: 437, endPoint x: 249, endPoint y: 315, distance: 211.9
click at [249, 320] on ul "Tabs переключают между Casino и Sportsbook Support/User открывают/скрывают чаты…" at bounding box center [477, 389] width 458 height 139
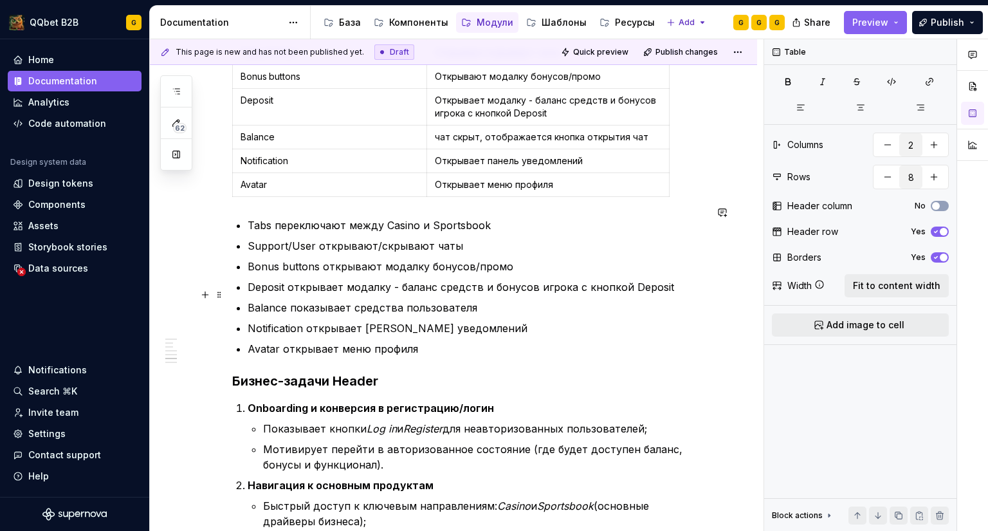
scroll to position [1530, 0]
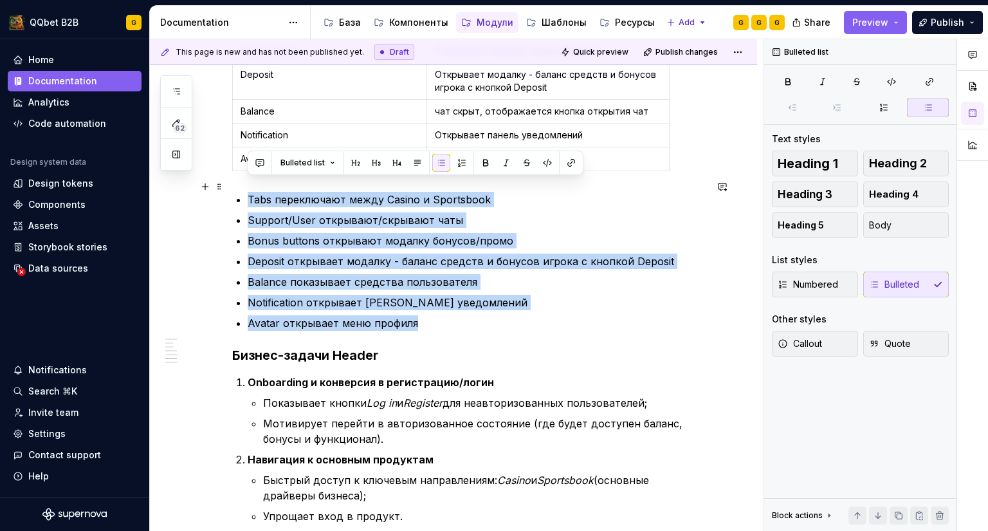
drag, startPoint x: 326, startPoint y: 277, endPoint x: 243, endPoint y: 182, distance: 126.7
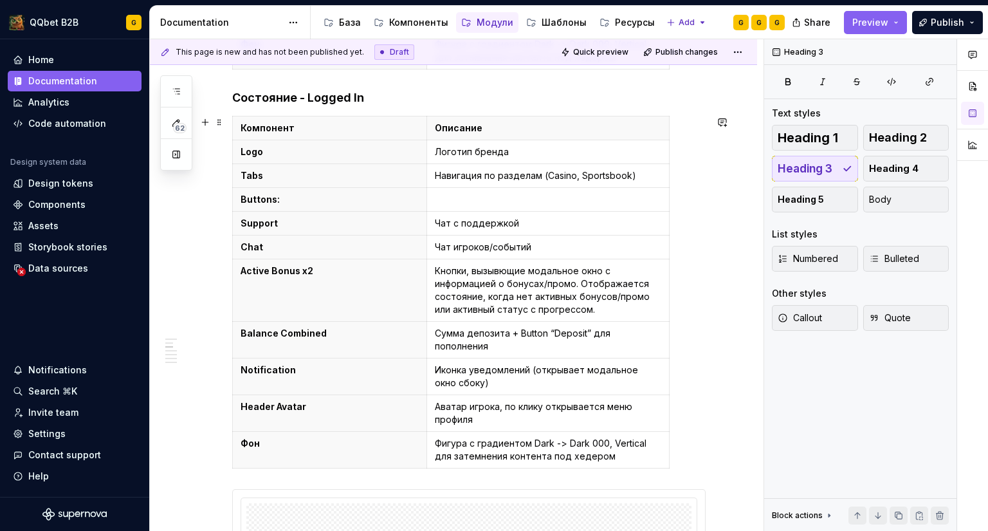
scroll to position [437, 0]
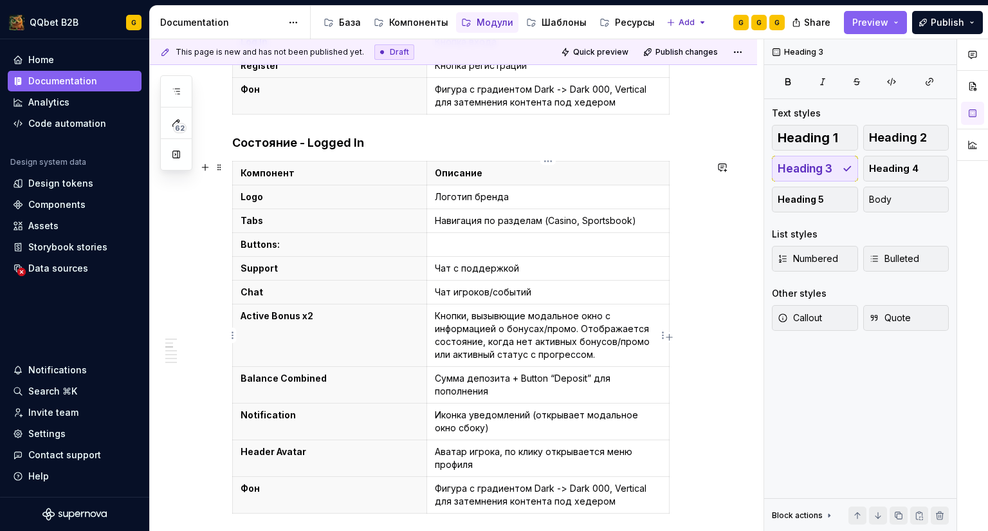
click at [485, 320] on p "Кнопки, вызывющие модальное окно с информацией о бонусах/промо. Отображается со…" at bounding box center [548, 334] width 226 height 51
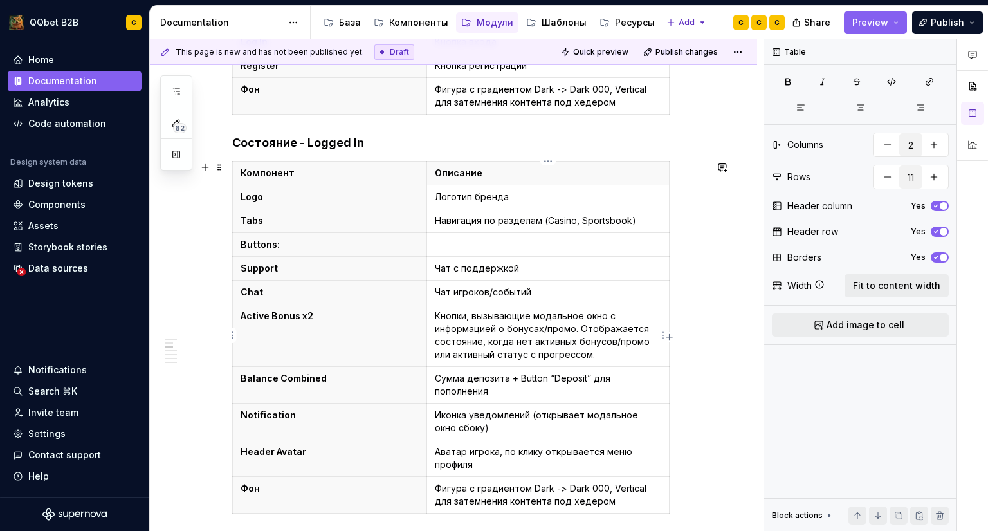
click at [529, 338] on p "Кнопки, вызывающие модальное окно с информацией о бонусах/промо. Отображается с…" at bounding box center [548, 334] width 226 height 51
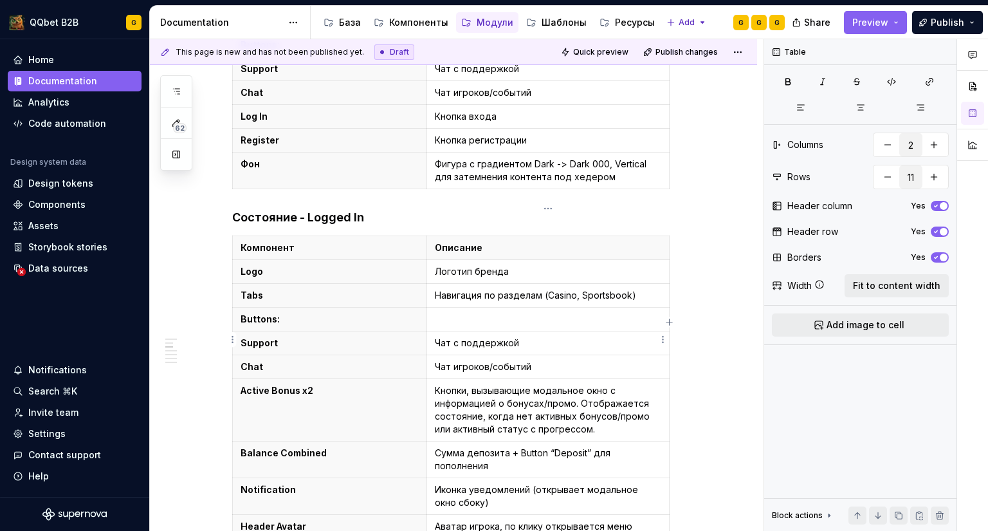
scroll to position [386, 0]
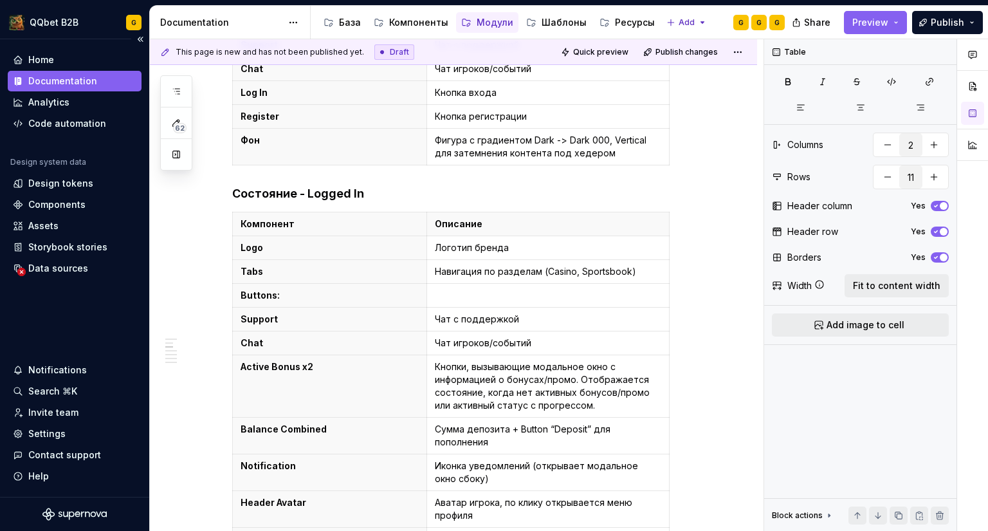
type textarea "*"
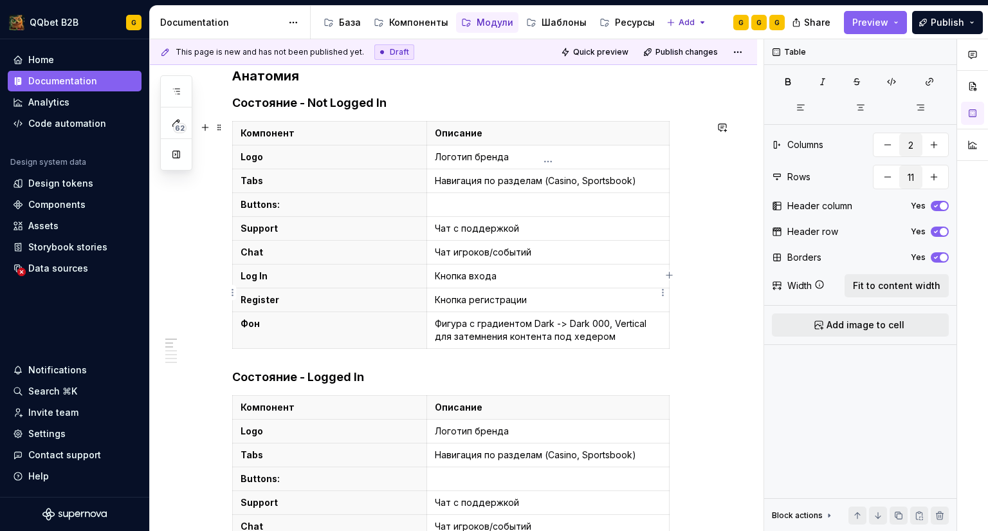
scroll to position [257, 0]
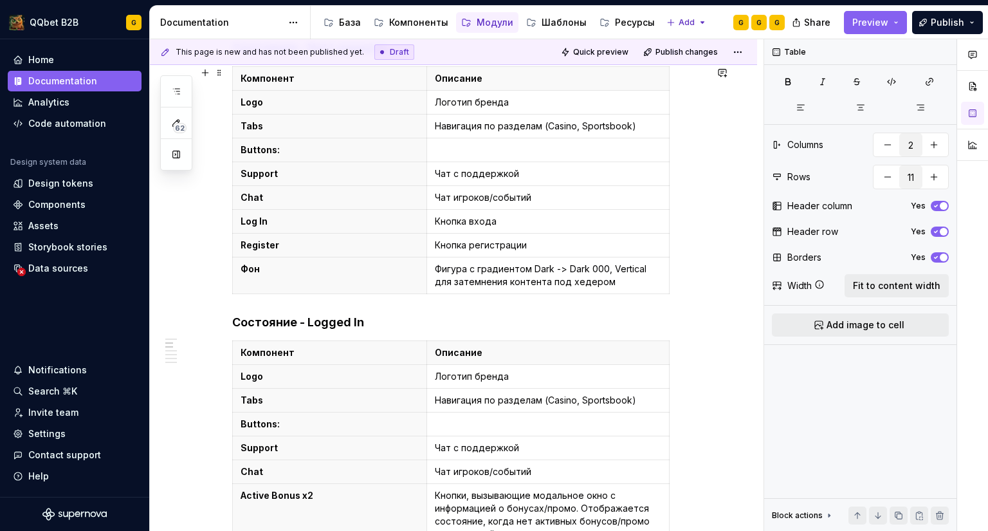
type input "9"
click at [690, 280] on div "Компонент Описание Logo Логотип бренда Tabs Навигация по разделам (Casino, Spor…" at bounding box center [468, 182] width 473 height 233
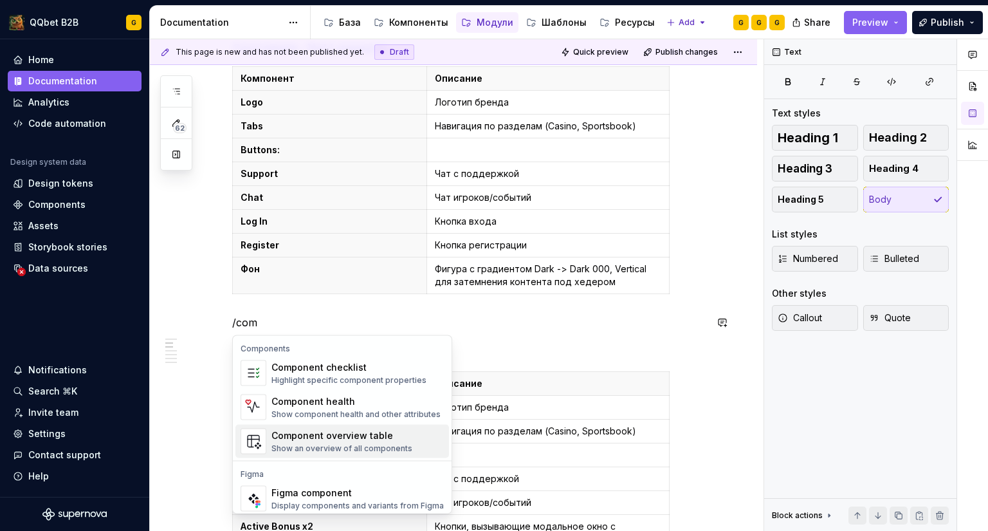
scroll to position [39, 0]
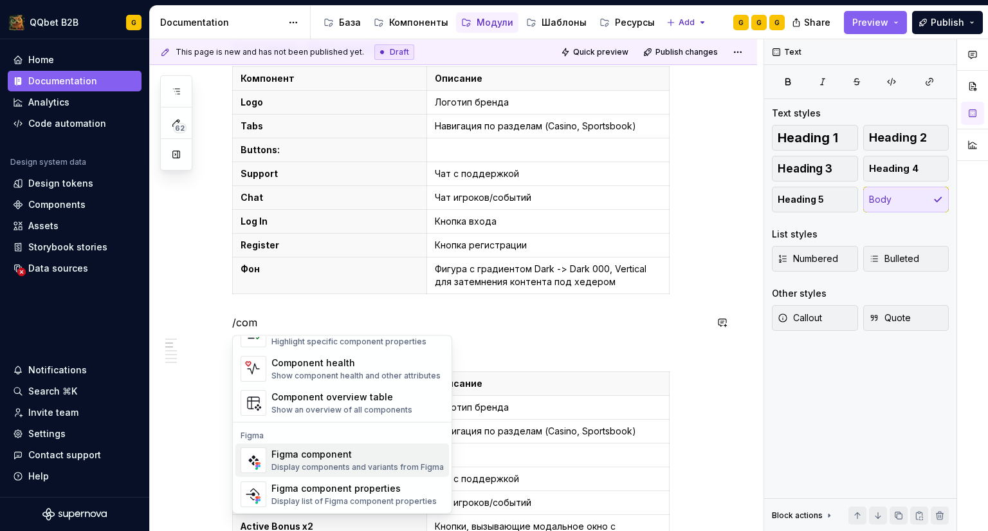
click at [318, 455] on div "Figma component" at bounding box center [357, 454] width 172 height 13
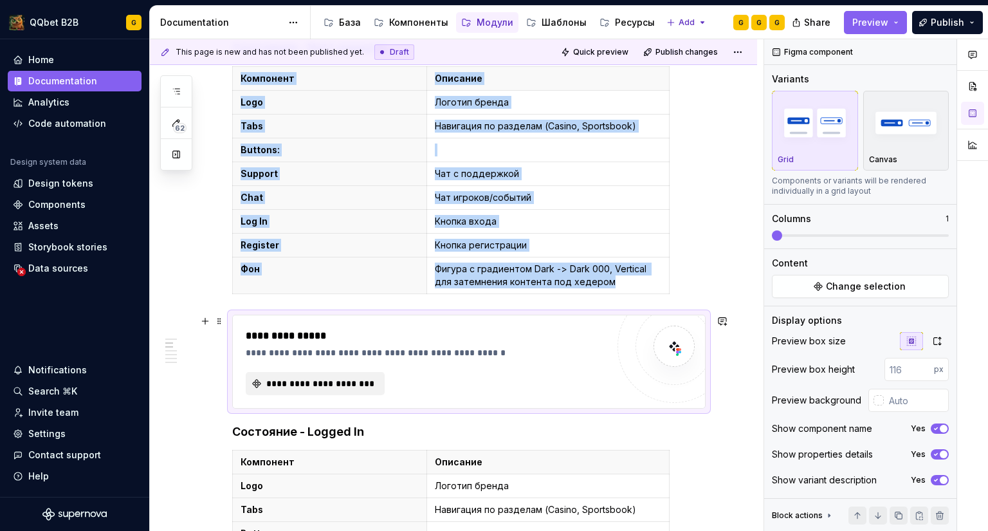
click at [363, 371] on div "**********" at bounding box center [427, 361] width 362 height 67
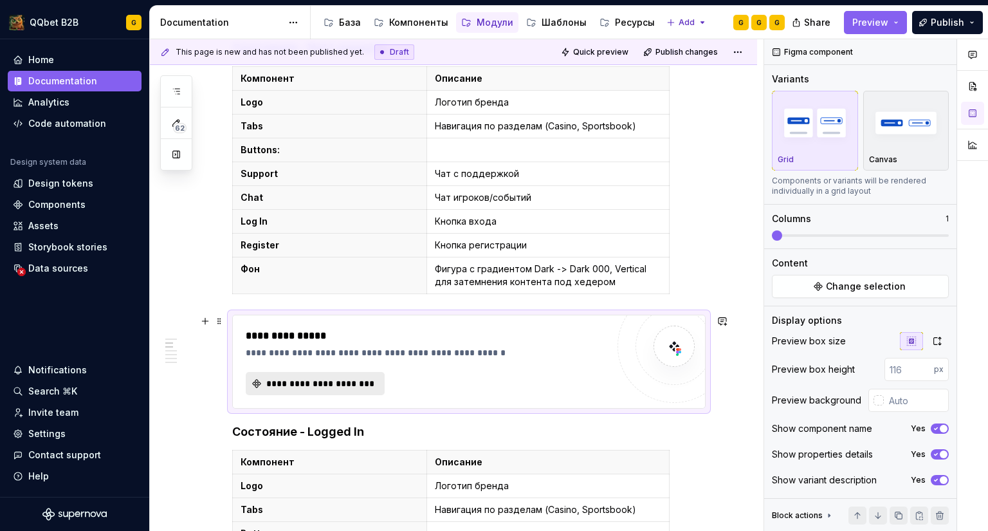
click at [358, 380] on span "**********" at bounding box center [320, 383] width 112 height 13
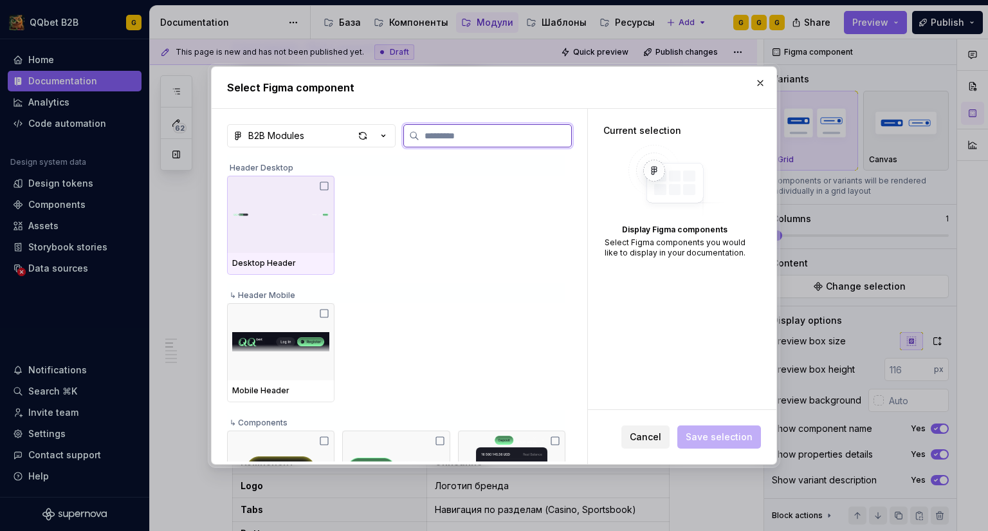
click at [263, 211] on img at bounding box center [280, 214] width 97 height 57
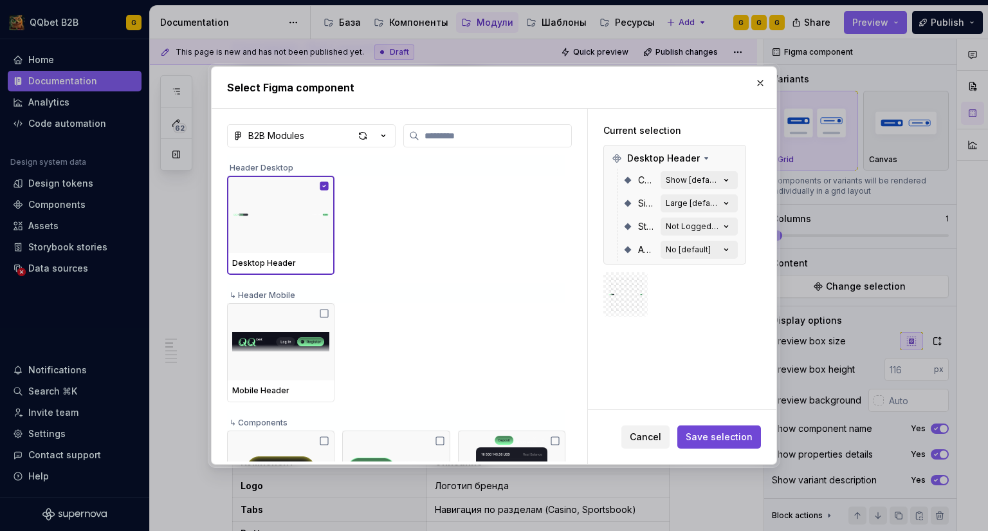
click at [704, 433] on span "Save selection" at bounding box center [719, 436] width 67 height 13
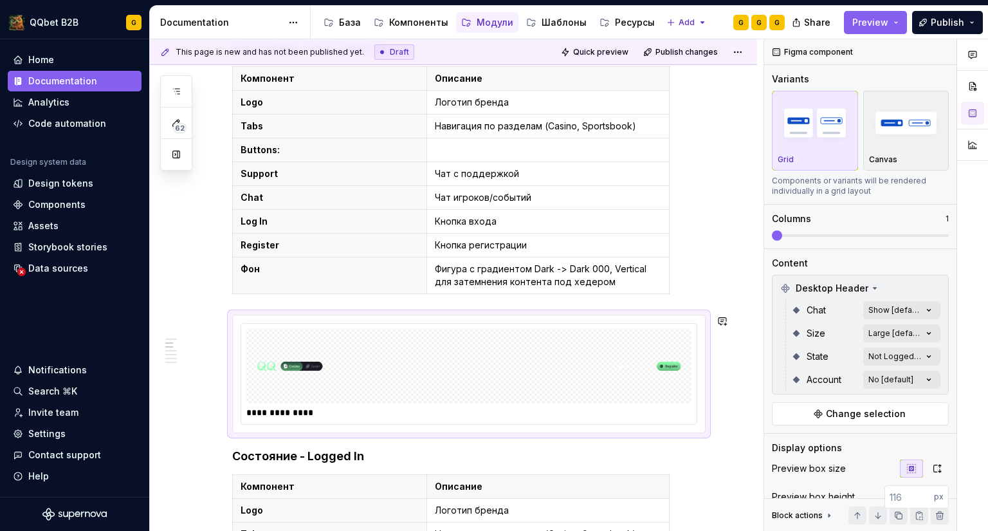
scroll to position [129, 0]
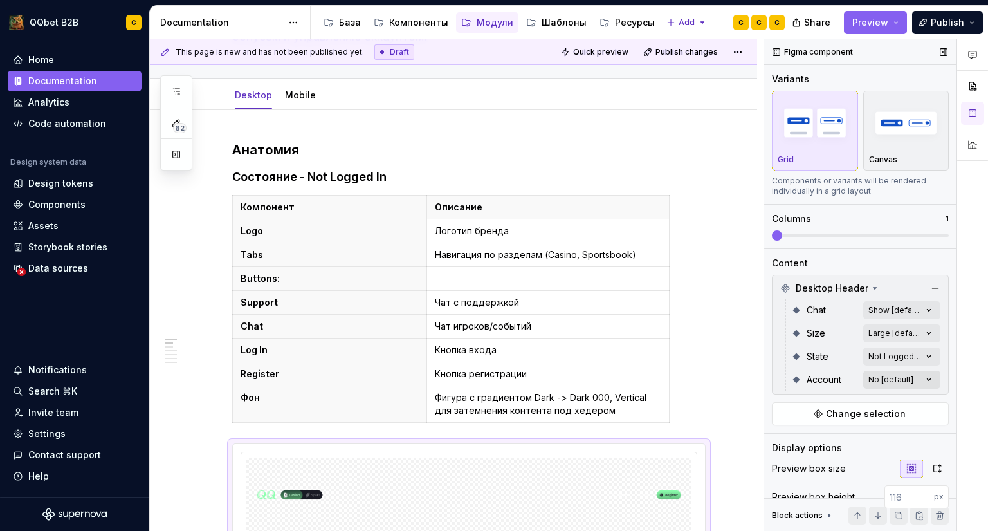
click at [877, 372] on div "Comments Open comments No comments yet Select ‘Comment’ from the block context …" at bounding box center [876, 285] width 224 height 492
click at [874, 376] on div "Comments Open comments No comments yet Select ‘Comment’ from the block context …" at bounding box center [876, 285] width 224 height 492
click at [874, 355] on div "Comments Open comments No comments yet Select ‘Comment’ from the block context …" at bounding box center [876, 285] width 224 height 492
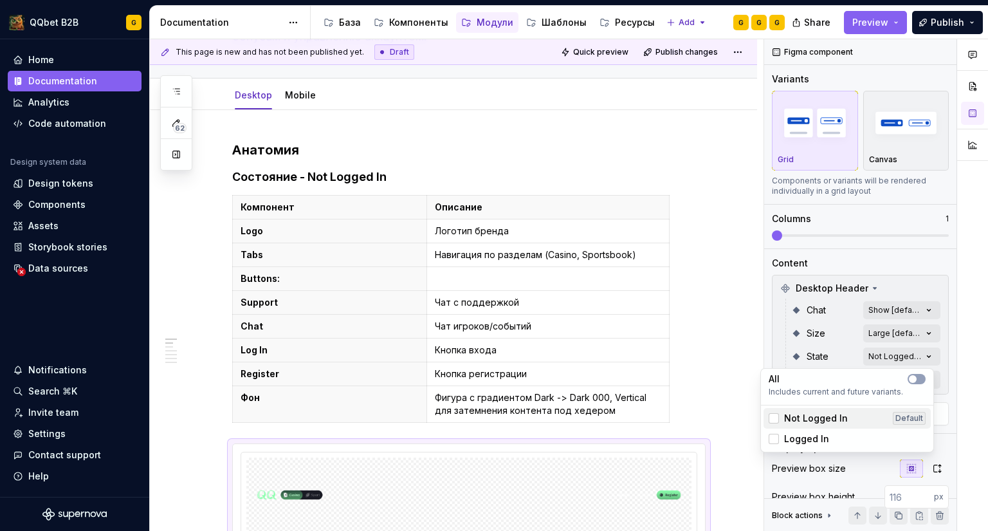
click at [814, 419] on span "Not Logged In" at bounding box center [816, 418] width 64 height 13
click at [716, 295] on html "QQbet B2B G Home Documentation Analytics Code automation Design system data Des…" at bounding box center [494, 265] width 988 height 531
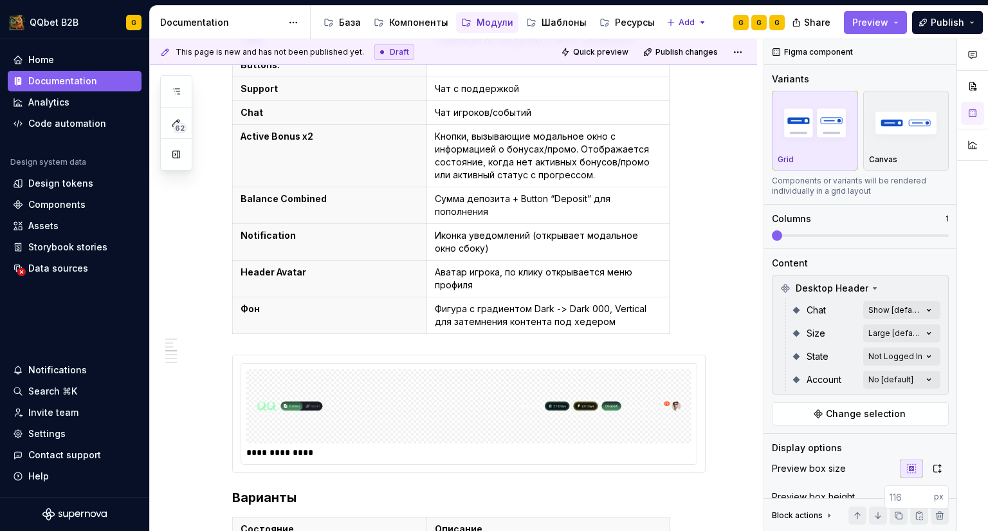
scroll to position [836, 0]
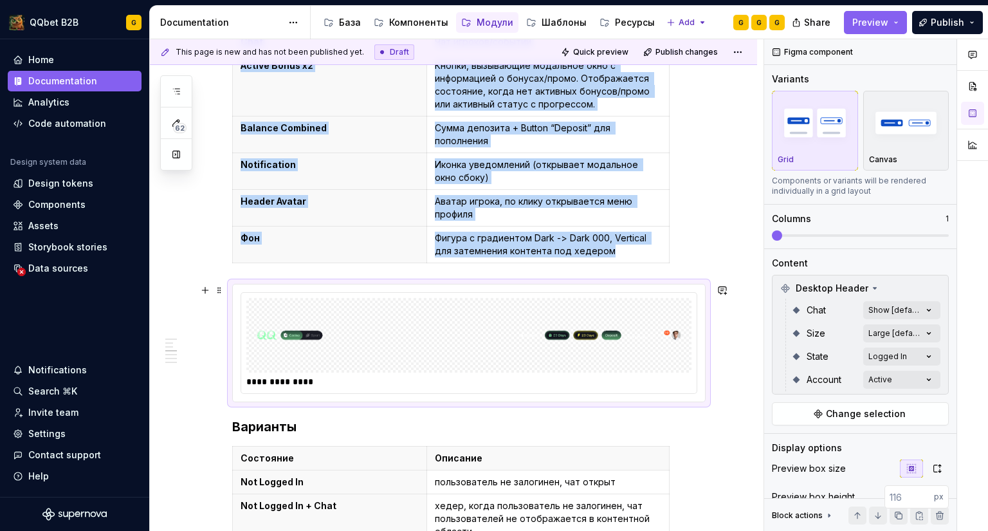
click at [381, 354] on img at bounding box center [469, 335] width 435 height 64
click at [892, 331] on div "Comments Open comments No comments yet Select ‘Comment’ from the block context …" at bounding box center [876, 285] width 224 height 492
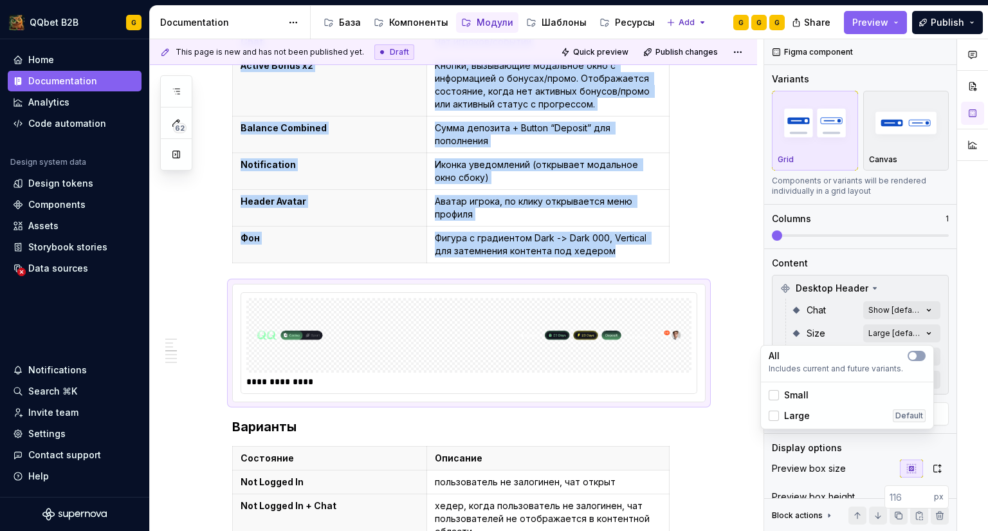
click at [892, 330] on div "Comments Open comments No comments yet Select ‘Comment’ from the block context …" at bounding box center [876, 285] width 224 height 492
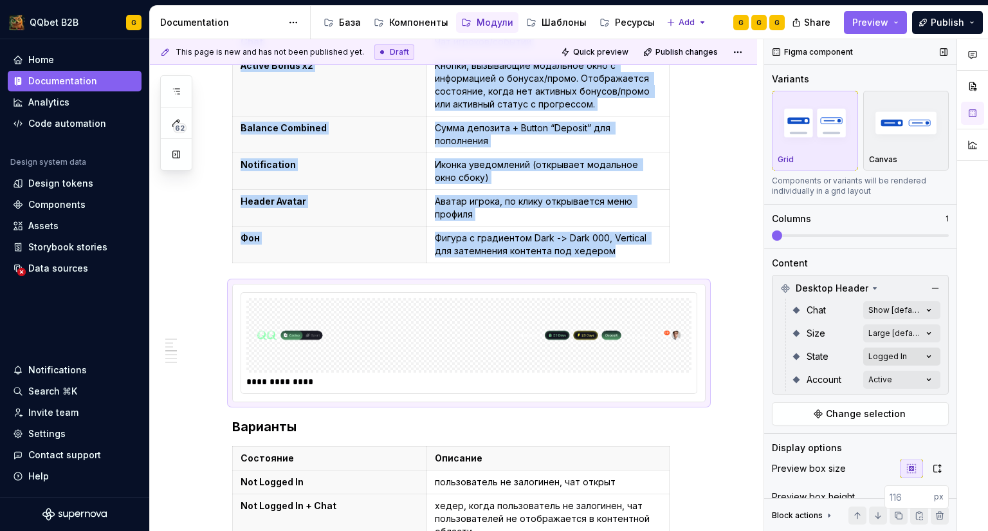
click at [888, 358] on div "Comments Open comments No comments yet Select ‘Comment’ from the block context …" at bounding box center [876, 285] width 224 height 492
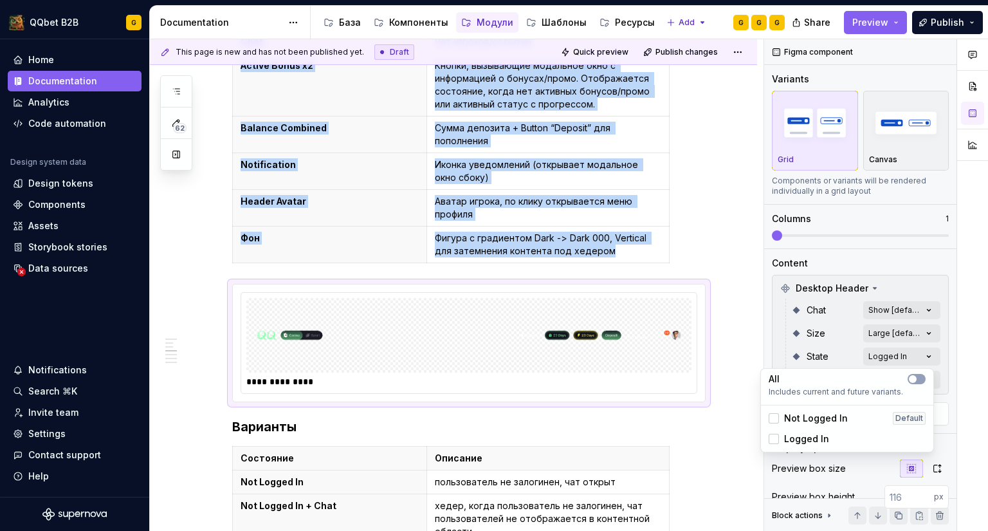
click at [802, 439] on span "Logged In" at bounding box center [806, 438] width 45 height 13
click at [802, 437] on span "Logged In" at bounding box center [806, 438] width 45 height 13
click at [923, 379] on button "button" at bounding box center [917, 379] width 18 height 10
click at [922, 378] on span "button" at bounding box center [921, 379] width 8 height 8
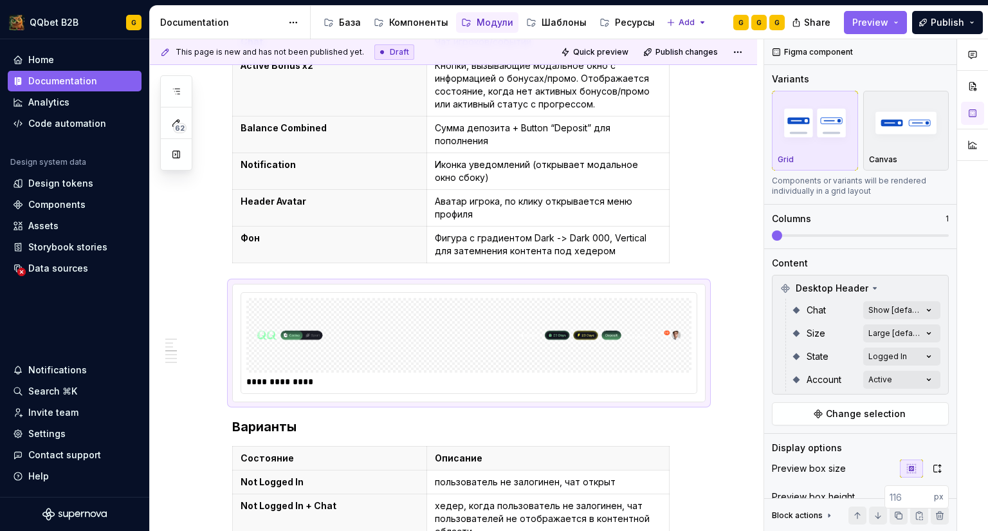
click at [828, 260] on div "Comments Open comments No comments yet Select ‘Comment’ from the block context …" at bounding box center [876, 285] width 224 height 492
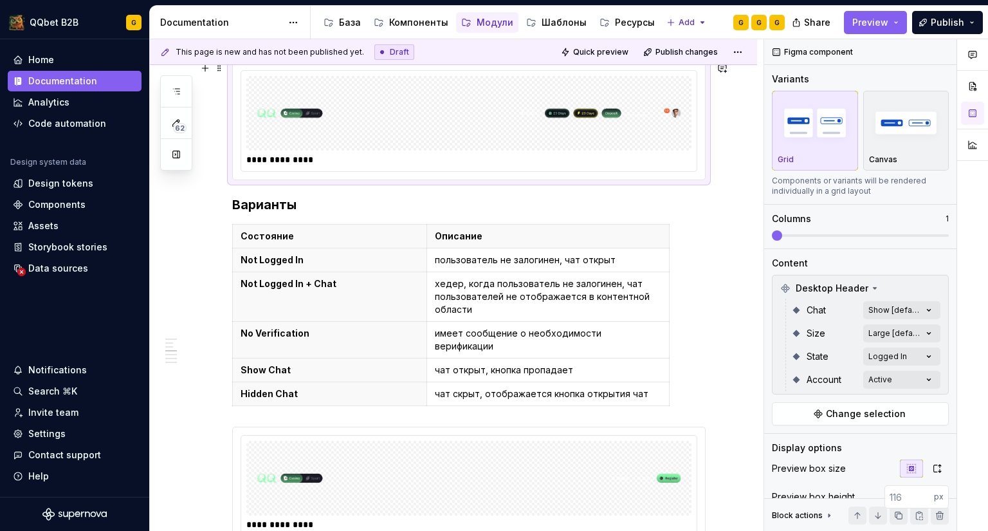
scroll to position [1158, 0]
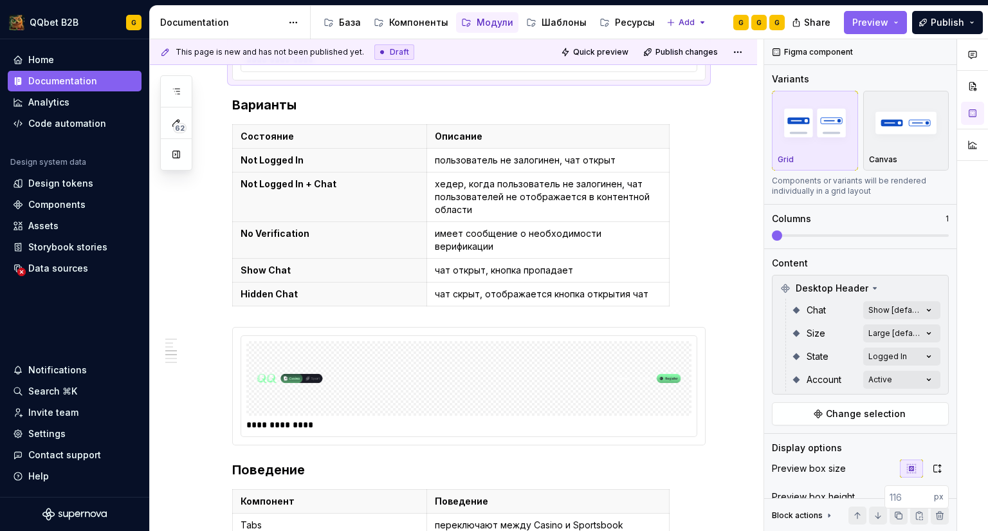
click at [408, 346] on img at bounding box center [469, 378] width 435 height 64
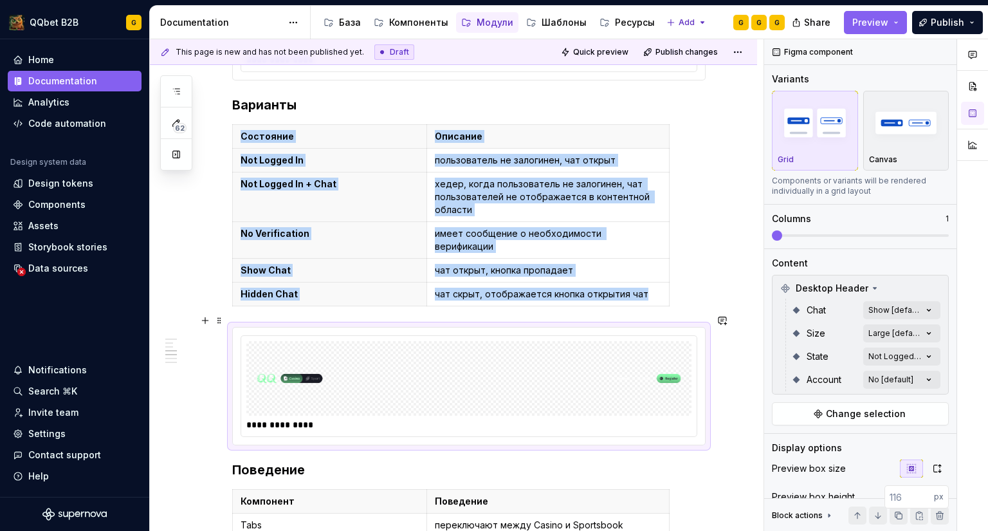
click at [408, 346] on img at bounding box center [469, 378] width 435 height 64
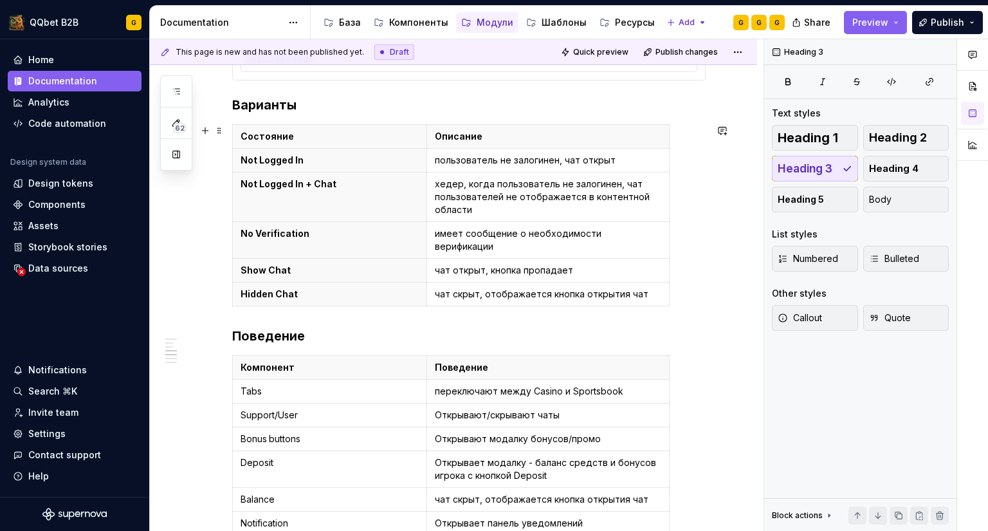
click at [699, 291] on div "Состояние Описание Not Logged In пользователь не залогинен, чат открыт Not Logg…" at bounding box center [468, 217] width 473 height 187
click at [257, 313] on div "**********" at bounding box center [468, 183] width 473 height 2142
click at [231, 317] on div "**********" at bounding box center [453, 255] width 607 height 2348
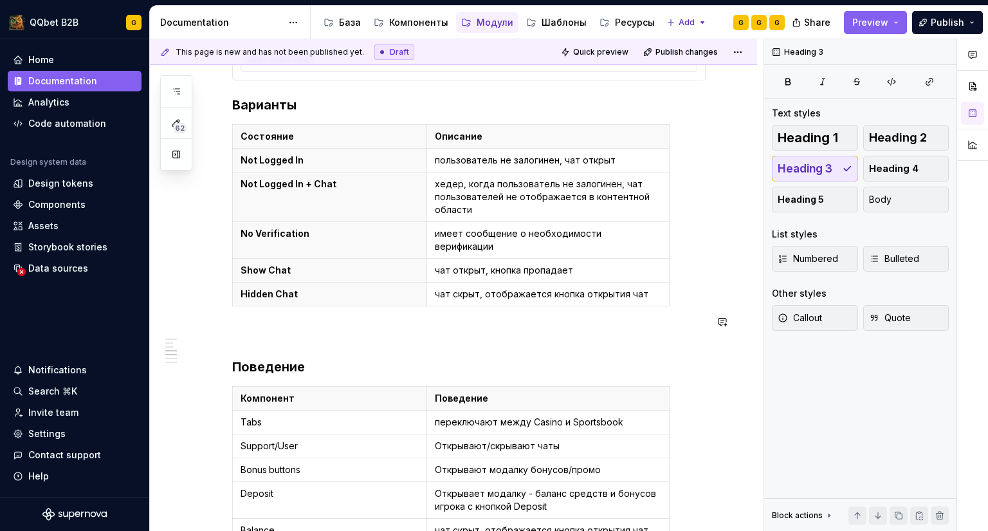
click at [280, 327] on p at bounding box center [468, 334] width 473 height 15
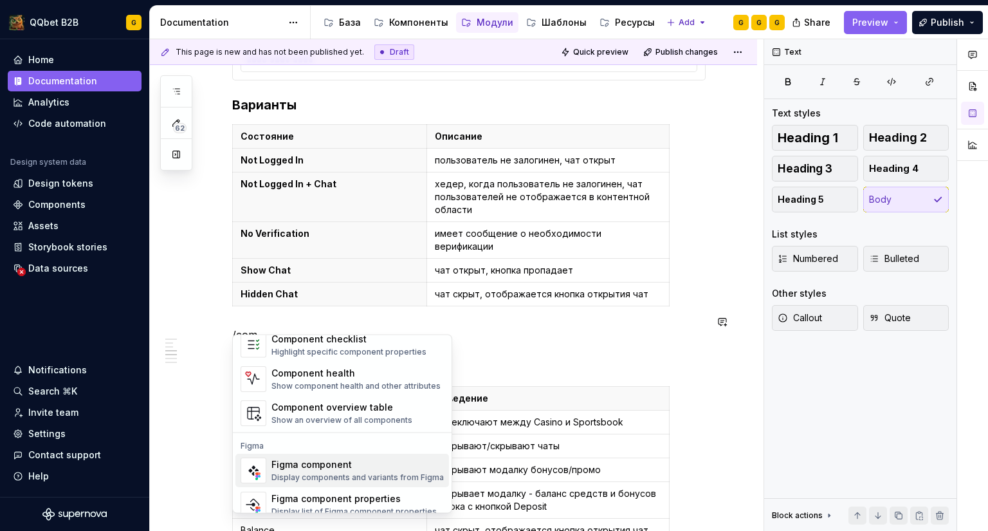
scroll to position [39, 0]
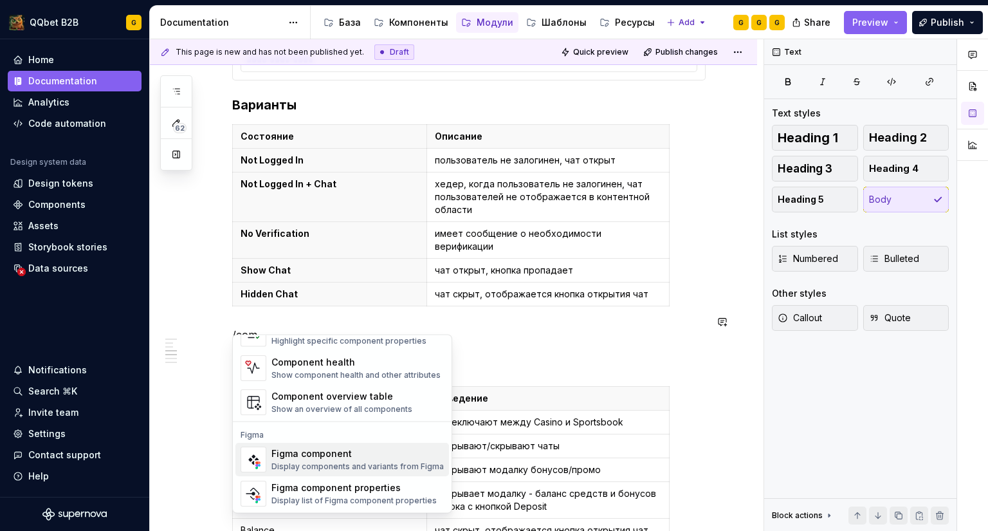
click at [347, 455] on div "Figma component" at bounding box center [357, 453] width 172 height 13
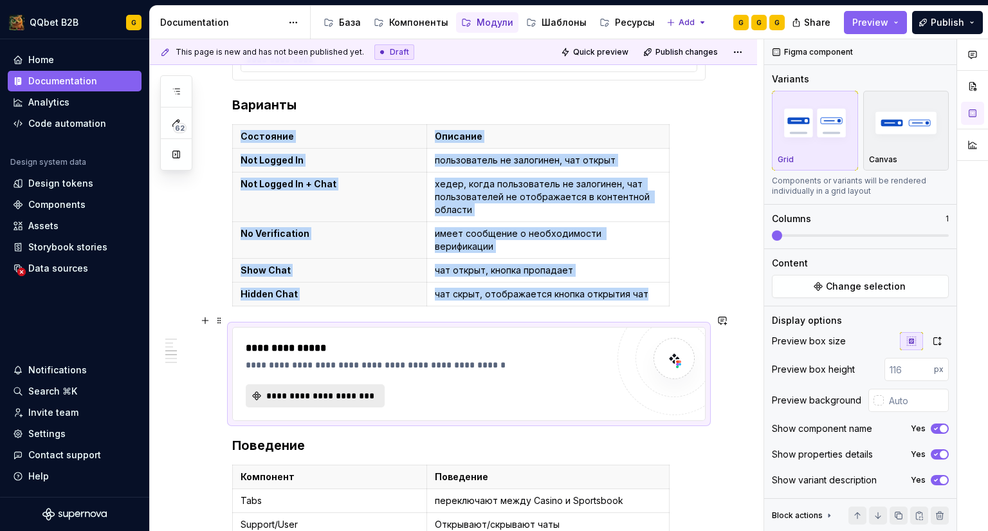
click at [256, 384] on button "**********" at bounding box center [315, 395] width 139 height 23
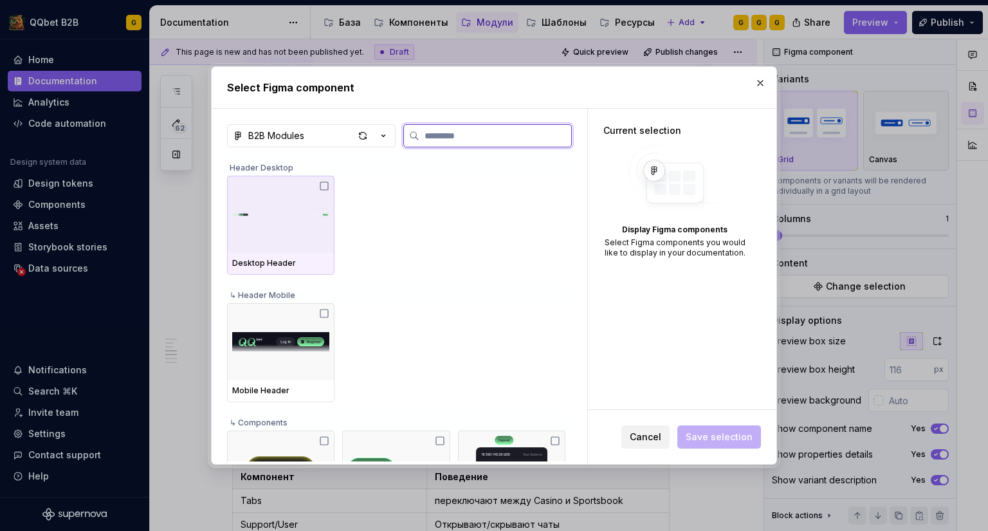
click at [302, 234] on img at bounding box center [280, 214] width 97 height 57
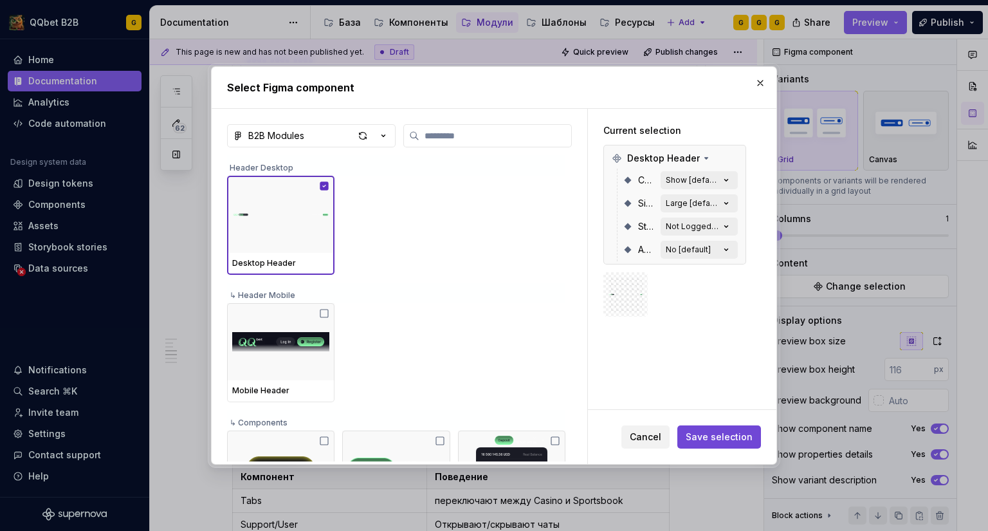
click at [706, 436] on span "Save selection" at bounding box center [719, 436] width 67 height 13
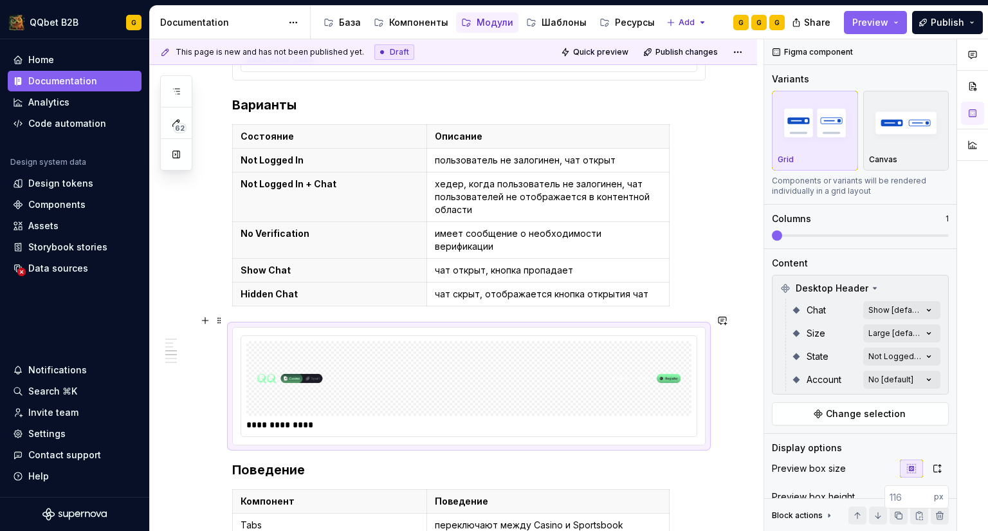
scroll to position [1287, 0]
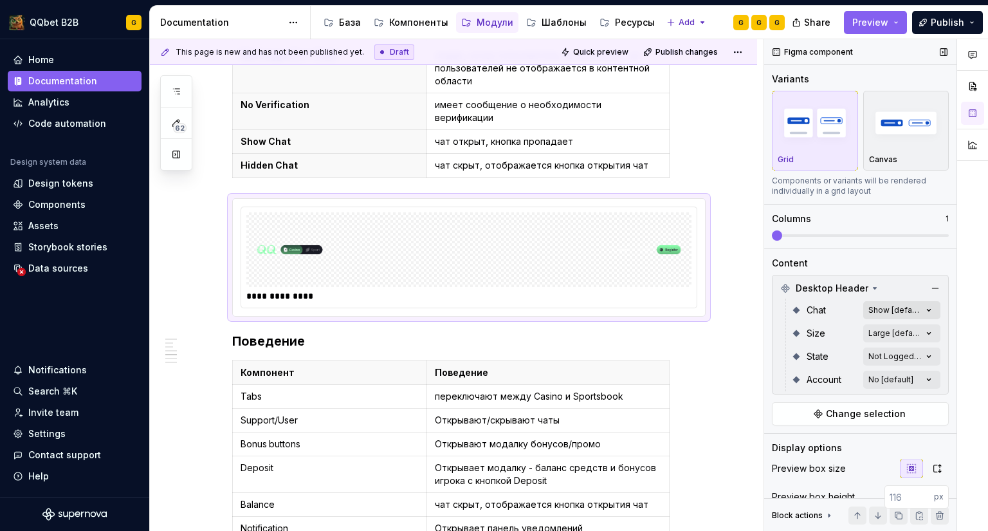
click at [909, 311] on div "Comments Open comments No comments yet Select ‘Comment’ from the block context …" at bounding box center [876, 285] width 224 height 492
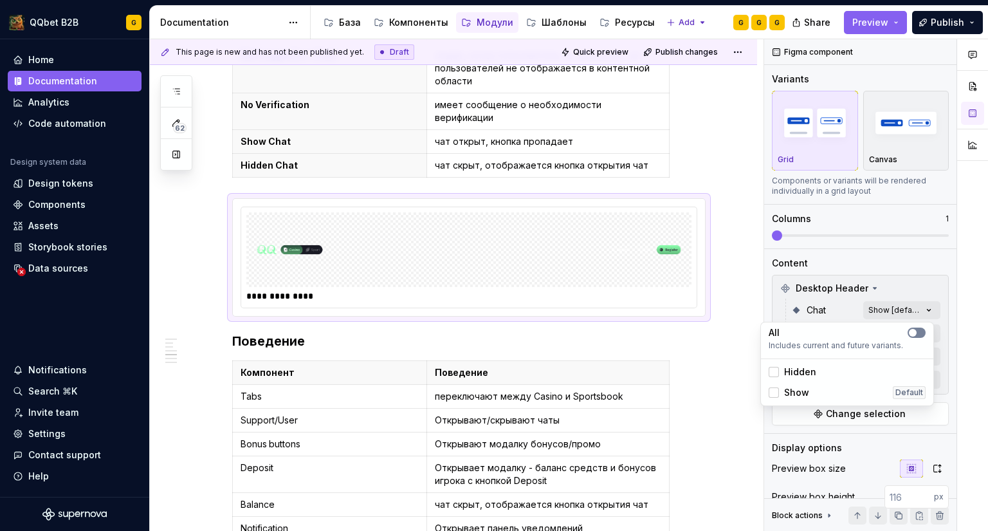
click at [910, 333] on span "button" at bounding box center [913, 333] width 8 height 8
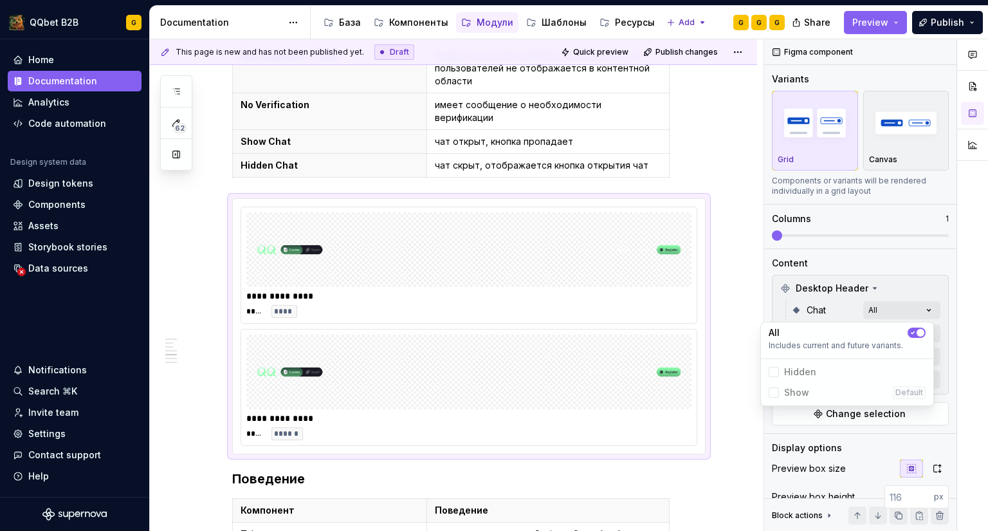
click at [895, 309] on div "Comments Open comments No comments yet Select ‘Comment’ from the block context …" at bounding box center [876, 285] width 224 height 492
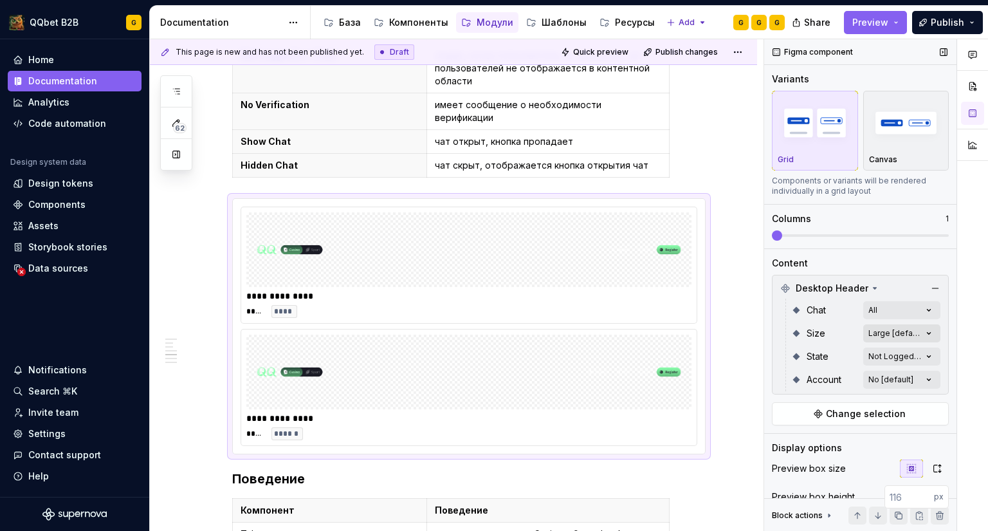
click at [892, 330] on div "Comments Open comments No comments yet Select ‘Comment’ from the block context …" at bounding box center [876, 285] width 224 height 492
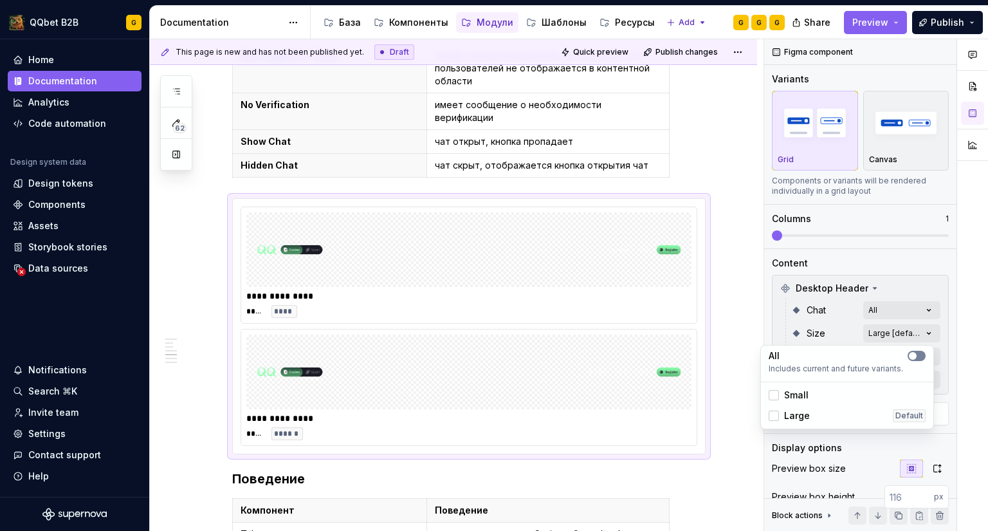
click at [912, 357] on span "button" at bounding box center [913, 356] width 8 height 8
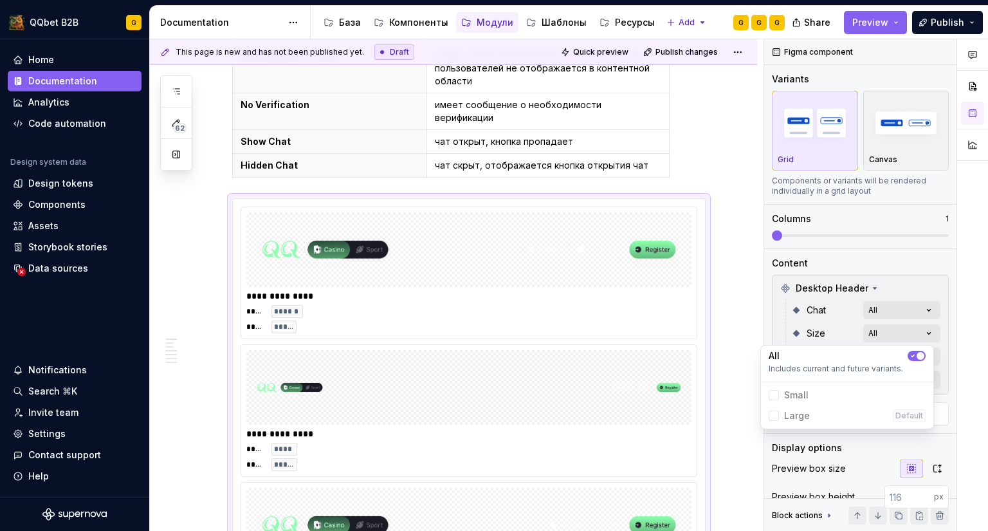
click at [913, 355] on icon "button" at bounding box center [913, 356] width 3 height 2
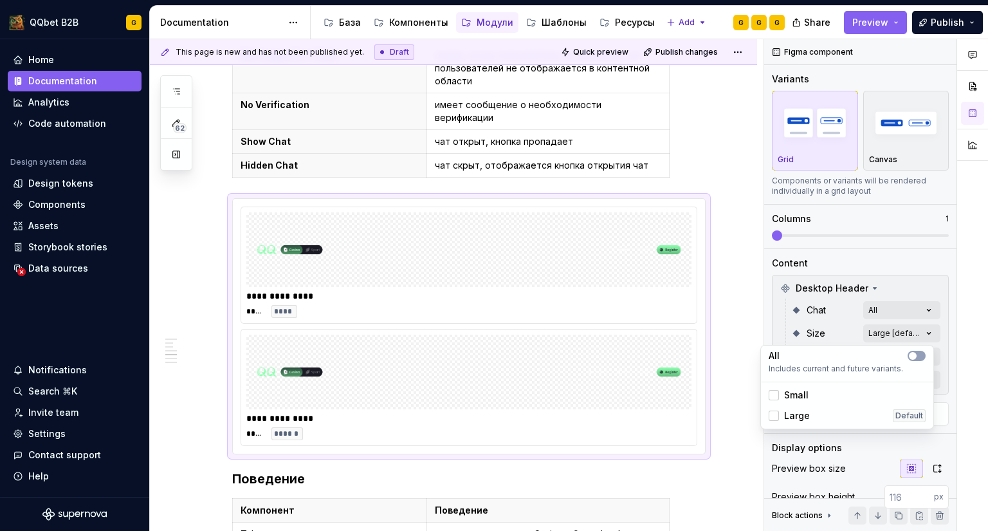
click at [899, 332] on div "Comments Open comments No comments yet Select ‘Comment’ from the block context …" at bounding box center [876, 285] width 224 height 492
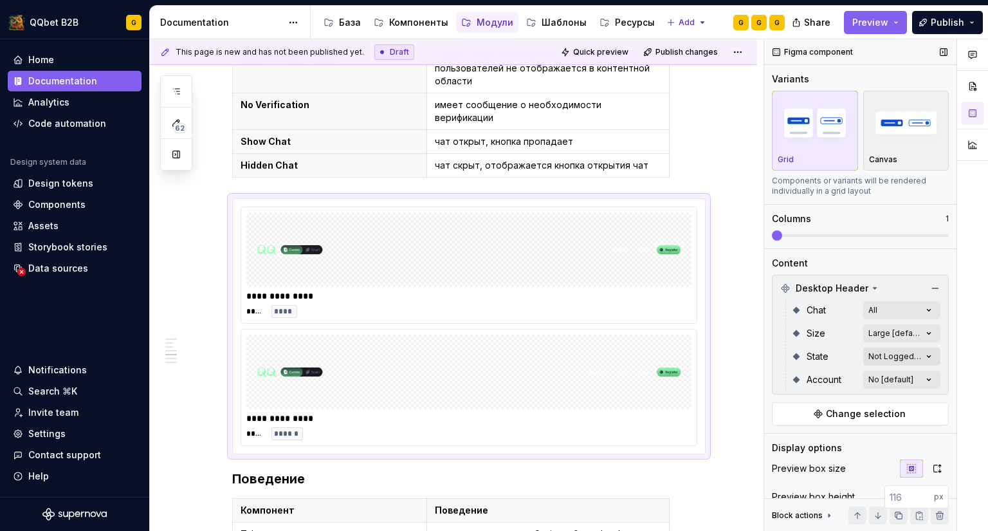
click at [921, 353] on div "Comments Open comments No comments yet Select ‘Comment’ from the block context …" at bounding box center [876, 285] width 224 height 492
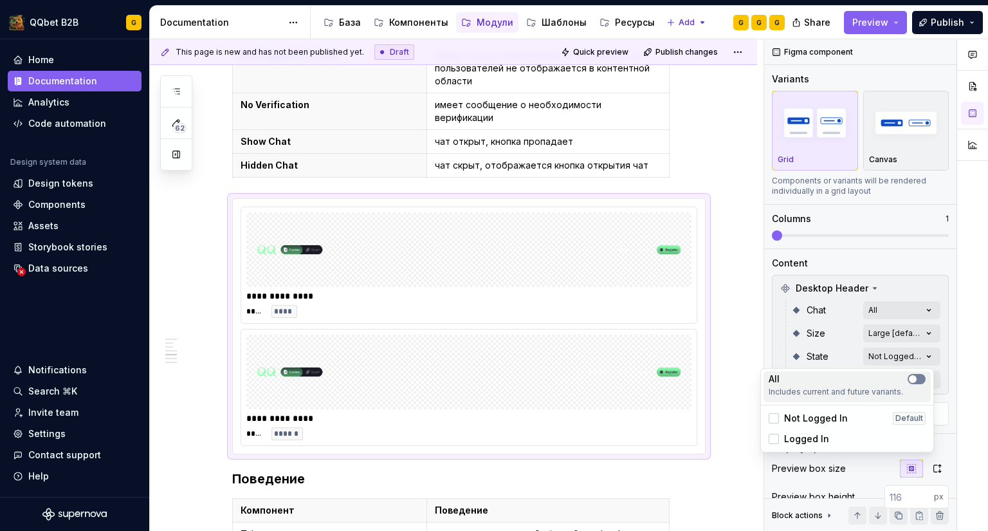
click at [918, 381] on button "button" at bounding box center [917, 379] width 18 height 10
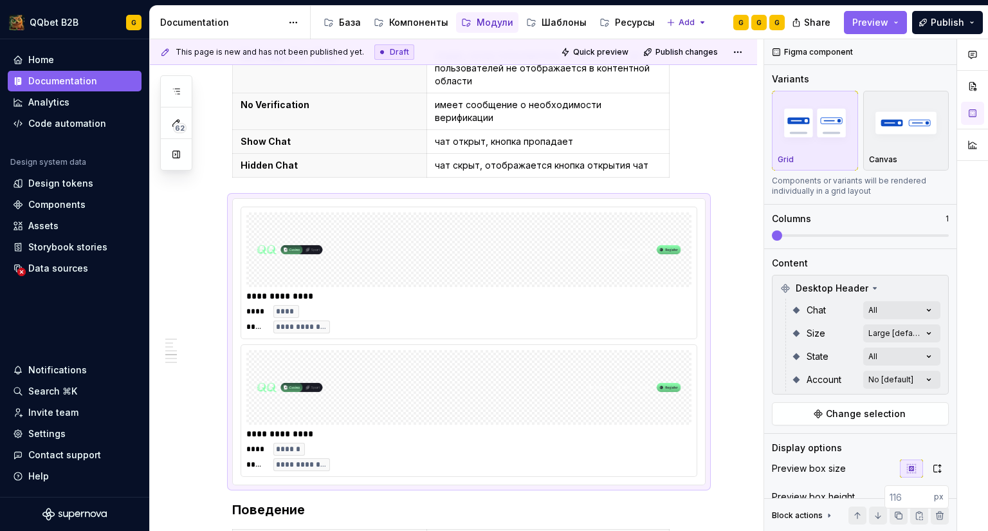
click at [832, 357] on div "Comments Open comments No comments yet Select ‘Comment’ from the block context …" at bounding box center [876, 285] width 224 height 492
click at [929, 380] on div "Comments Open comments No comments yet Select ‘Comment’ from the block context …" at bounding box center [876, 285] width 224 height 492
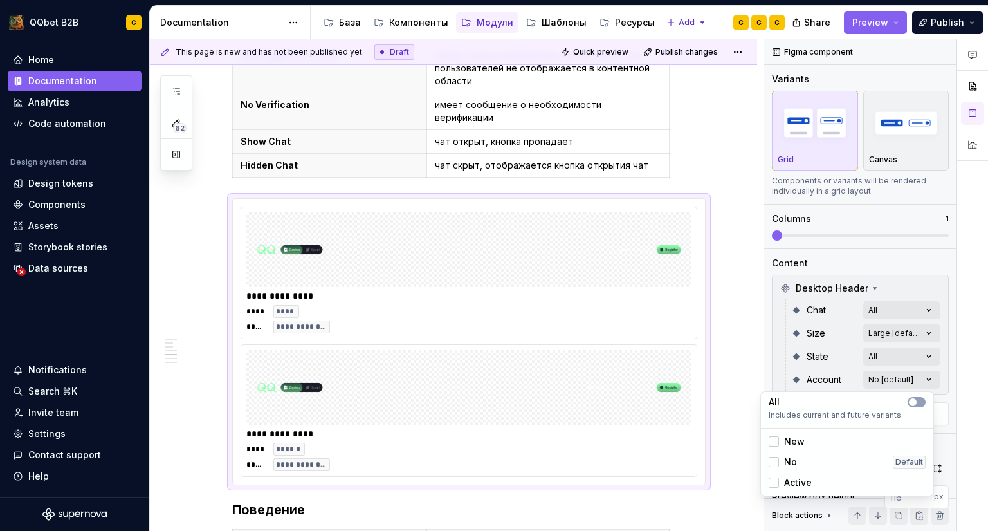
click at [913, 381] on div "Comments Open comments No comments yet Select ‘Comment’ from the block context …" at bounding box center [876, 285] width 224 height 492
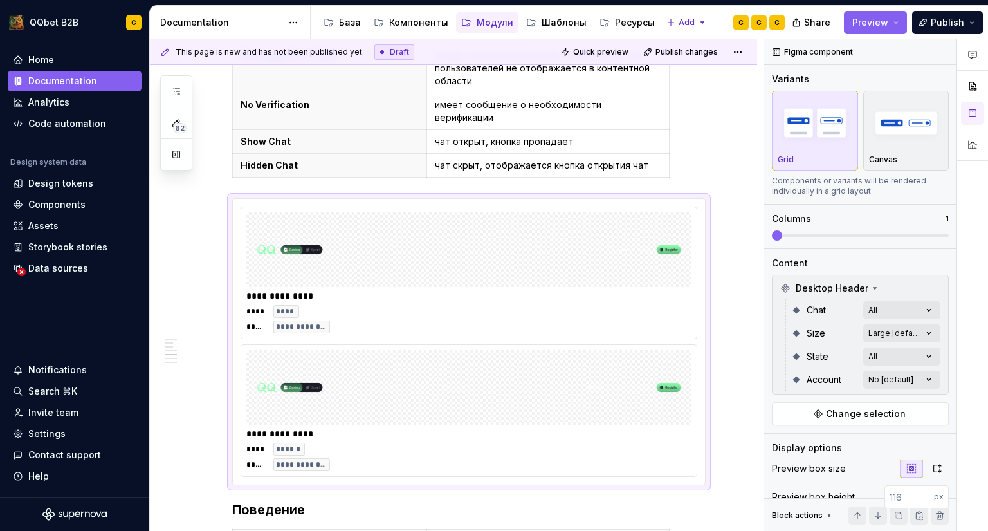
click at [913, 381] on div "Comments Open comments No comments yet Select ‘Comment’ from the block context …" at bounding box center [876, 285] width 224 height 492
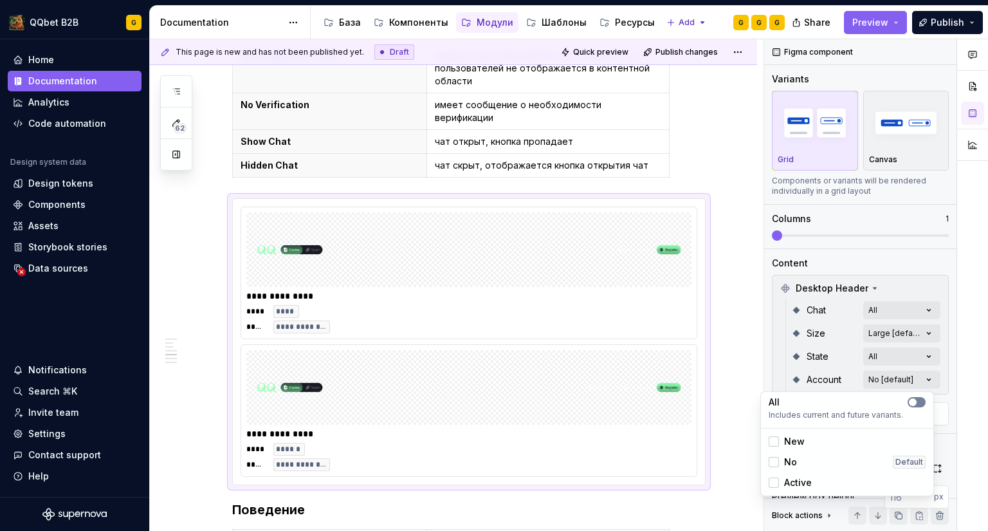
click at [922, 403] on button "button" at bounding box center [917, 402] width 18 height 10
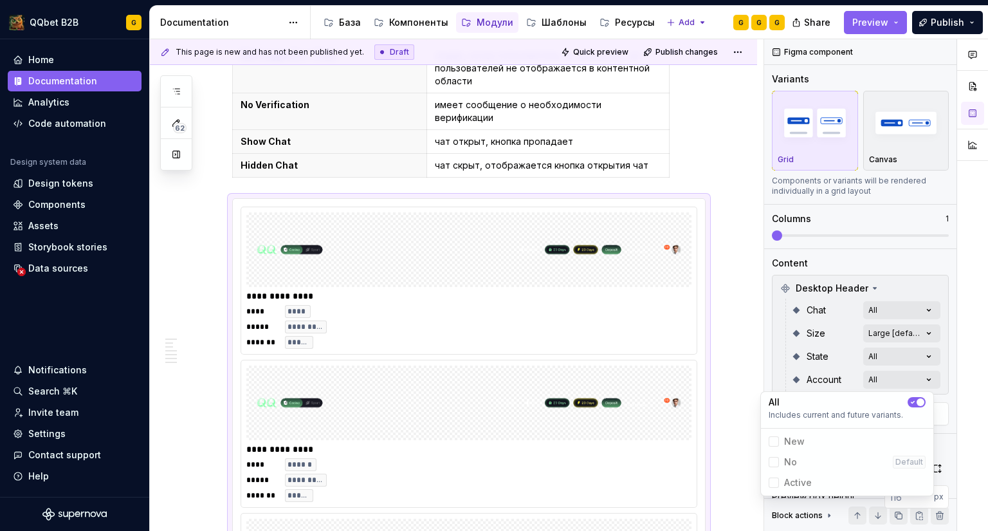
click at [915, 399] on icon "button" at bounding box center [913, 402] width 10 height 8
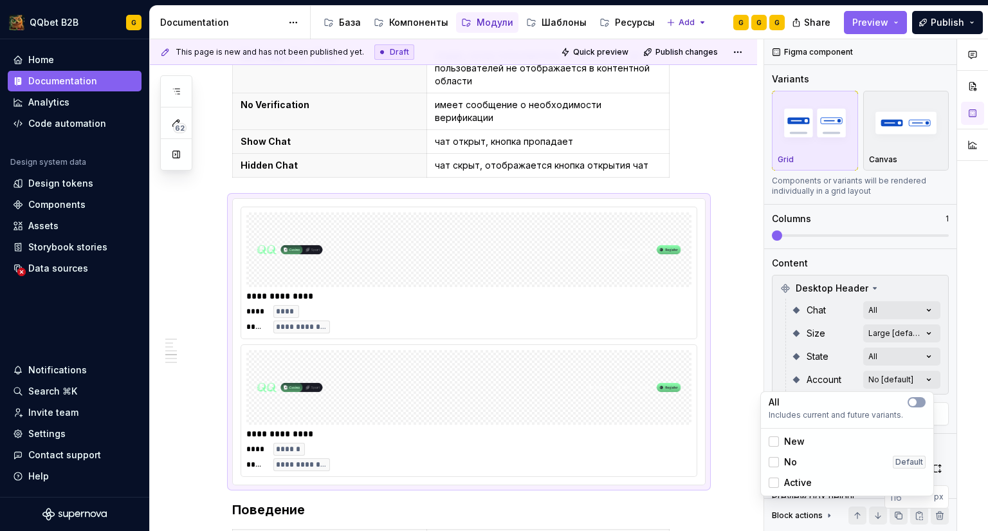
click at [789, 461] on span "No" at bounding box center [790, 461] width 13 height 13
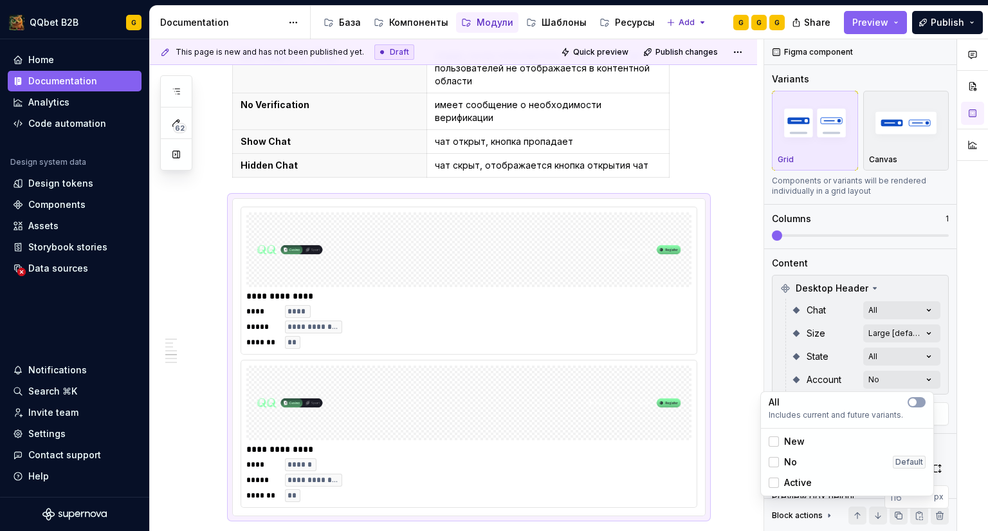
click at [789, 461] on span "No" at bounding box center [790, 461] width 13 height 13
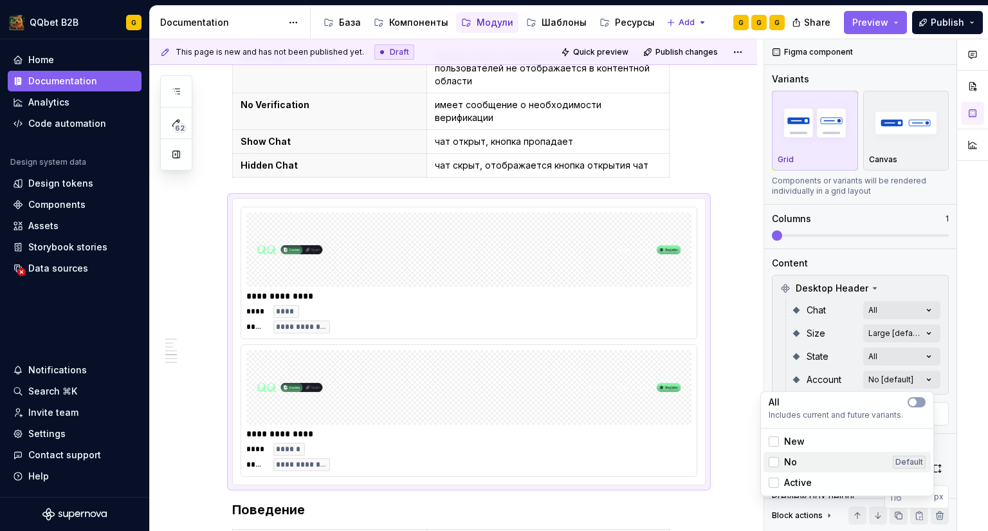
click at [786, 461] on span "No" at bounding box center [790, 461] width 13 height 13
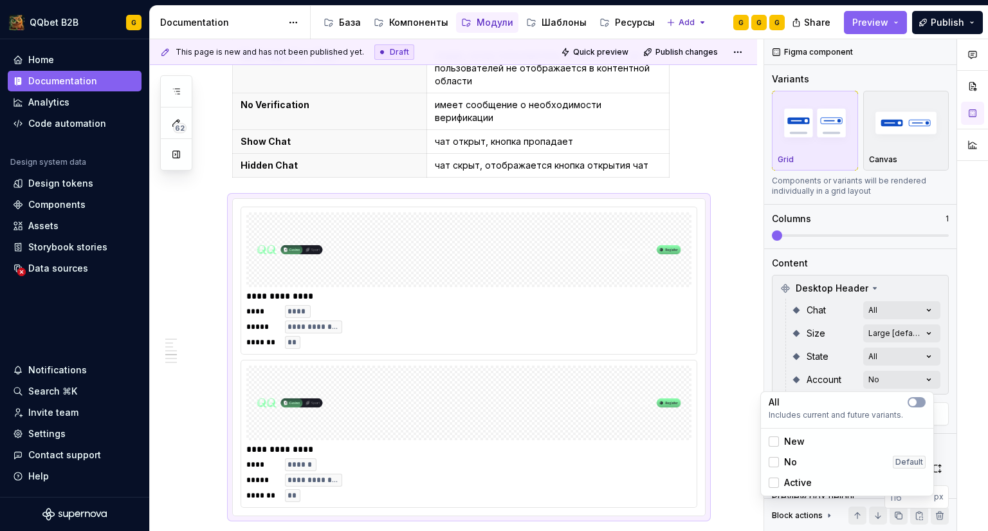
click at [786, 461] on span "No" at bounding box center [790, 461] width 13 height 13
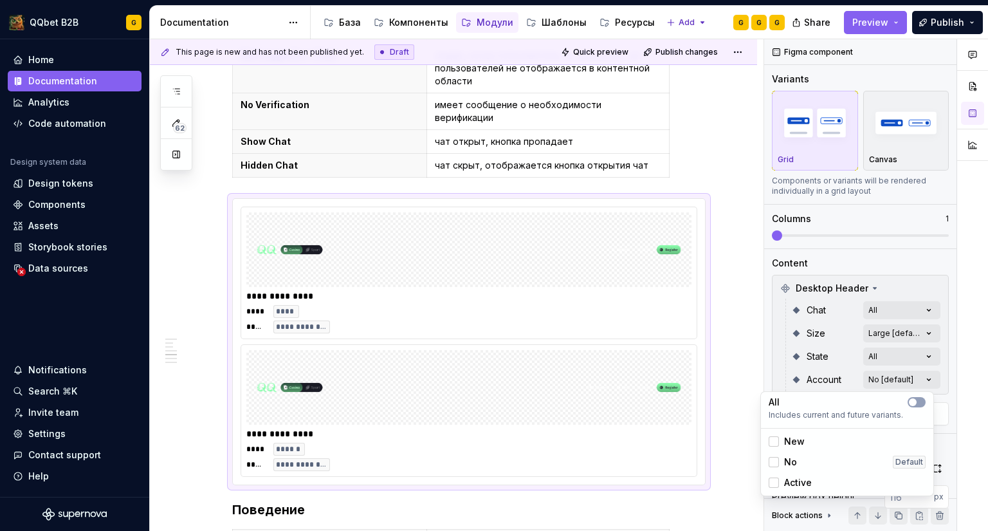
click at [786, 461] on span "No" at bounding box center [790, 461] width 13 height 13
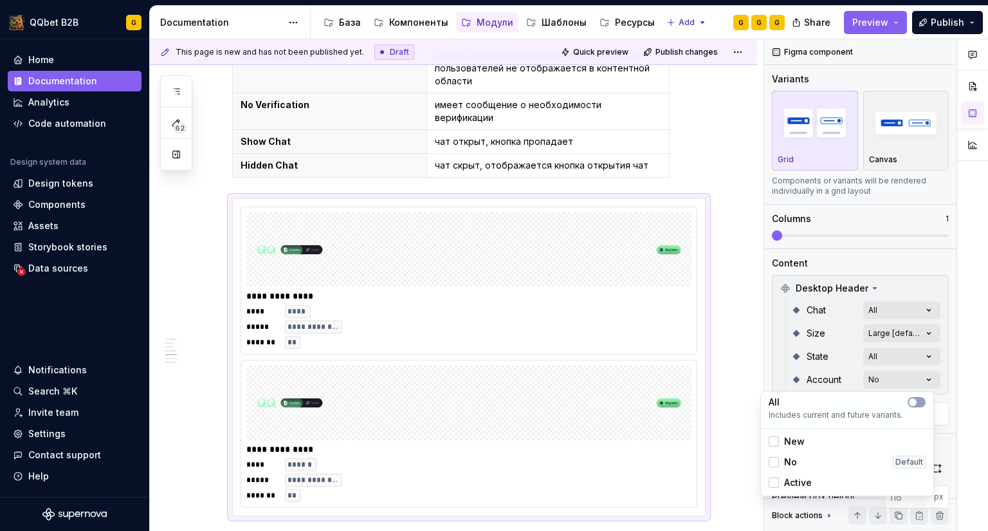
click at [794, 441] on span "New" at bounding box center [794, 441] width 21 height 13
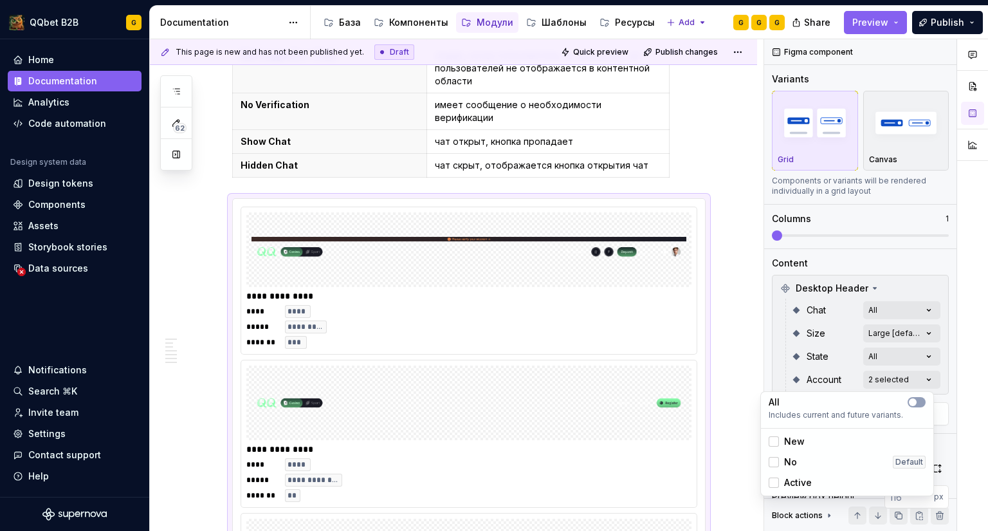
click at [809, 487] on span "Active" at bounding box center [798, 482] width 28 height 13
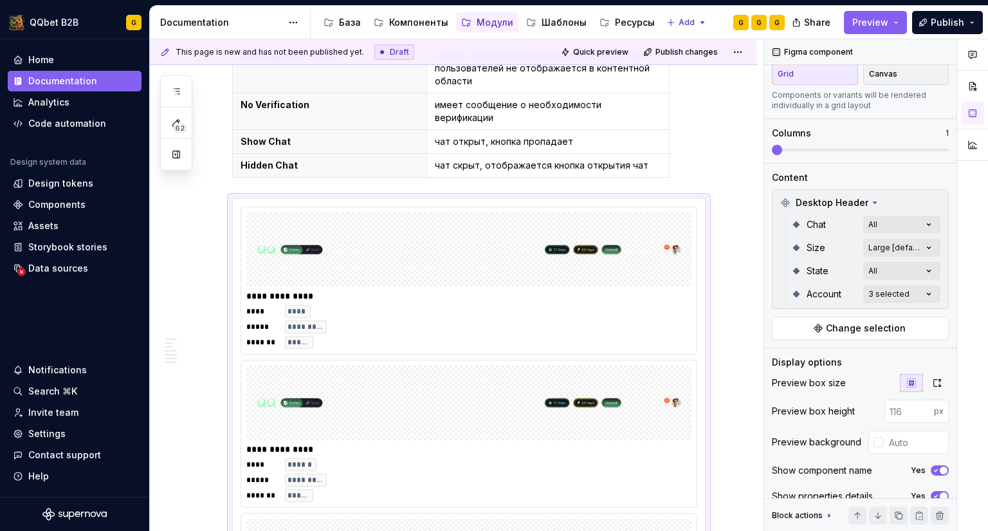
scroll to position [104, 0]
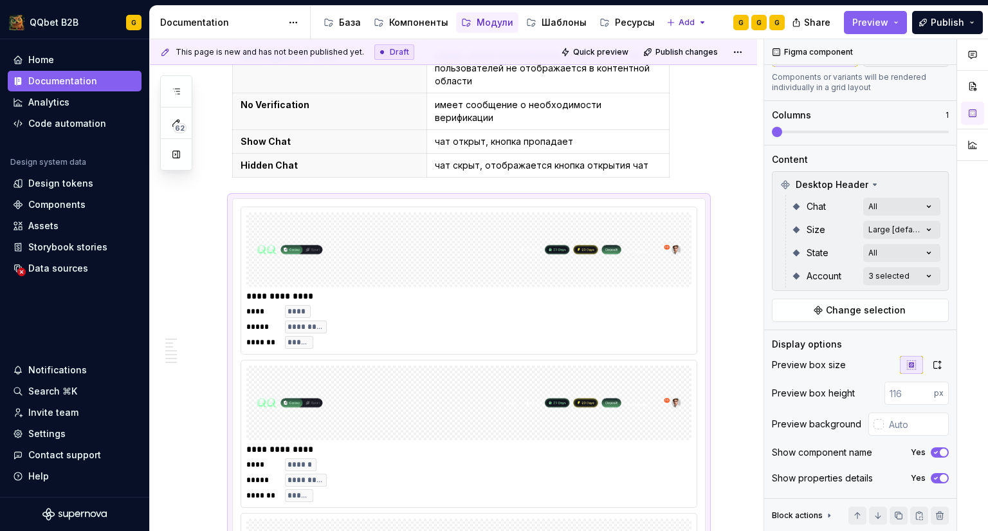
drag, startPoint x: 950, startPoint y: 190, endPoint x: 964, endPoint y: 270, distance: 81.0
click at [964, 270] on div "Comments Open comments No comments yet Select ‘Comment’ from the block context …" at bounding box center [876, 285] width 224 height 492
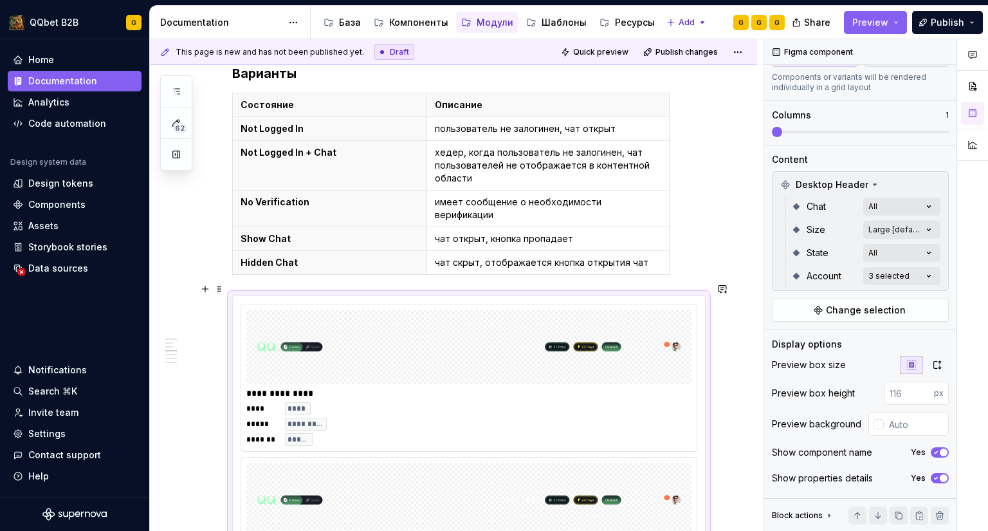
scroll to position [1094, 0]
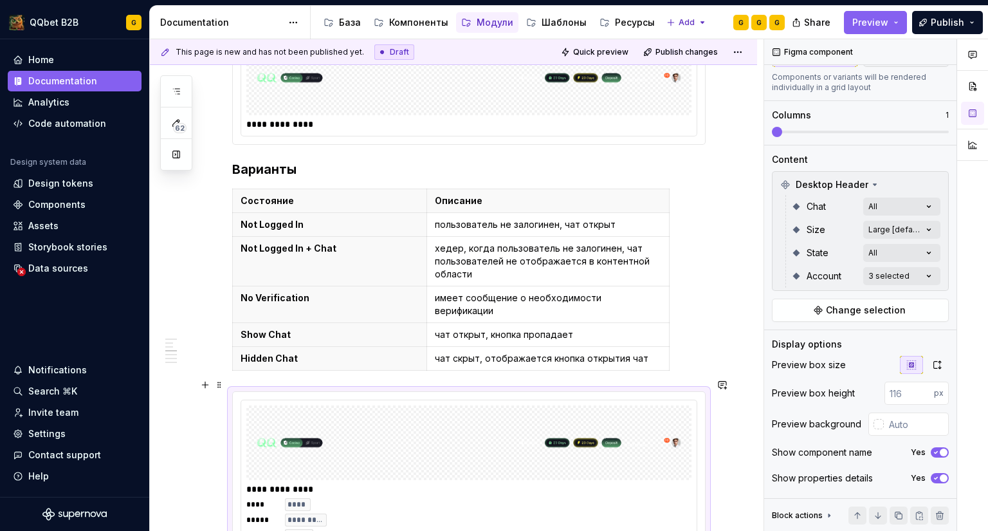
click at [245, 400] on div "**********" at bounding box center [468, 473] width 455 height 147
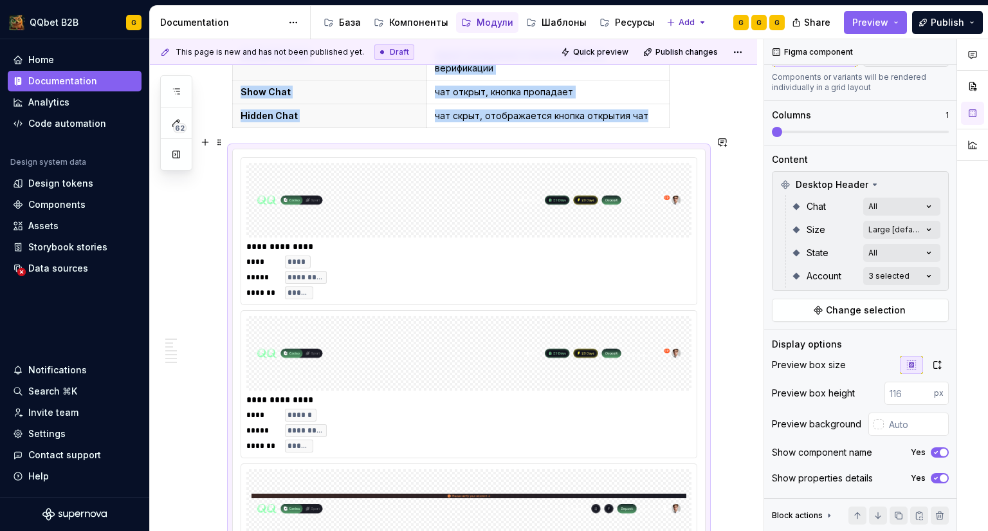
scroll to position [1351, 0]
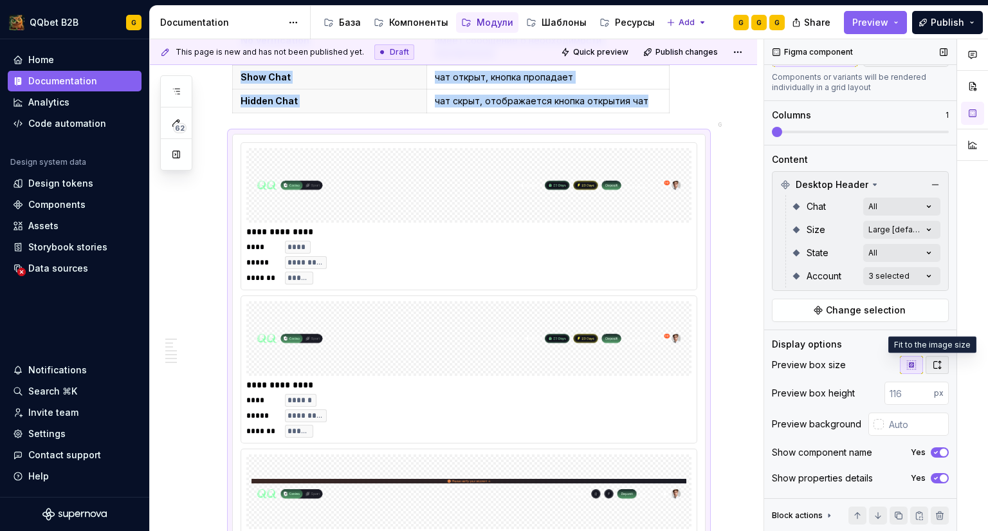
click at [935, 363] on icon "button" at bounding box center [937, 365] width 10 height 10
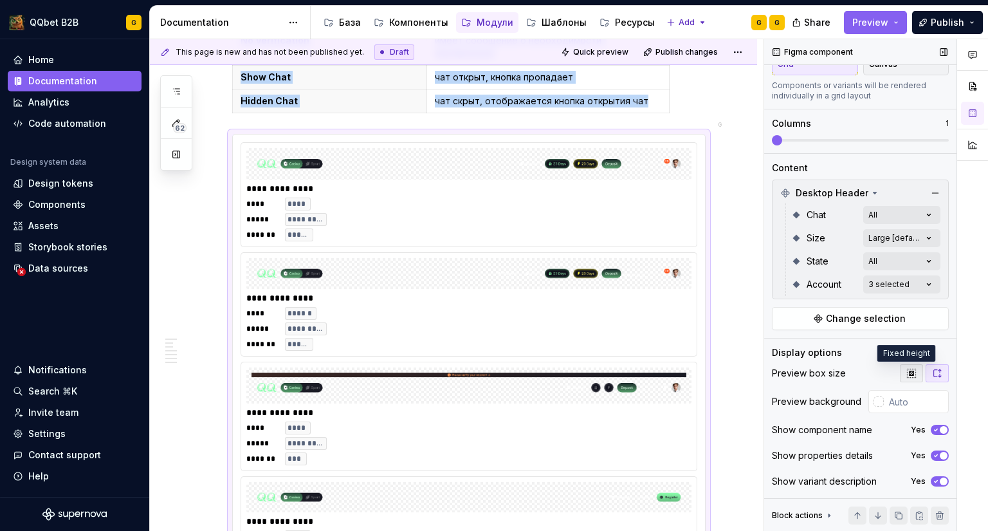
click at [906, 368] on icon "button" at bounding box center [911, 373] width 10 height 10
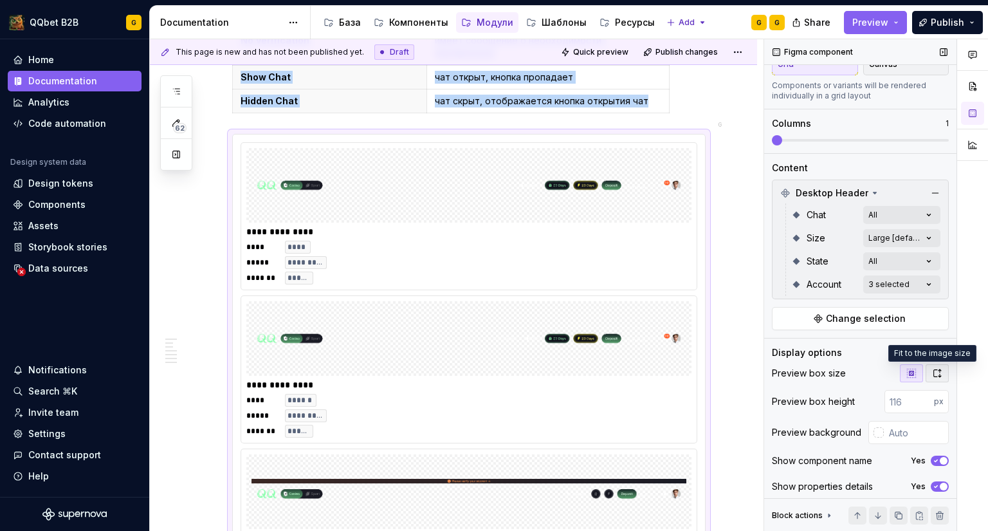
click at [932, 374] on icon "button" at bounding box center [937, 373] width 10 height 10
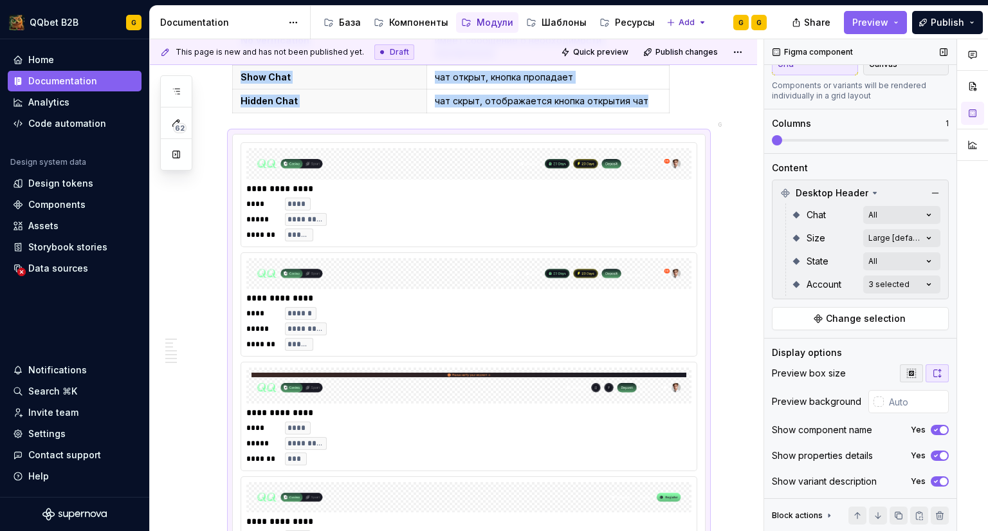
click at [900, 378] on button "button" at bounding box center [911, 373] width 23 height 18
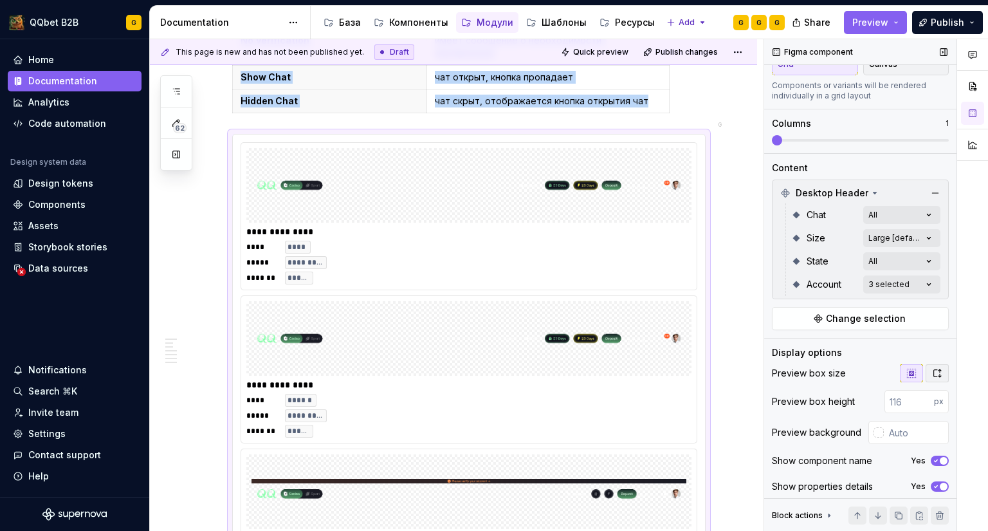
click at [937, 378] on button "button" at bounding box center [937, 373] width 23 height 18
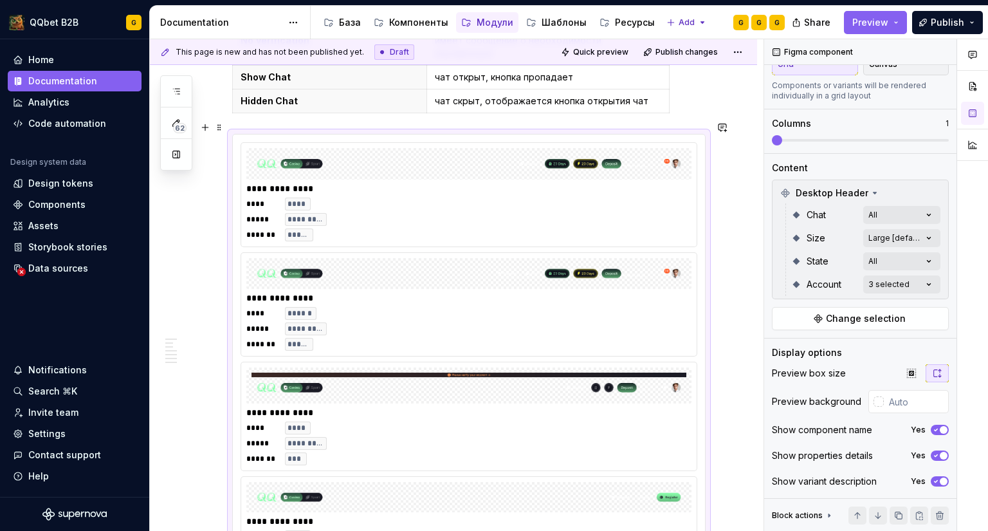
type textarea "*"
